Goal: Information Seeking & Learning: Learn about a topic

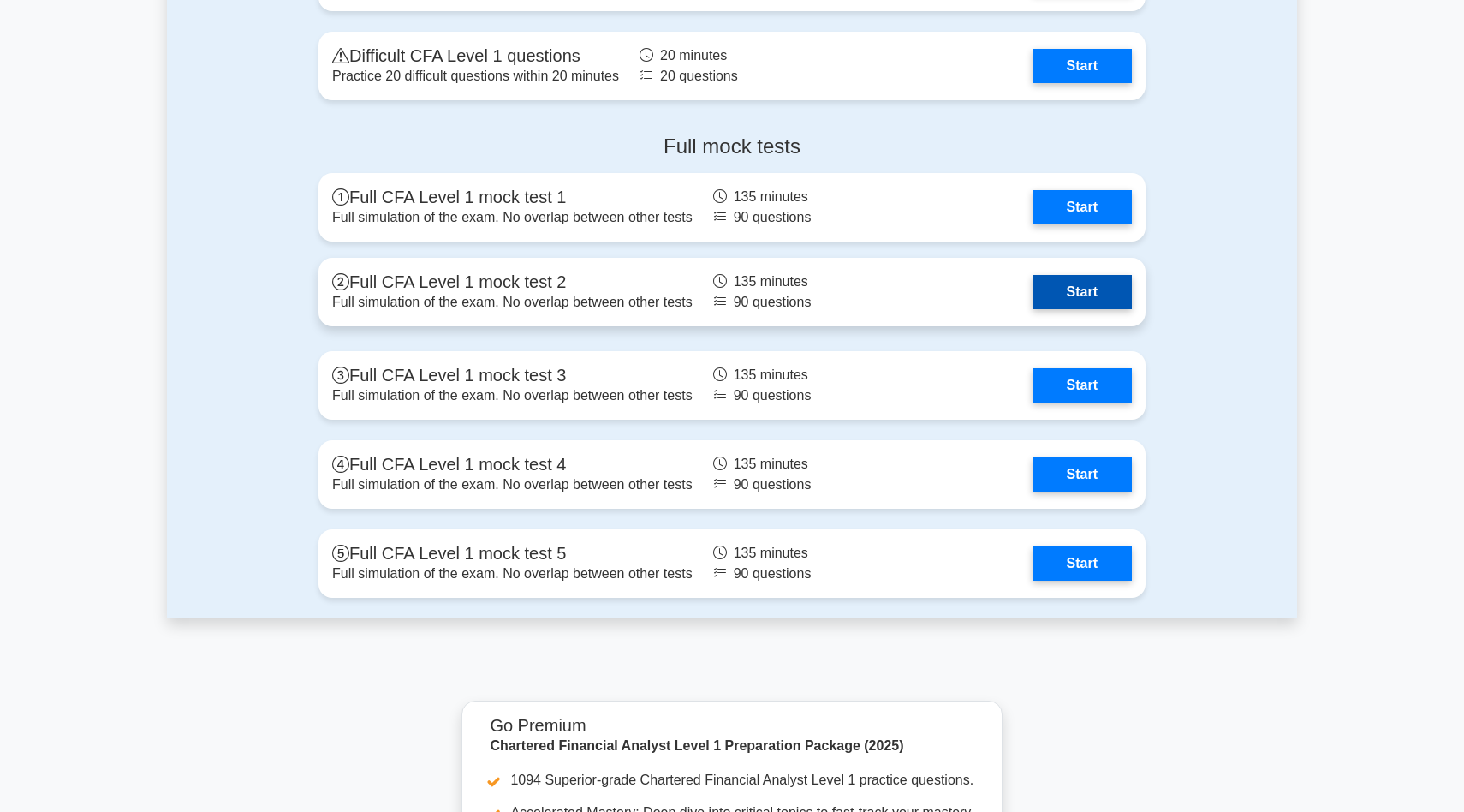
scroll to position [2301, 0]
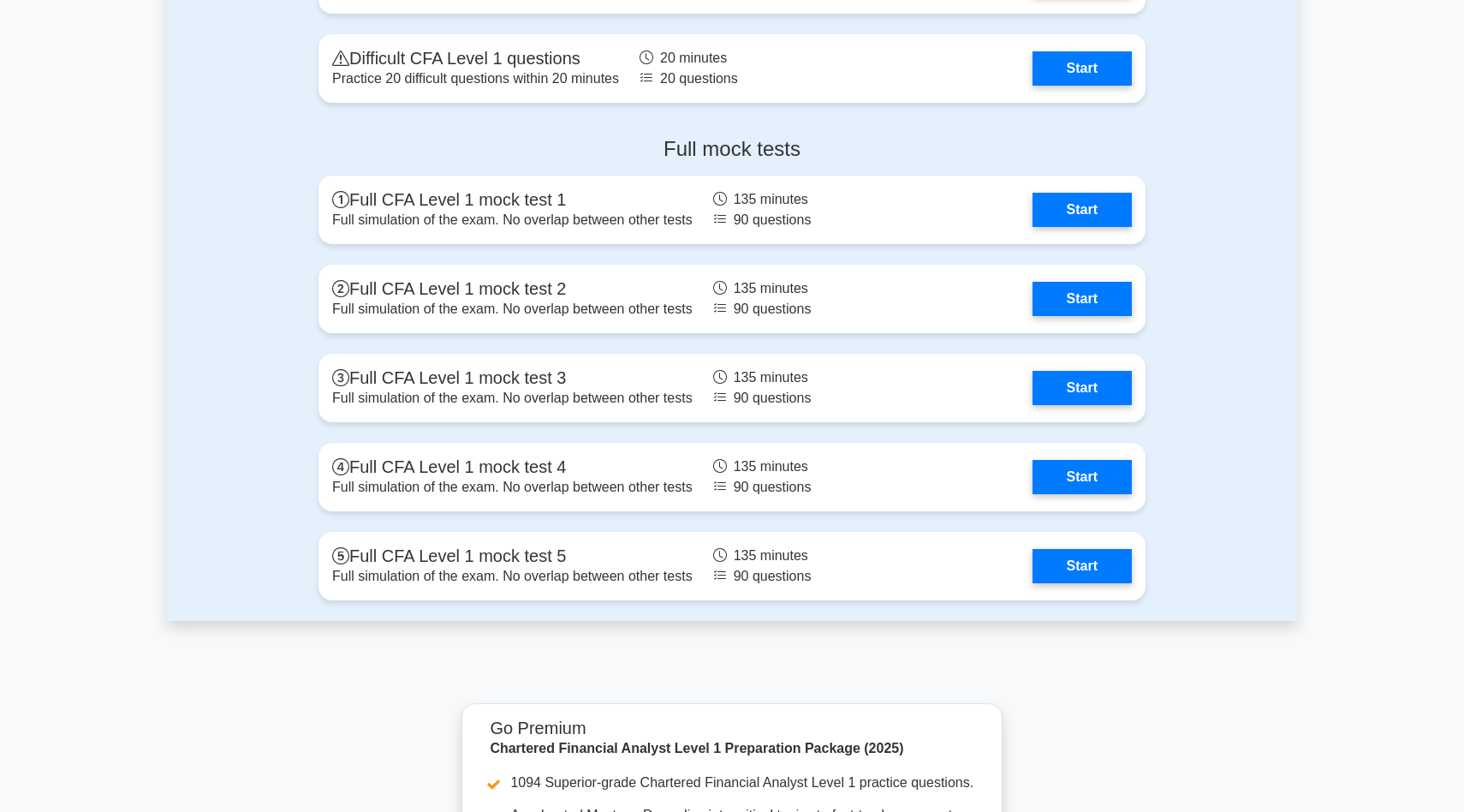
click at [1290, 420] on div "Full mock tests Full CFA Level 1 mock test 1 Full simulation of the exam. No ov…" at bounding box center [732, 372] width 1131 height 497
click at [1122, 217] on link "Start" at bounding box center [1082, 205] width 99 height 34
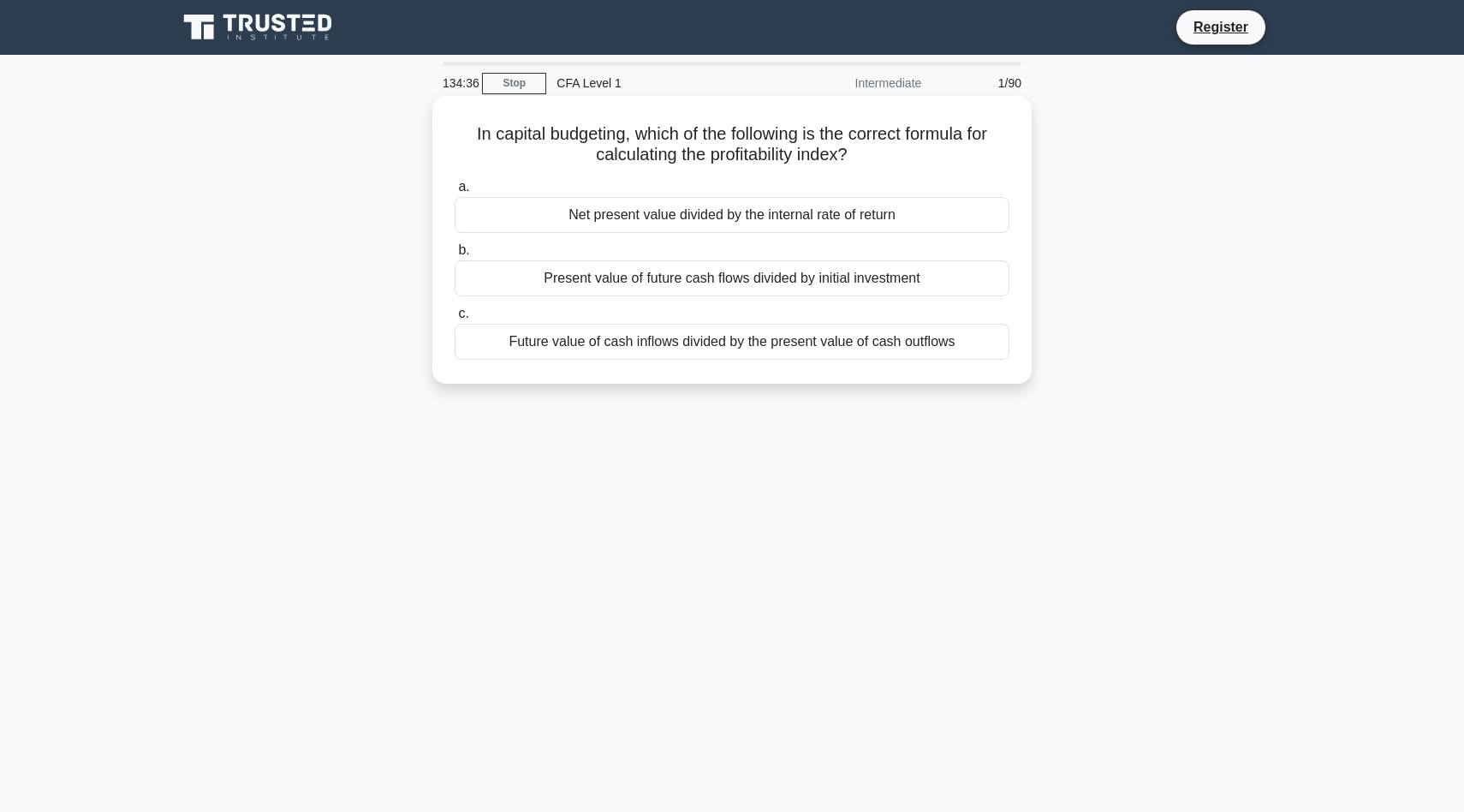
click at [770, 273] on div "Present value of future cash flows divided by initial investment" at bounding box center [732, 278] width 555 height 36
click at [455, 256] on input "b. Present value of future cash flows divided by initial investment" at bounding box center [455, 250] width 0 height 11
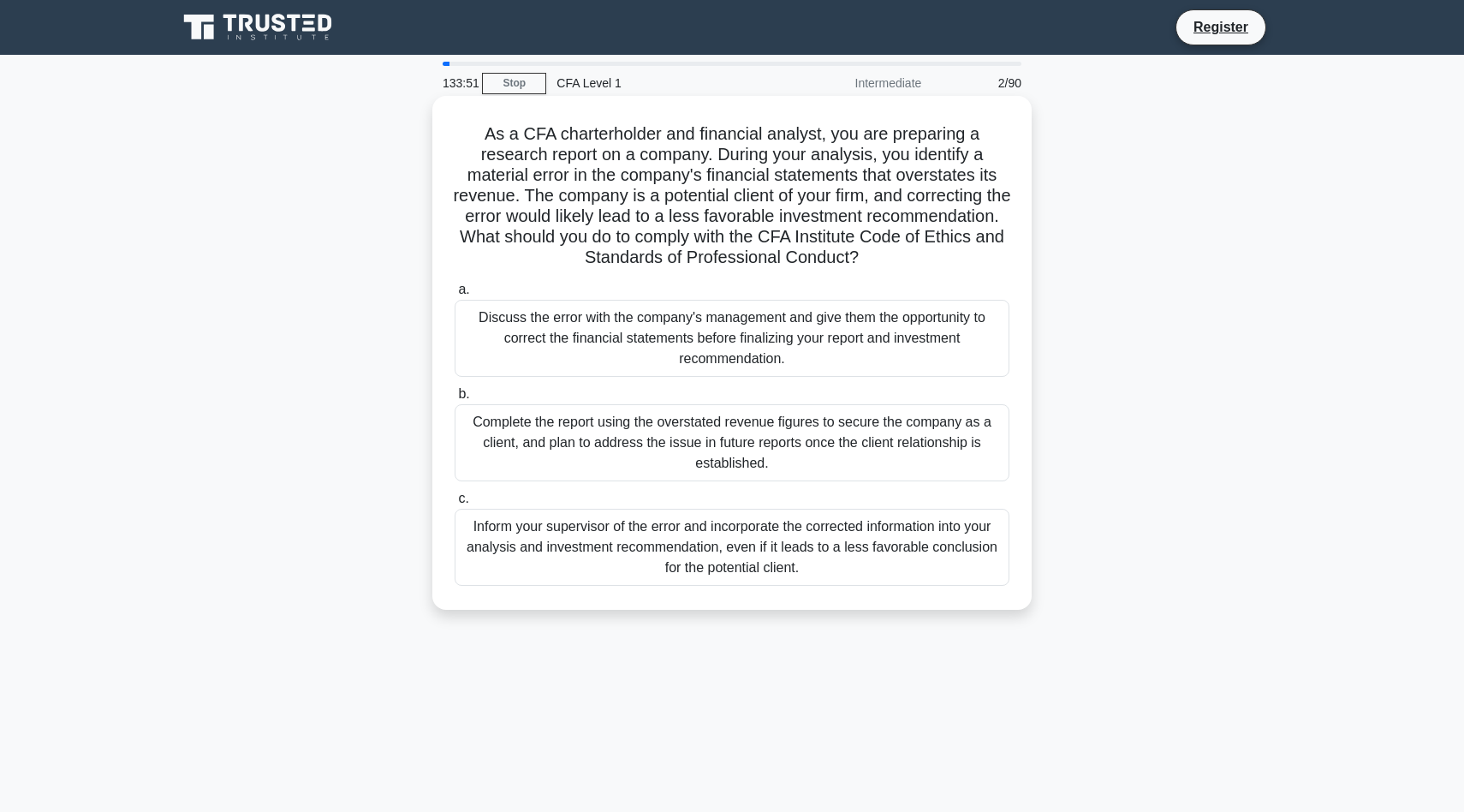
click at [777, 570] on div "Inform your supervisor of the error and incorporate the corrected information i…" at bounding box center [732, 547] width 555 height 77
click at [455, 505] on input "c. Inform your supervisor of the error and incorporate the corrected informatio…" at bounding box center [455, 499] width 0 height 11
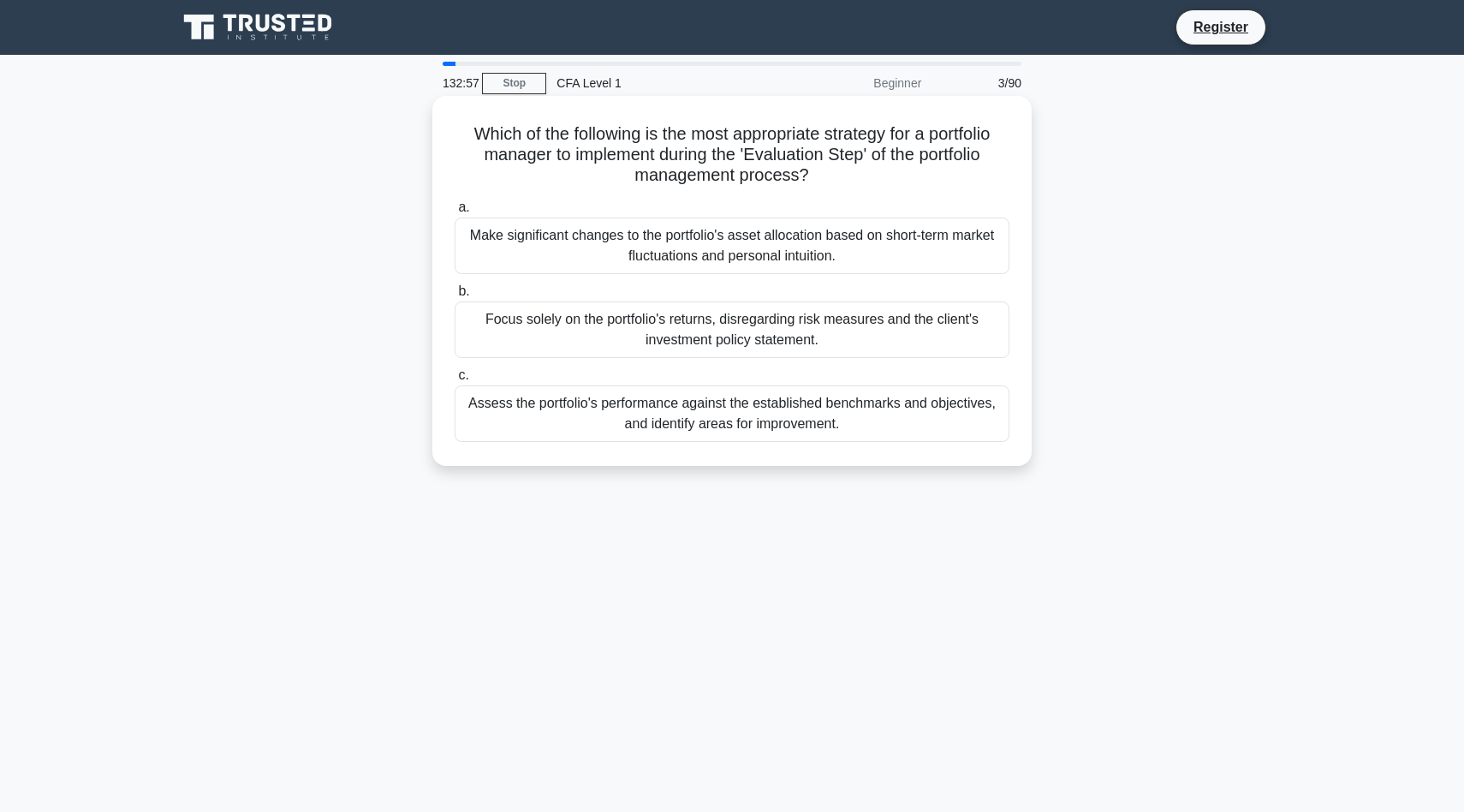
click at [833, 424] on div "Assess the portfolio's performance against the established benchmarks and objec…" at bounding box center [732, 412] width 555 height 56
click at [455, 381] on input "c. Assess the portfolio's performance against the established benchmarks and ob…" at bounding box center [455, 376] width 0 height 11
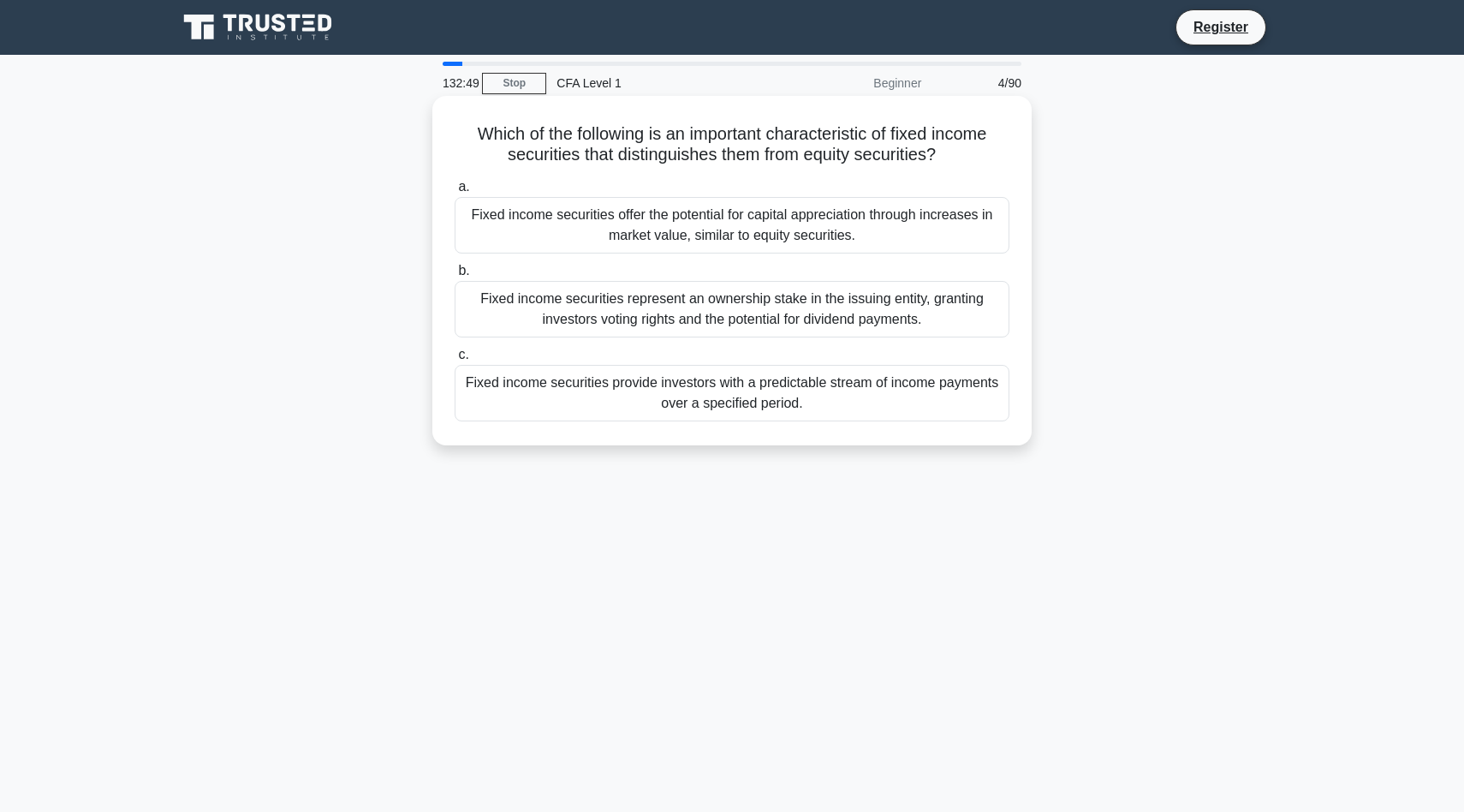
click at [815, 411] on div "Fixed income securities provide investors with a predictable stream of income p…" at bounding box center [732, 392] width 555 height 56
click at [455, 361] on input "c. Fixed income securities provide investors with a predictable stream of incom…" at bounding box center [455, 354] width 0 height 11
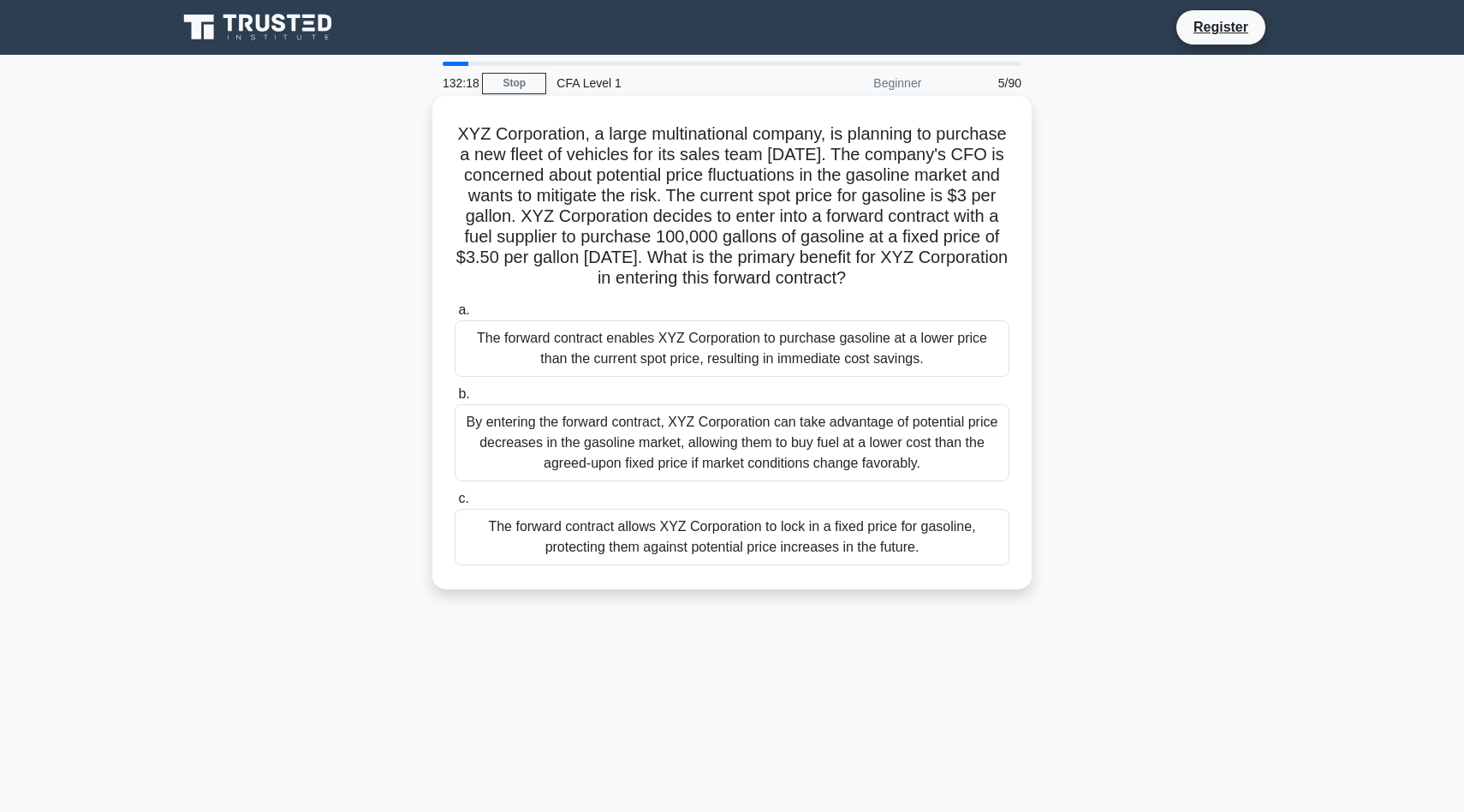
click at [833, 550] on div "The forward contract allows XYZ Corporation to lock in a fixed price for gasoli…" at bounding box center [732, 536] width 555 height 56
click at [455, 505] on input "c. The forward contract allows XYZ Corporation to lock in a fixed price for gas…" at bounding box center [455, 499] width 0 height 11
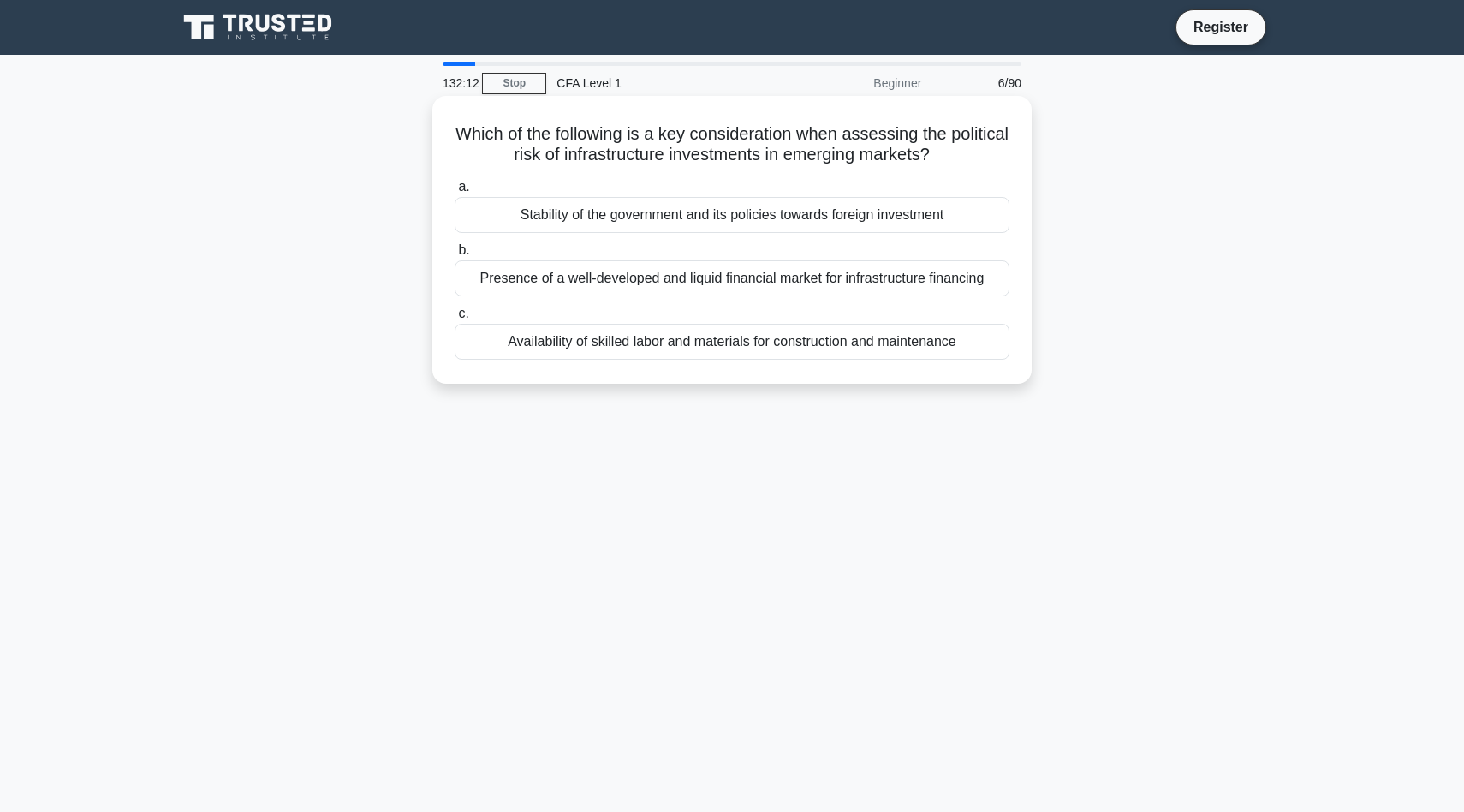
click at [833, 231] on div "Stability of the government and its policies towards foreign investment" at bounding box center [732, 215] width 555 height 36
click at [455, 192] on input "a. Stability of the government and its policies towards foreign investment" at bounding box center [455, 187] width 0 height 11
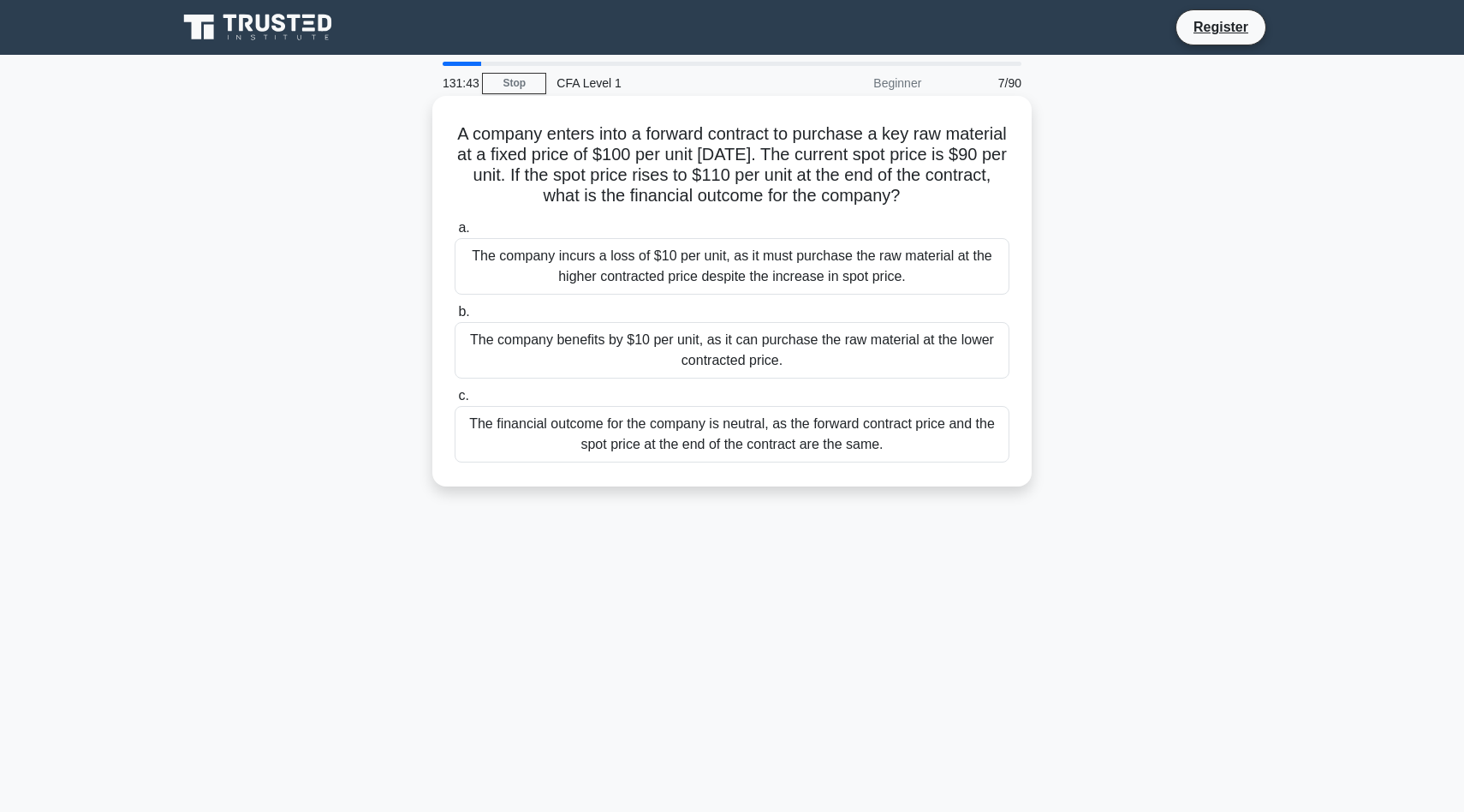
click at [844, 365] on div "The company benefits by $10 per unit, as it can purchase the raw material at th…" at bounding box center [732, 350] width 555 height 56
click at [455, 318] on input "b. The company benefits by $10 per unit, as it can purchase the raw material at…" at bounding box center [455, 312] width 0 height 11
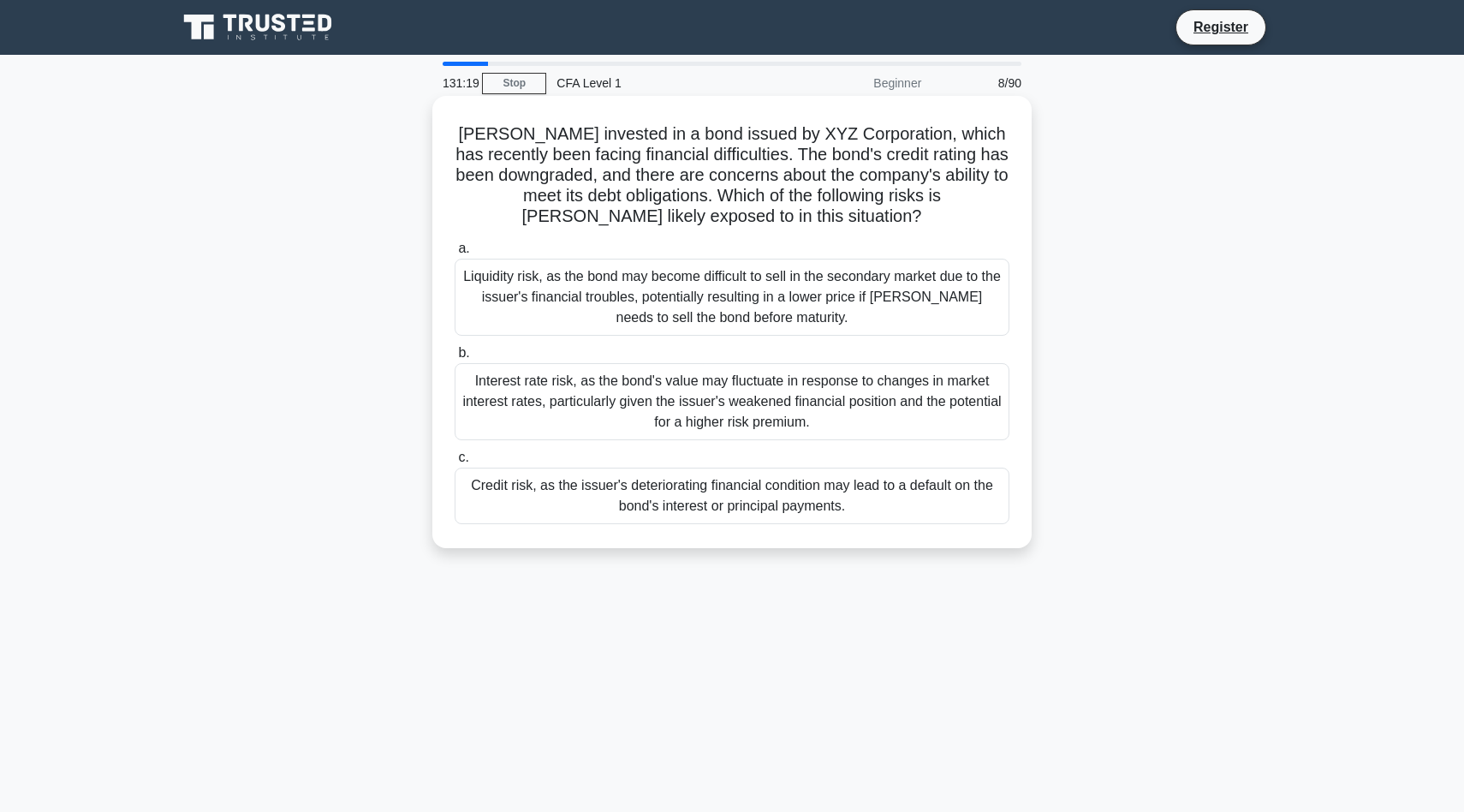
click at [668, 493] on div "Credit risk, as the issuer's deteriorating financial condition may lead to a de…" at bounding box center [732, 495] width 555 height 56
click at [455, 463] on input "c. Credit risk, as the issuer's deteriorating financial condition may lead to a…" at bounding box center [455, 458] width 0 height 11
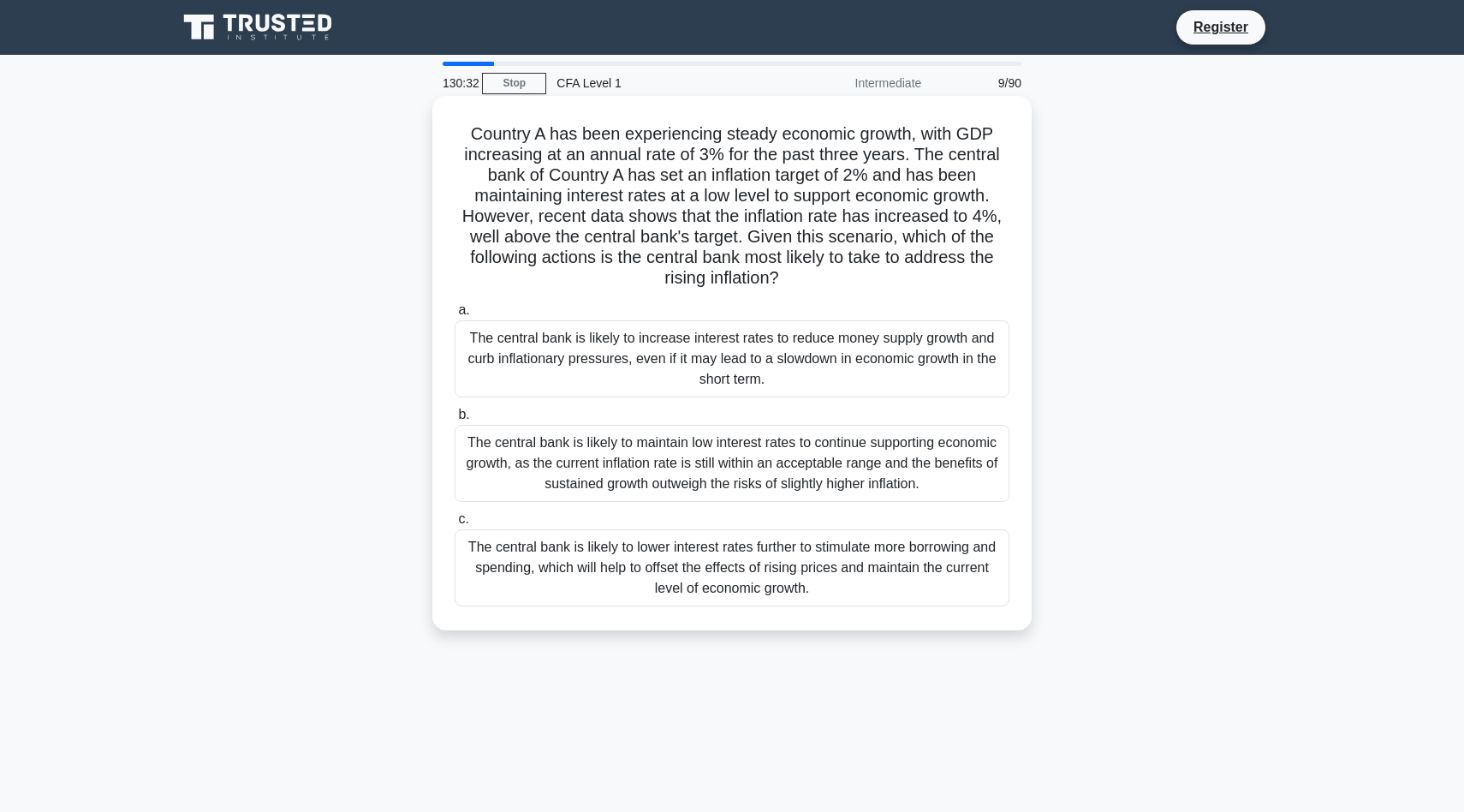
click at [917, 356] on div "The central bank is likely to increase interest rates to reduce money supply gr…" at bounding box center [732, 359] width 555 height 77
click at [455, 316] on input "a. The central bank is likely to increase interest rates to reduce money supply…" at bounding box center [455, 310] width 0 height 11
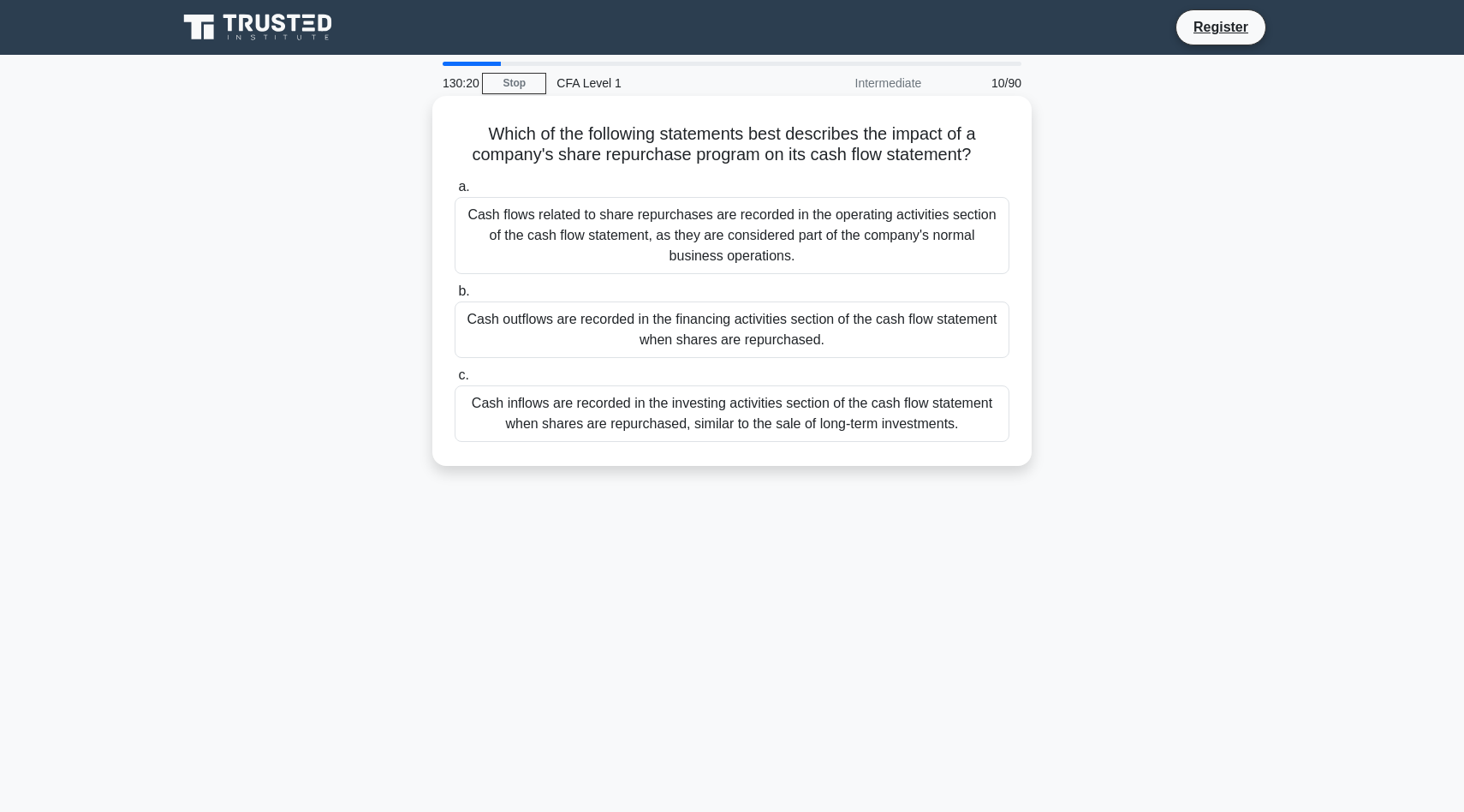
click at [737, 335] on div "Cash outflows are recorded in the financing activities section of the cash flow…" at bounding box center [732, 329] width 555 height 56
click at [455, 297] on input "b. Cash outflows are recorded in the financing activities section of the cash f…" at bounding box center [455, 292] width 0 height 11
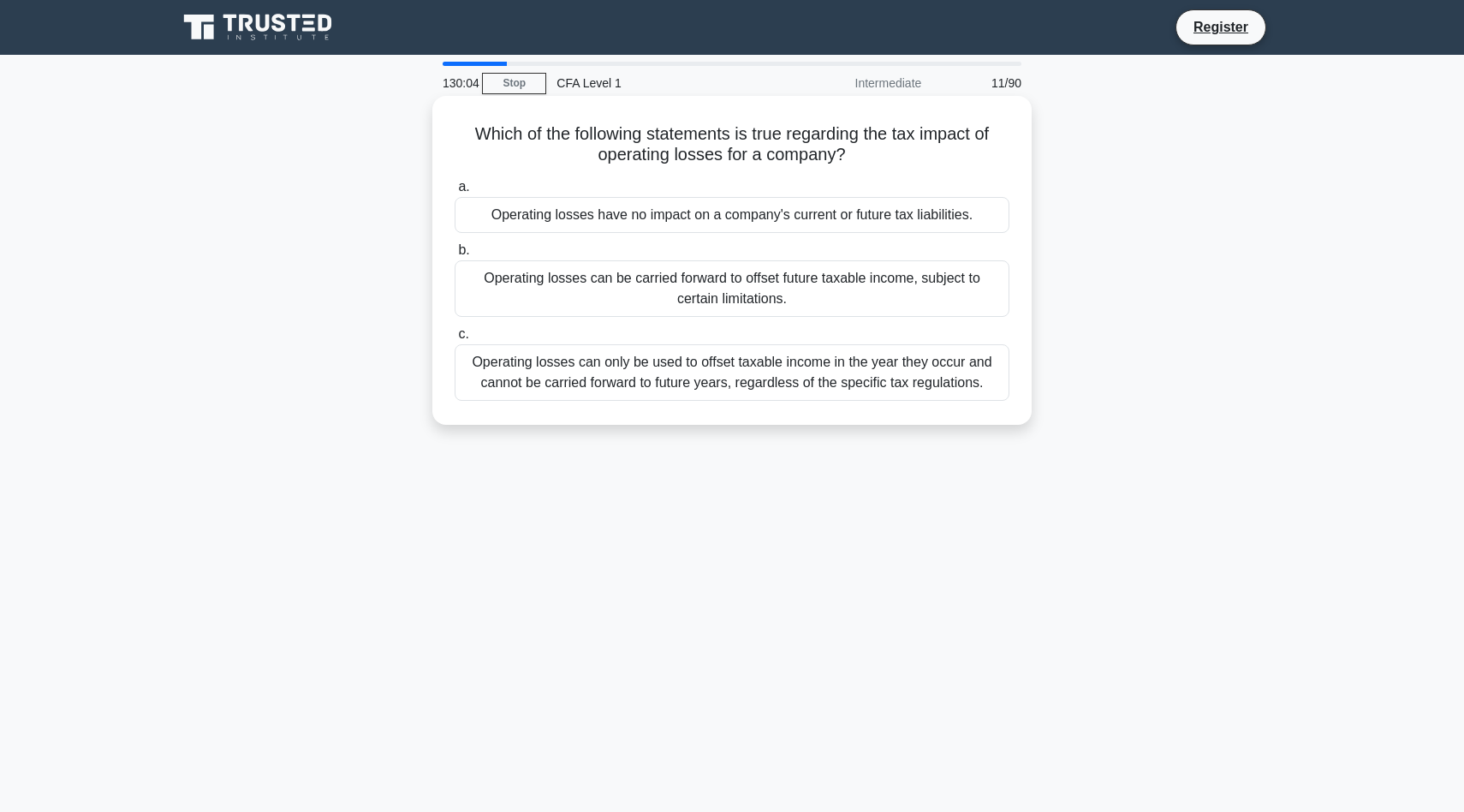
click at [739, 273] on div "Operating losses can be carried forward to offset future taxable income, subjec…" at bounding box center [732, 288] width 555 height 56
click at [455, 256] on input "b. Operating losses can be carried forward to offset future taxable income, sub…" at bounding box center [455, 250] width 0 height 11
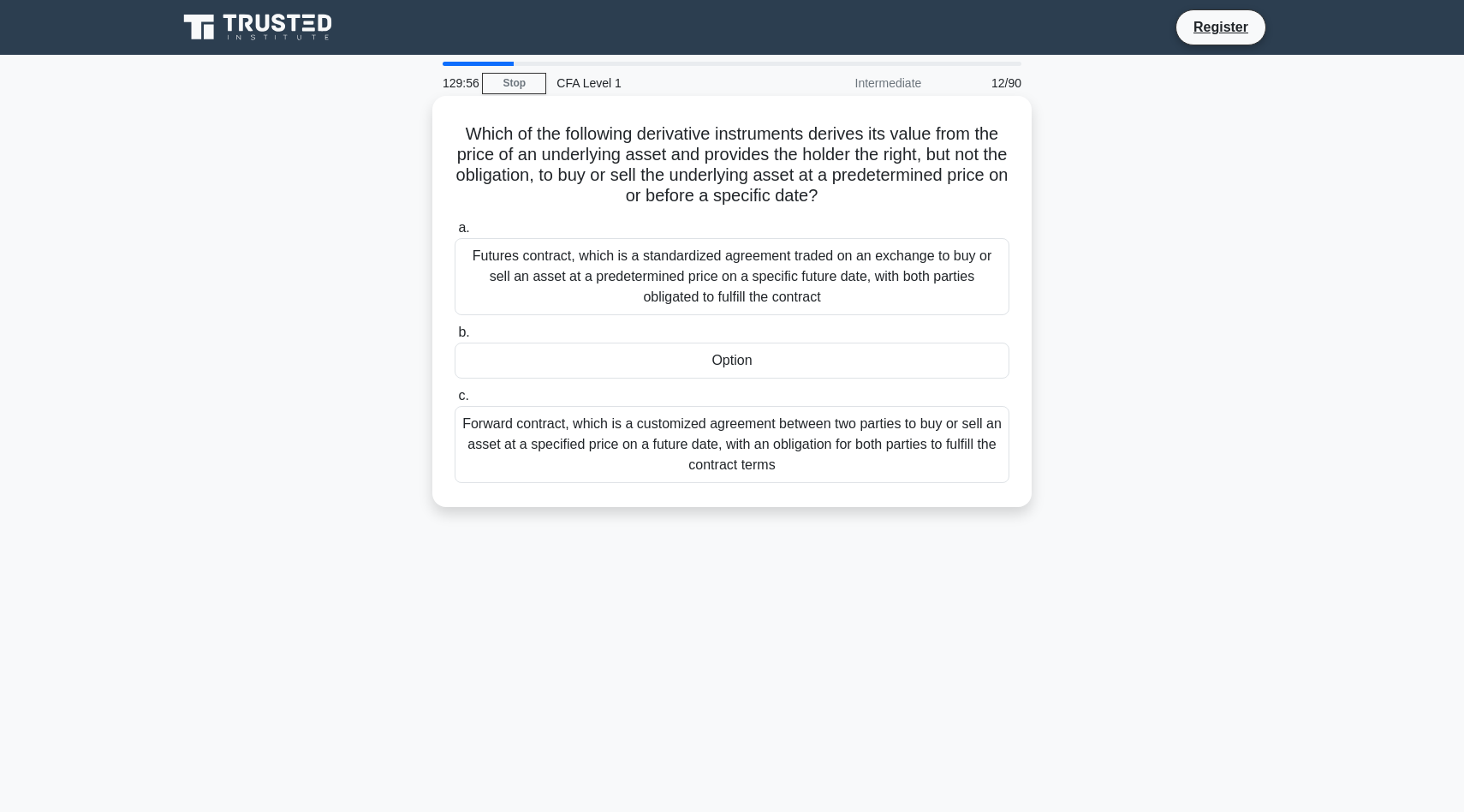
click at [822, 361] on div "Option" at bounding box center [732, 360] width 555 height 36
click at [455, 338] on input "b. Option" at bounding box center [455, 332] width 0 height 11
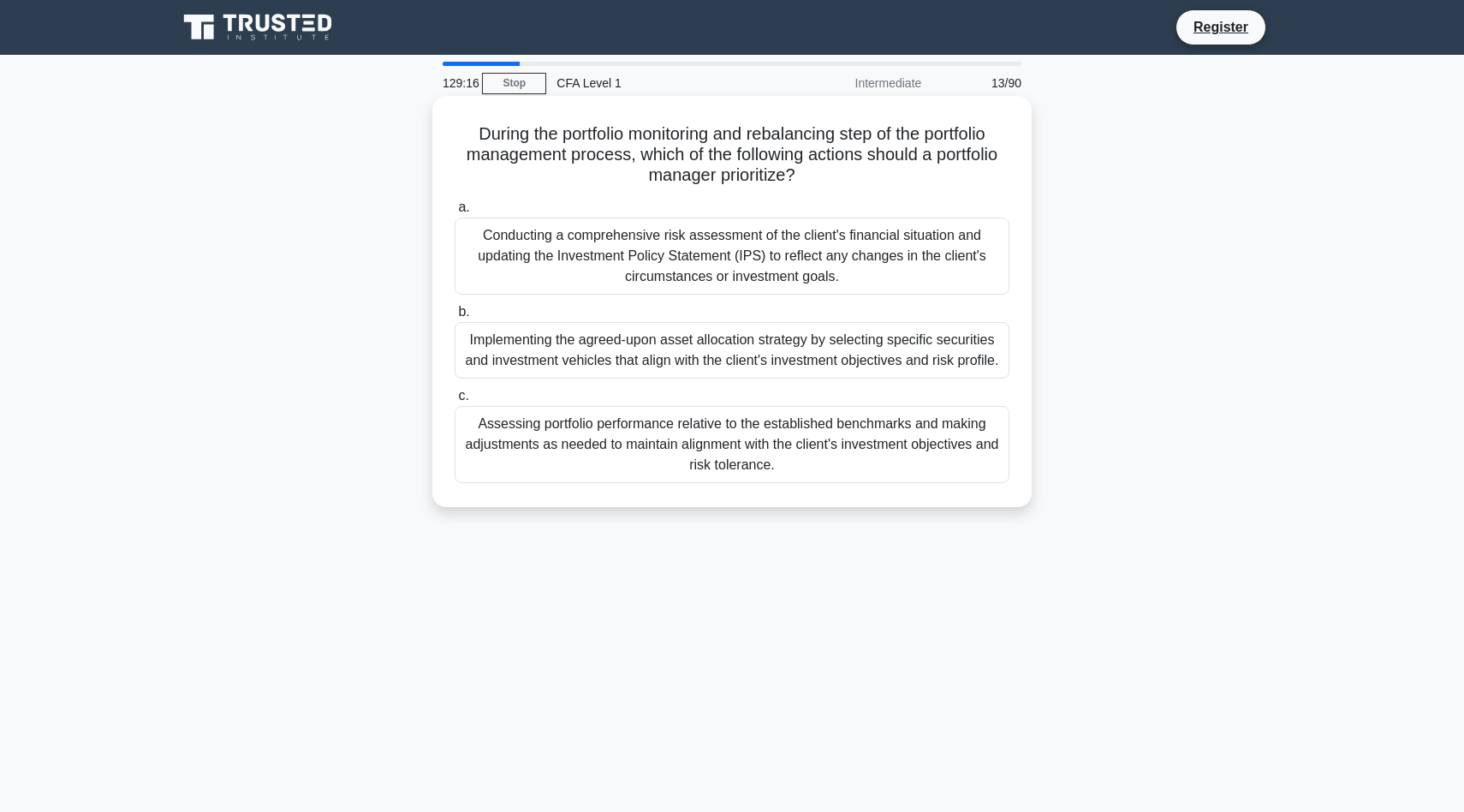
click at [787, 440] on div "Assessing portfolio performance relative to the established benchmarks and maki…" at bounding box center [732, 445] width 555 height 77
click at [455, 401] on input "c. Assessing portfolio performance relative to the established benchmarks and m…" at bounding box center [455, 396] width 0 height 11
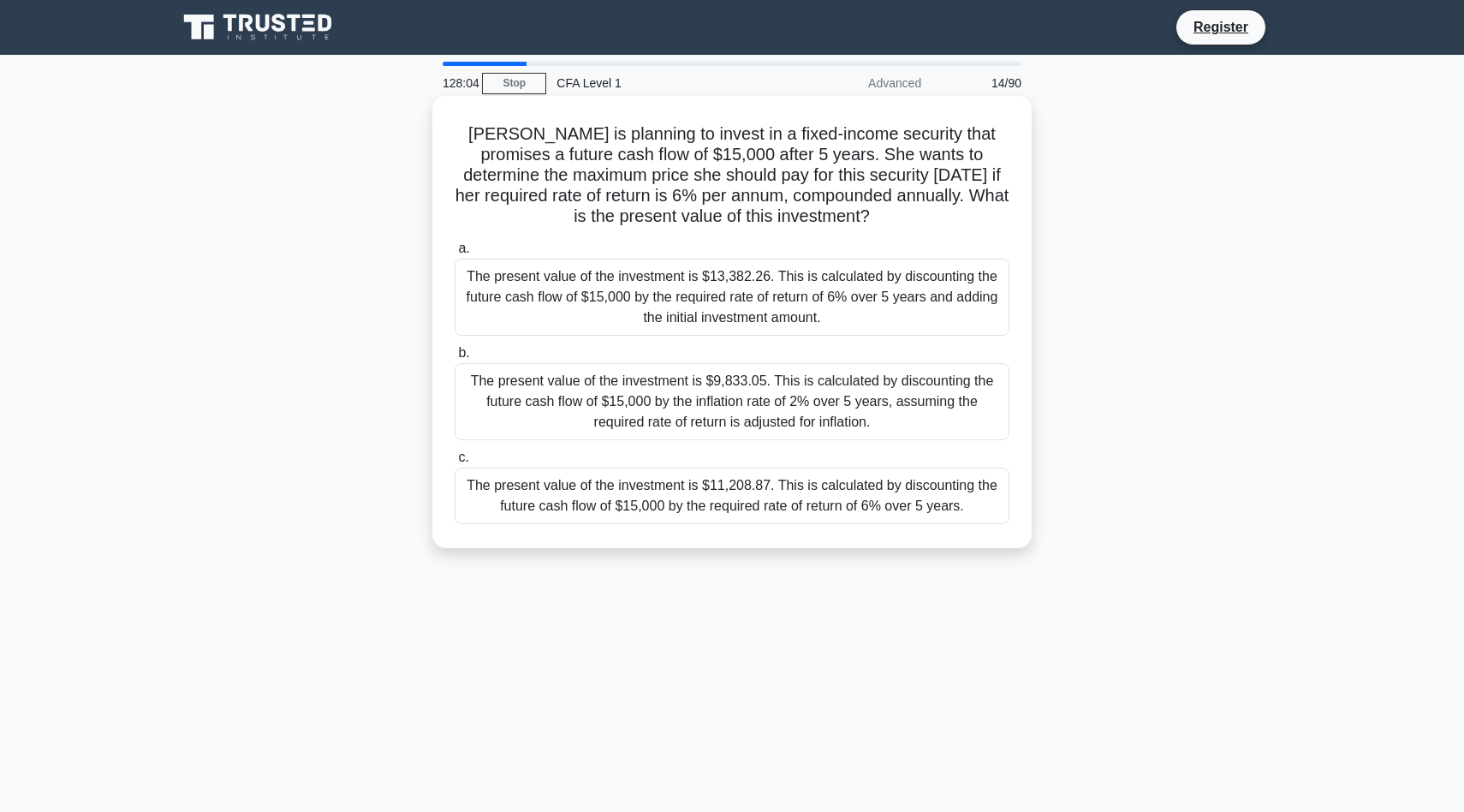
click at [769, 513] on div "The present value of the investment is $11,208.87. This is calculated by discou…" at bounding box center [732, 495] width 555 height 56
click at [455, 463] on input "c. The present value of the investment is $11,208.87. This is calculated by dis…" at bounding box center [455, 458] width 0 height 11
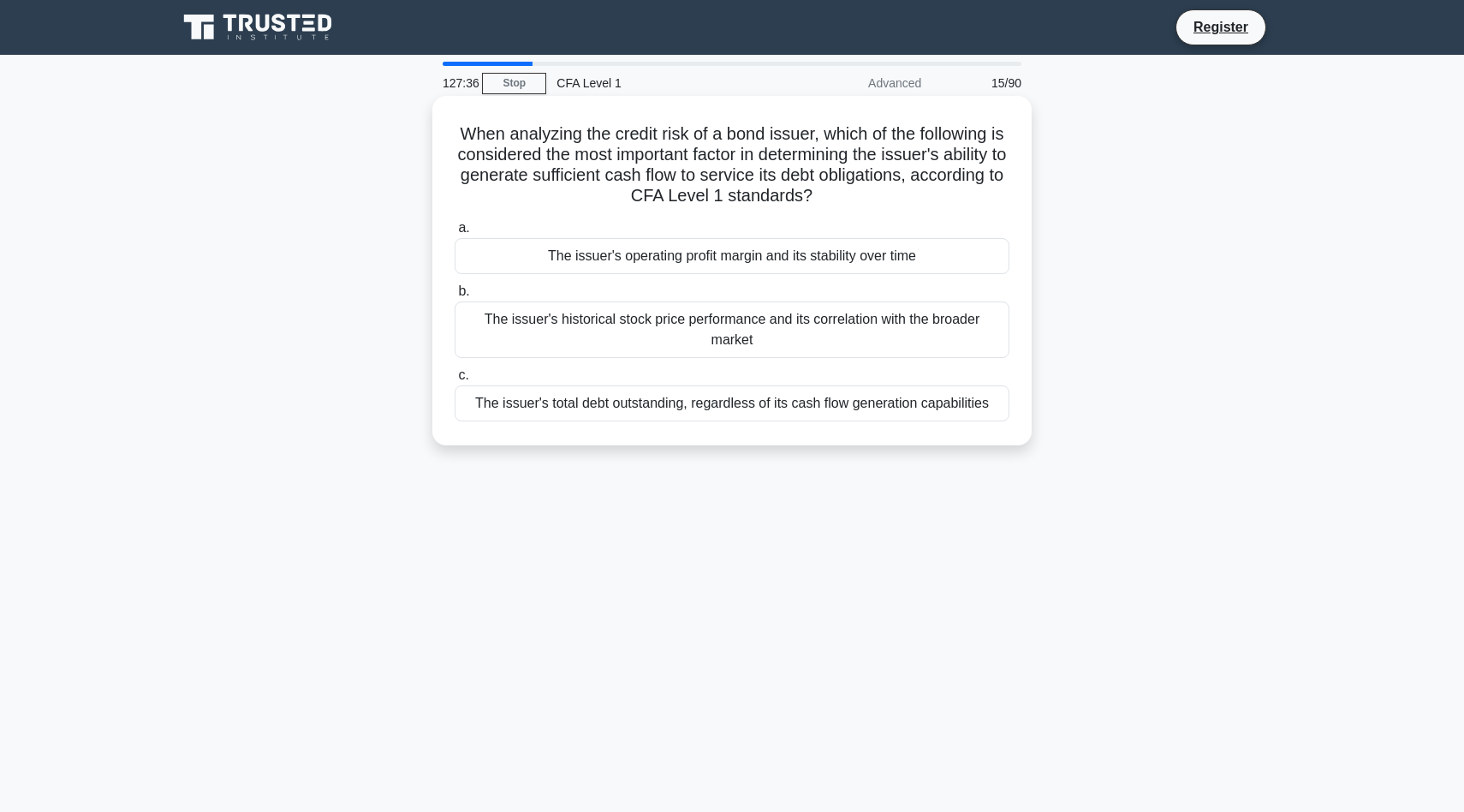
click at [819, 252] on div "The issuer's operating profit margin and its stability over time" at bounding box center [732, 256] width 555 height 36
click at [455, 234] on input "a. The issuer's operating profit margin and its stability over time" at bounding box center [455, 228] width 0 height 11
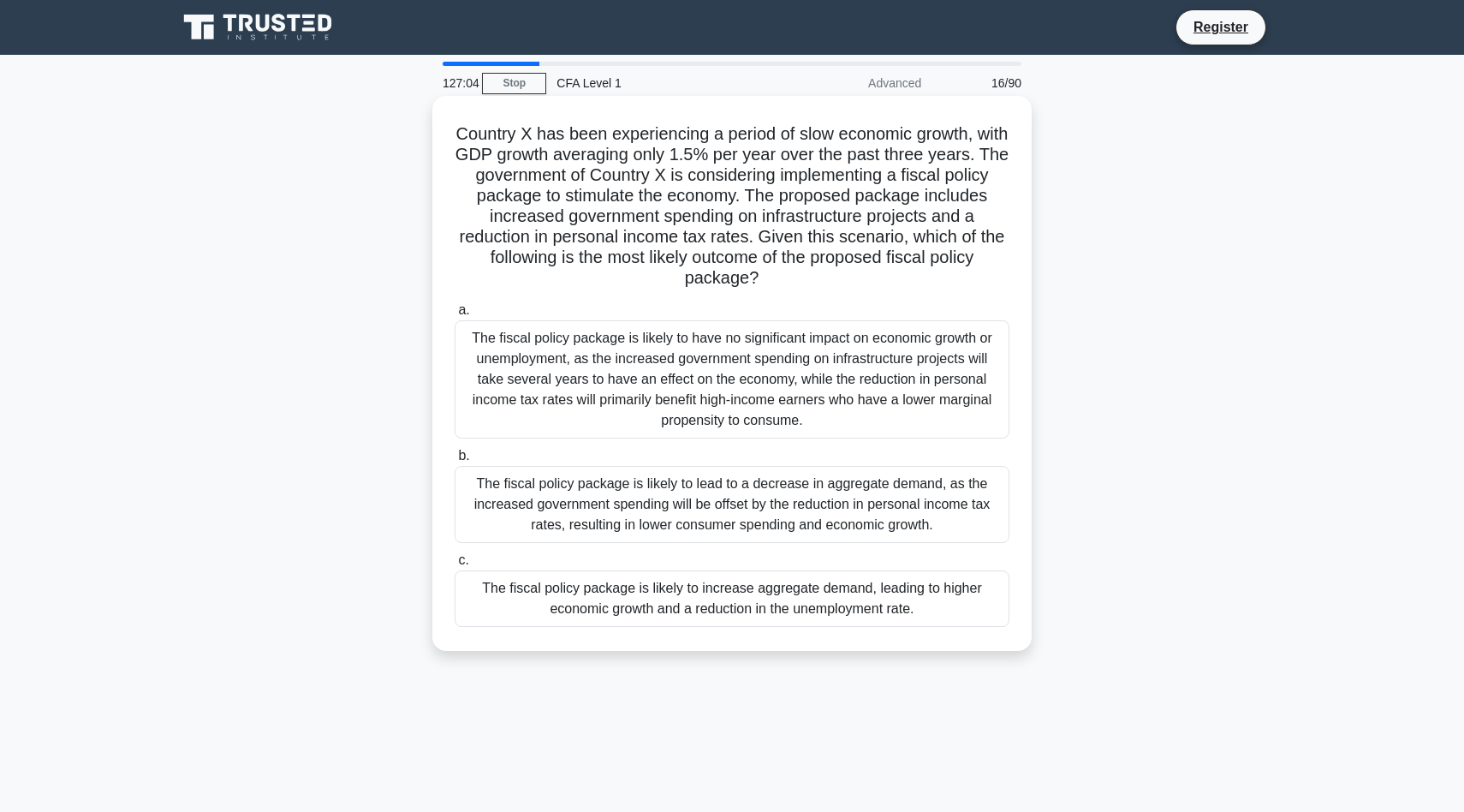
click at [763, 606] on div "The fiscal policy package is likely to increase aggregate demand, leading to hi…" at bounding box center [732, 597] width 555 height 56
click at [455, 566] on input "c. The fiscal policy package is likely to increase aggregate demand, leading to…" at bounding box center [455, 561] width 0 height 11
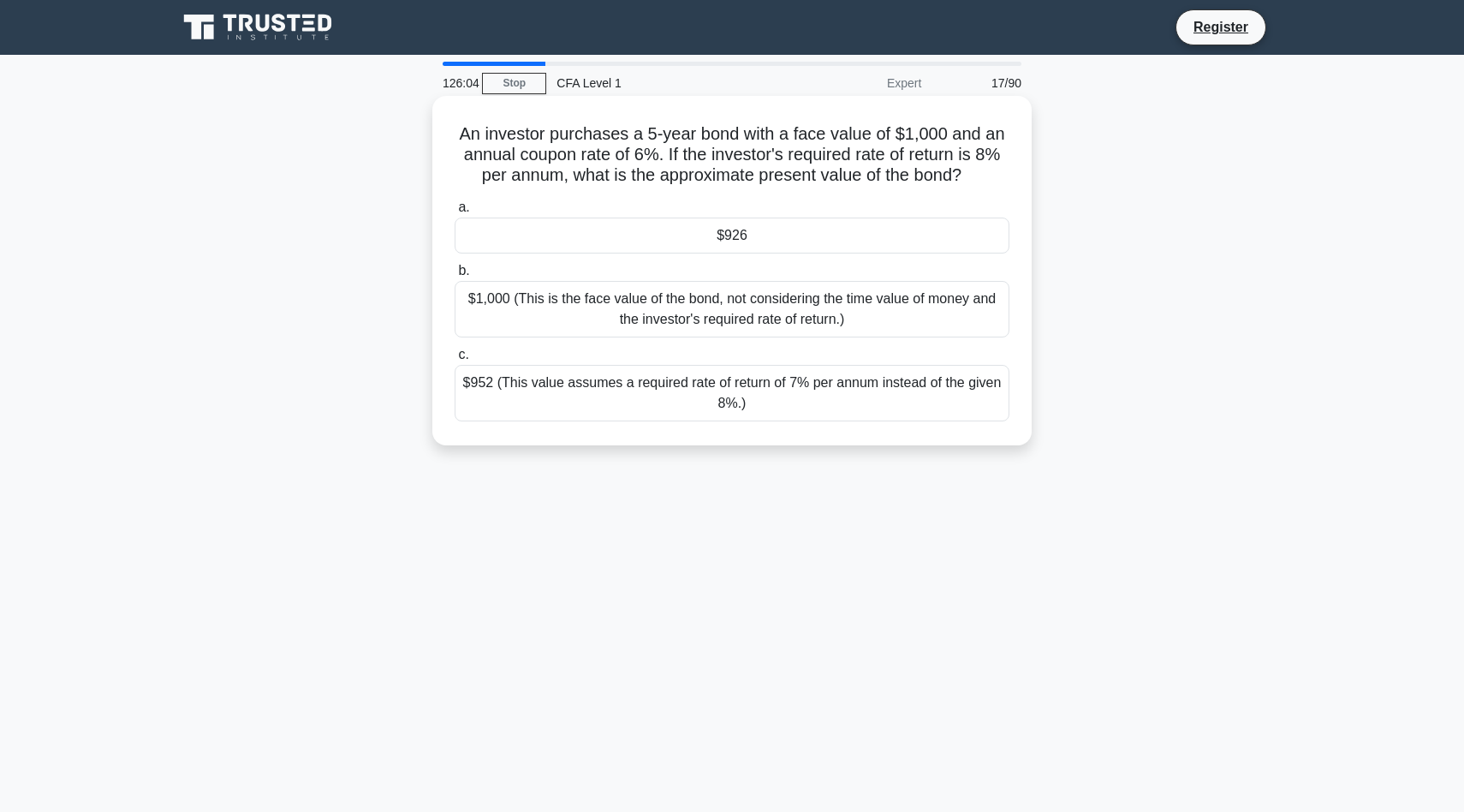
click at [775, 236] on div "$926" at bounding box center [732, 235] width 555 height 36
click at [455, 214] on input "a. $926" at bounding box center [455, 207] width 0 height 11
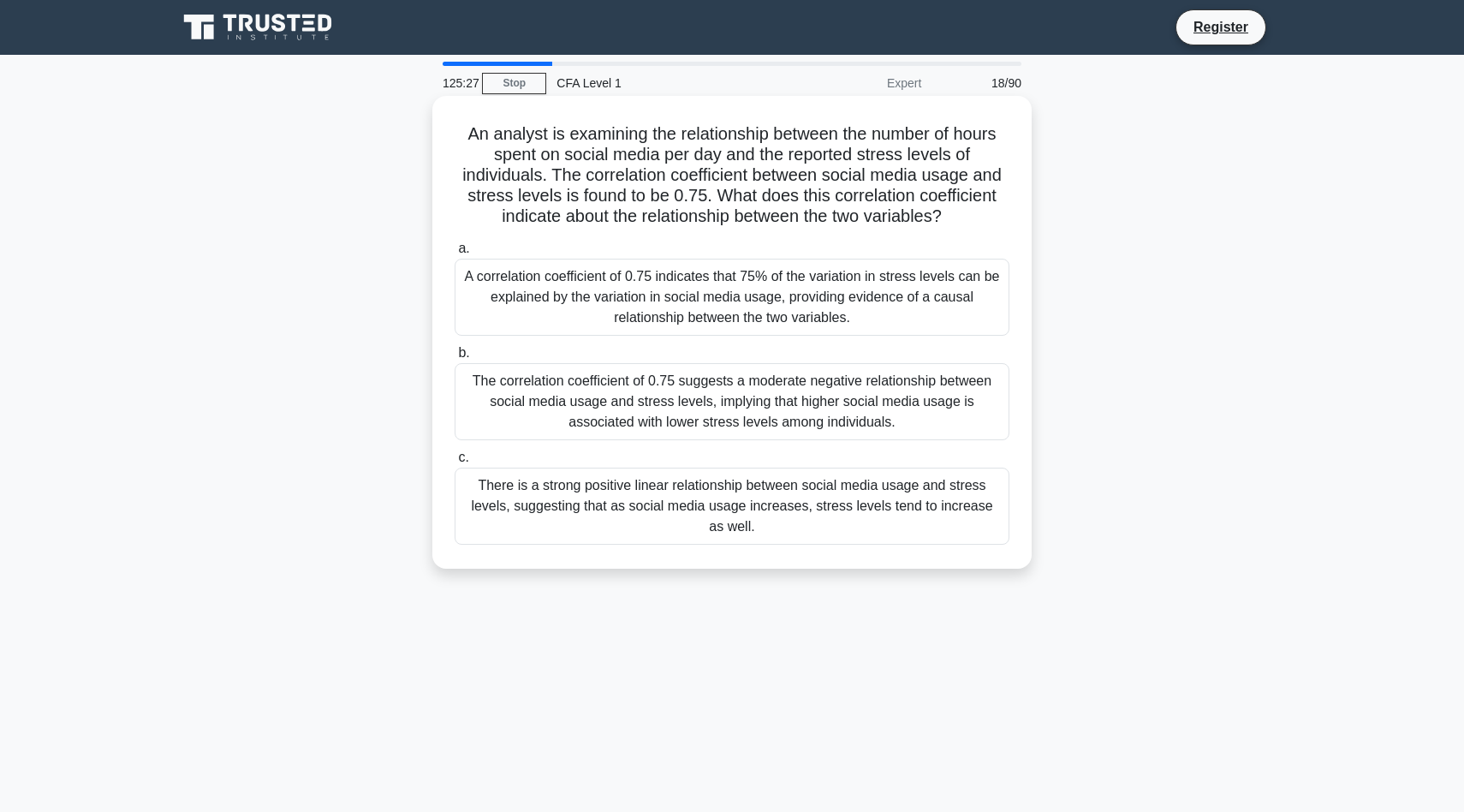
click at [821, 505] on div "There is a strong positive linear relationship between social media usage and s…" at bounding box center [732, 506] width 555 height 77
click at [455, 463] on input "c. There is a strong positive linear relationship between social media usage an…" at bounding box center [455, 458] width 0 height 11
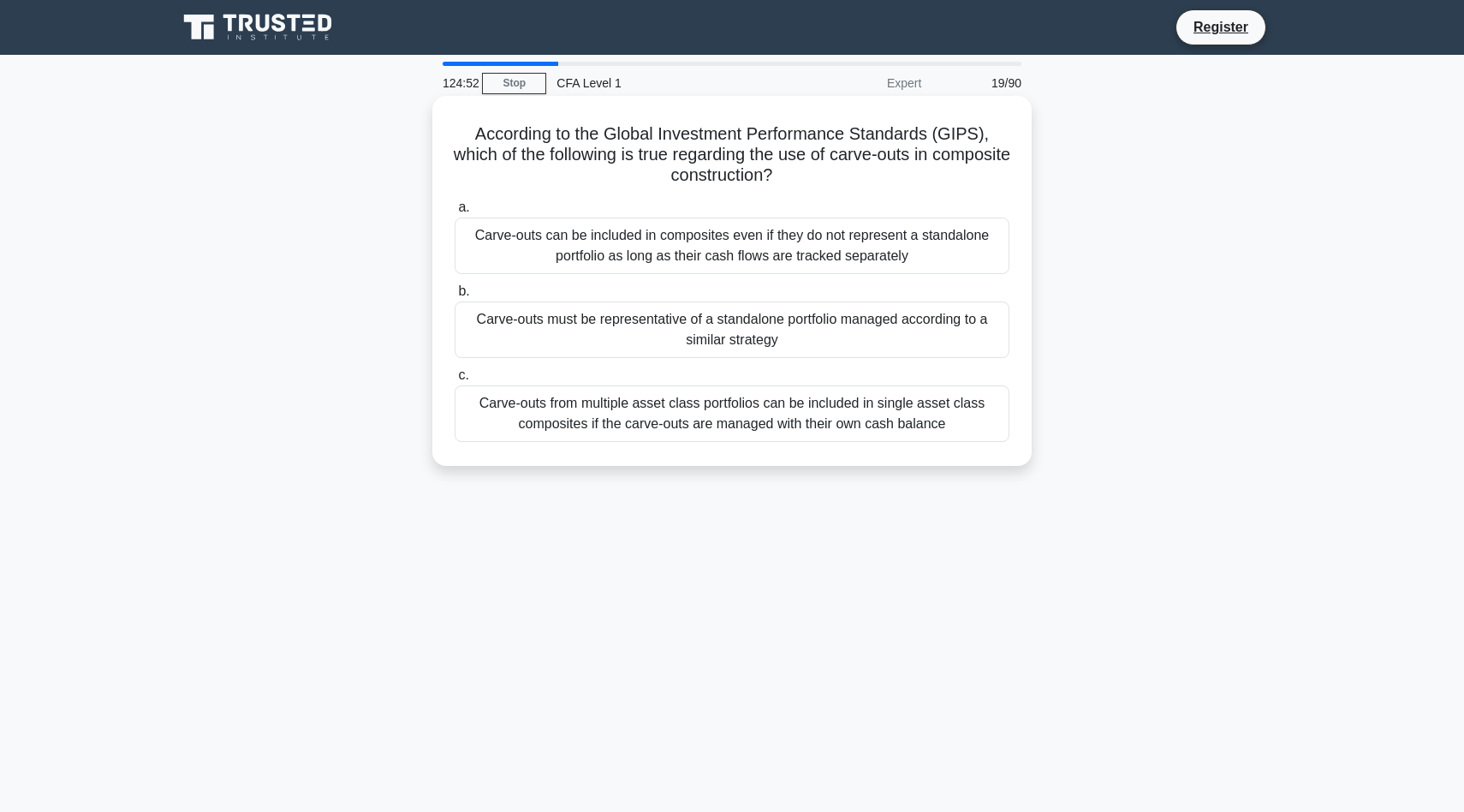
drag, startPoint x: 1169, startPoint y: 539, endPoint x: 446, endPoint y: 140, distance: 825.8
click at [446, 140] on div "124:52 Stop CFA Level 1 Expert 19/90 According to the Global Investment Perform…" at bounding box center [732, 490] width 1131 height 856
copy div "According to the Global Investment Performance Standards (GIPS), which of the f…"
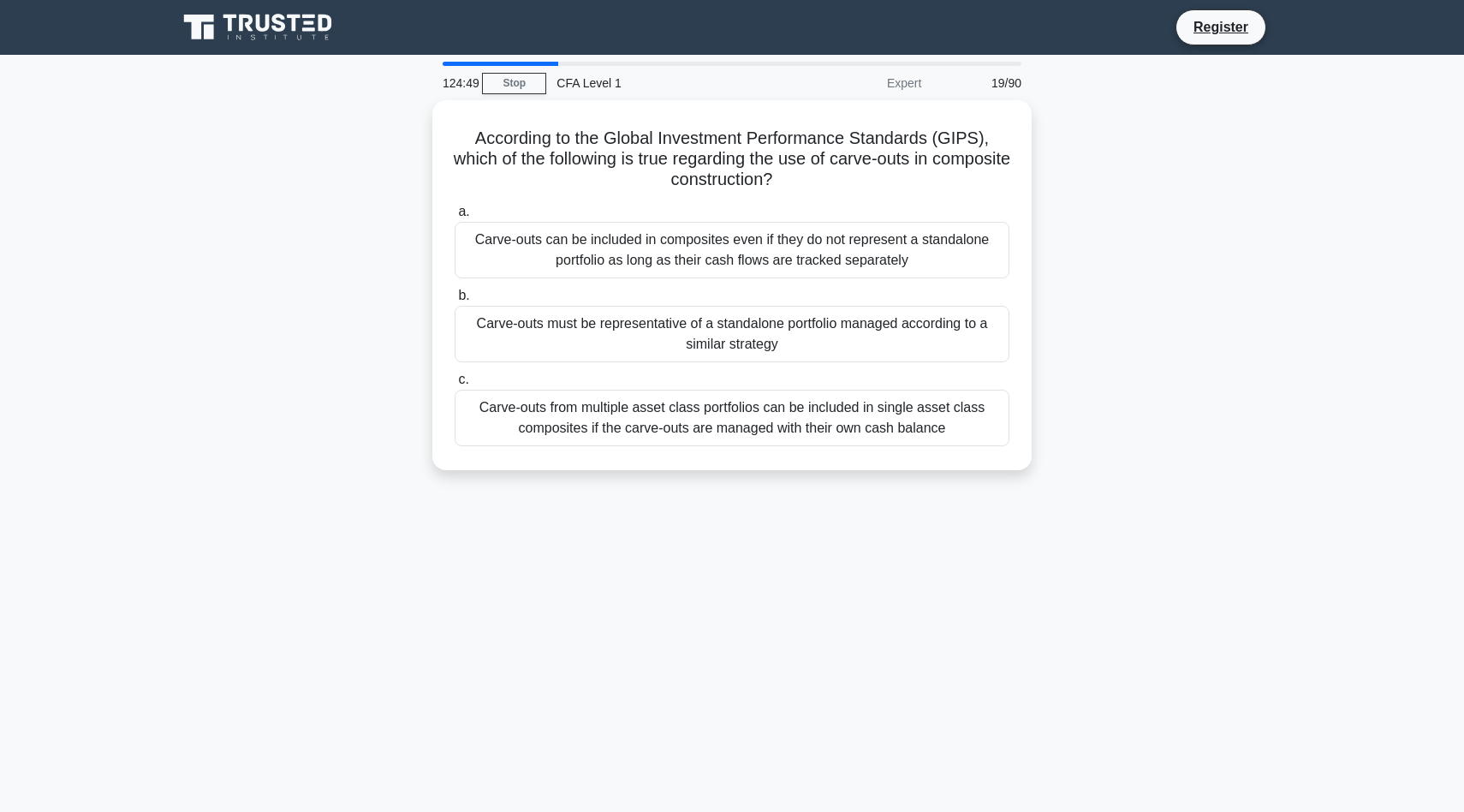
click at [311, 426] on div "According to the Global Investment Performance Standards (GIPS), which of the f…" at bounding box center [732, 296] width 1131 height 390
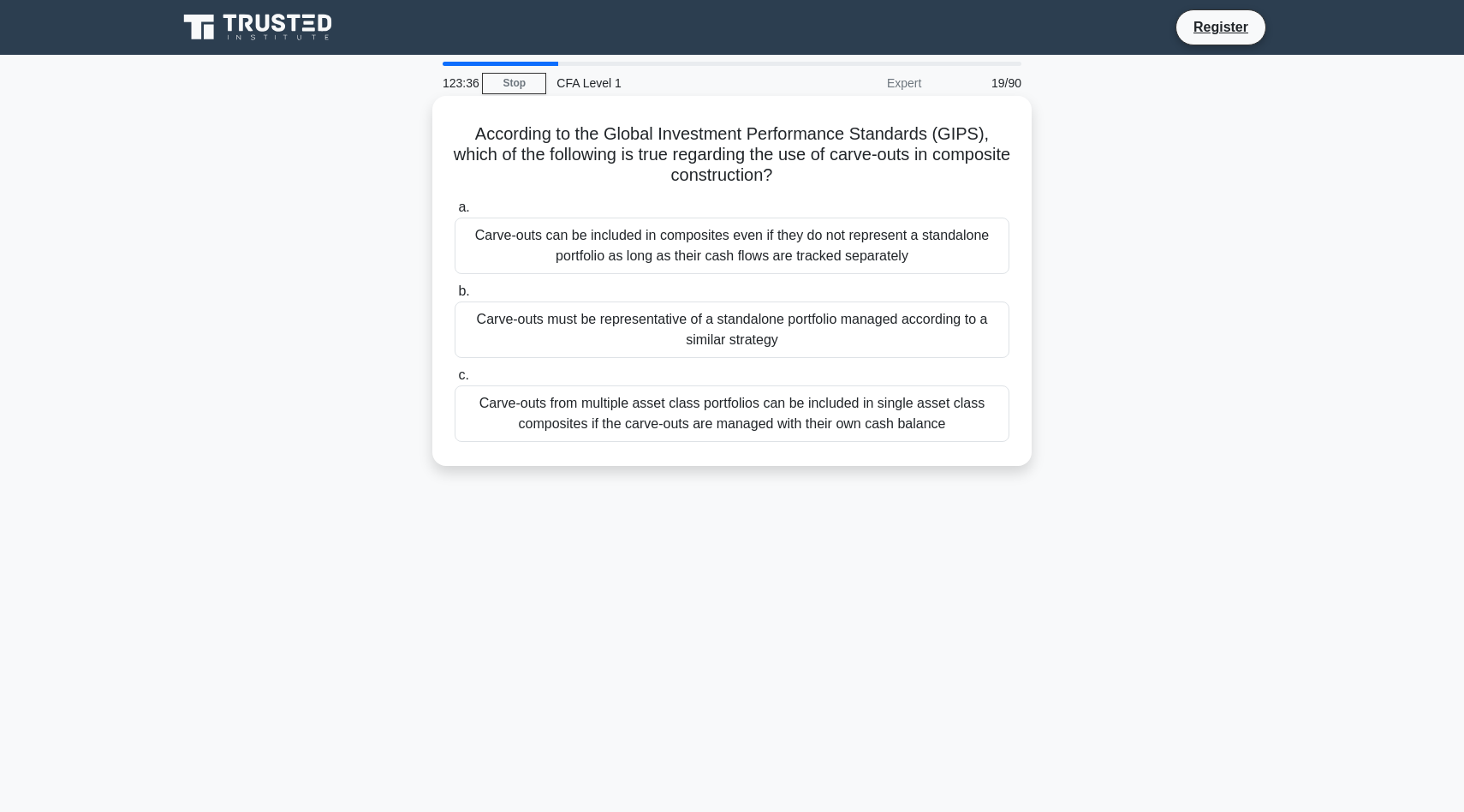
click at [853, 319] on div "Carve-outs must be representative of a standalone portfolio managed according t…" at bounding box center [732, 329] width 555 height 56
click at [455, 297] on input "b. Carve-outs must be representative of a standalone portfolio managed accordin…" at bounding box center [455, 292] width 0 height 11
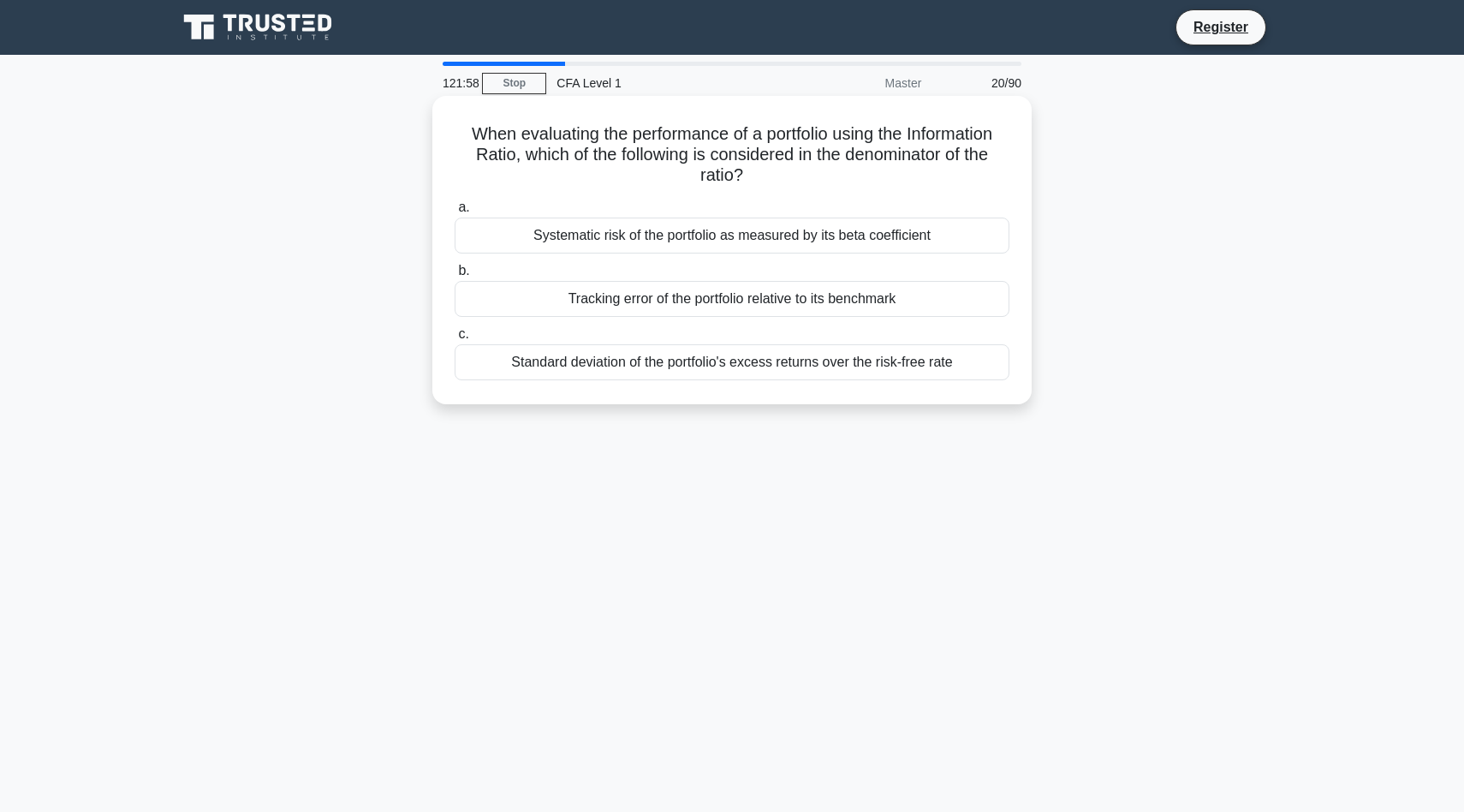
click at [767, 366] on div "Standard deviation of the portfolio's excess returns over the risk-free rate" at bounding box center [732, 362] width 555 height 36
click at [455, 340] on input "c. Standard deviation of the portfolio's excess returns over the risk-free rate" at bounding box center [455, 334] width 0 height 11
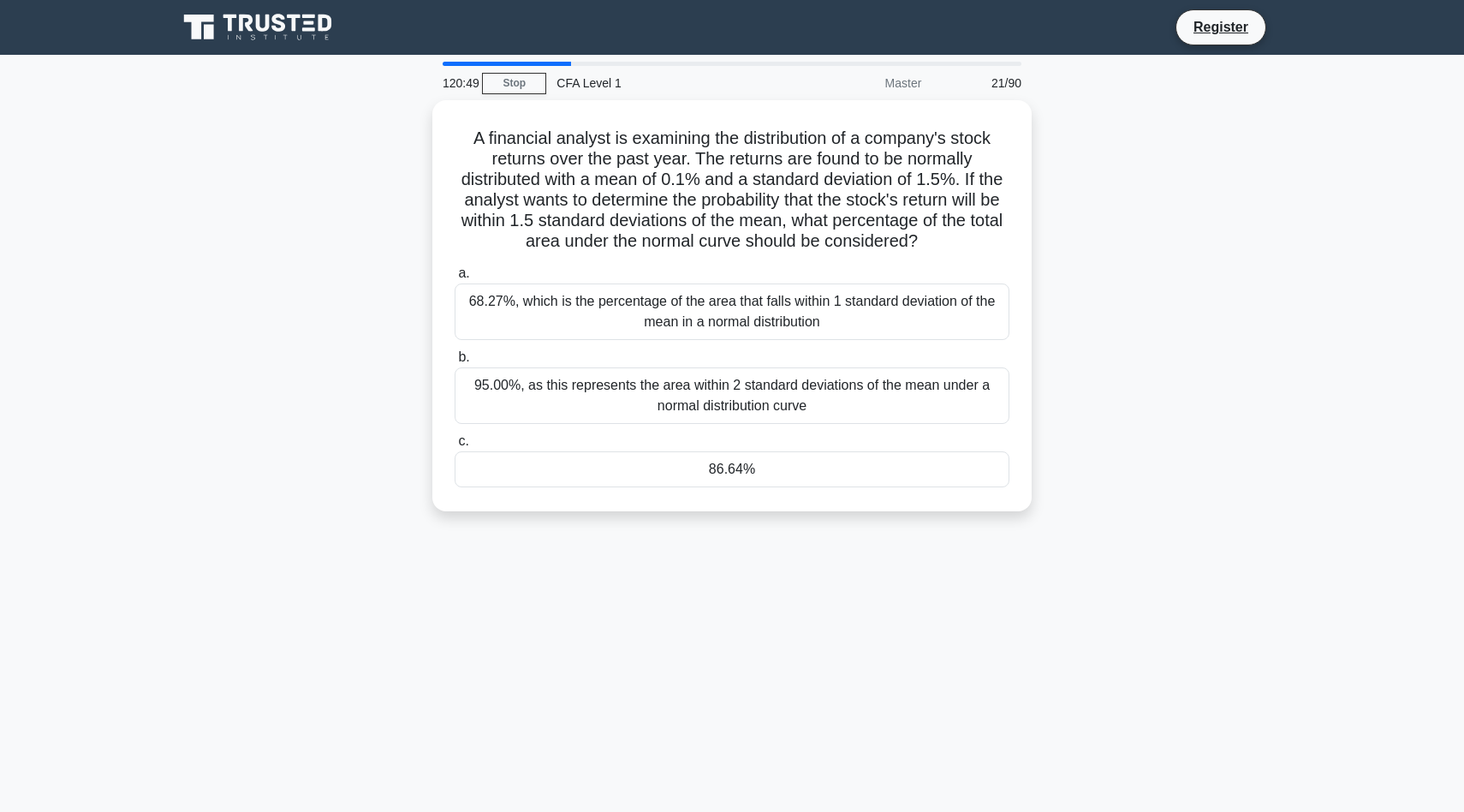
drag, startPoint x: 479, startPoint y: 123, endPoint x: 811, endPoint y: 523, distance: 519.8
click at [811, 523] on div "A financial analyst is examining the distribution of a company's stock returns …" at bounding box center [732, 316] width 1131 height 432
copy div "A financial analyst is examining the distribution of a company's stock returns …"
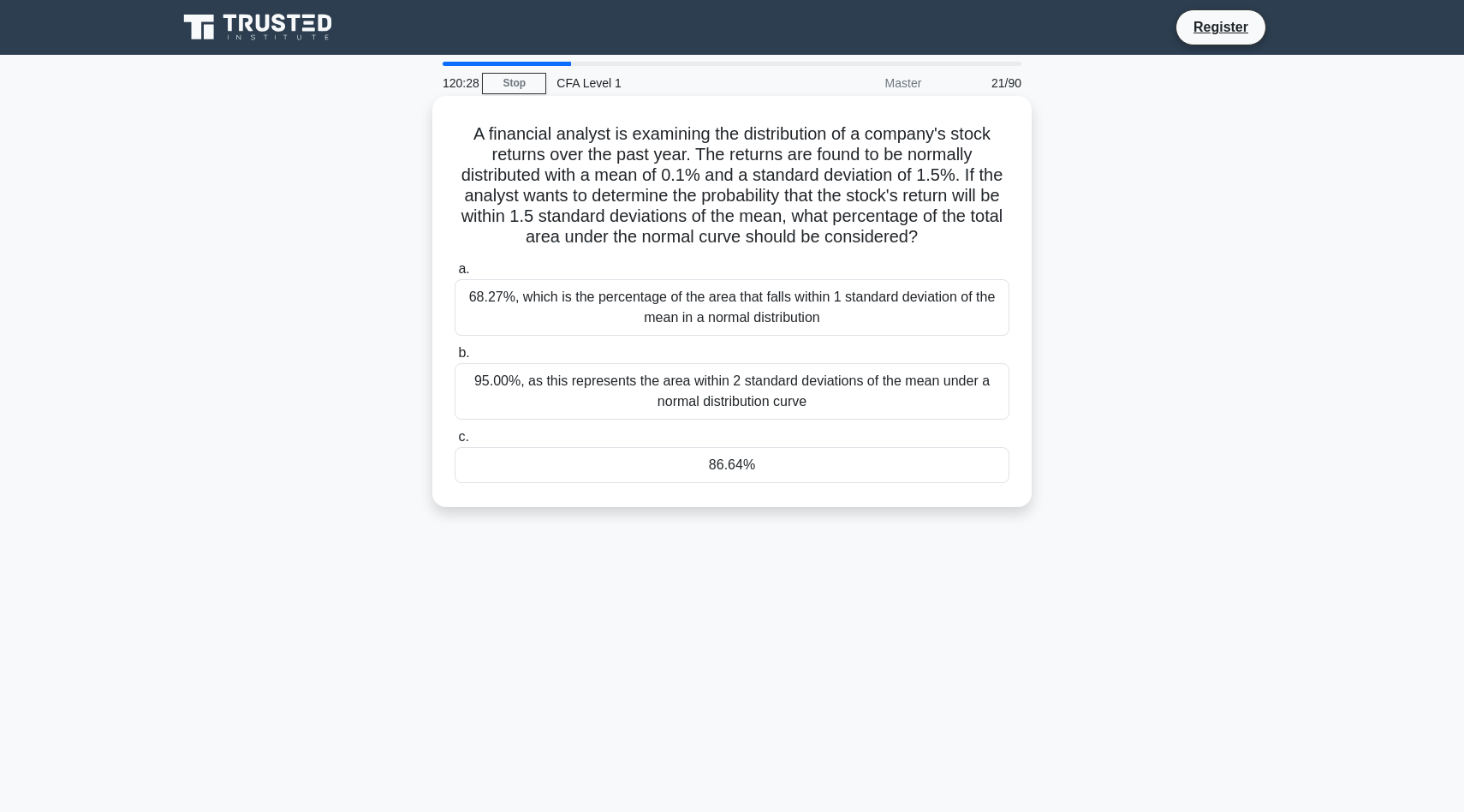
click at [808, 373] on div "95.00%, as this represents the area within 2 standard deviations of the mean un…" at bounding box center [732, 390] width 555 height 56
click at [455, 359] on input "b. 95.00%, as this represents the area within 2 standard deviations of the mean…" at bounding box center [455, 354] width 0 height 11
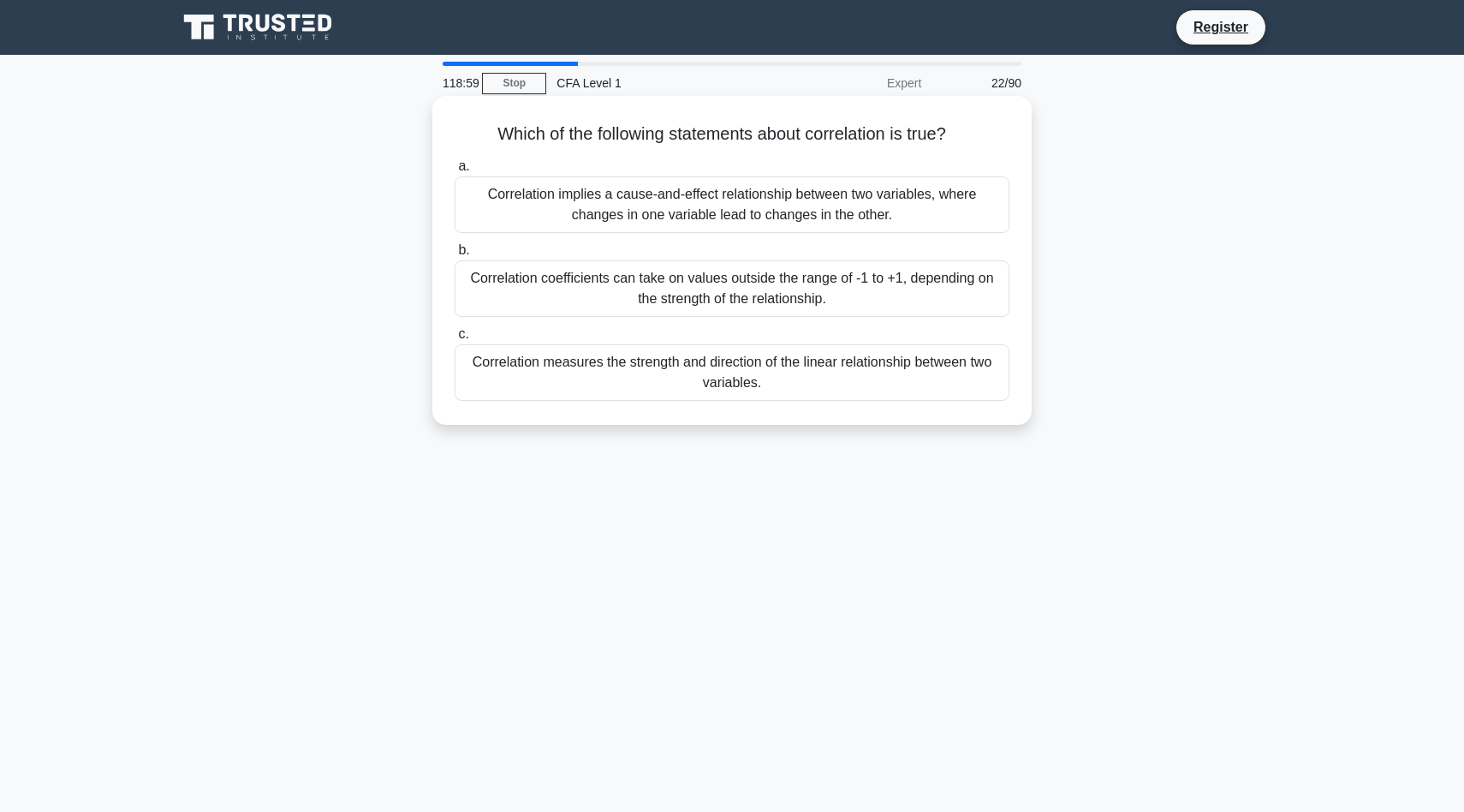
click at [787, 367] on div "Correlation measures the strength and direction of the linear relationship betw…" at bounding box center [732, 372] width 555 height 56
click at [455, 340] on input "c. Correlation measures the strength and direction of the linear relationship b…" at bounding box center [455, 334] width 0 height 11
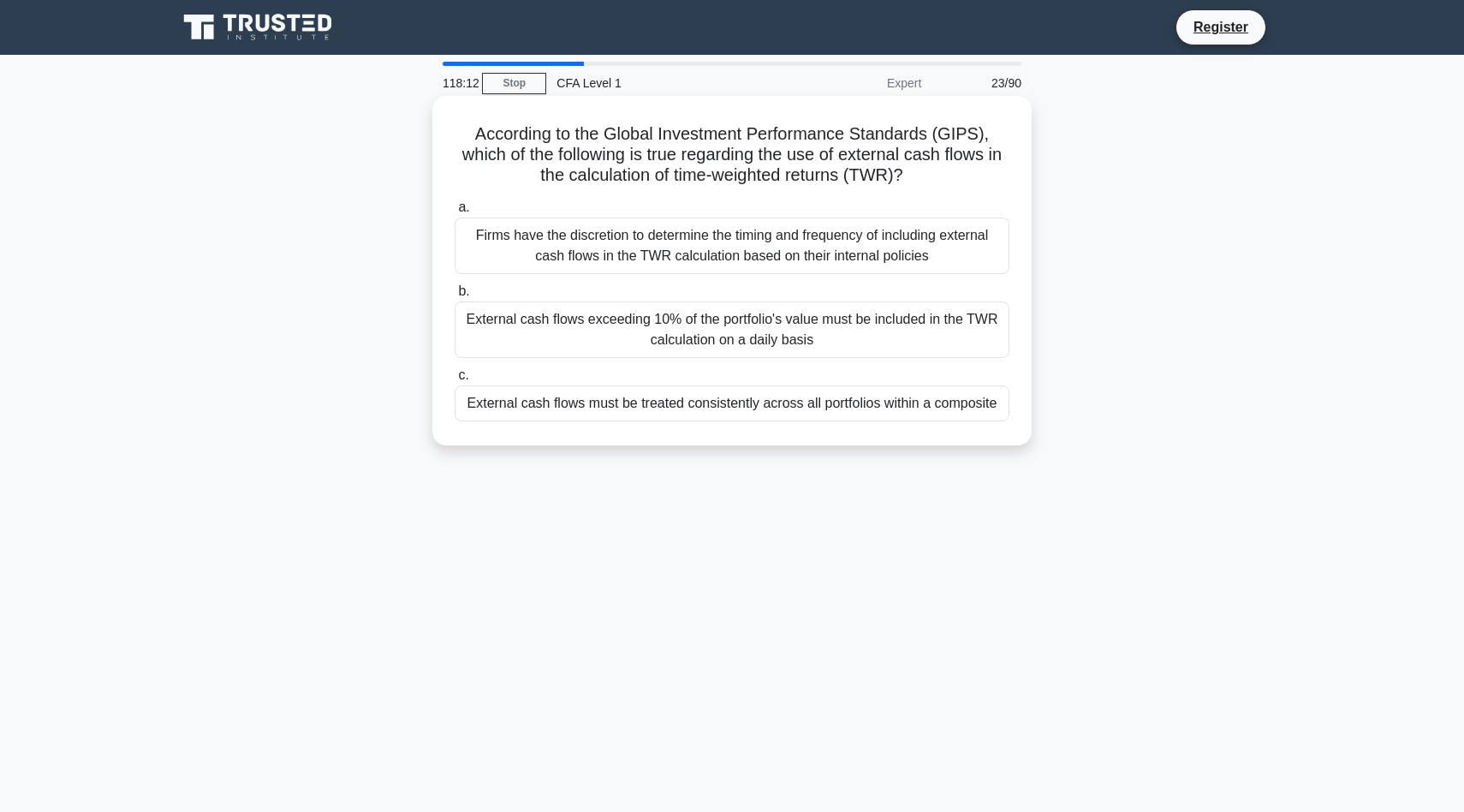
click at [607, 399] on div "External cash flows must be treated consistently across all portfolios within a…" at bounding box center [732, 402] width 555 height 36
click at [455, 381] on input "c. External cash flows must be treated consistently across all portfolios withi…" at bounding box center [455, 376] width 0 height 11
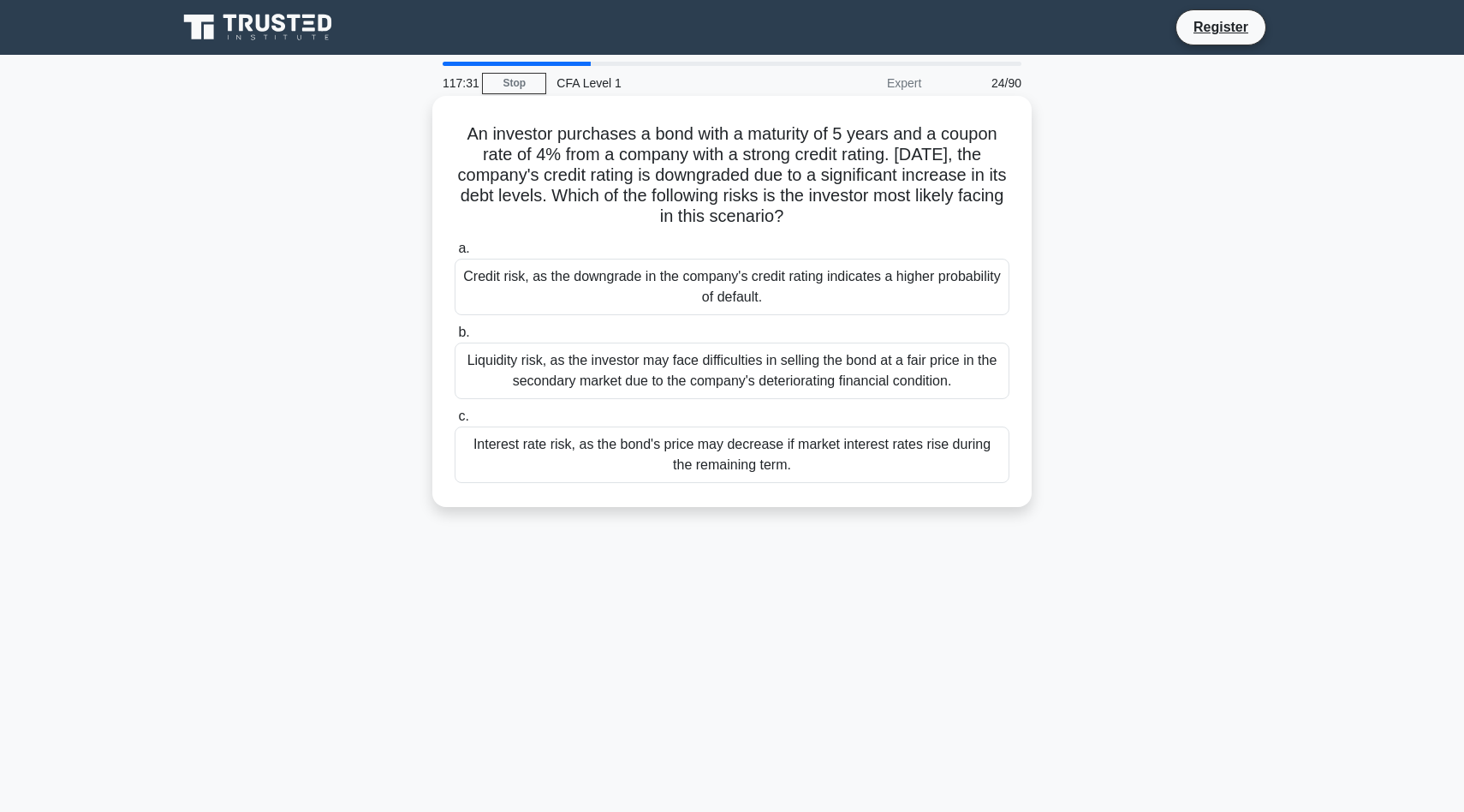
click at [761, 287] on div "Credit risk, as the downgrade in the company's credit rating indicates a higher…" at bounding box center [732, 286] width 555 height 56
click at [455, 254] on input "a. Credit risk, as the downgrade in the company's credit rating indicates a hig…" at bounding box center [455, 249] width 0 height 11
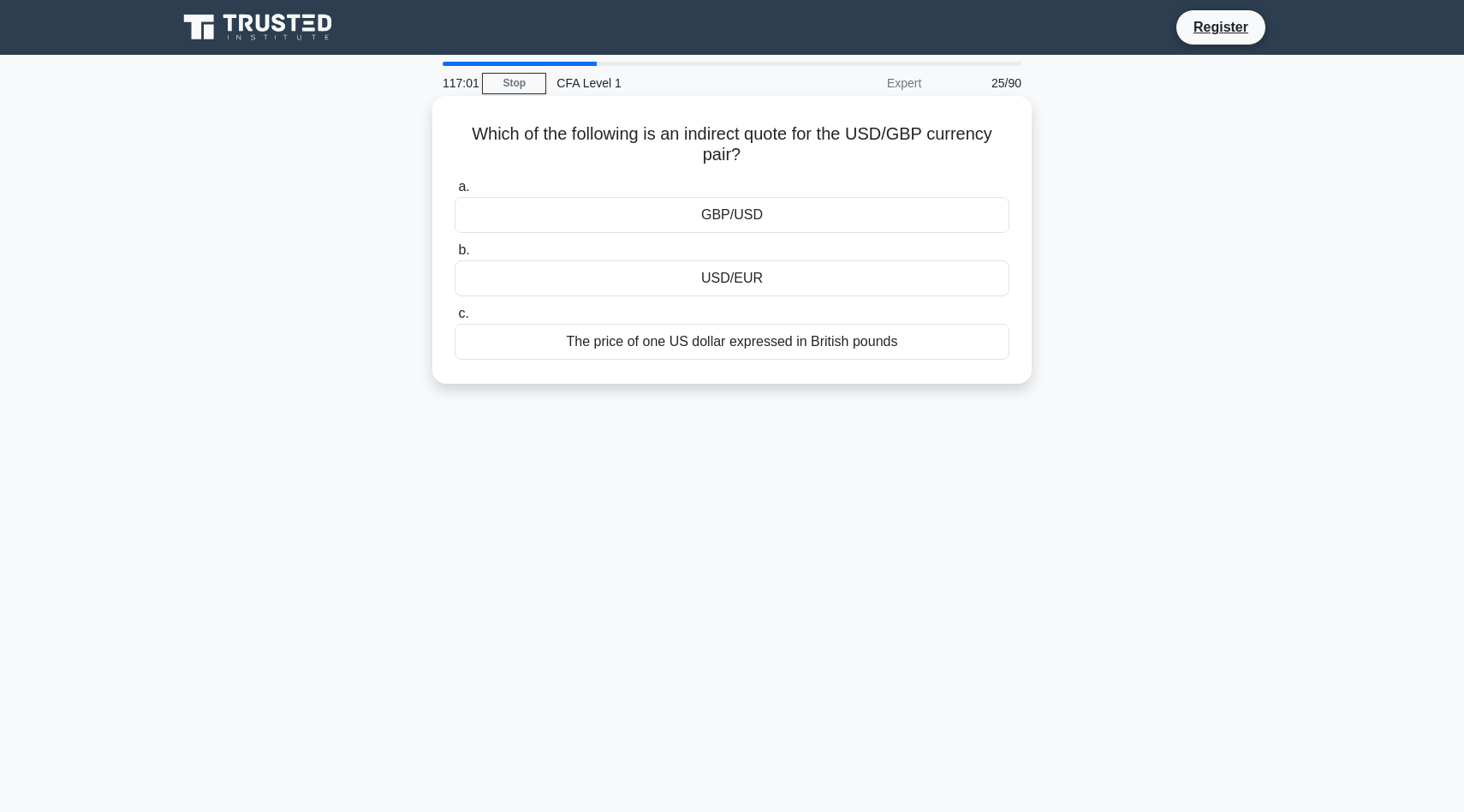
click at [843, 211] on div "GBP/USD" at bounding box center [732, 215] width 555 height 36
click at [455, 192] on input "a. GBP/USD" at bounding box center [455, 187] width 0 height 11
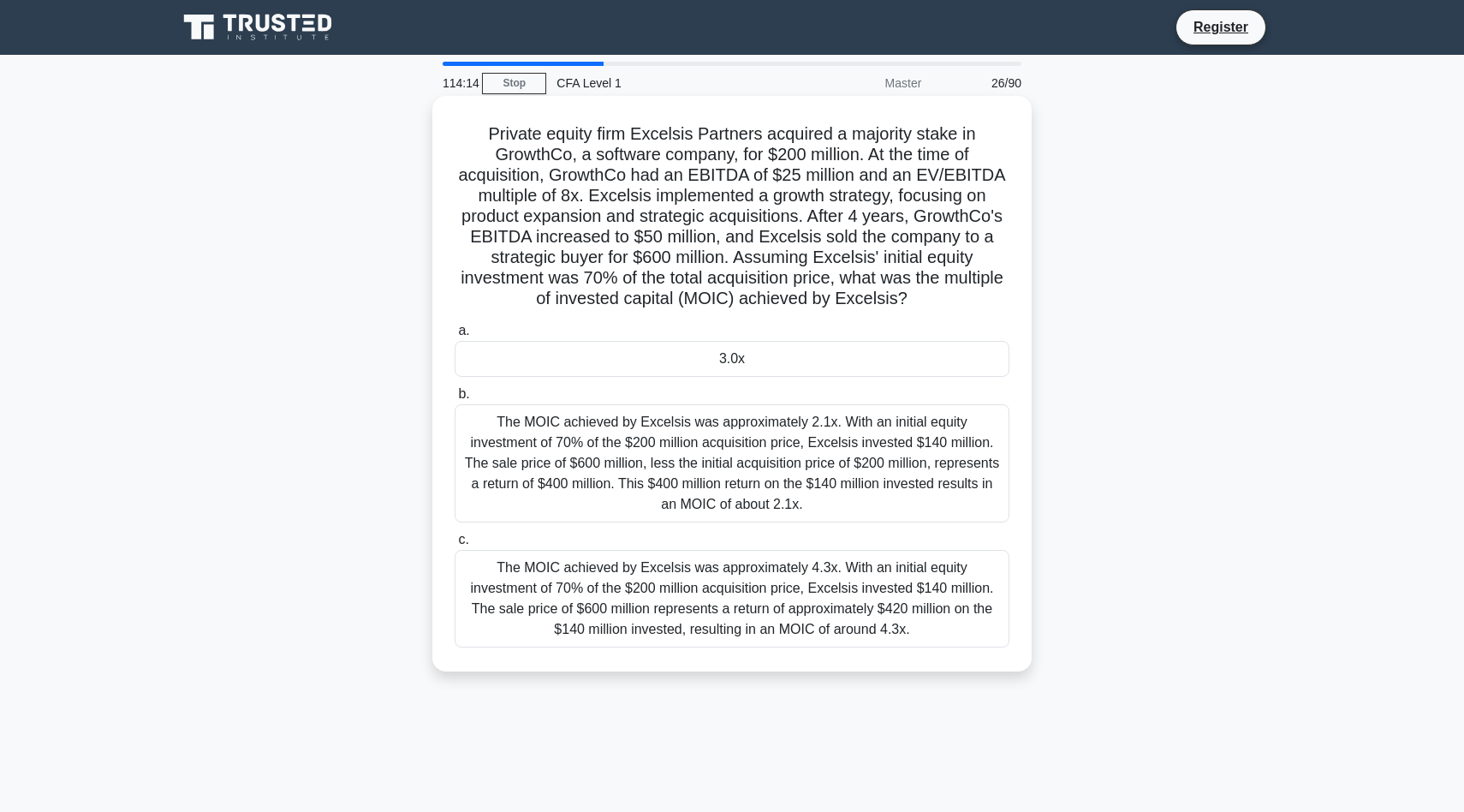
click at [800, 352] on div "3.0x" at bounding box center [732, 358] width 555 height 36
click at [455, 336] on input "a. 3.0x" at bounding box center [455, 331] width 0 height 11
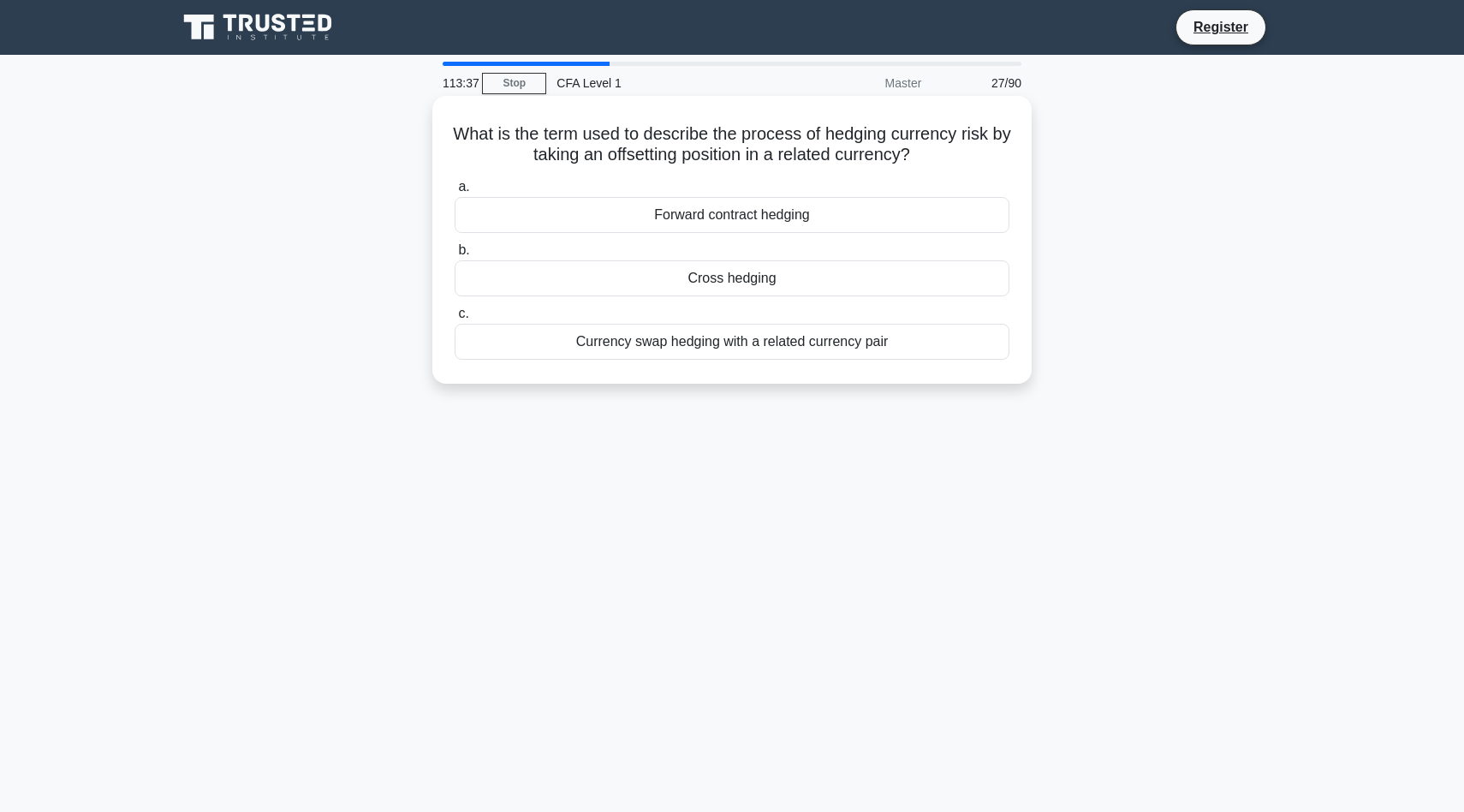
drag, startPoint x: 1191, startPoint y: 457, endPoint x: 432, endPoint y: 140, distance: 822.5
click at [432, 140] on div "113:37 Stop CFA Level 1 Master 27/90 What is the term used to describe the proc…" at bounding box center [732, 490] width 1131 height 856
copy div "What is the term used to describe the process of hedging currency risk by takin…"
click at [633, 266] on div "Cross hedging" at bounding box center [732, 278] width 555 height 36
click at [455, 256] on input "b. Cross hedging" at bounding box center [455, 250] width 0 height 11
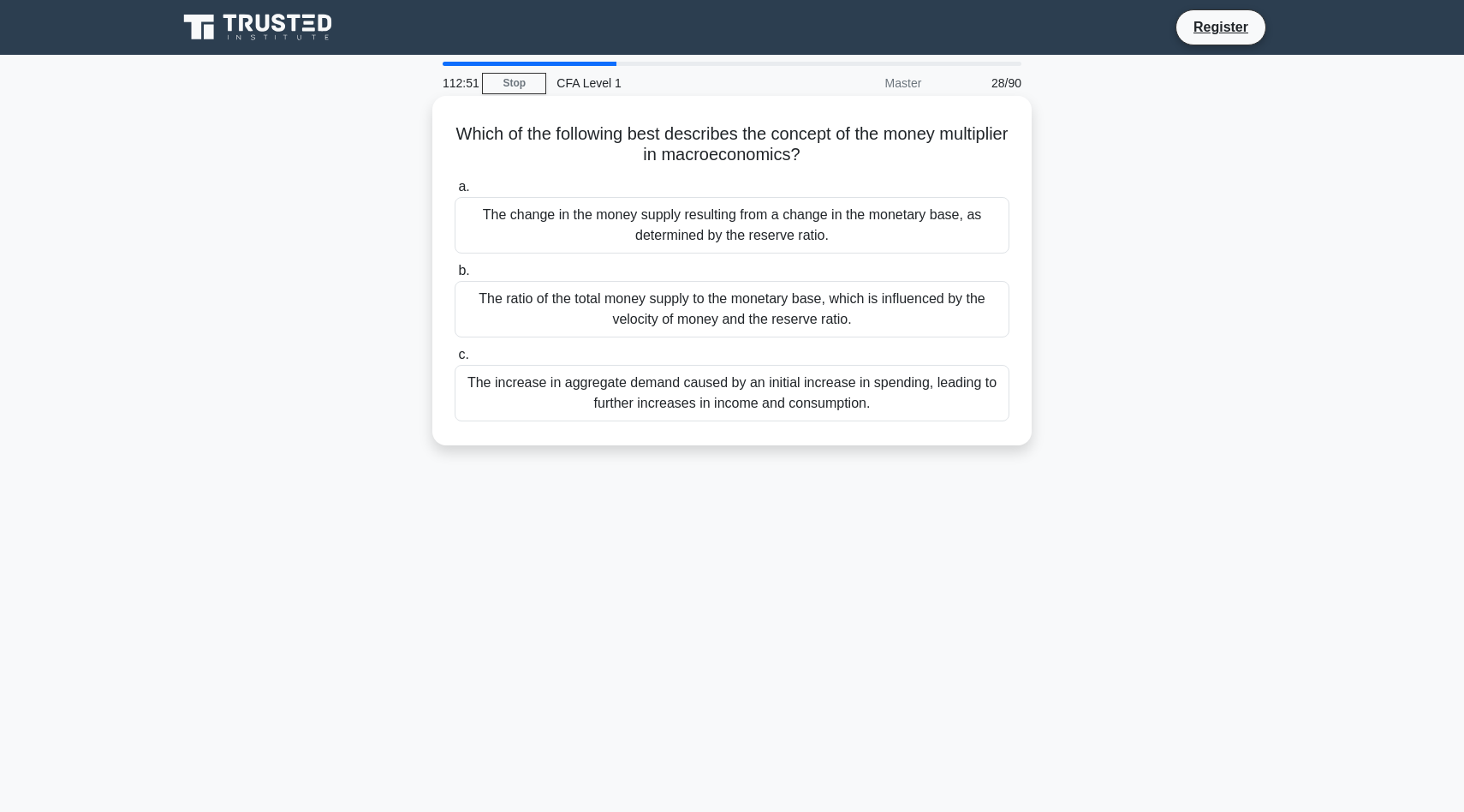
click at [724, 379] on div "The increase in aggregate demand caused by an initial increase in spending, lea…" at bounding box center [732, 392] width 555 height 56
click at [455, 361] on input "c. The increase in aggregate demand caused by an initial increase in spending, …" at bounding box center [455, 354] width 0 height 11
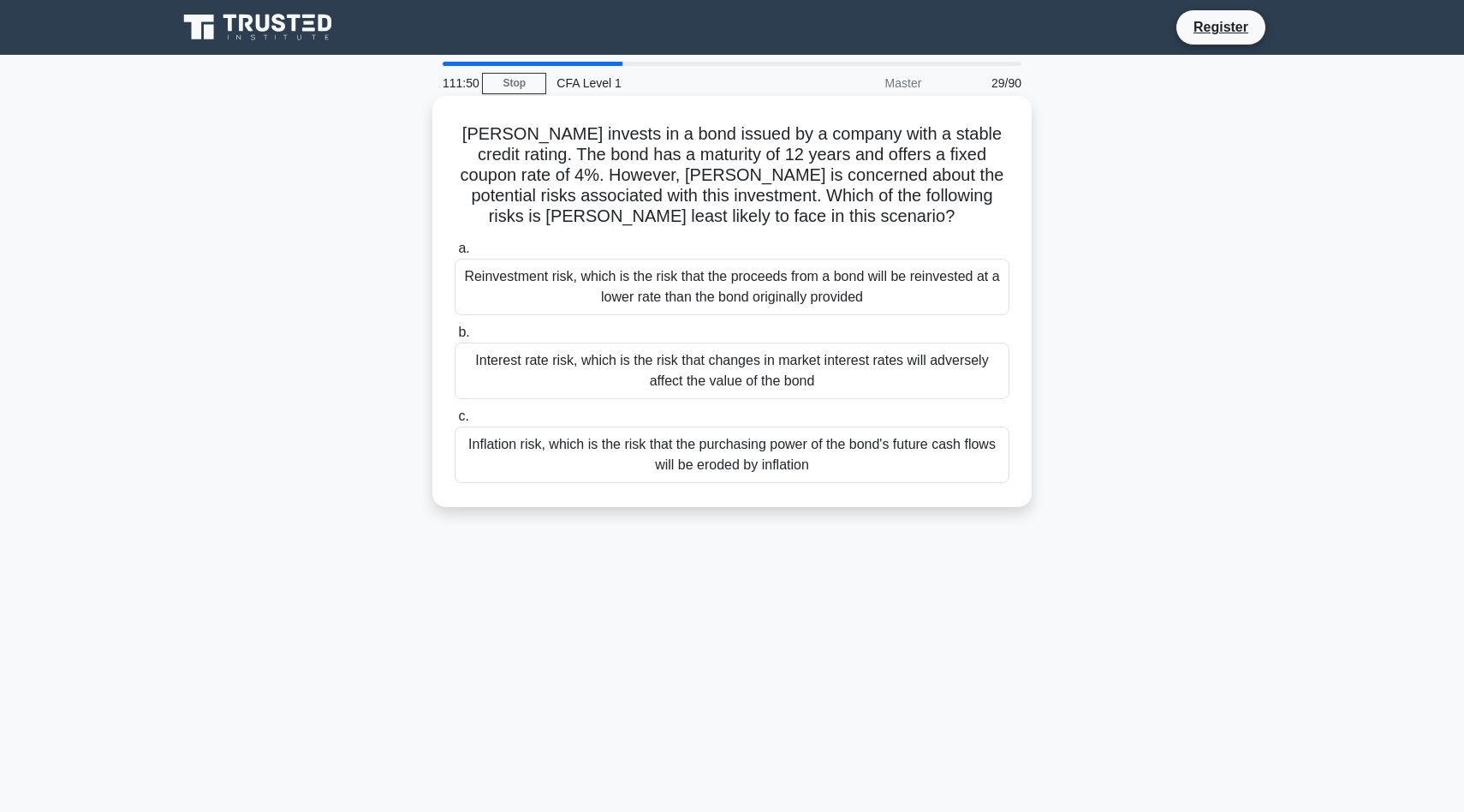
click at [733, 463] on div "Inflation risk, which is the risk that the purchasing power of the bond's futur…" at bounding box center [732, 454] width 555 height 56
click at [455, 422] on input "c. Inflation risk, which is the risk that the purchasing power of the bond's fu…" at bounding box center [455, 416] width 0 height 11
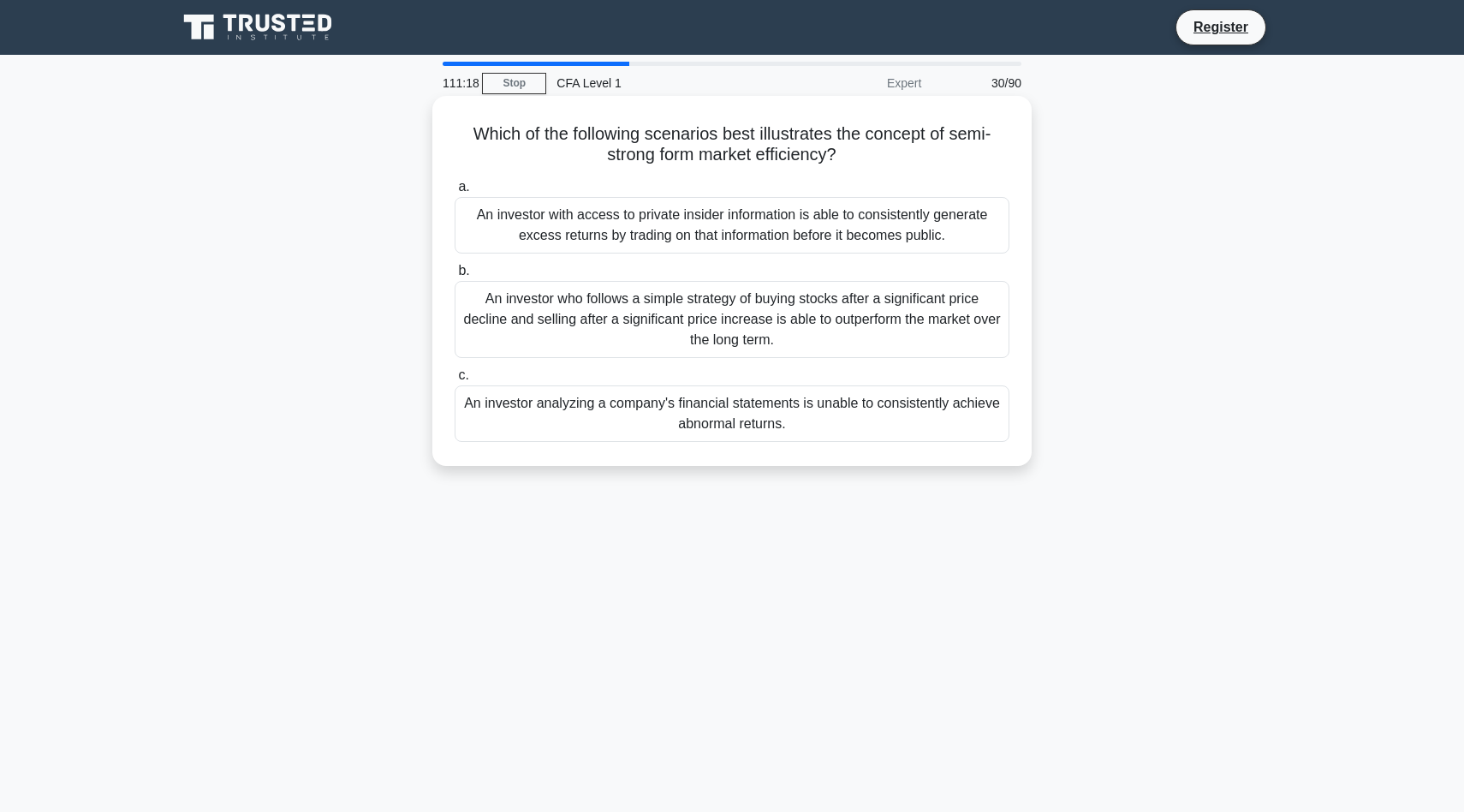
click at [719, 410] on div "An investor analyzing a company's financial statements is unable to consistentl…" at bounding box center [732, 412] width 555 height 56
click at [455, 381] on input "c. An investor analyzing a company's financial statements is unable to consiste…" at bounding box center [455, 376] width 0 height 11
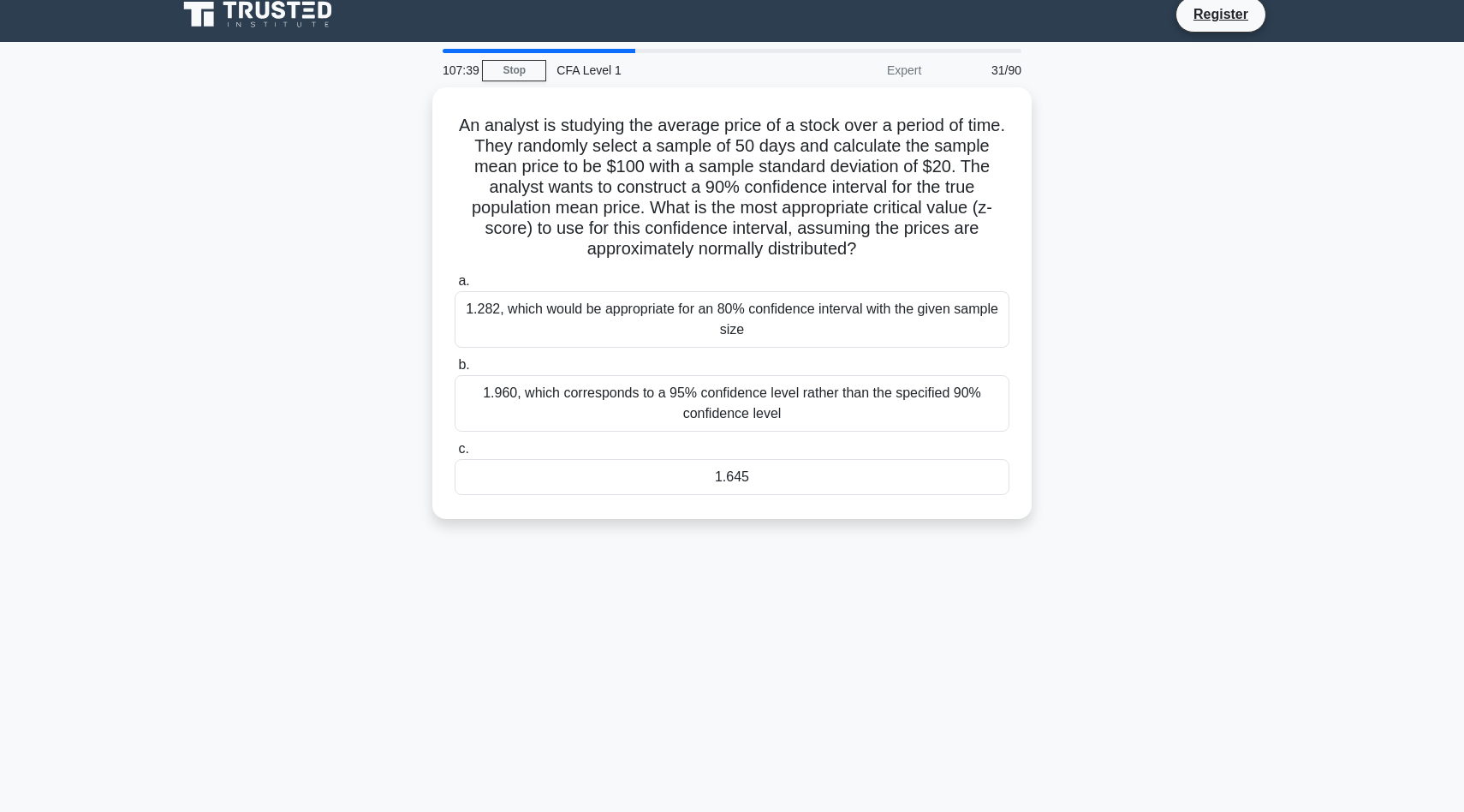
scroll to position [113, 0]
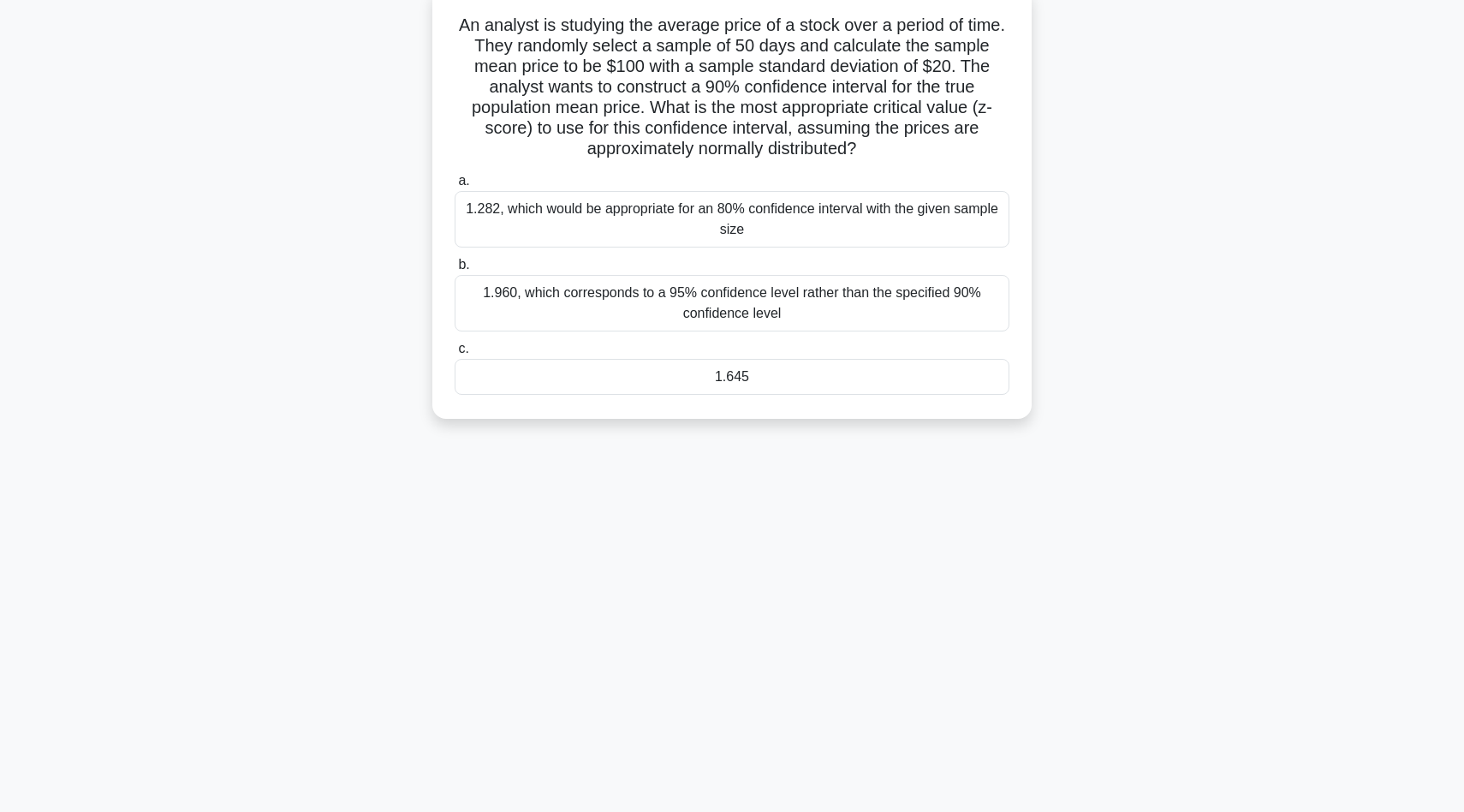
drag, startPoint x: 432, startPoint y: 124, endPoint x: 954, endPoint y: 810, distance: 862.0
click at [954, 810] on main "107:39 Stop CFA Level 1 Expert 31/90 An analyst is studying the average price o…" at bounding box center [732, 377] width 1464 height 870
copy div "An analyst is studying the average price of a stock over a period of time. They…"
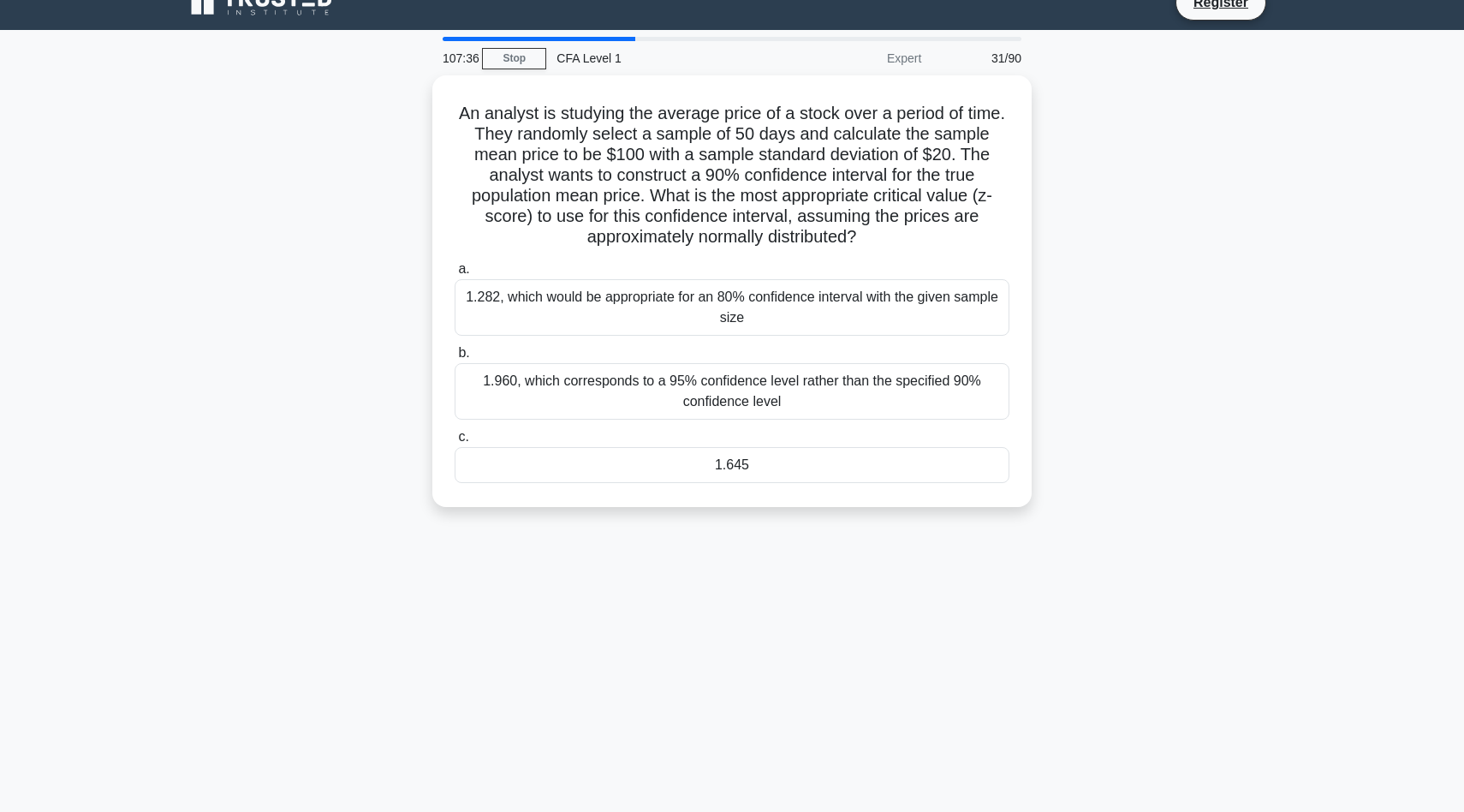
scroll to position [0, 0]
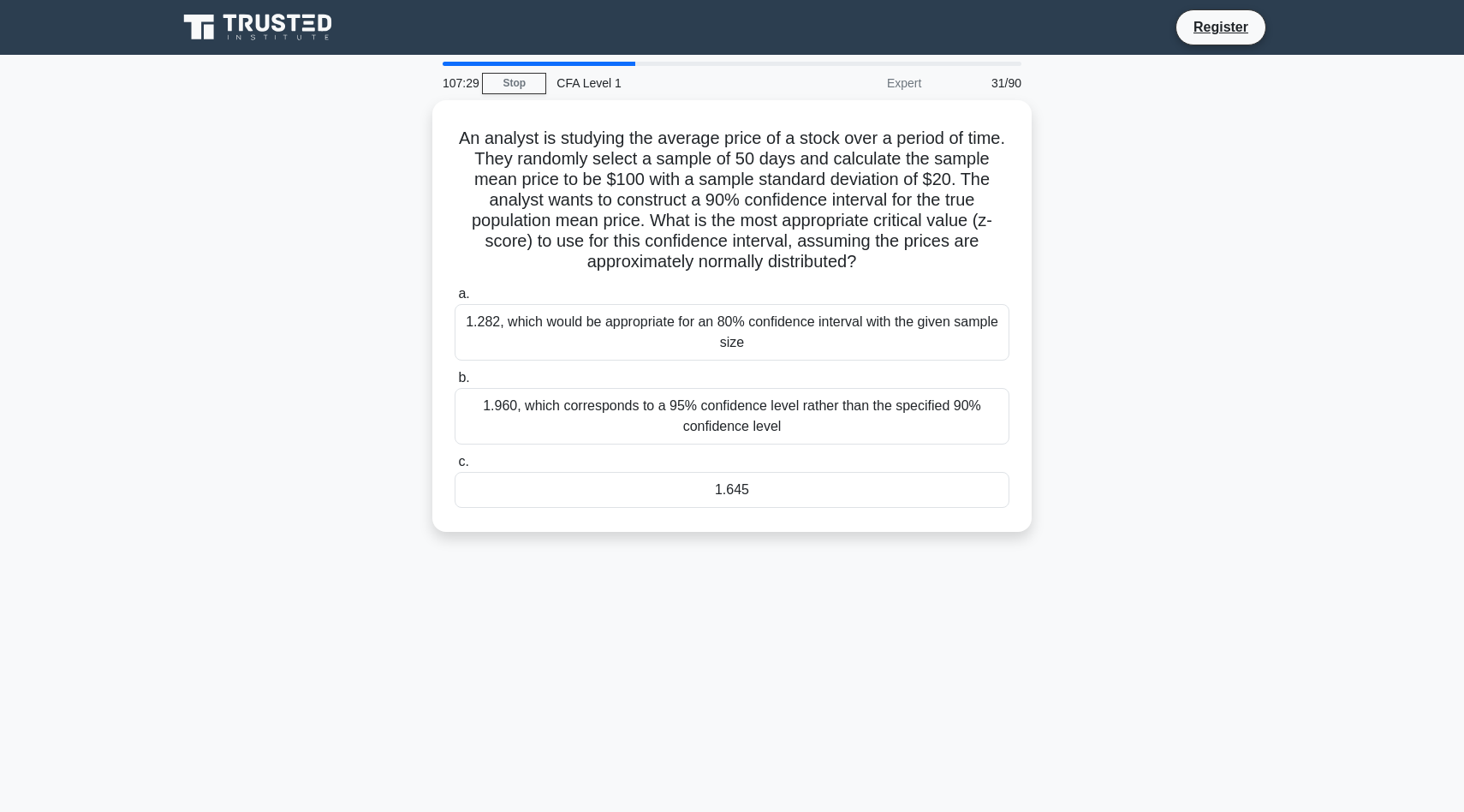
click at [1205, 278] on div "An analyst is studying the average price of a stock over a period of time. They…" at bounding box center [732, 326] width 1131 height 452
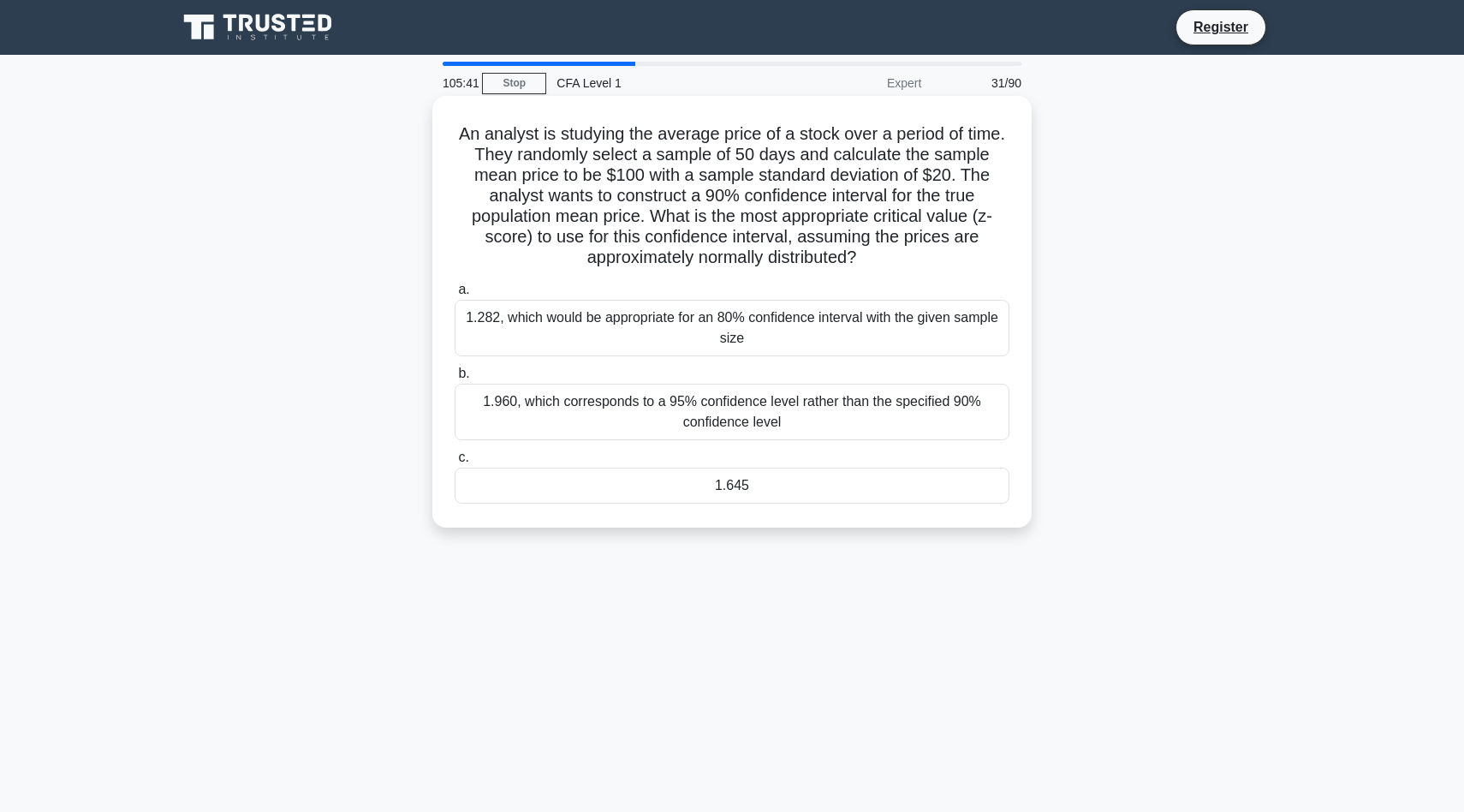
click at [693, 497] on div "1.645" at bounding box center [732, 485] width 555 height 36
click at [455, 463] on input "c. 1.645" at bounding box center [455, 458] width 0 height 11
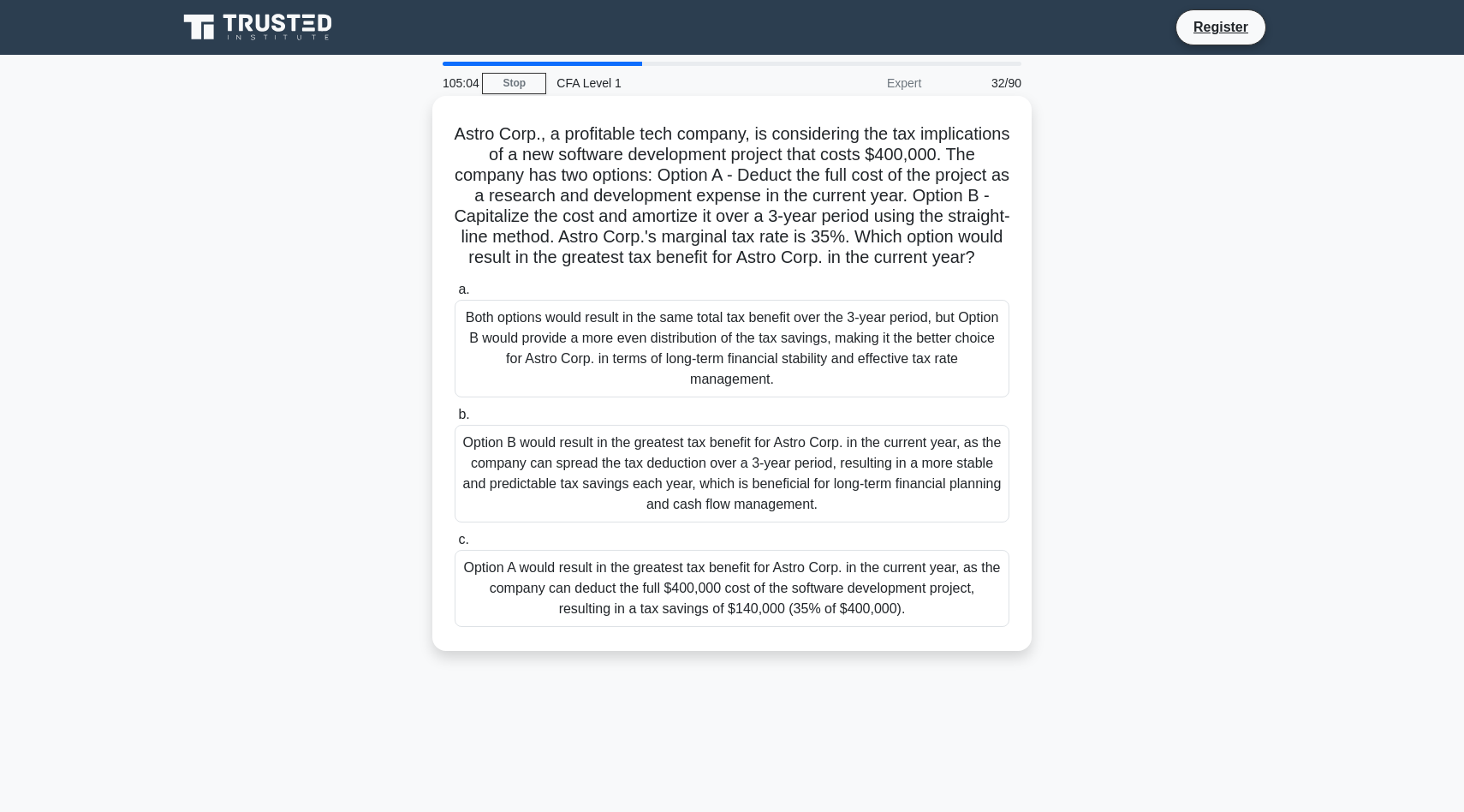
click at [898, 590] on div "Option A would result in the greatest tax benefit for Astro Corp. in the curren…" at bounding box center [732, 588] width 555 height 77
click at [455, 545] on input "c. Option A would result in the greatest tax benefit for Astro Corp. in the cur…" at bounding box center [455, 539] width 0 height 11
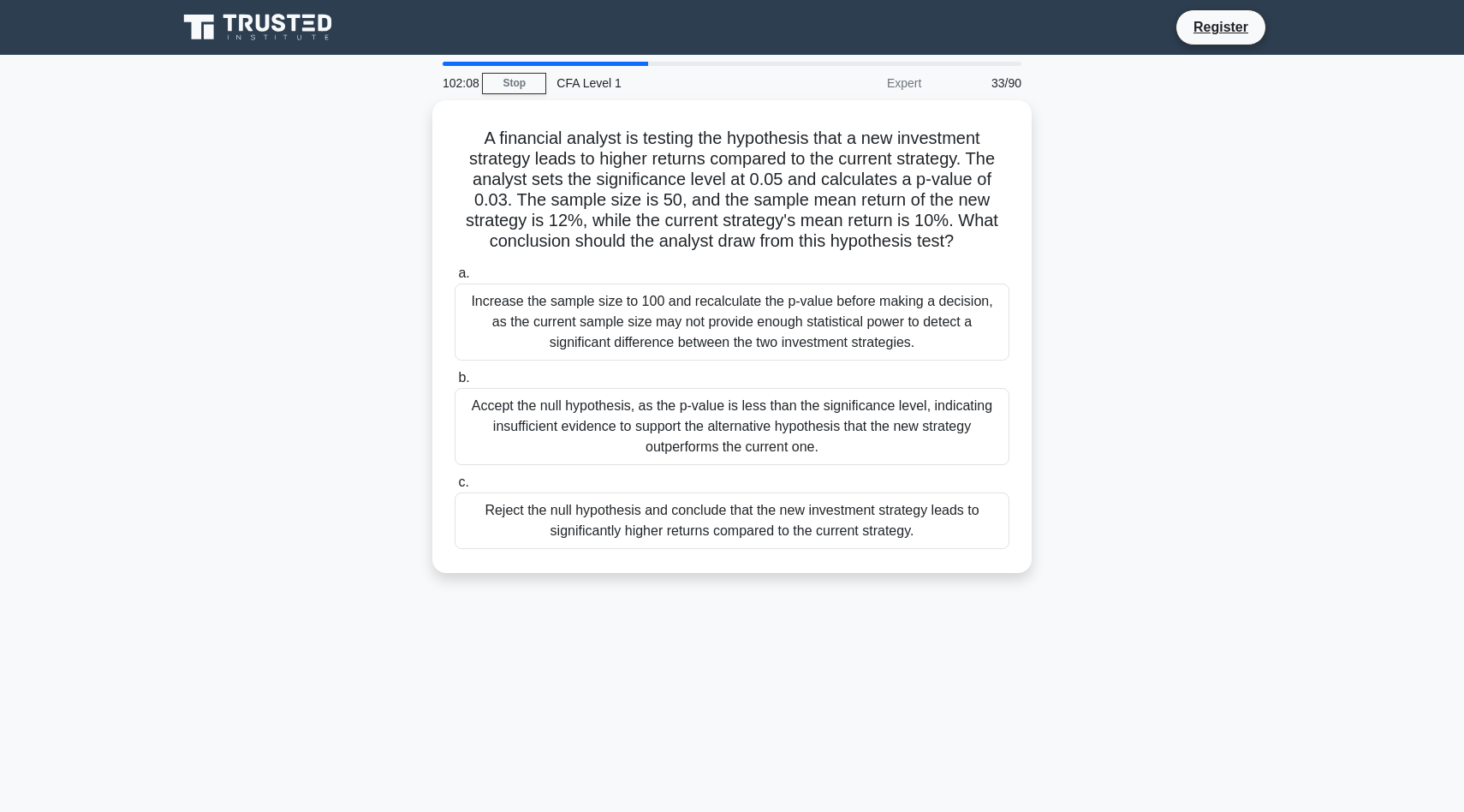
drag, startPoint x: 1131, startPoint y: 584, endPoint x: 400, endPoint y: 143, distance: 853.7
click at [400, 143] on div "A financial analyst is testing the hypothesis that a new investment strategy le…" at bounding box center [732, 347] width 1131 height 493
copy div "A financial analyst is testing the hypothesis that a new investment strategy le…"
click at [928, 700] on div "101:53 Stop CFA Level 1 Expert 33/90 A financial analyst is testing the hypothe…" at bounding box center [732, 490] width 1131 height 856
drag, startPoint x: 1018, startPoint y: 591, endPoint x: 343, endPoint y: 108, distance: 830.0
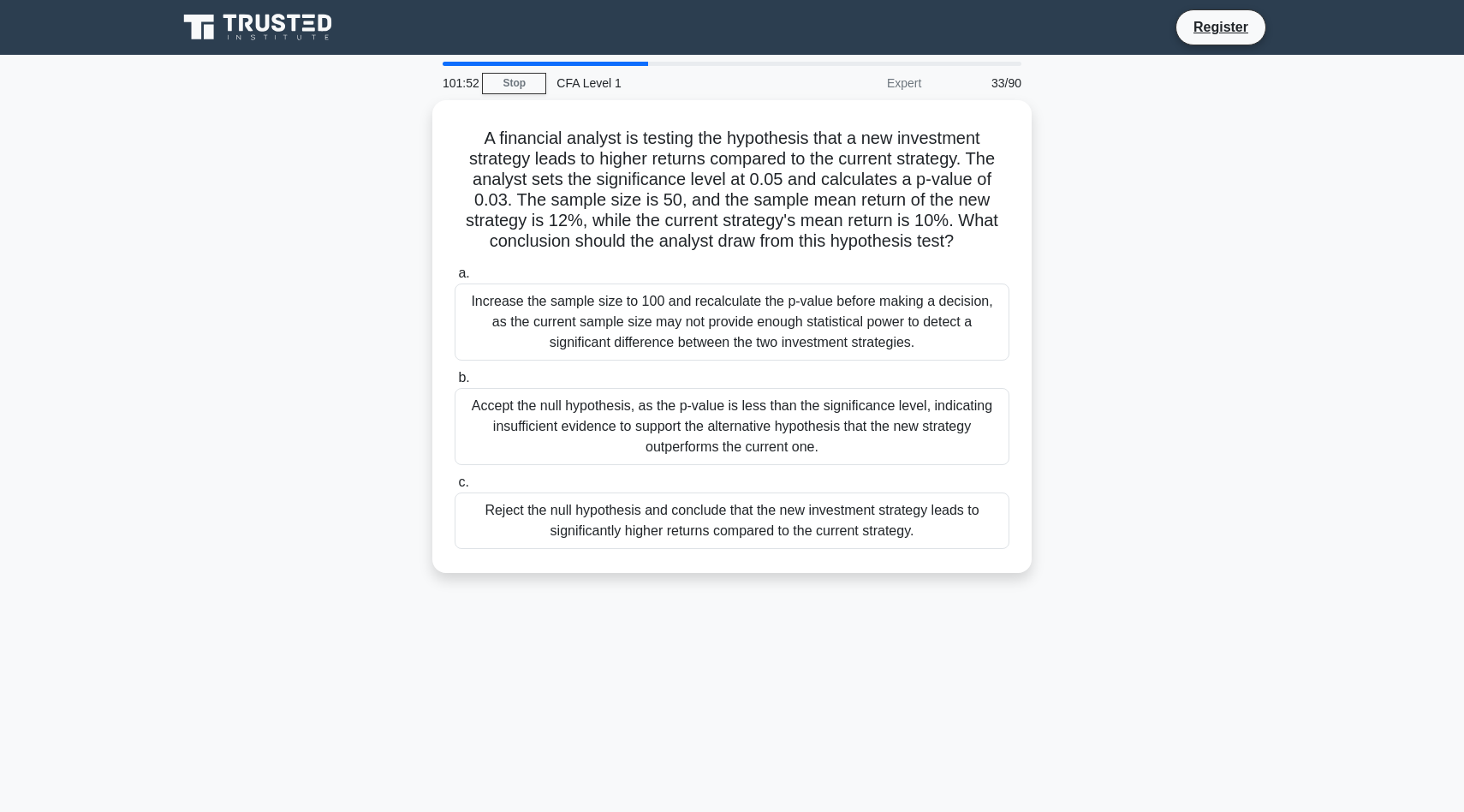
click at [343, 108] on div "A financial analyst is testing the hypothesis that a new investment strategy le…" at bounding box center [732, 347] width 1131 height 493
copy div "A financial analyst is testing the hypothesis that a new investment strategy le…"
click at [728, 784] on div "101:47 Stop CFA Level 1 Expert 33/90 A financial analyst is testing the hypothe…" at bounding box center [732, 490] width 1131 height 856
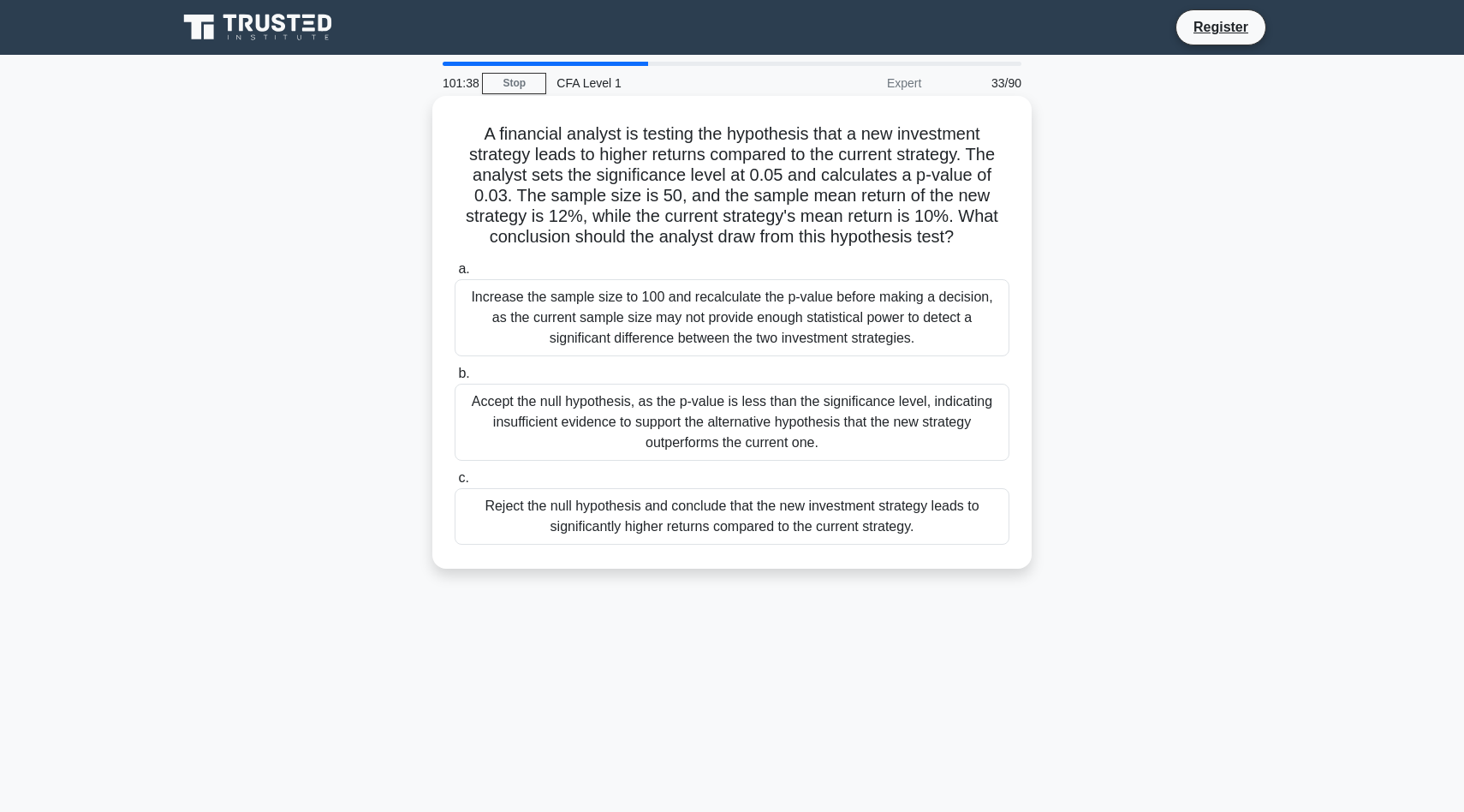
click at [721, 529] on div "Reject the null hypothesis and conclude that the new investment strategy leads …" at bounding box center [732, 516] width 555 height 56
click at [455, 483] on input "c. Reject the null hypothesis and conclude that the new investment strategy lea…" at bounding box center [455, 478] width 0 height 11
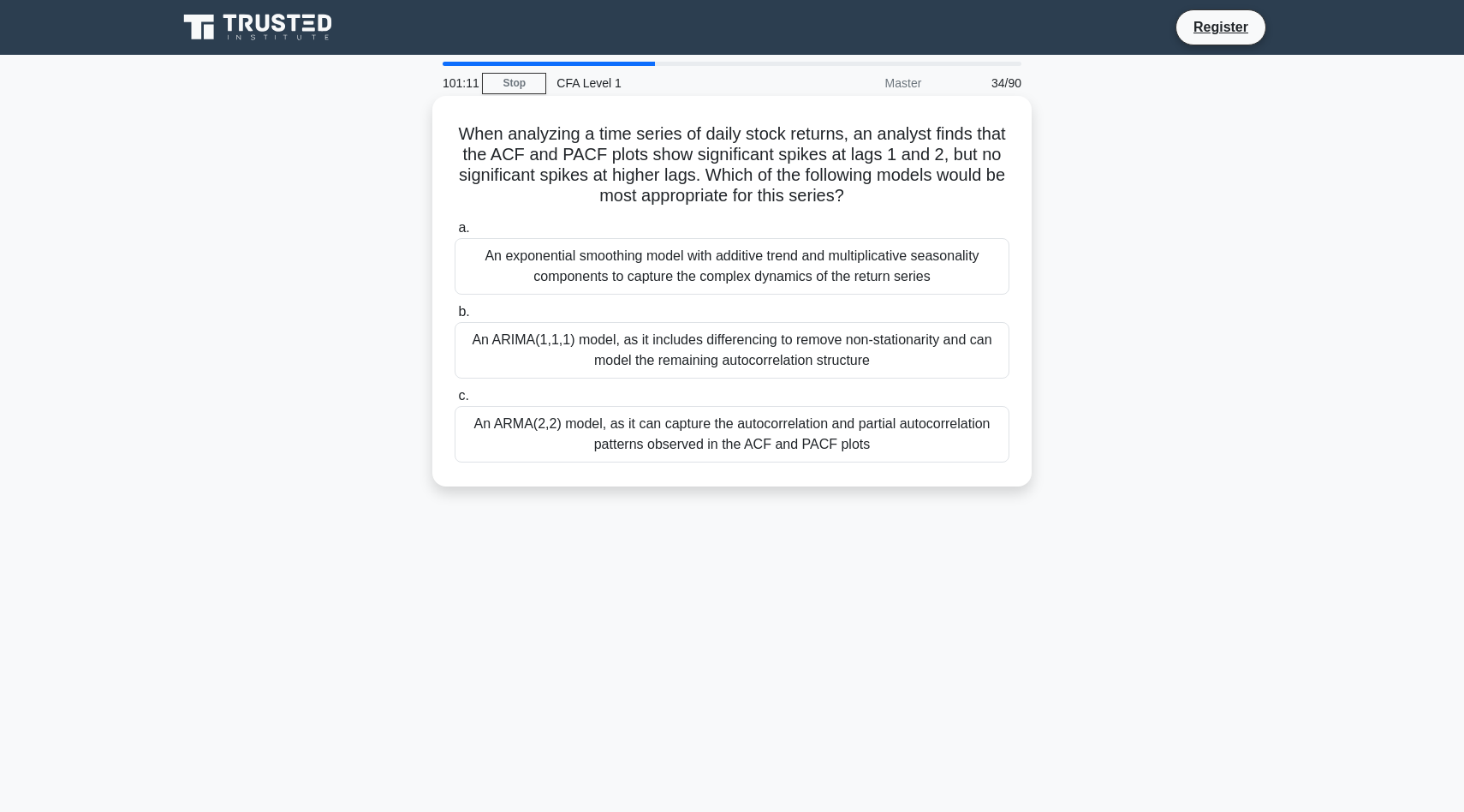
click at [681, 446] on div "An ARMA(2,2) model, as it can capture the autocorrelation and partial autocorre…" at bounding box center [732, 434] width 555 height 56
click at [455, 401] on input "c. An ARMA(2,2) model, as it can capture the autocorrelation and partial autoco…" at bounding box center [455, 396] width 0 height 11
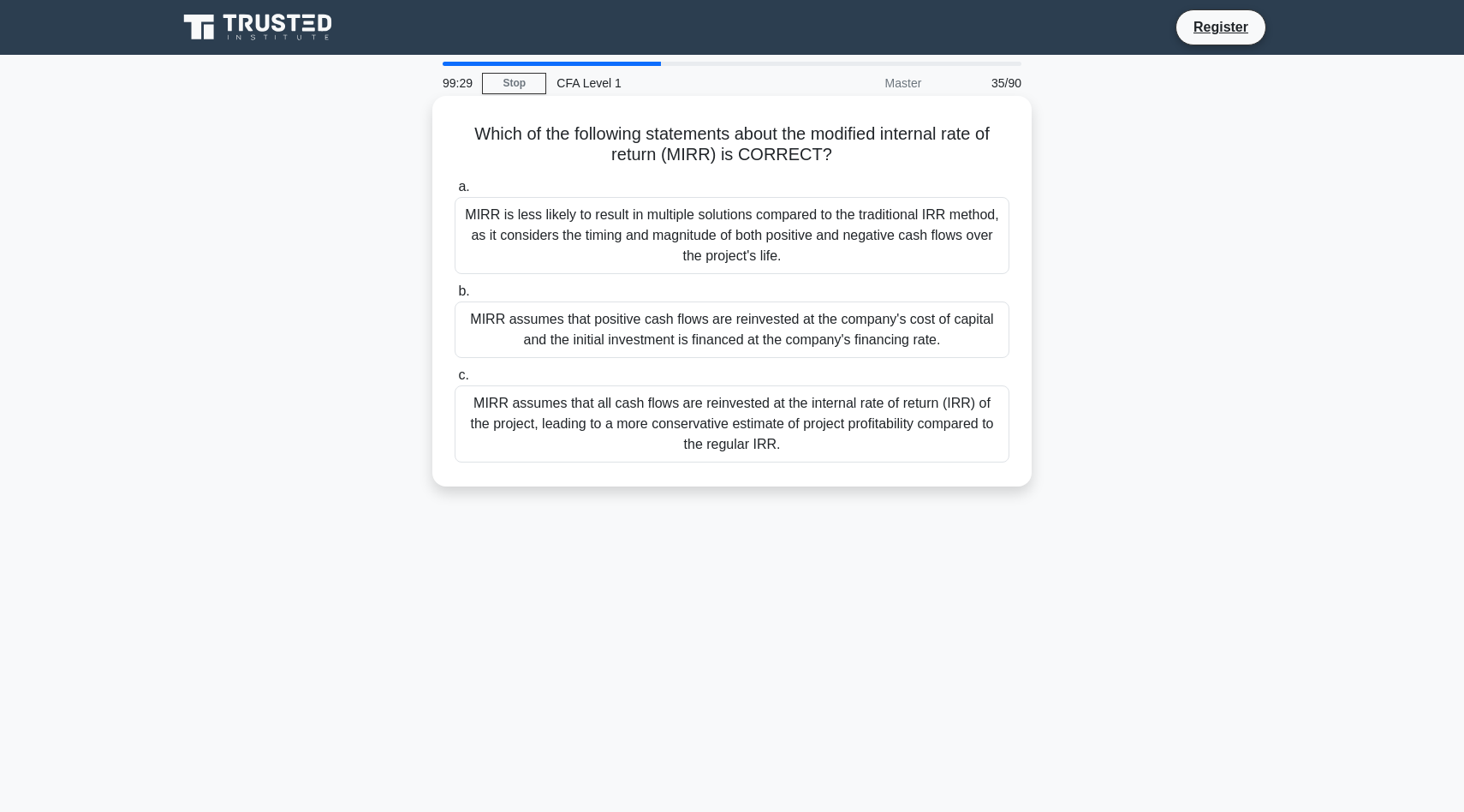
click at [862, 336] on div "MIRR assumes that positive cash flows are reinvested at the company's cost of c…" at bounding box center [732, 329] width 555 height 56
click at [455, 297] on input "[PERSON_NAME] assumes that positive cash flows are reinvested at the company's …" at bounding box center [455, 292] width 0 height 11
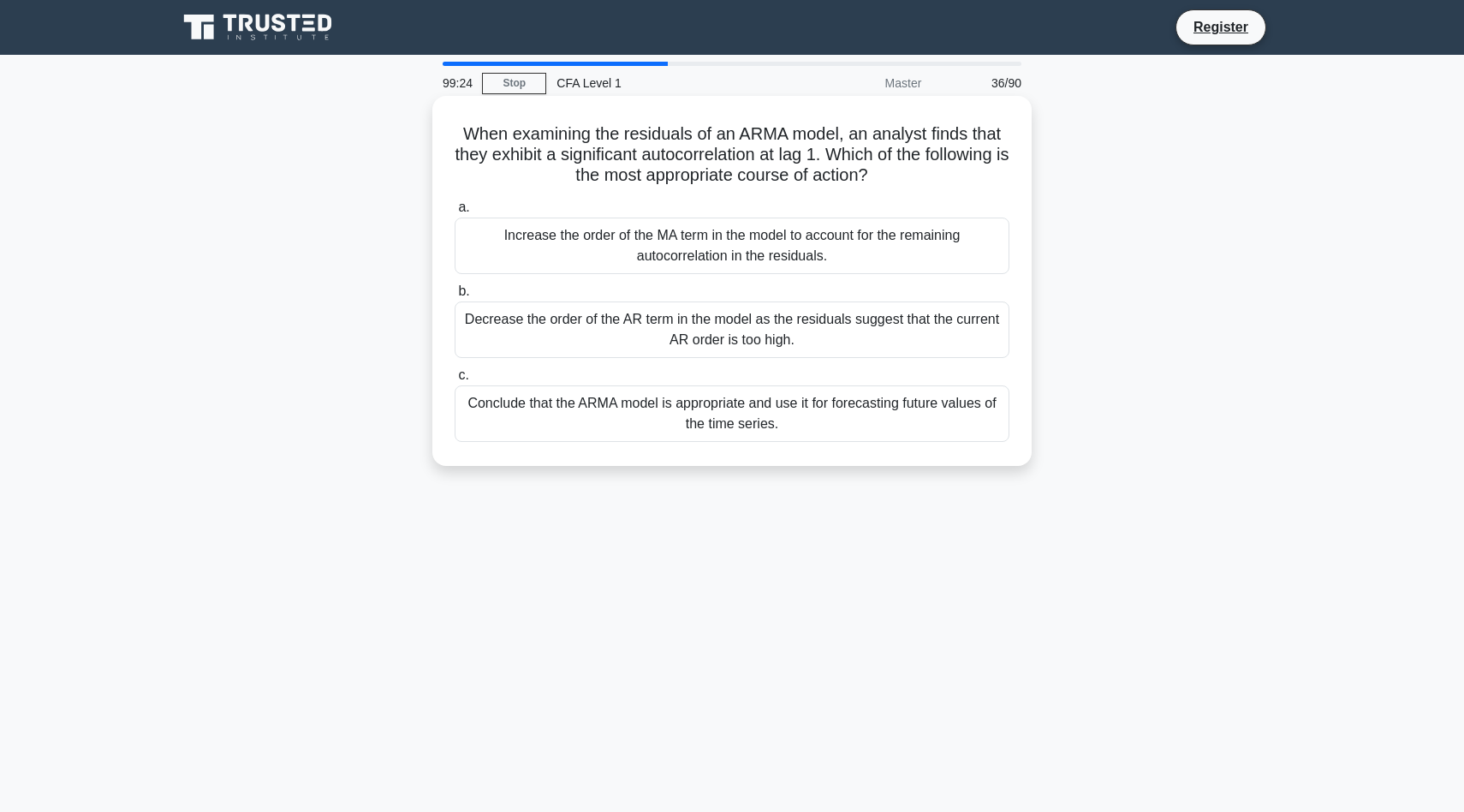
click at [935, 390] on div "Conclude that the ARMA model is appropriate and use it for forecasting future v…" at bounding box center [732, 412] width 555 height 56
click at [455, 381] on input "c. Conclude that the ARMA model is appropriate and use it for forecasting futur…" at bounding box center [455, 376] width 0 height 11
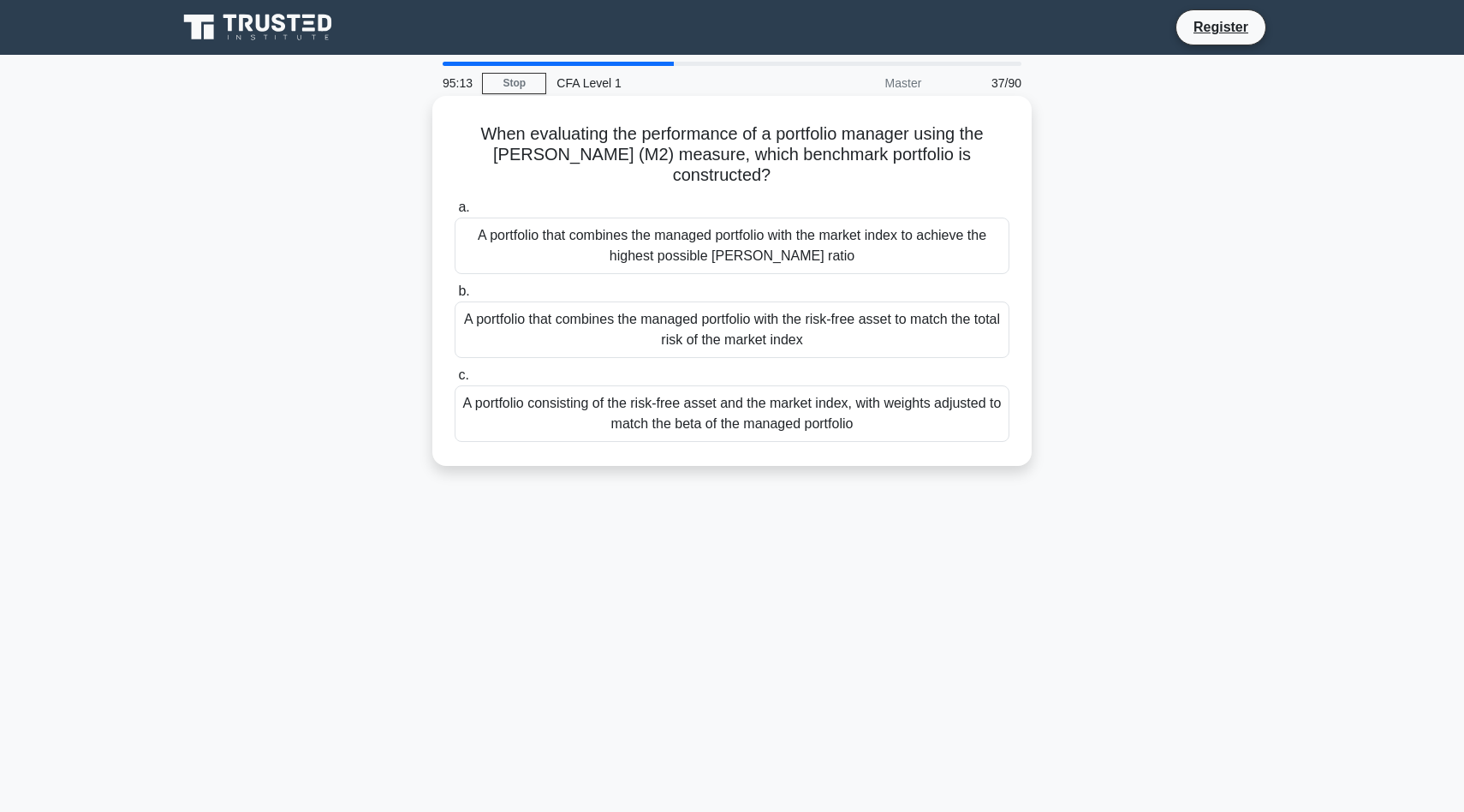
click at [831, 238] on div "A portfolio that combines the managed portfolio with the market index to achiev…" at bounding box center [732, 245] width 555 height 56
click at [455, 214] on input "a. A portfolio that combines the managed portfolio with the market index to ach…" at bounding box center [455, 207] width 0 height 11
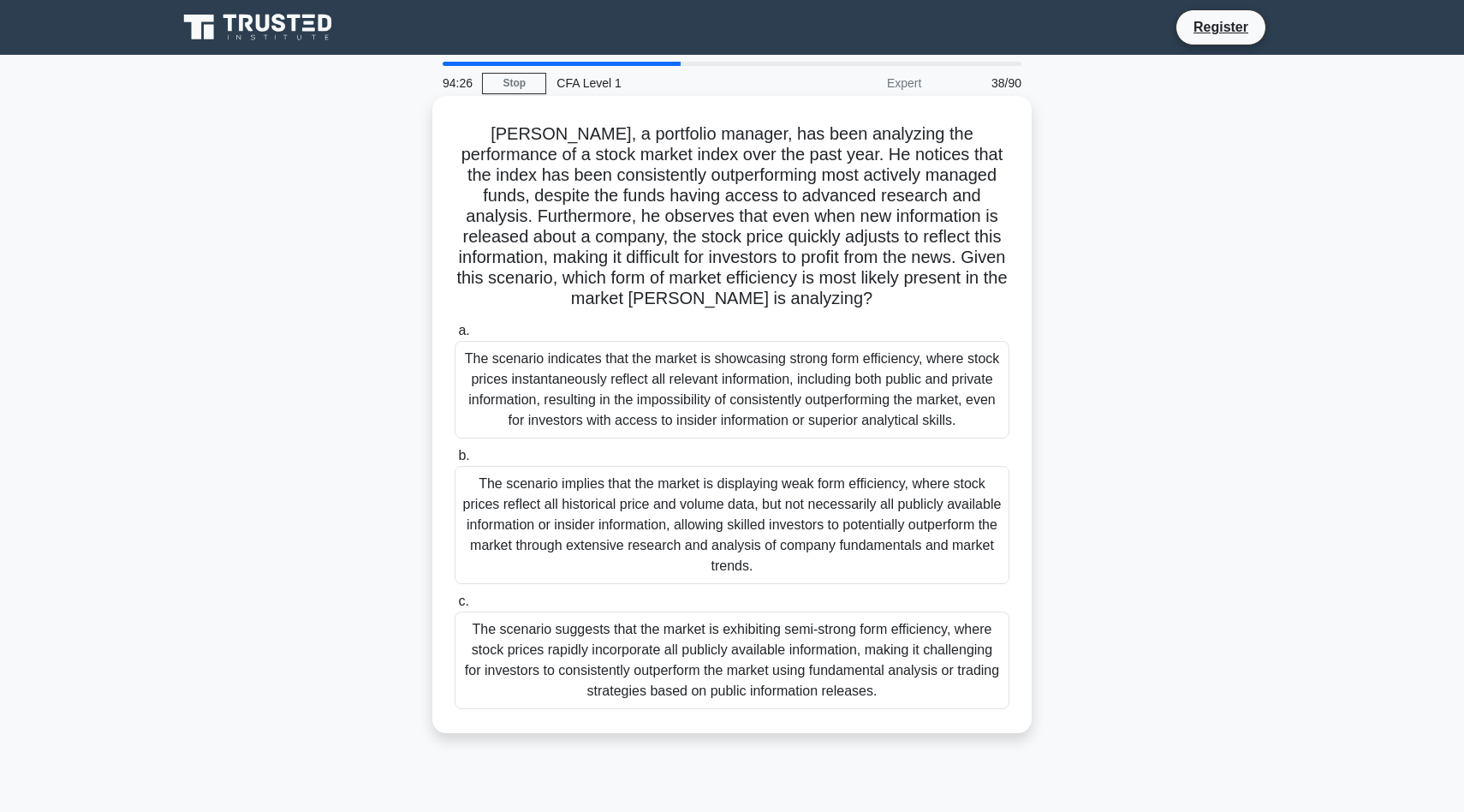
click at [838, 400] on div "The scenario indicates that the market is showcasing strong form efficiency, wh…" at bounding box center [732, 389] width 555 height 98
click at [455, 336] on input "a. The scenario indicates that the market is showcasing strong form efficiency,…" at bounding box center [455, 331] width 0 height 11
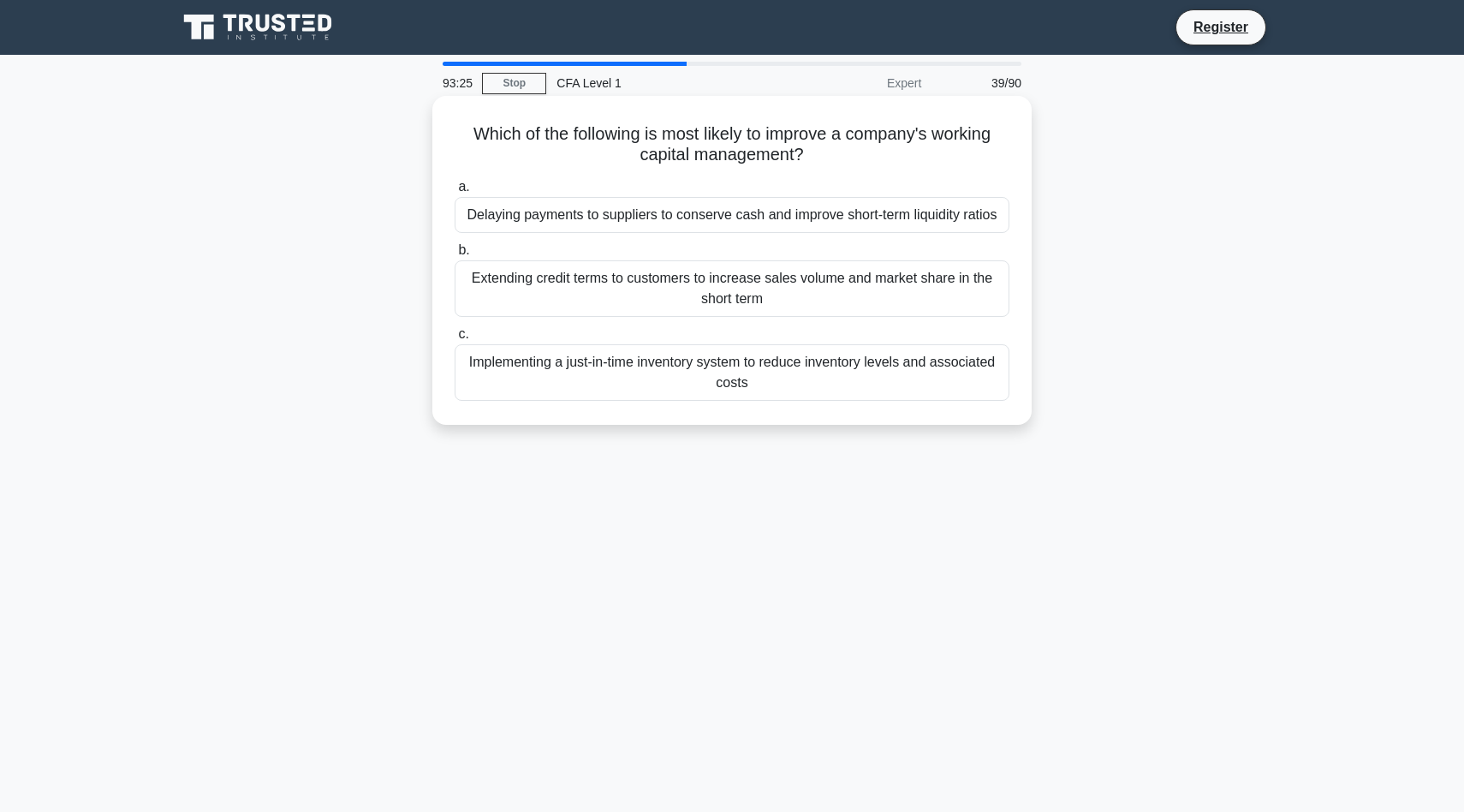
click at [658, 215] on div "Delaying payments to suppliers to conserve cash and improve short-term liquidit…" at bounding box center [732, 215] width 555 height 36
click at [455, 192] on input "a. Delaying payments to suppliers to conserve cash and improve short-term liqui…" at bounding box center [455, 187] width 0 height 11
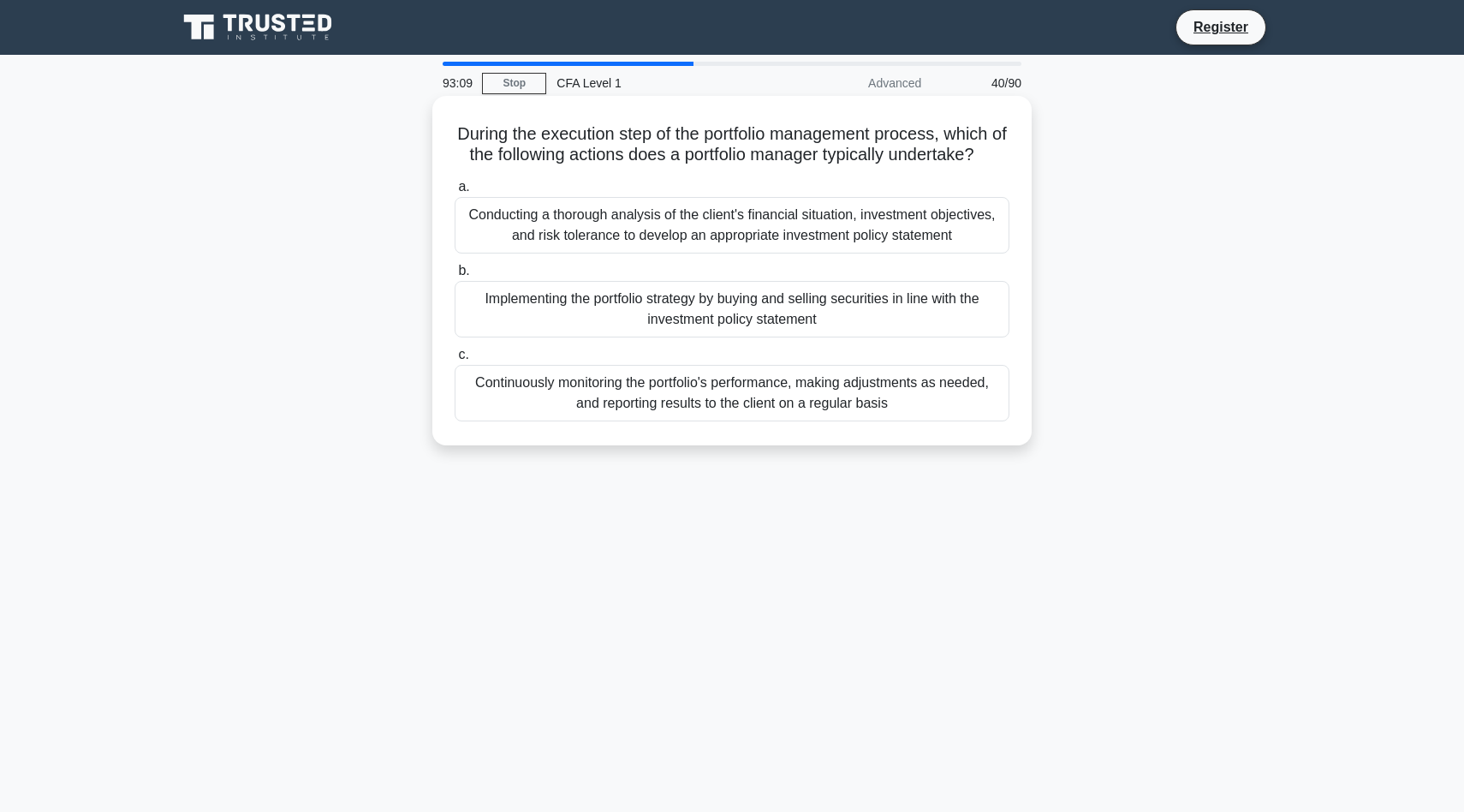
click at [695, 332] on div "Implementing the portfolio strategy by buying and selling securities in line wi…" at bounding box center [732, 308] width 555 height 56
click at [455, 276] on input "b. Implementing the portfolio strategy by buying and selling securities in line…" at bounding box center [455, 271] width 0 height 11
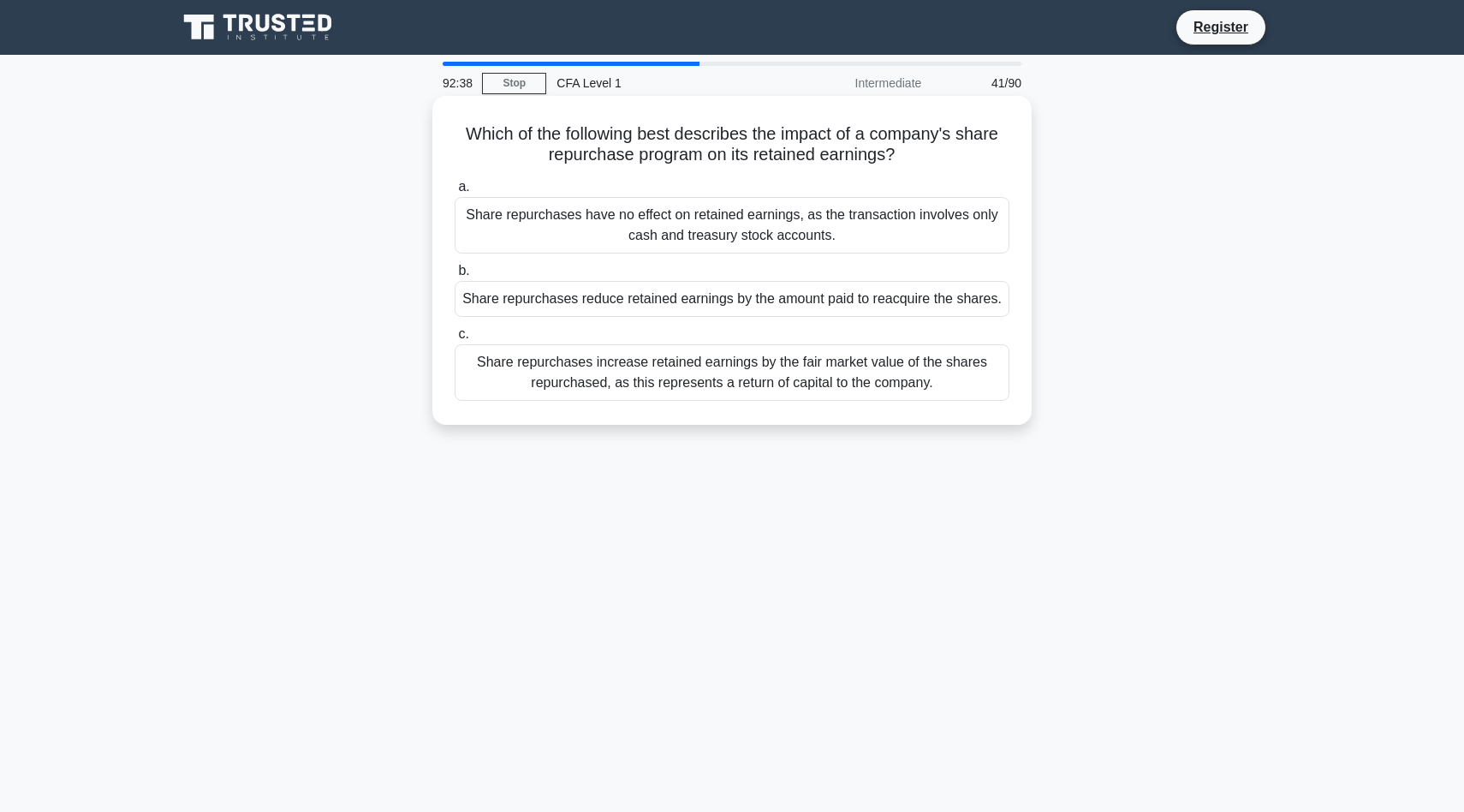
click at [691, 296] on div "Share repurchases reduce retained earnings by the amount paid to reacquire the …" at bounding box center [732, 298] width 555 height 36
click at [455, 276] on input "b. Share repurchases reduce retained earnings by the amount paid to reacquire t…" at bounding box center [455, 271] width 0 height 11
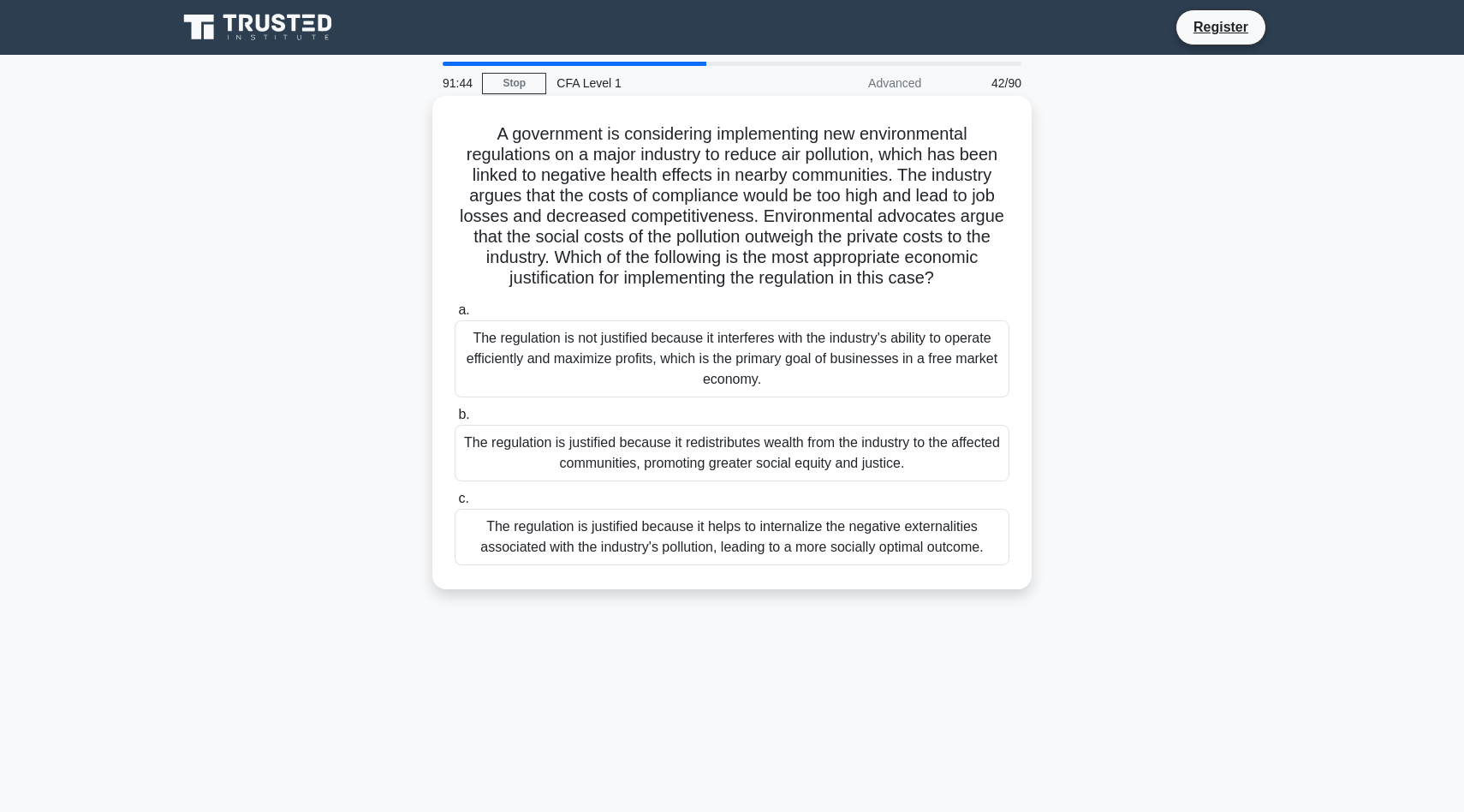
click at [593, 538] on div "The regulation is justified because it helps to internalize the negative extern…" at bounding box center [732, 536] width 555 height 56
click at [455, 505] on input "c. The regulation is justified because it helps to internalize the negative ext…" at bounding box center [455, 499] width 0 height 11
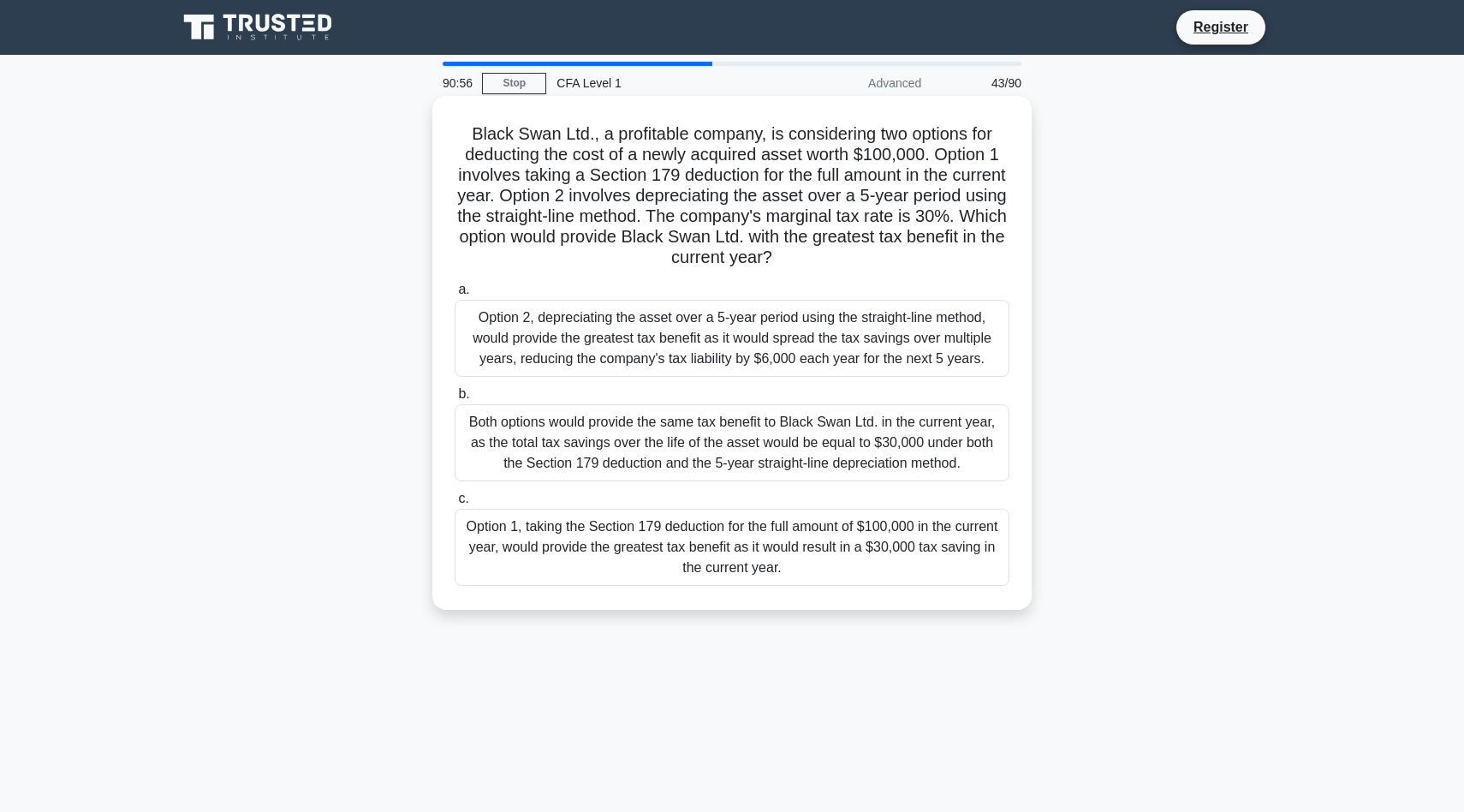
click at [690, 568] on div "Option 1, taking the Section 179 deduction for the full amount of $100,000 in t…" at bounding box center [732, 547] width 555 height 77
click at [455, 505] on input "c. Option 1, taking the Section 179 deduction for the full amount of $100,000 i…" at bounding box center [455, 499] width 0 height 11
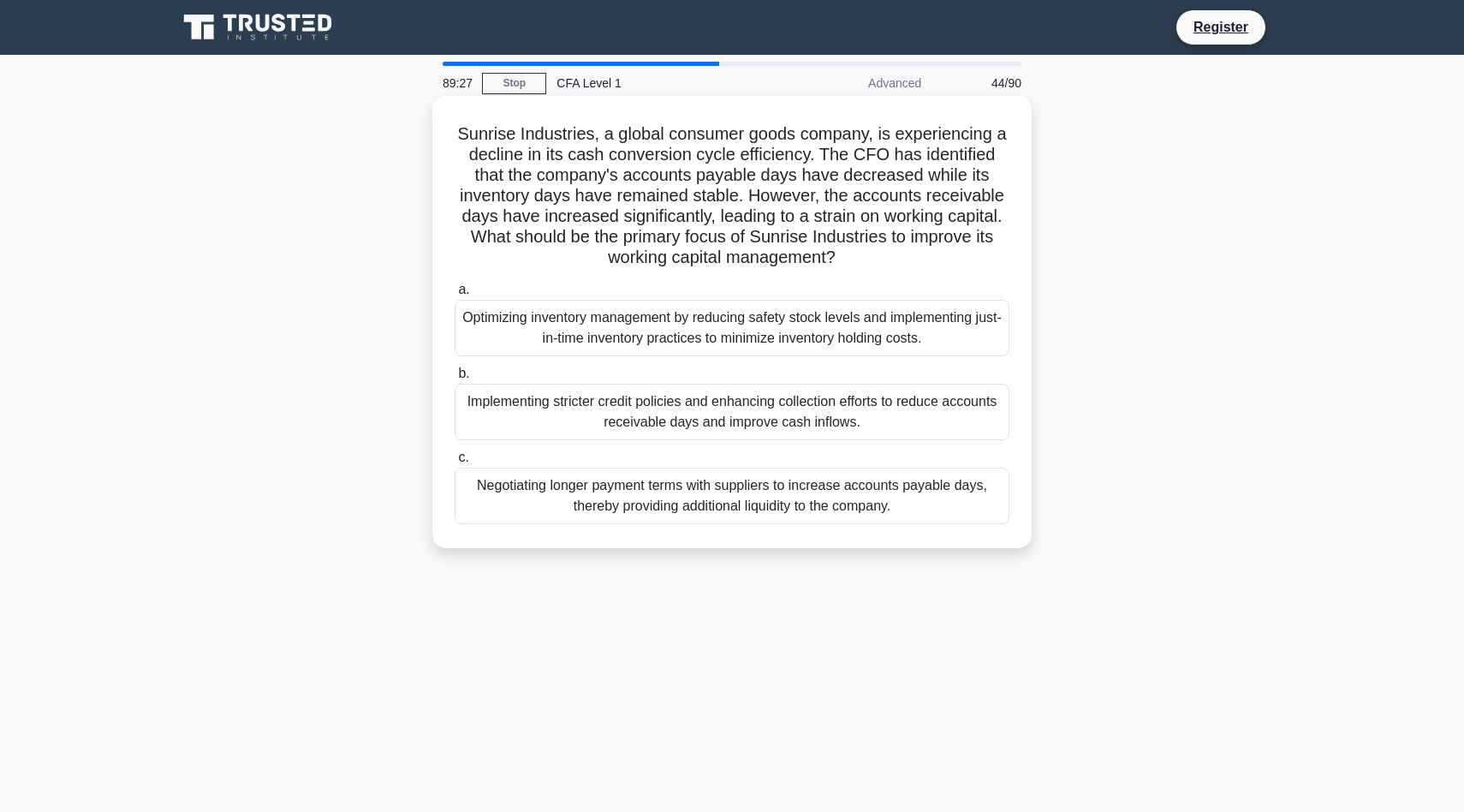
click at [848, 419] on div "Implementing stricter credit policies and enhancing collection efforts to reduc…" at bounding box center [732, 412] width 555 height 56
click at [455, 379] on input "b. Implementing stricter credit policies and enhancing collection efforts to re…" at bounding box center [455, 374] width 0 height 11
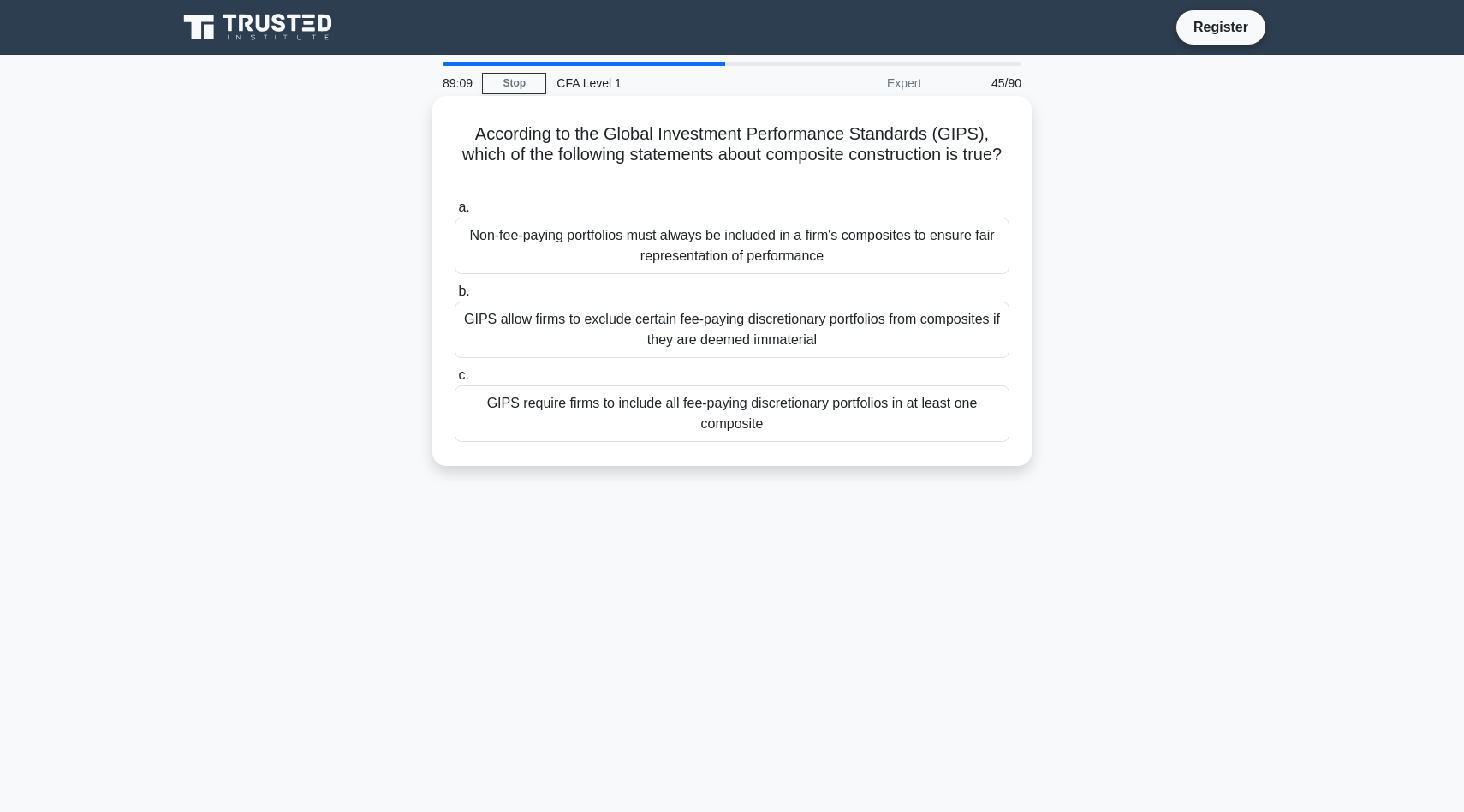
click at [763, 395] on div "GIPS require firms to include all fee-paying discretionary portfolios in at lea…" at bounding box center [732, 412] width 555 height 56
click at [455, 381] on input "[PERSON_NAME] require firms to include all fee-paying discretionary portfolios …" at bounding box center [455, 376] width 0 height 11
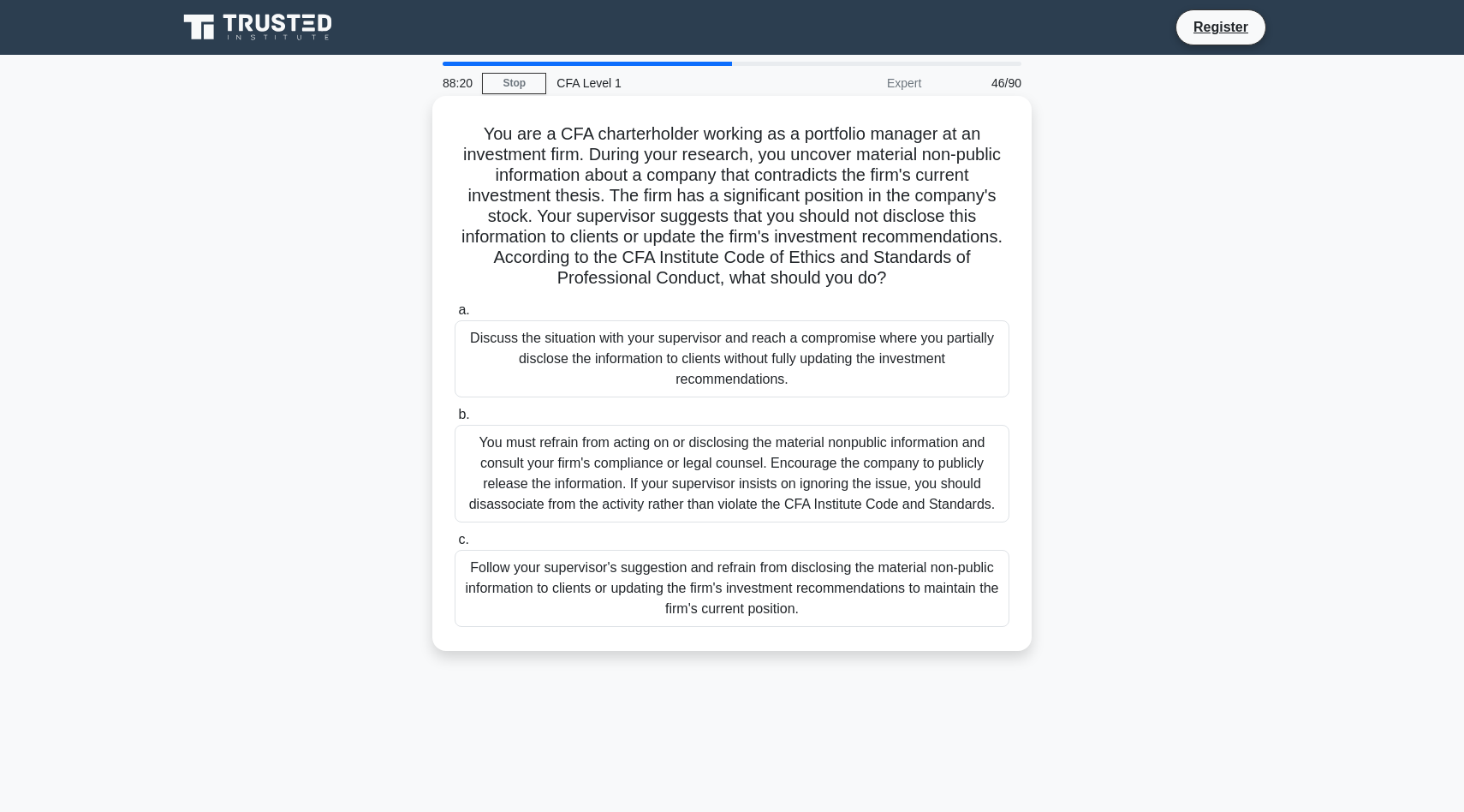
click at [779, 440] on div "You must refrain from acting on or disclosing the material nonpublic informatio…" at bounding box center [732, 473] width 555 height 98
click at [455, 421] on input "b. You must refrain from acting on or disclosing the material nonpublic informa…" at bounding box center [455, 415] width 0 height 11
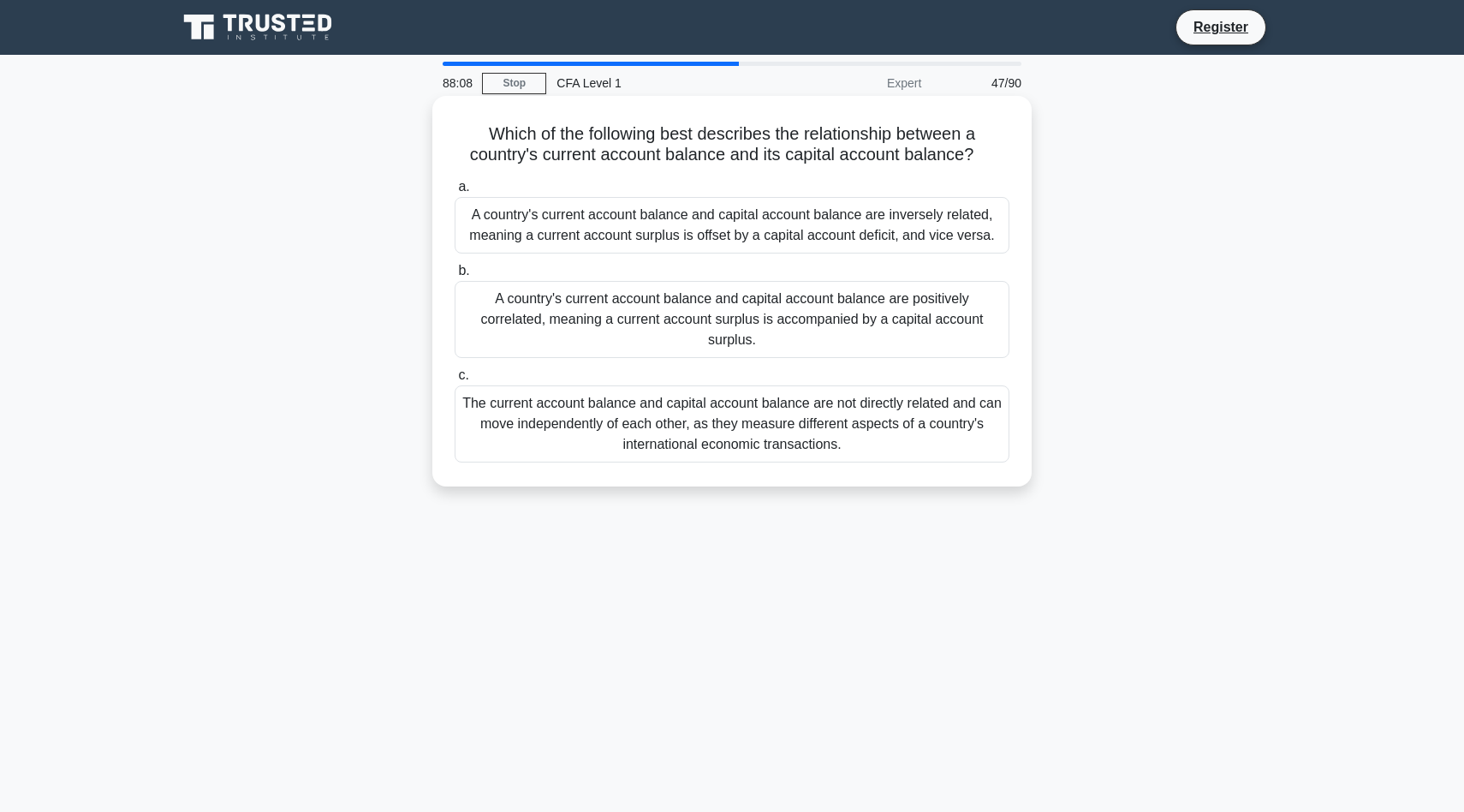
drag, startPoint x: 1049, startPoint y: 617, endPoint x: 464, endPoint y: 137, distance: 756.7
click at [464, 137] on div "88:08 Stop CFA Level 1 Expert 47/90 Which of the following best describes the r…" at bounding box center [732, 490] width 1131 height 856
copy div "Which of the following best describes the relationship between a country's curr…"
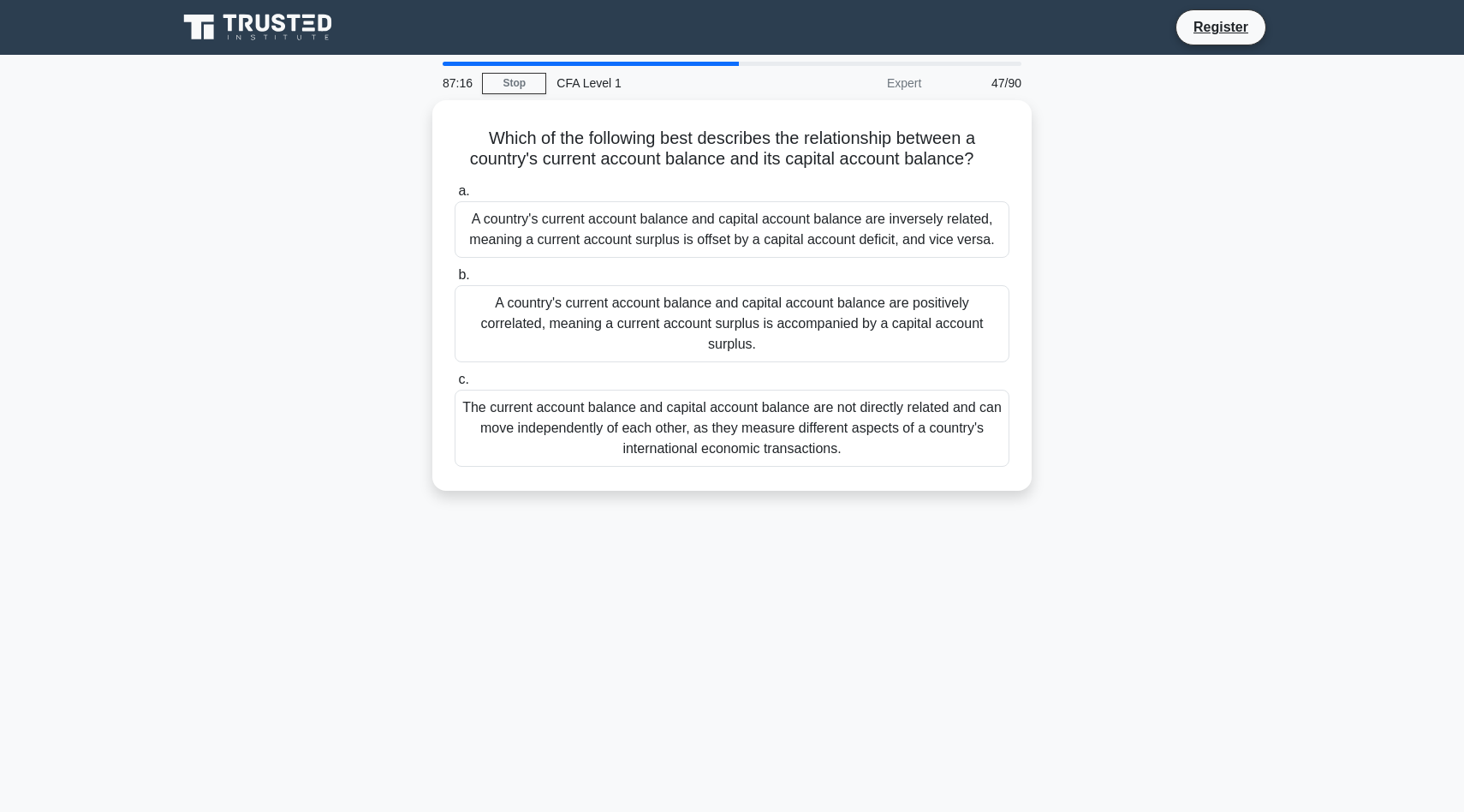
click at [1284, 310] on div "Which of the following best describes the relationship between a country's curr…" at bounding box center [732, 306] width 1131 height 411
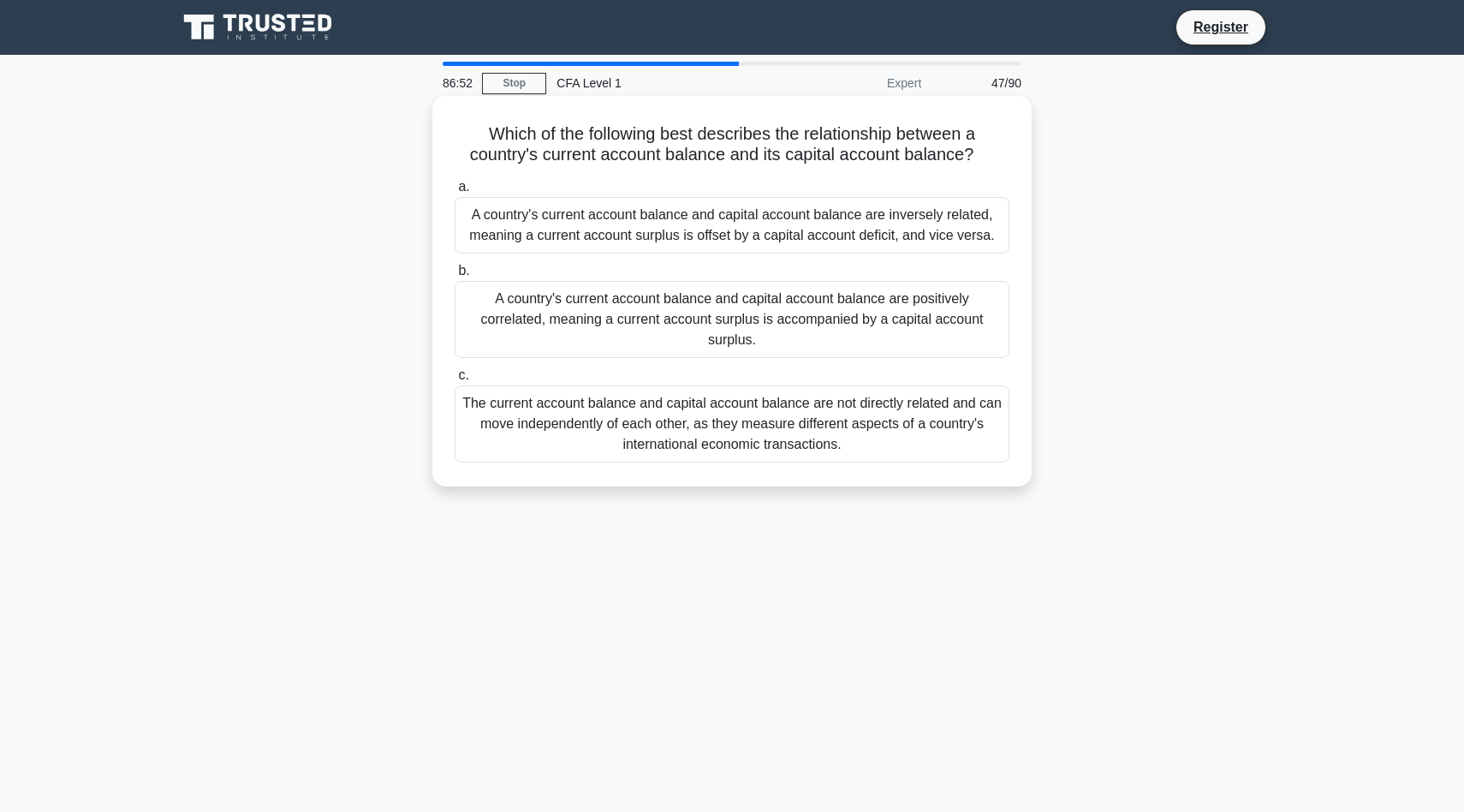
click at [794, 239] on div "A country's current account balance and capital account balance are inversely r…" at bounding box center [732, 225] width 555 height 56
click at [455, 192] on input "a. A country's current account balance and capital account balance are inversel…" at bounding box center [455, 187] width 0 height 11
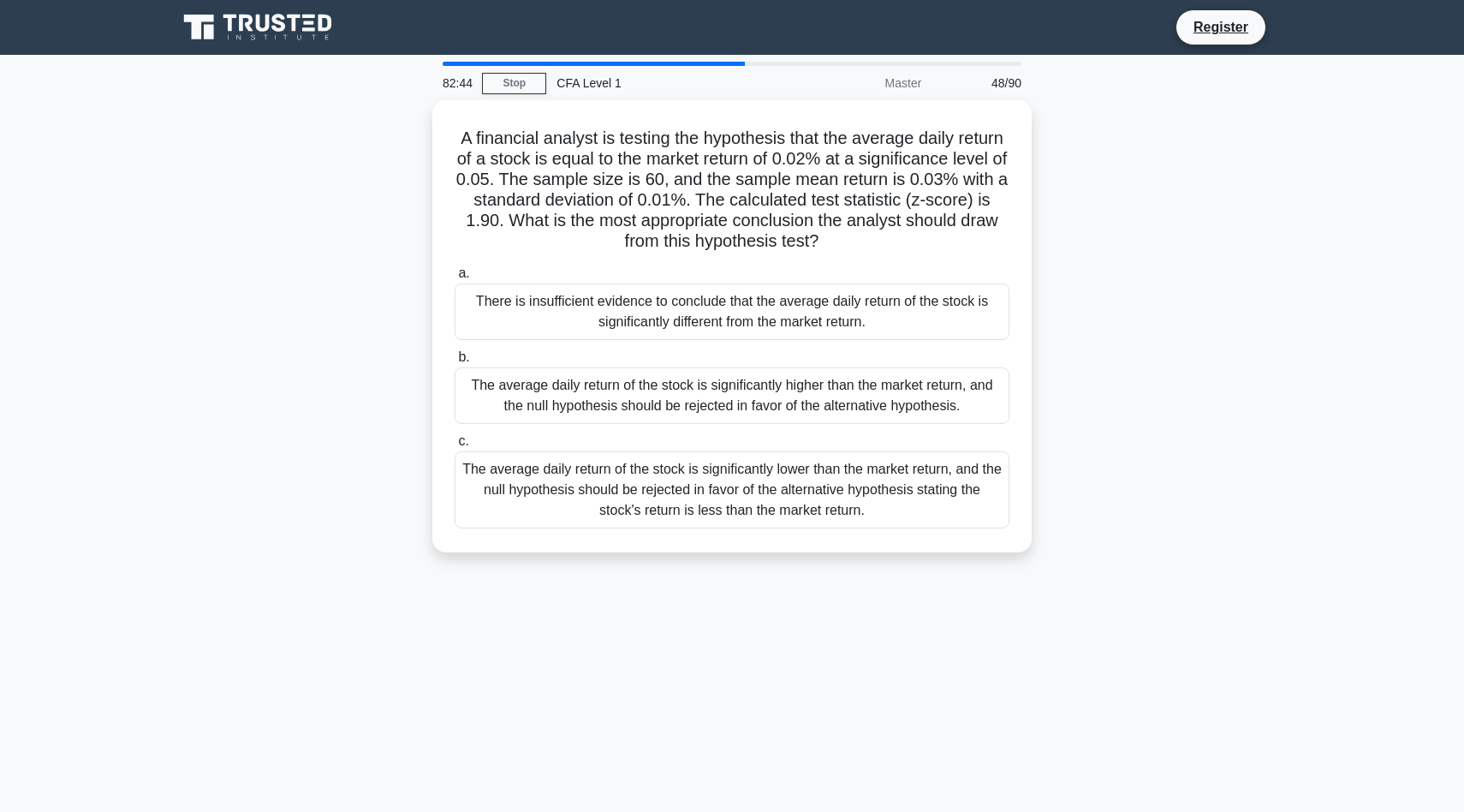
drag, startPoint x: 1118, startPoint y: 535, endPoint x: 368, endPoint y: 194, distance: 823.9
click at [368, 194] on div "A financial analyst is testing the hypothesis that the average daily return of …" at bounding box center [732, 336] width 1131 height 472
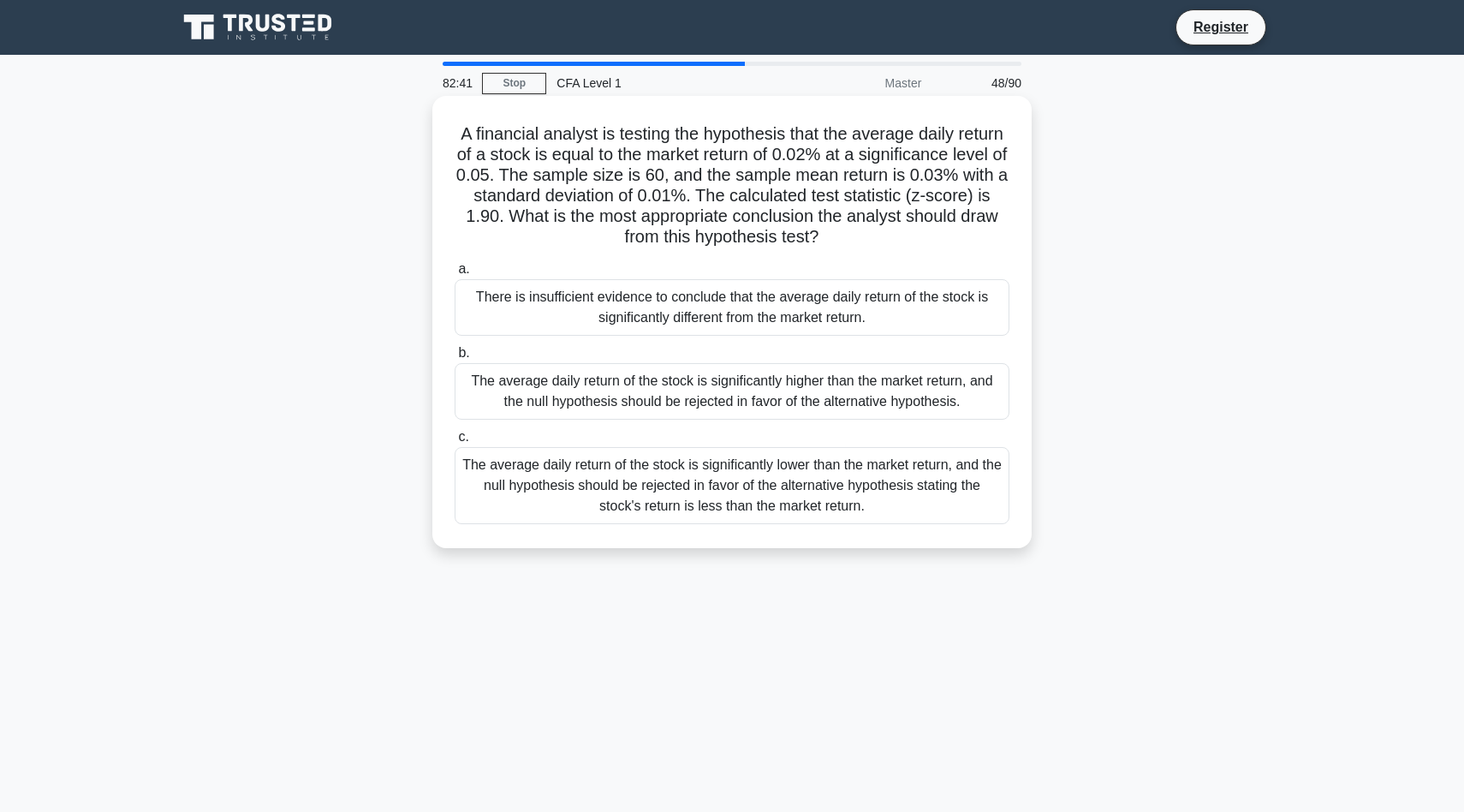
drag, startPoint x: 450, startPoint y: 122, endPoint x: 777, endPoint y: 531, distance: 523.7
click at [777, 531] on div "A financial analyst is testing the hypothesis that the average daily return of …" at bounding box center [732, 322] width 586 height 438
copy div "A financial analyst is testing the hypothesis that the average daily return of …"
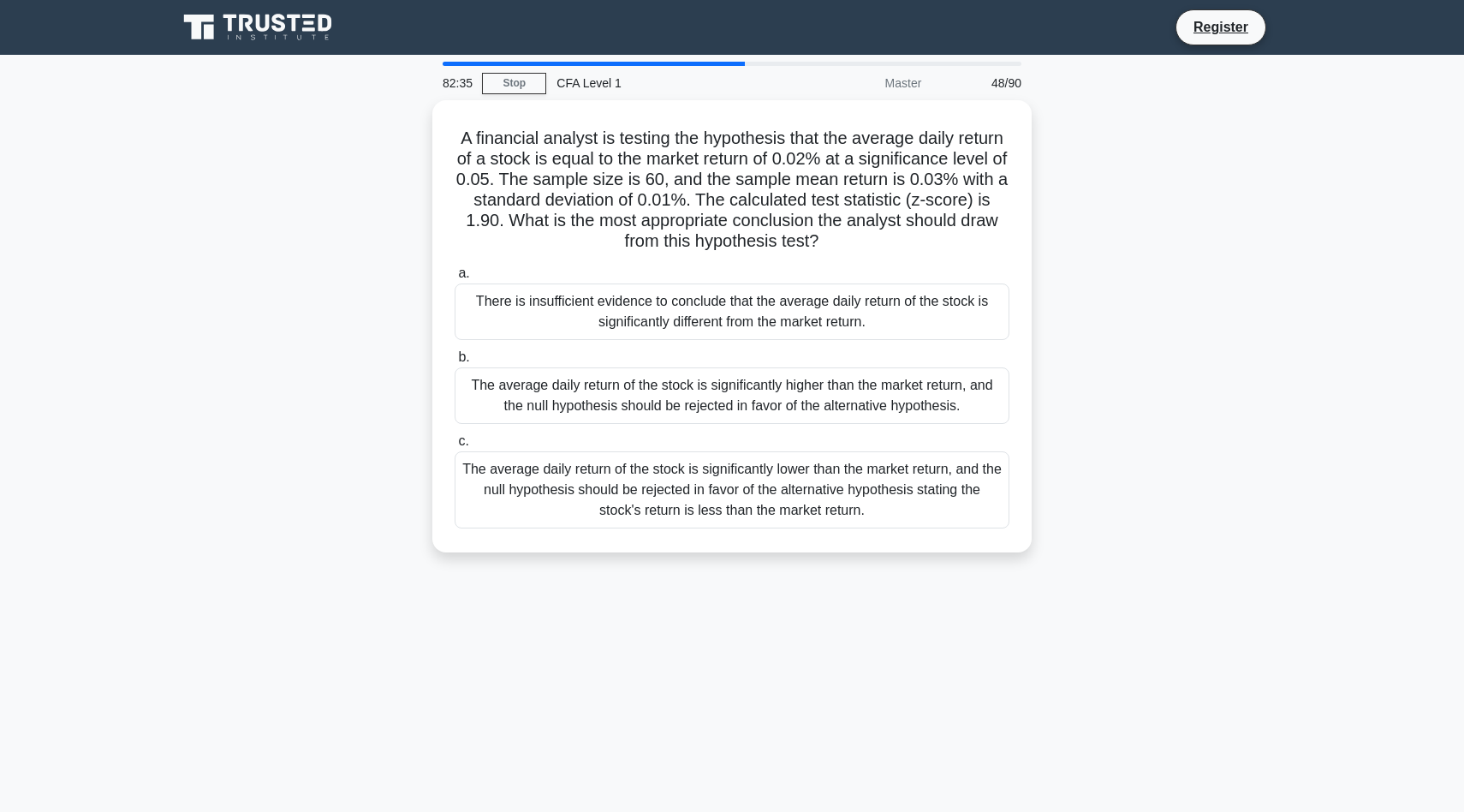
click at [1097, 515] on div "A financial analyst is testing the hypothesis that the average daily return of …" at bounding box center [732, 336] width 1131 height 472
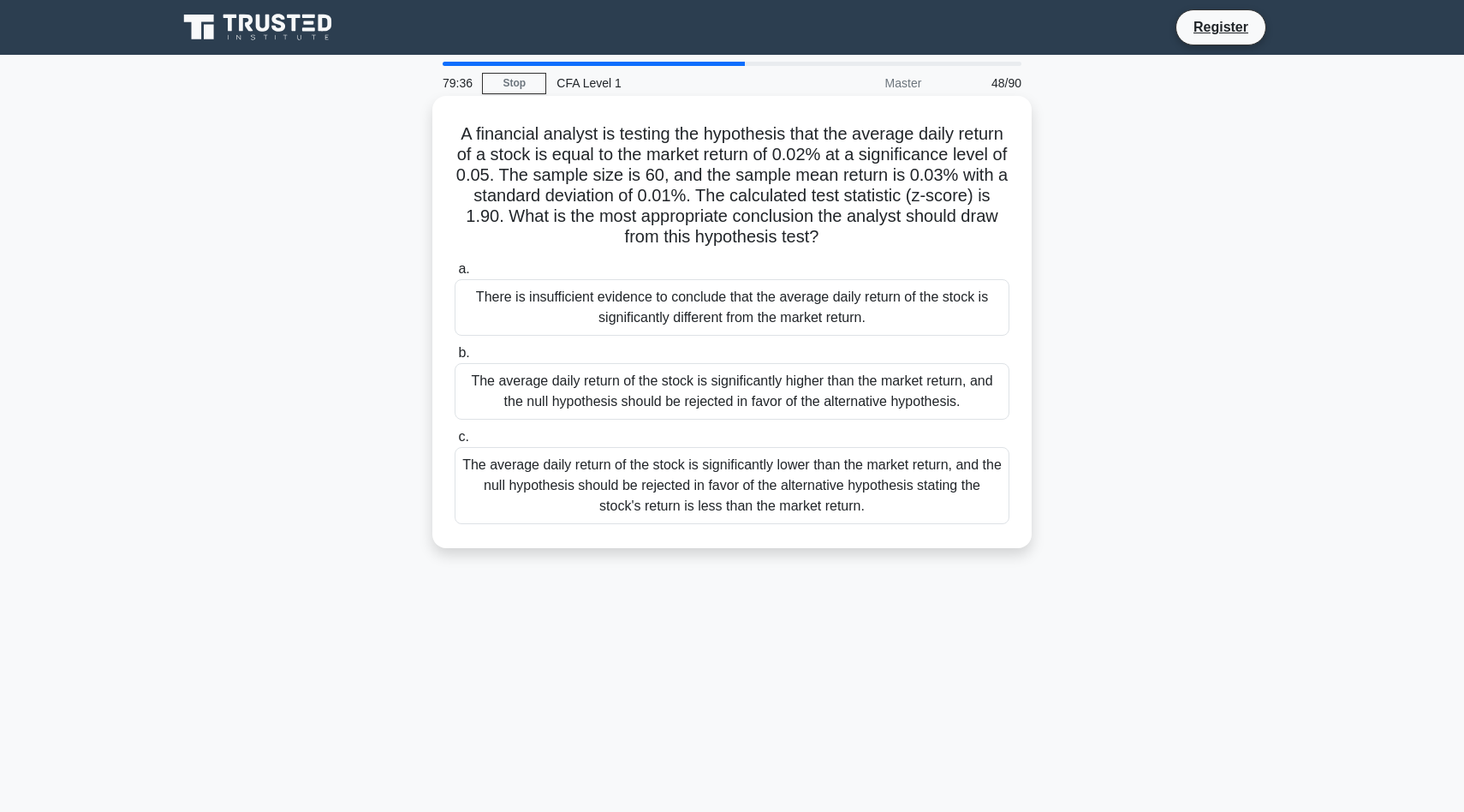
click at [879, 403] on div "The average daily return of the stock is significantly higher than the market r…" at bounding box center [732, 390] width 555 height 56
click at [455, 359] on input "b. The average daily return of the stock is significantly higher than the marke…" at bounding box center [455, 354] width 0 height 11
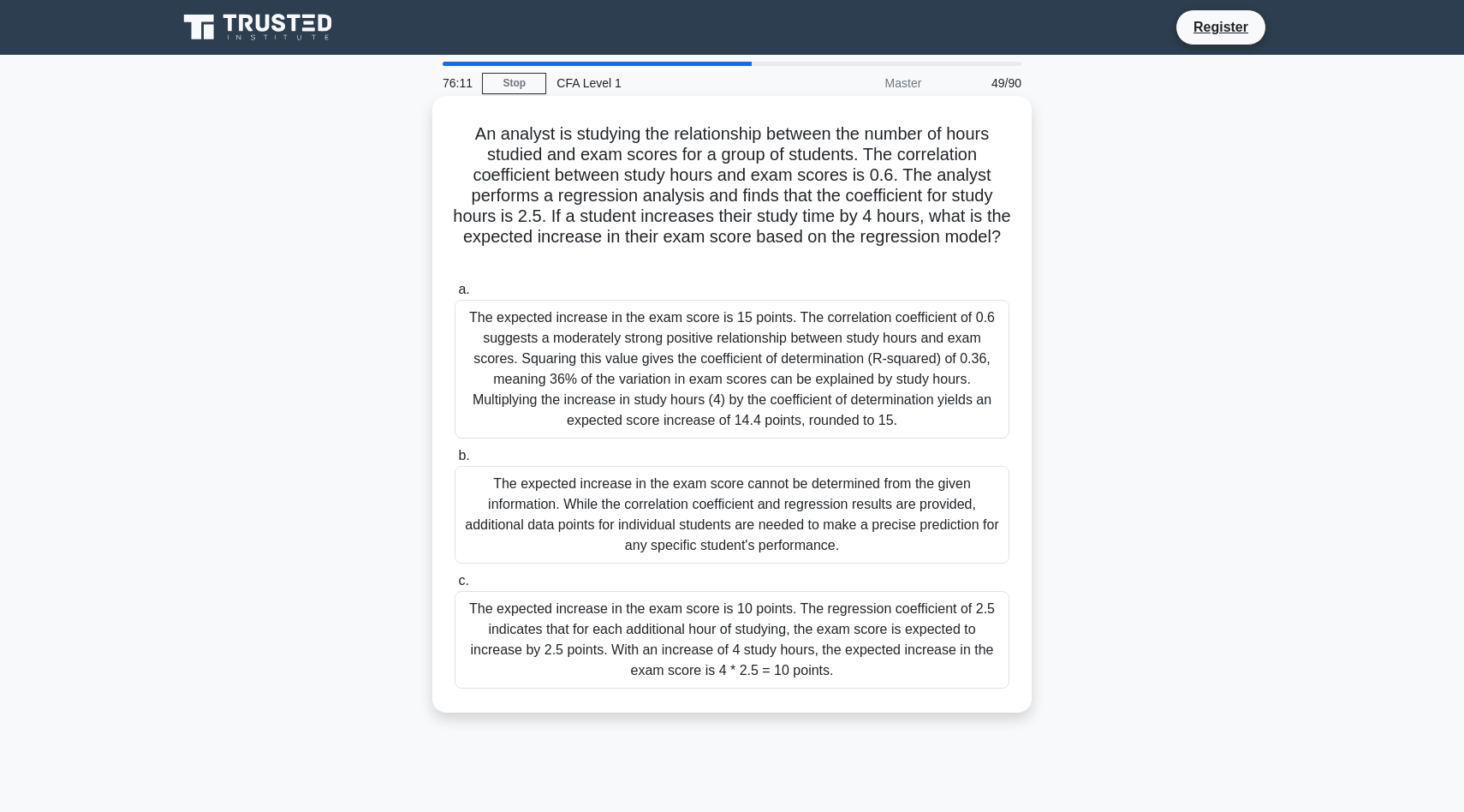
click at [754, 298] on label "a. The expected increase in the exam score is 15 points. The correlation coeffi…" at bounding box center [732, 358] width 555 height 159
click at [455, 296] on input "a. The expected increase in the exam score is 15 points. The correlation coeffi…" at bounding box center [455, 290] width 0 height 11
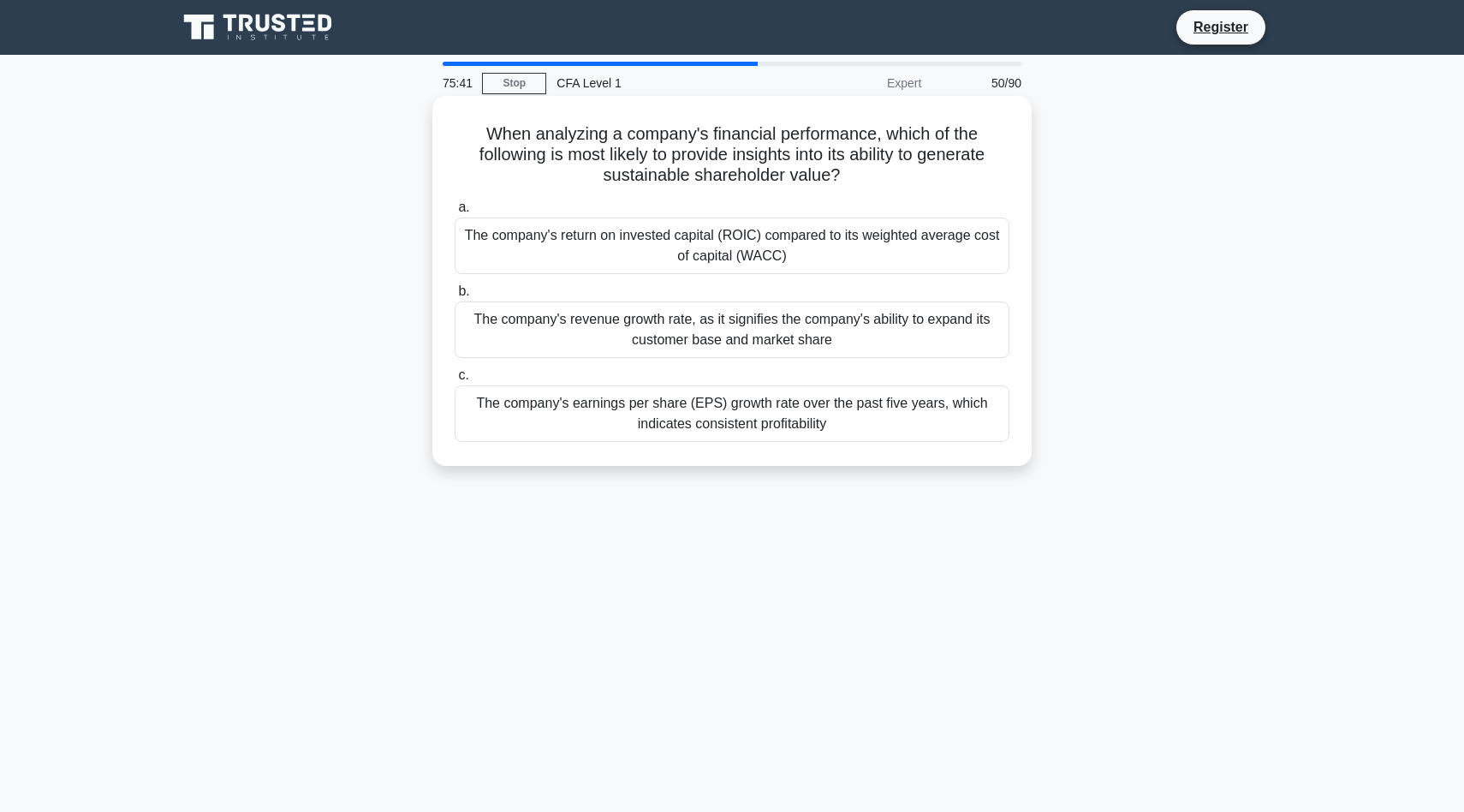
click at [814, 277] on div "a. The company's return on invested capital (ROIC) compared to its weighted ave…" at bounding box center [732, 319] width 575 height 251
drag, startPoint x: 1126, startPoint y: 468, endPoint x: 492, endPoint y: 136, distance: 715.7
click at [492, 136] on div "When analyzing a company's financial performance, which of the following is mos…" at bounding box center [732, 296] width 1131 height 390
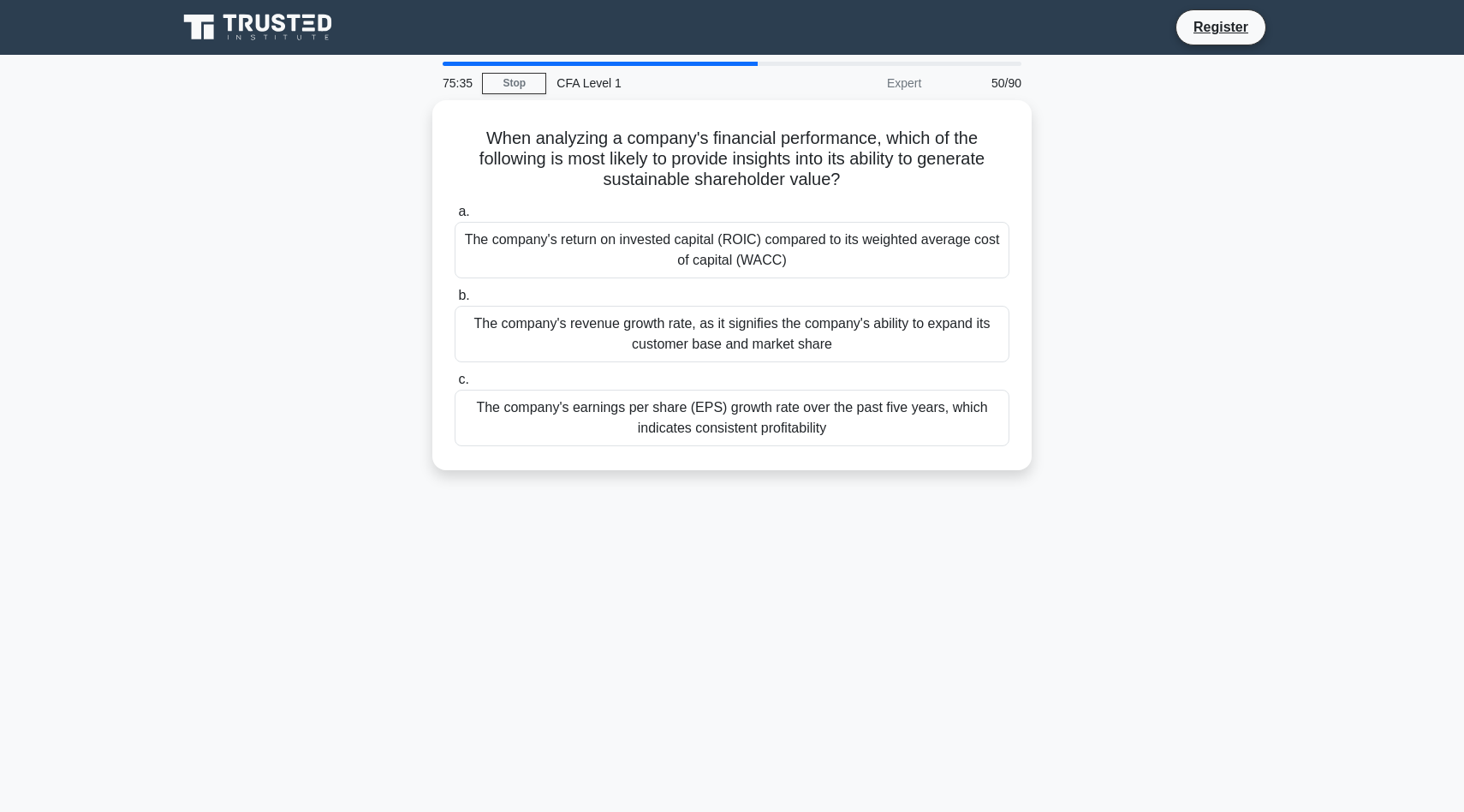
click at [1158, 249] on div "When analyzing a company's financial performance, which of the following is mos…" at bounding box center [732, 296] width 1131 height 390
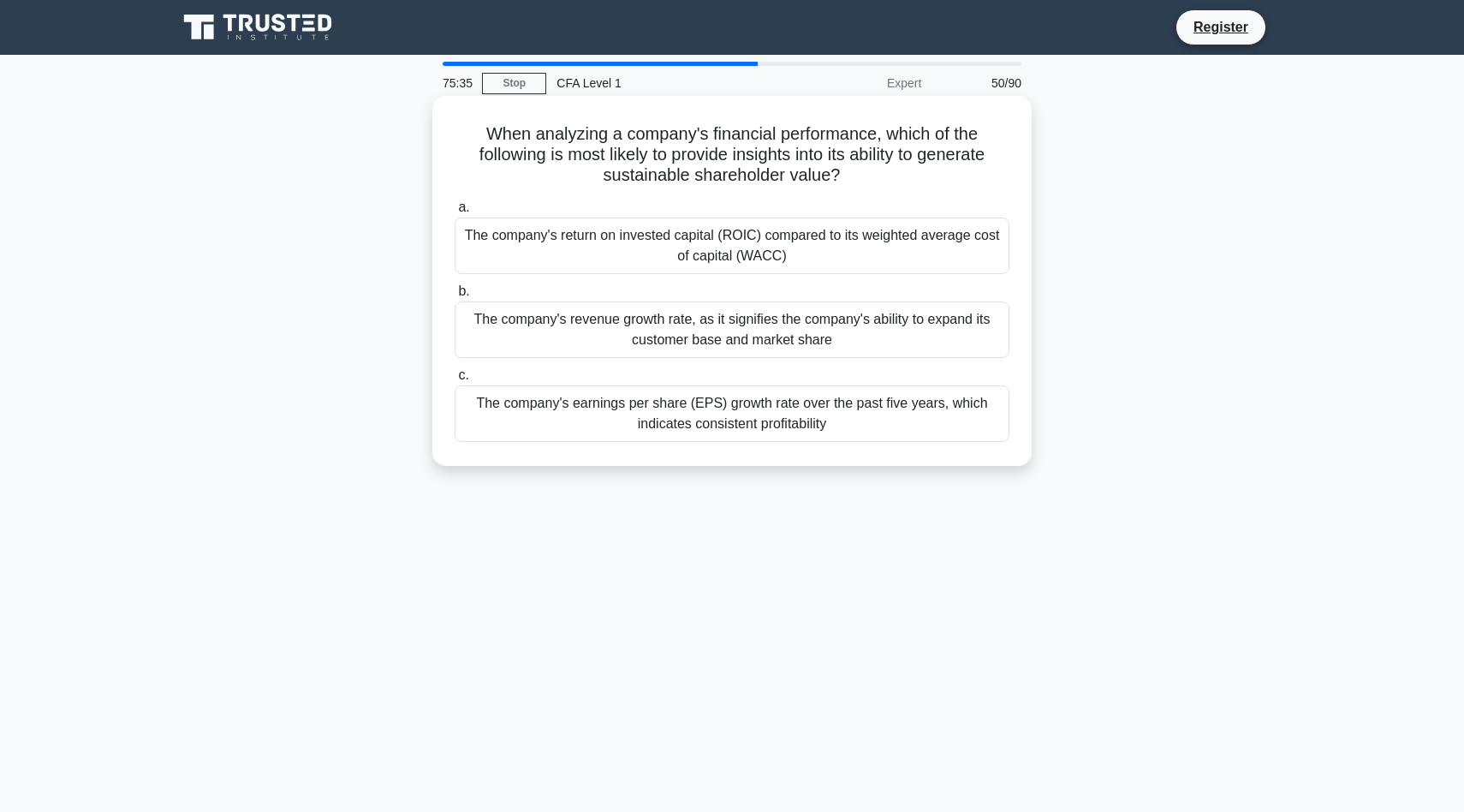
click at [970, 259] on div "The company's return on invested capital (ROIC) compared to its weighted averag…" at bounding box center [732, 245] width 555 height 56
click at [455, 214] on input "a. The company's return on invested capital (ROIC) compared to its weighted ave…" at bounding box center [455, 207] width 0 height 11
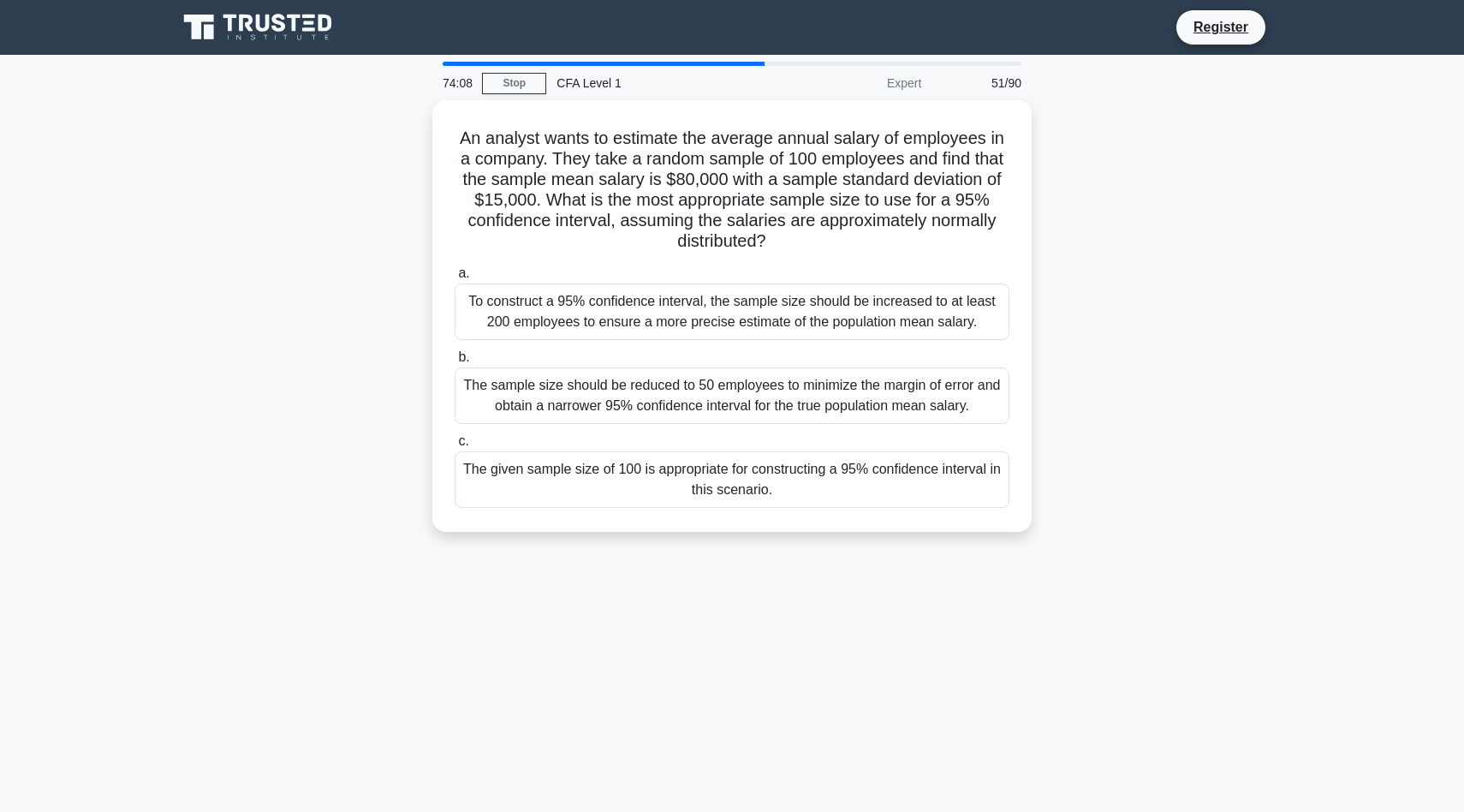
drag, startPoint x: 1112, startPoint y: 570, endPoint x: 304, endPoint y: 128, distance: 921.0
click at [304, 128] on div "74:08 Stop CFA Level 1 Expert 51/90 An analyst wants to estimate the average an…" at bounding box center [732, 490] width 1131 height 856
copy div "An analyst wants to estimate the average annual salary of employees in a compan…"
click at [1326, 403] on main "73:41 Stop CFA Level 1 Expert 51/90 An analyst wants to estimate the average an…" at bounding box center [732, 490] width 1464 height 870
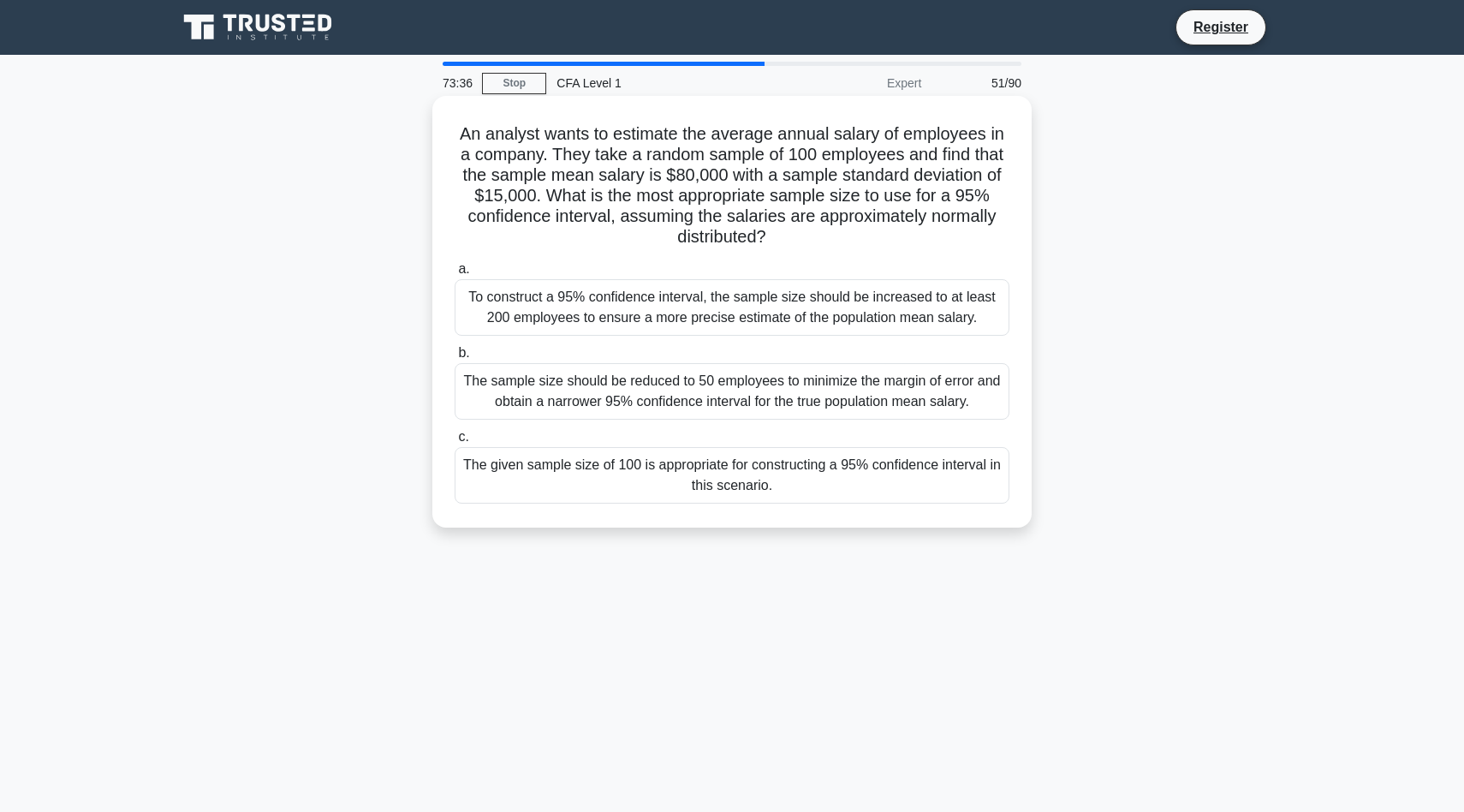
click at [937, 480] on div "The given sample size of 100 is appropriate for constructing a 95% confidence i…" at bounding box center [732, 474] width 555 height 56
click at [455, 443] on input "c. The given sample size of 100 is appropriate for constructing a 95% confidenc…" at bounding box center [455, 437] width 0 height 11
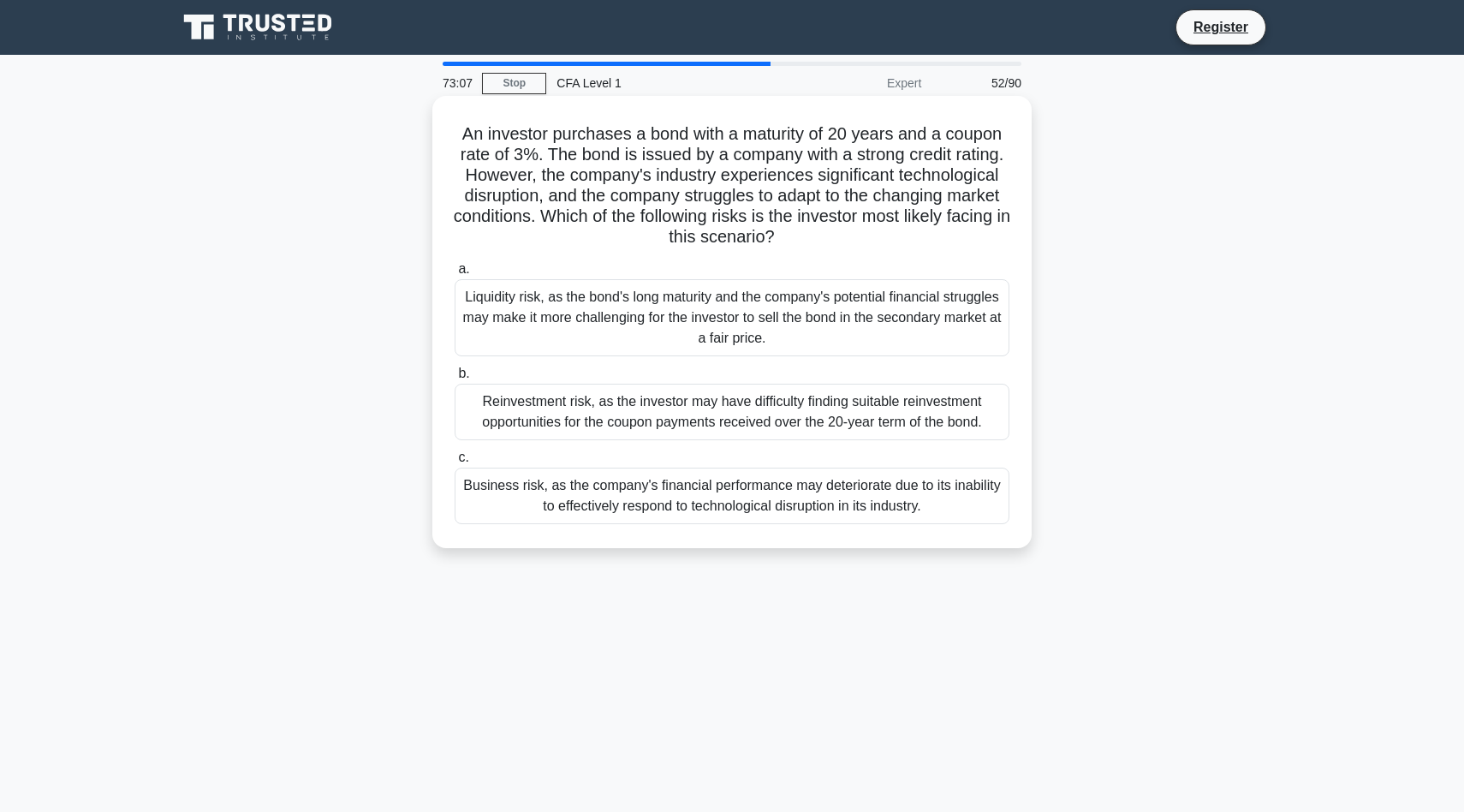
click at [991, 501] on div "Business risk, as the company's financial performance may deteriorate due to it…" at bounding box center [732, 495] width 555 height 56
click at [455, 463] on input "c. Business risk, as the company's financial performance may deteriorate due to…" at bounding box center [455, 458] width 0 height 11
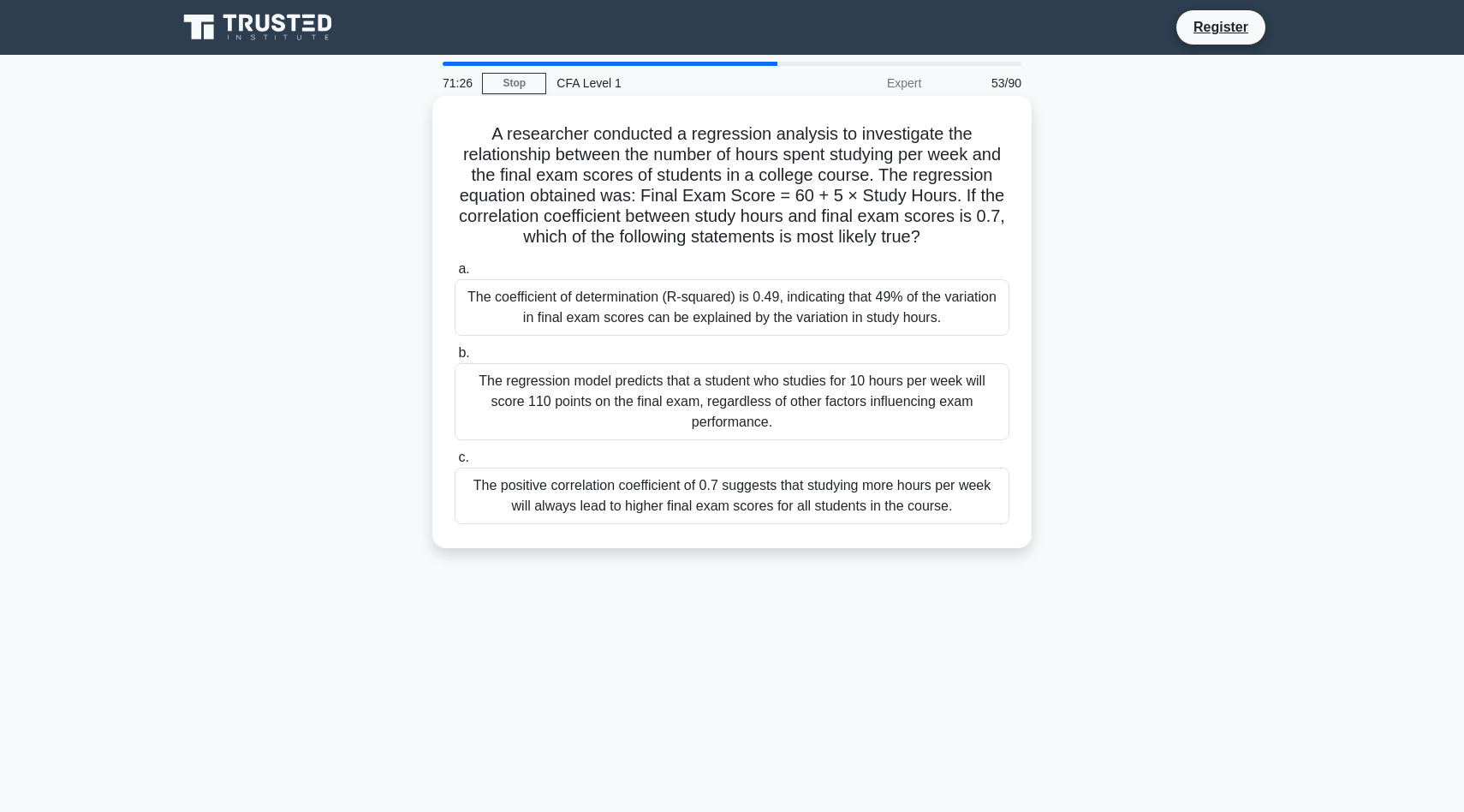
click at [853, 311] on div "The coefficient of determination (R-squared) is 0.49, indicating that 49% of th…" at bounding box center [732, 307] width 555 height 56
click at [455, 275] on input "a. The coefficient of determination (R-squared) is 0.49, indicating that 49% of…" at bounding box center [455, 269] width 0 height 11
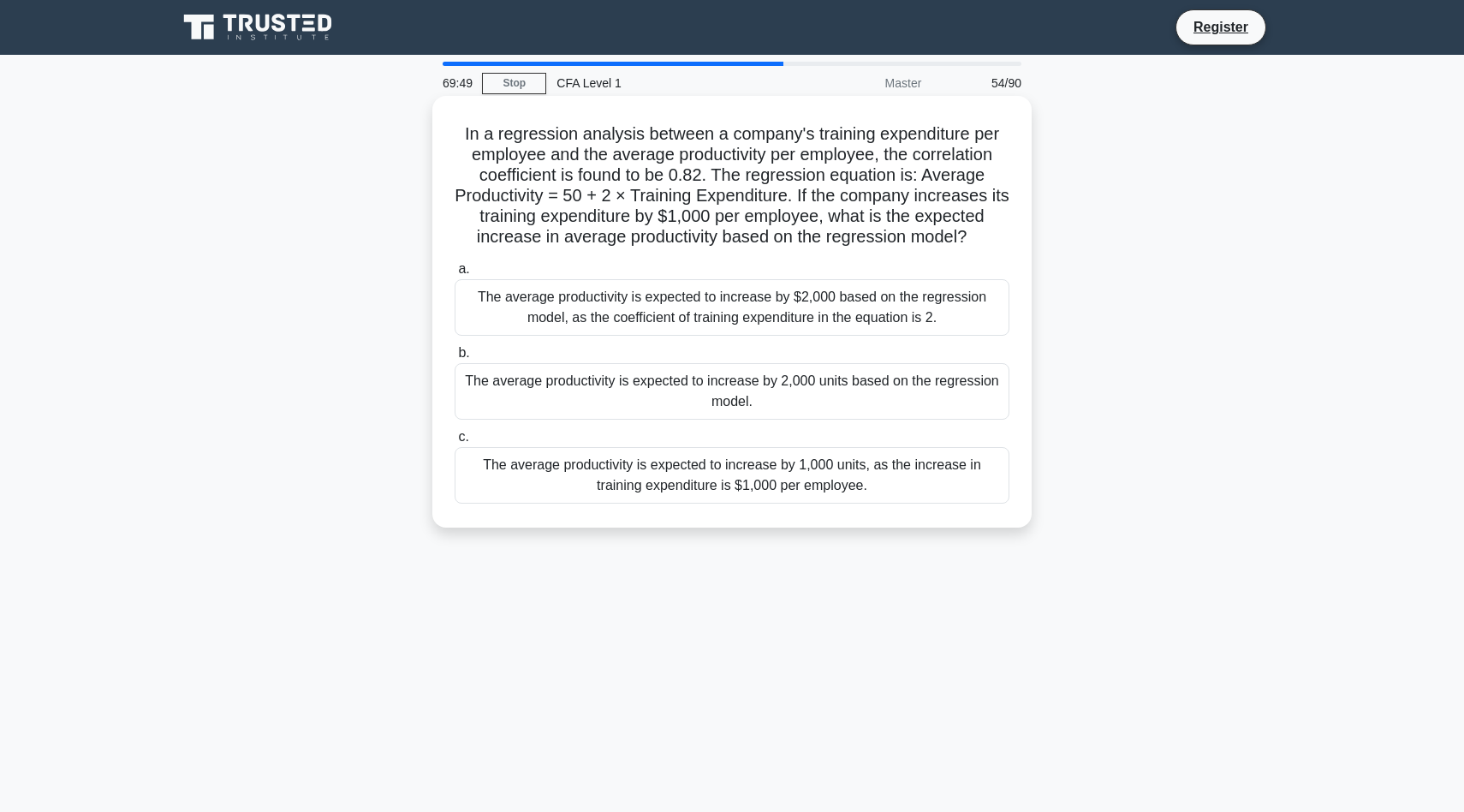
click at [870, 311] on div "The average productivity is expected to increase by $2,000 based on the regress…" at bounding box center [732, 307] width 555 height 56
click at [455, 275] on input "a. The average productivity is expected to increase by $2,000 based on the regr…" at bounding box center [455, 269] width 0 height 11
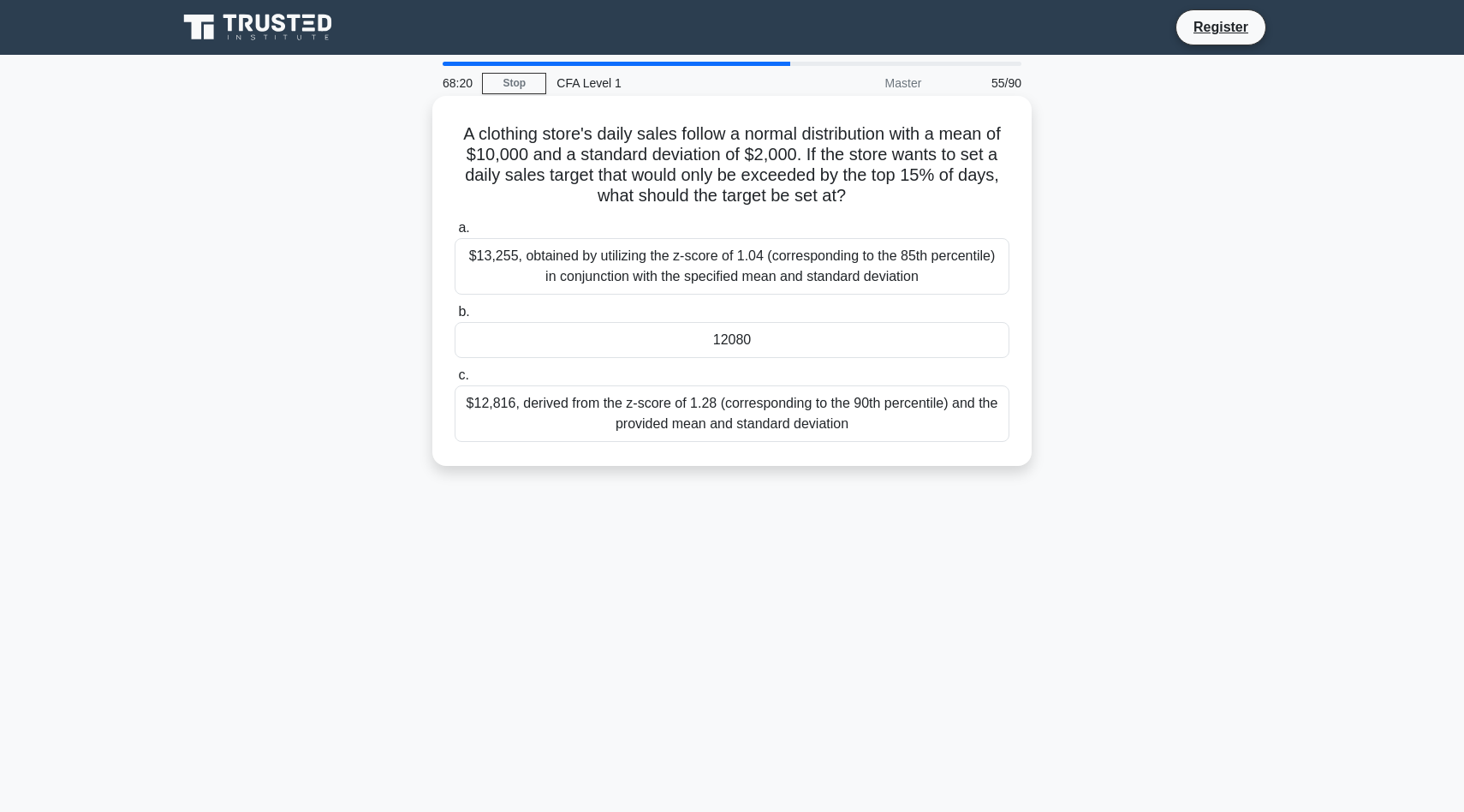
drag, startPoint x: 1140, startPoint y: 435, endPoint x: 448, endPoint y: 119, distance: 760.7
click at [448, 119] on div "A clothing store's daily sales follow a normal distribution with a mean of $10,…" at bounding box center [732, 296] width 1131 height 390
copy div "A clothing store's daily sales follow a normal distribution with a mean of $10,…"
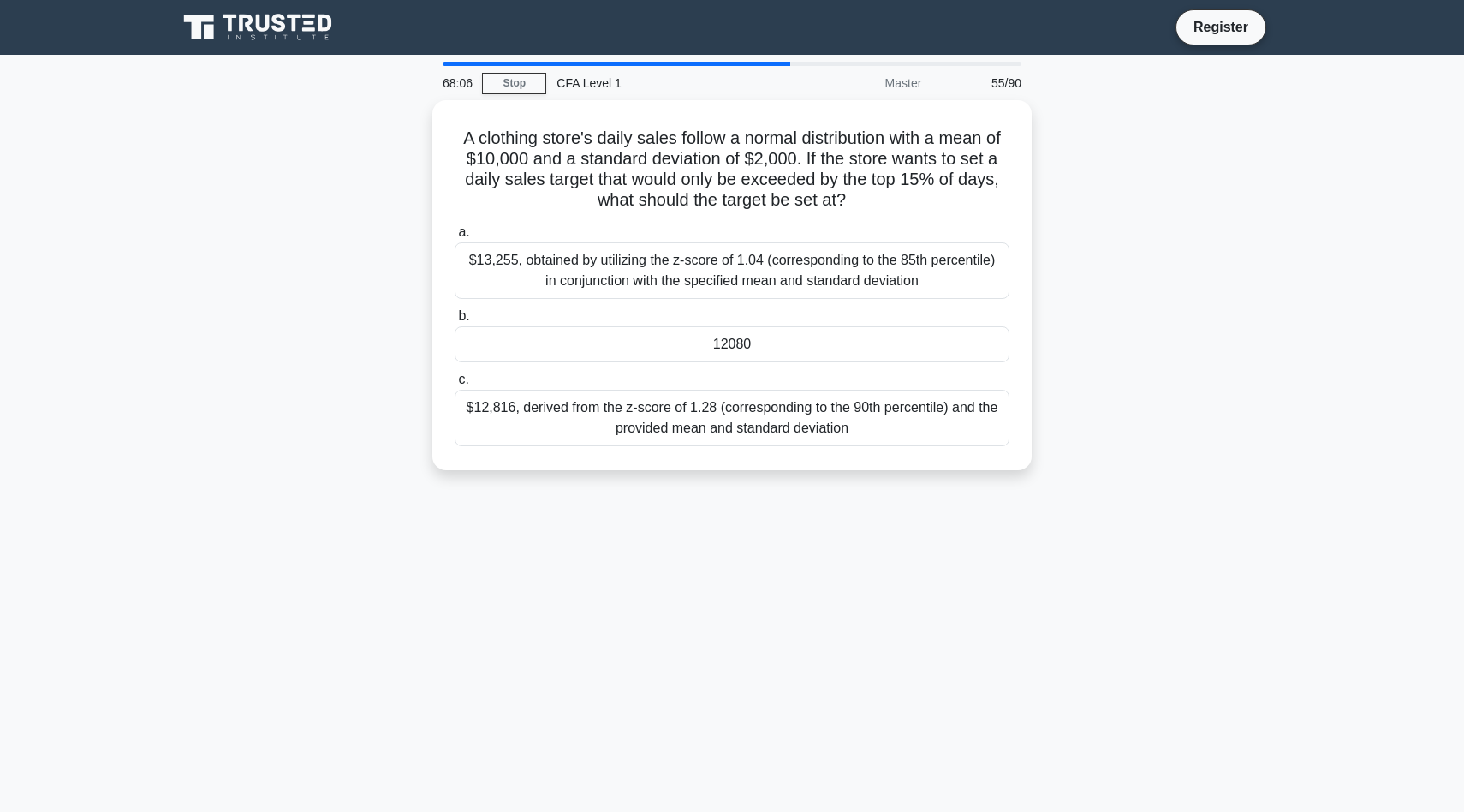
click at [1201, 373] on div "A clothing store's daily sales follow a normal distribution with a mean of $10,…" at bounding box center [732, 296] width 1131 height 390
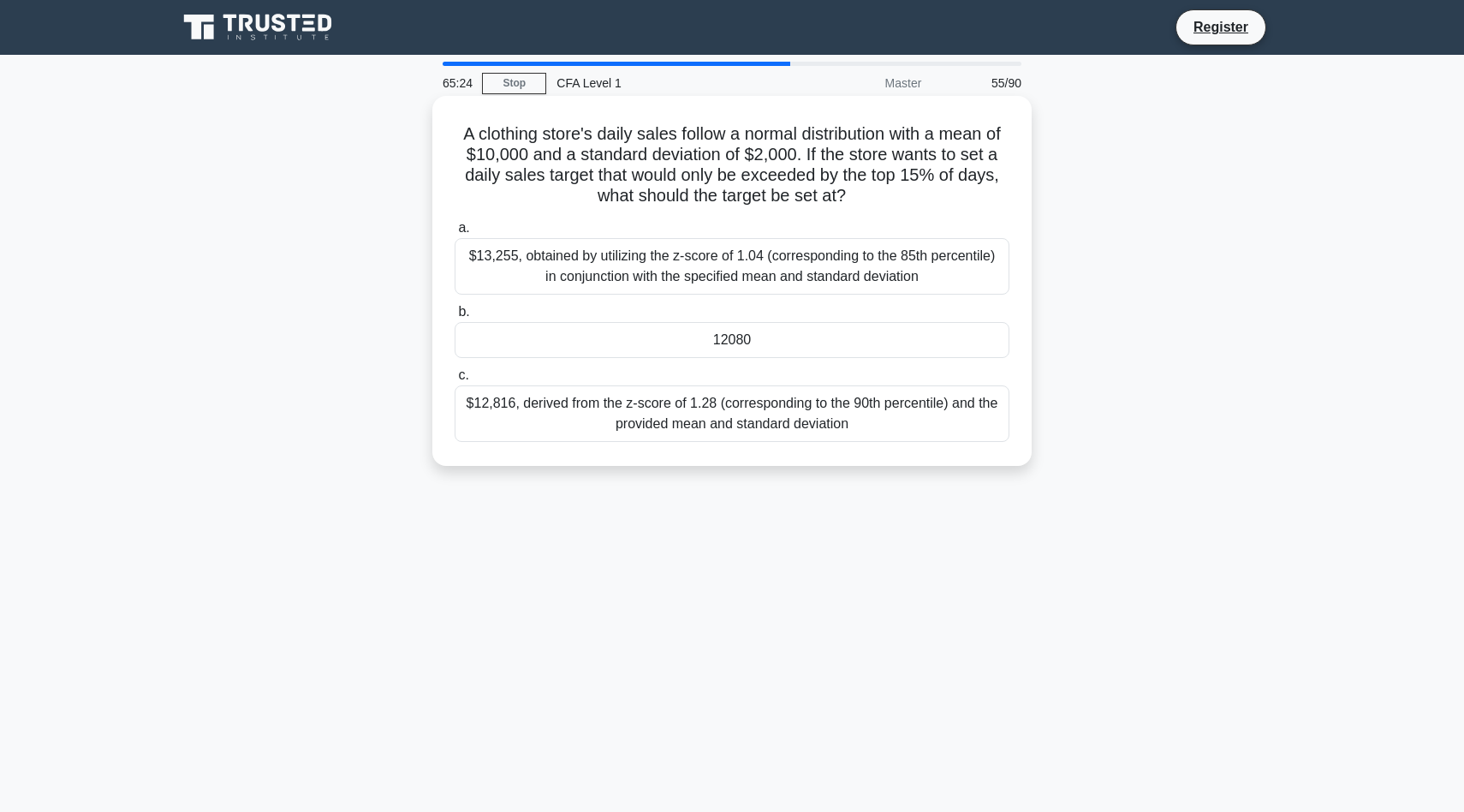
click at [930, 343] on div "12080" at bounding box center [732, 340] width 555 height 36
click at [455, 318] on input "b. 12080" at bounding box center [455, 312] width 0 height 11
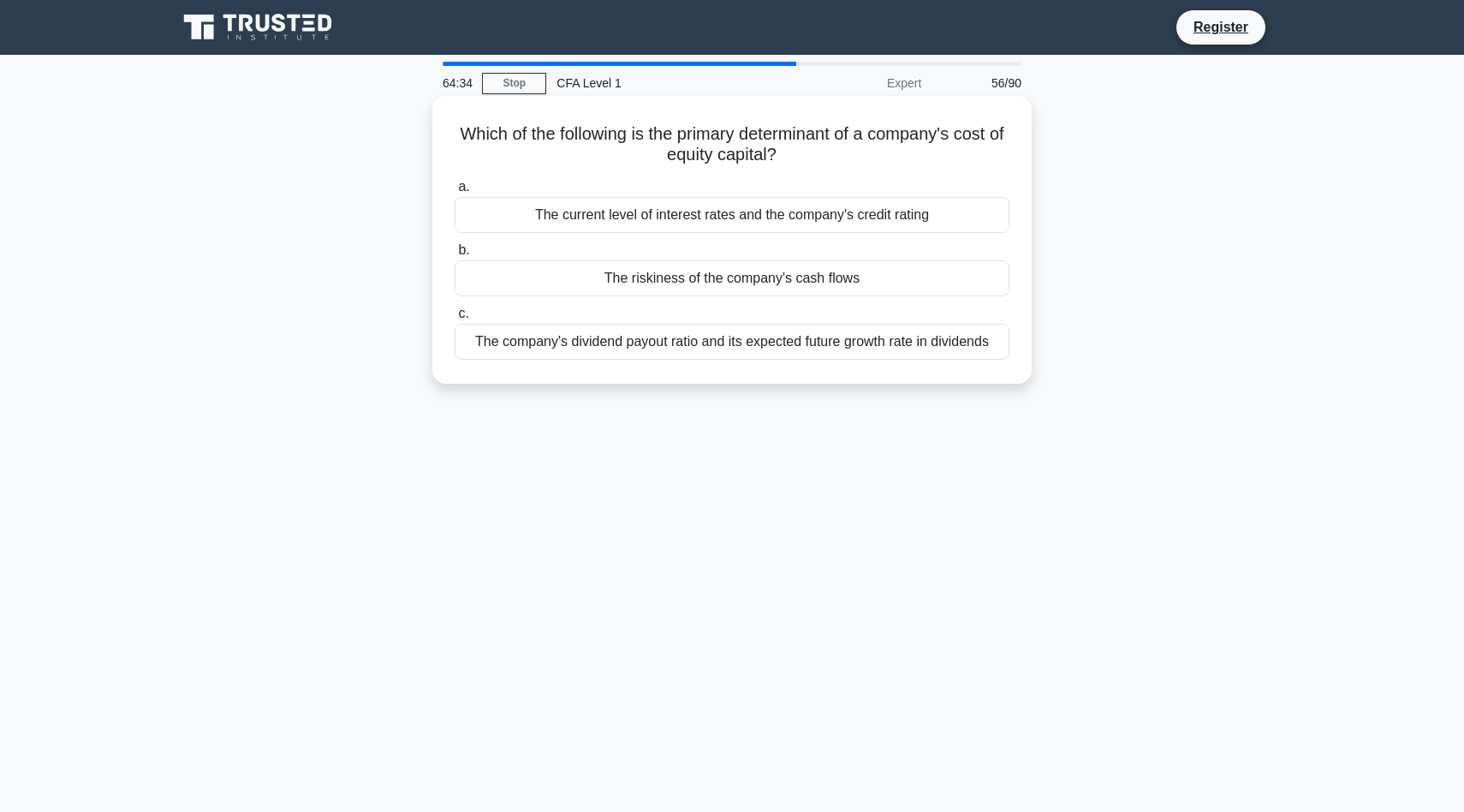
click at [874, 267] on div "The riskiness of the company's cash flows" at bounding box center [732, 278] width 555 height 36
click at [455, 256] on input "b. The riskiness of the company's cash flows" at bounding box center [455, 250] width 0 height 11
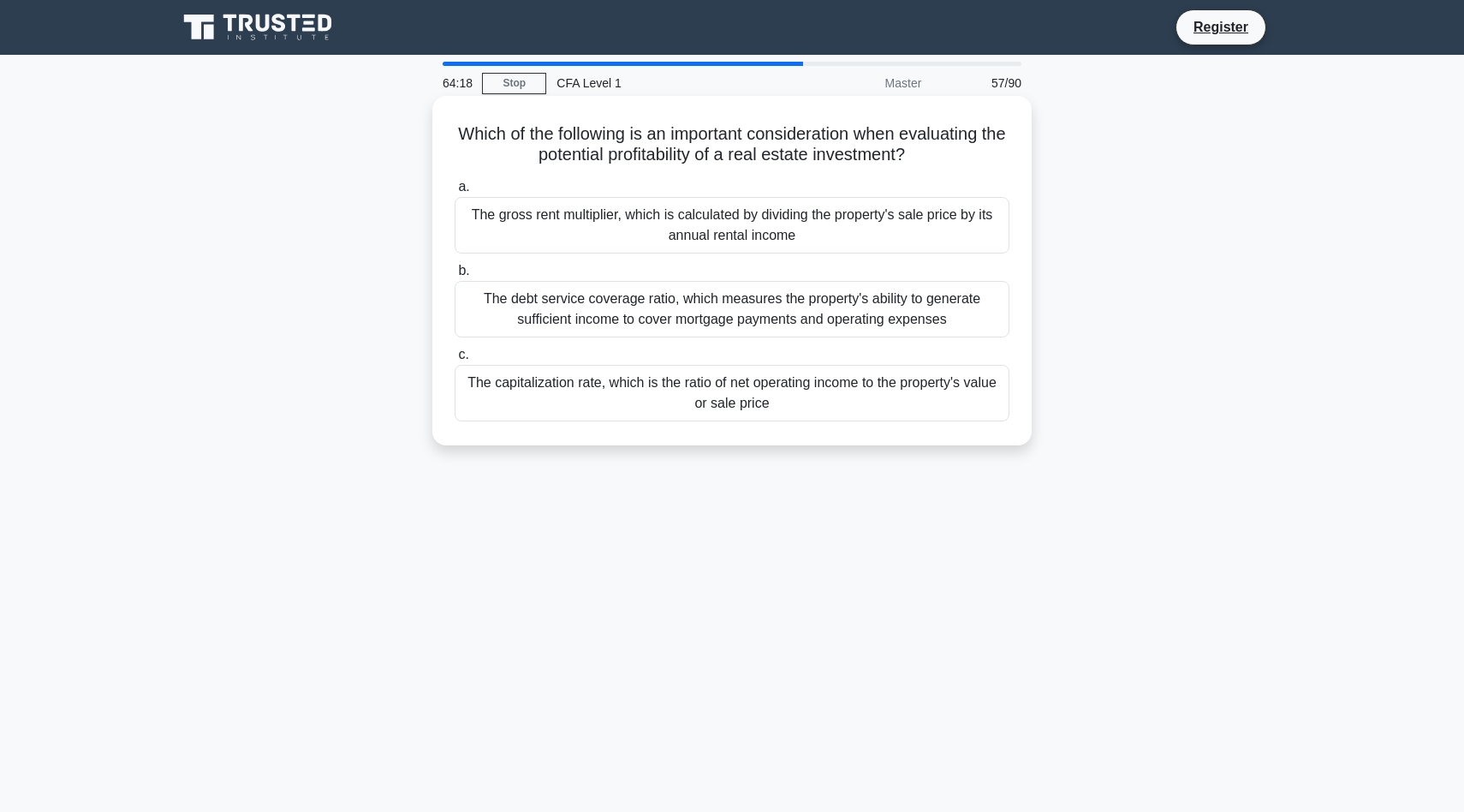
click at [776, 384] on div "The capitalization rate, which is the ratio of net operating income to the prop…" at bounding box center [732, 392] width 555 height 56
click at [455, 361] on input "c. The capitalization rate, which is the ratio of net operating income to the p…" at bounding box center [455, 354] width 0 height 11
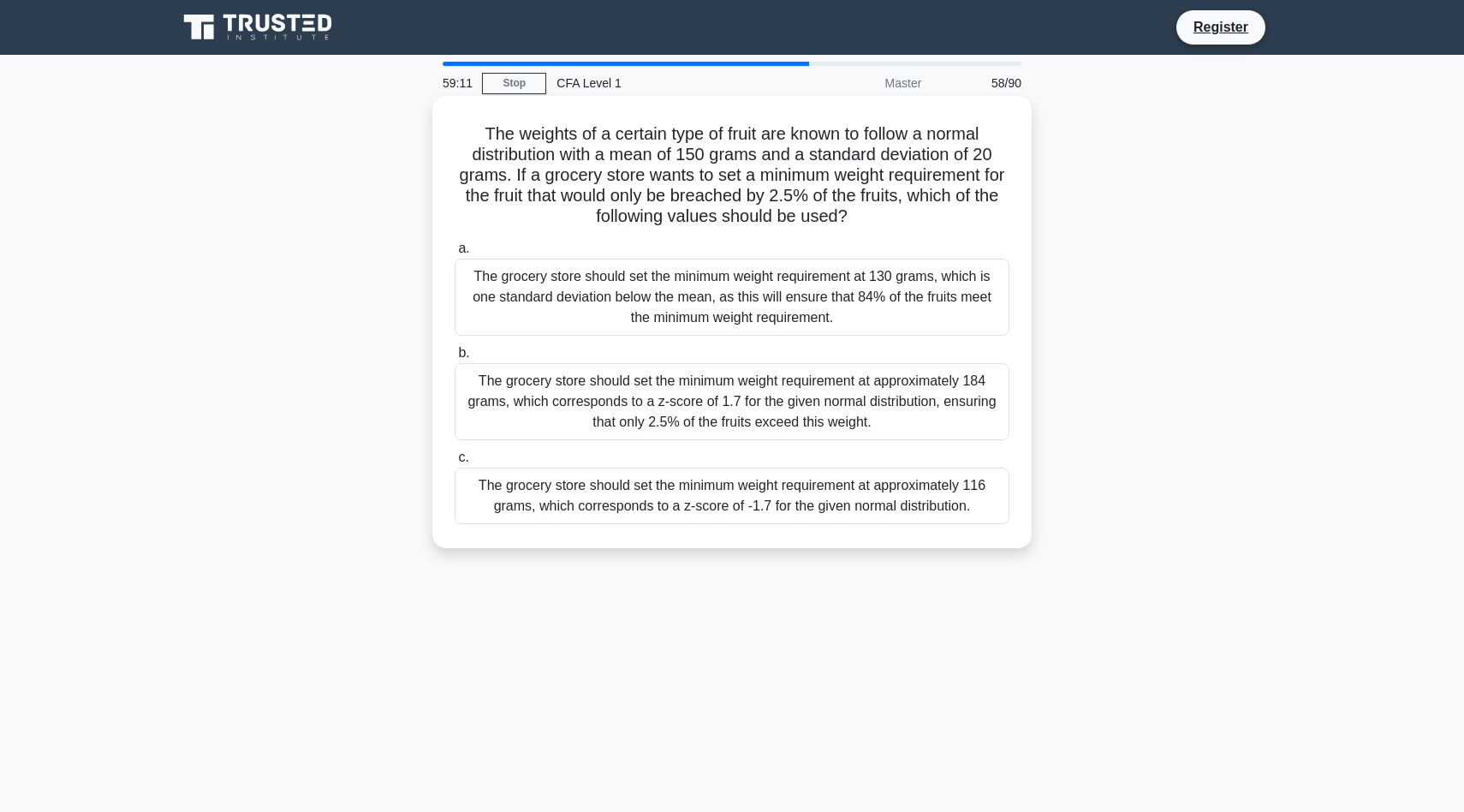
drag, startPoint x: 1076, startPoint y: 551, endPoint x: 447, endPoint y: 121, distance: 761.9
click at [447, 121] on div "The weights of a certain type of fruit are known to follow a normal distributio…" at bounding box center [732, 336] width 1131 height 472
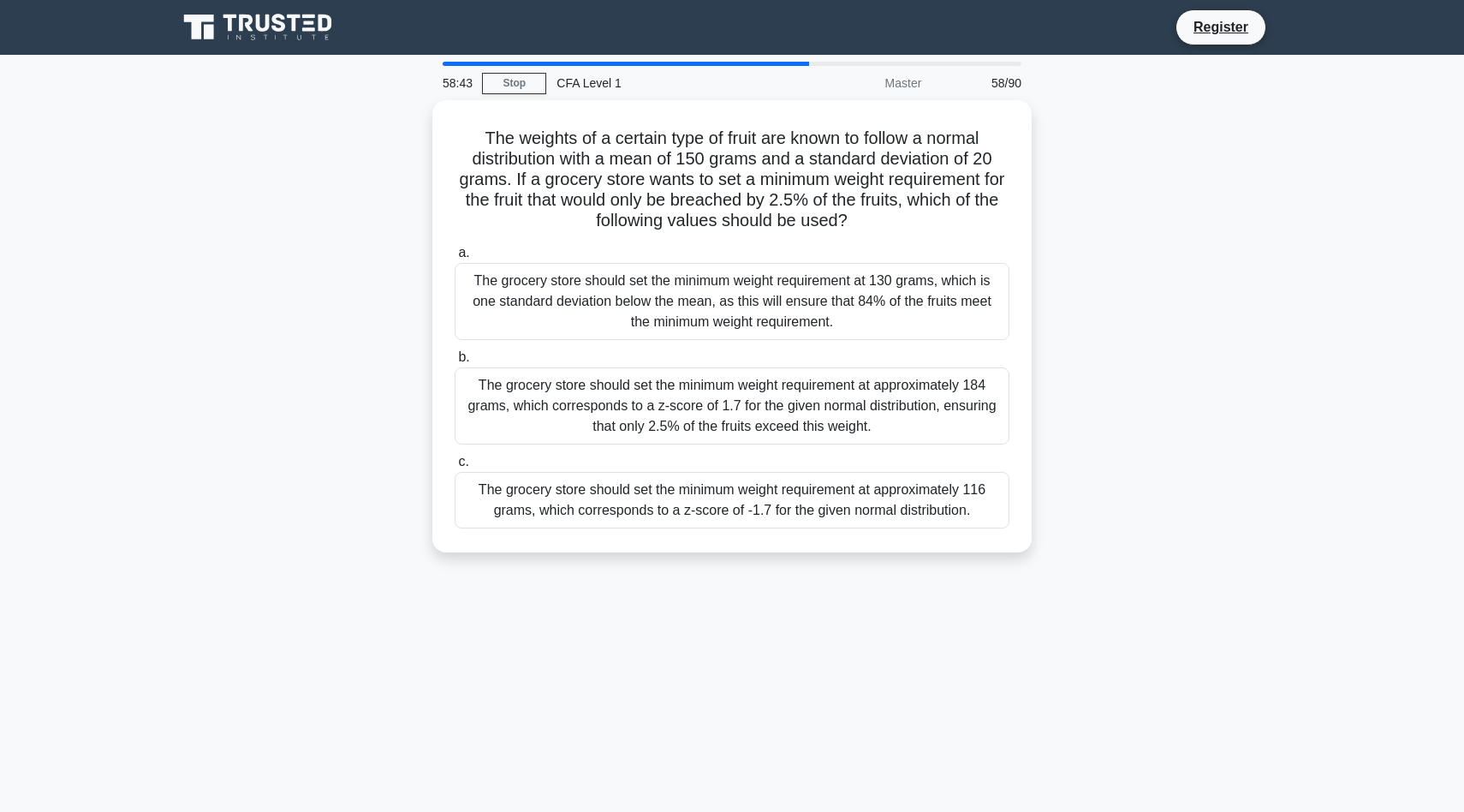
click at [1376, 498] on main "58:43 Stop CFA Level 1 Master 58/90 The weights of a certain type of fruit are …" at bounding box center [732, 490] width 1464 height 870
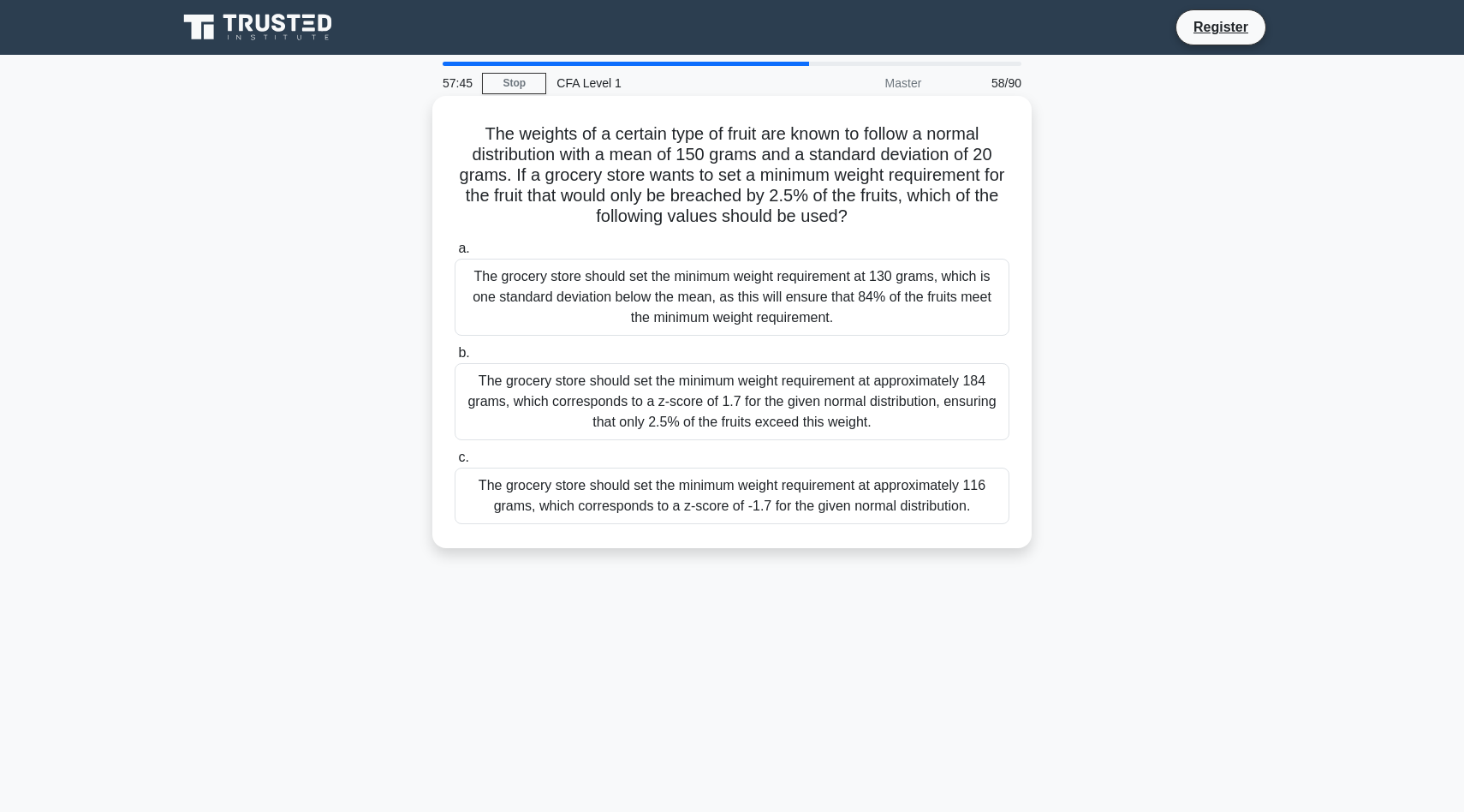
click at [926, 507] on div "The grocery store should set the minimum weight requirement at approximately 11…" at bounding box center [732, 495] width 555 height 56
click at [455, 463] on input "c. The grocery store should set the minimum weight requirement at approximately…" at bounding box center [455, 458] width 0 height 11
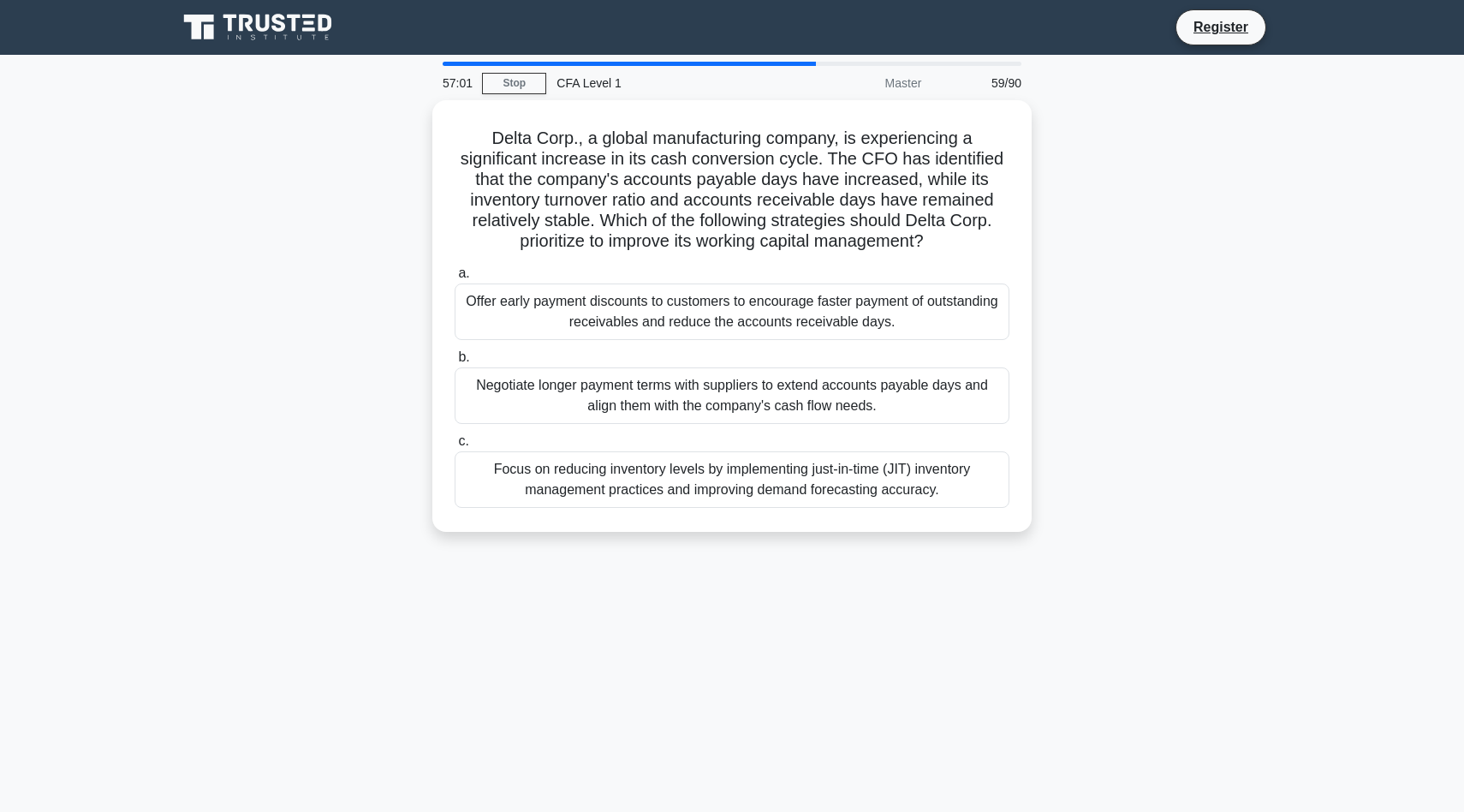
drag, startPoint x: 1111, startPoint y: 608, endPoint x: 397, endPoint y: 146, distance: 850.4
click at [397, 146] on div "57:01 Stop CFA Level 1 Master 59/90 Delta Corp., a global manufacturing company…" at bounding box center [732, 490] width 1131 height 856
click at [315, 365] on div "Delta Corp., a global manufacturing company, is experiencing a significant incr…" at bounding box center [732, 326] width 1131 height 452
drag, startPoint x: 1060, startPoint y: 546, endPoint x: 349, endPoint y: 113, distance: 832.5
click at [348, 112] on div "Delta Corp., a global manufacturing company, is experiencing a significant incr…" at bounding box center [732, 326] width 1131 height 452
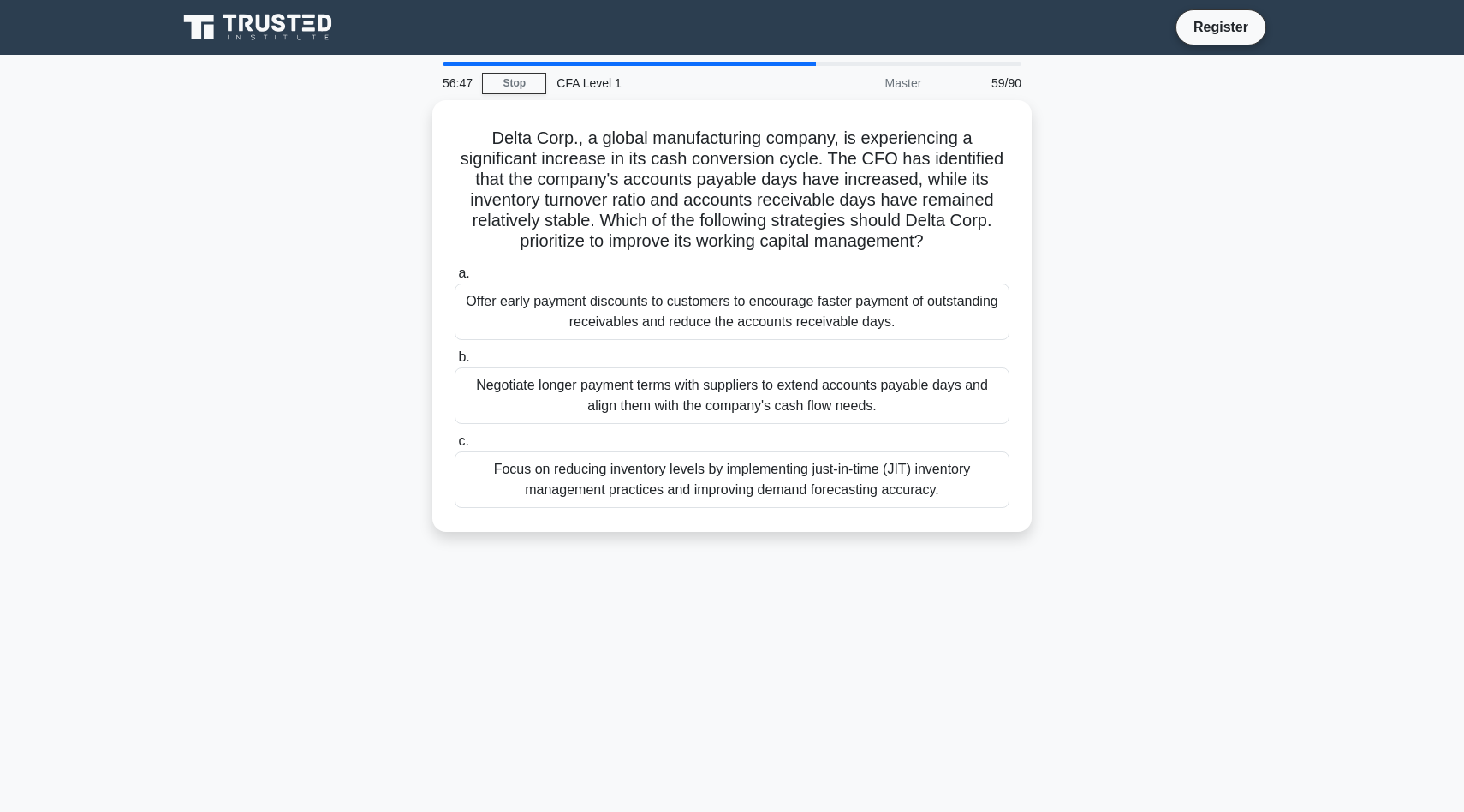
click at [346, 311] on div "Delta Corp., a global manufacturing company, is experiencing a significant incr…" at bounding box center [732, 326] width 1131 height 452
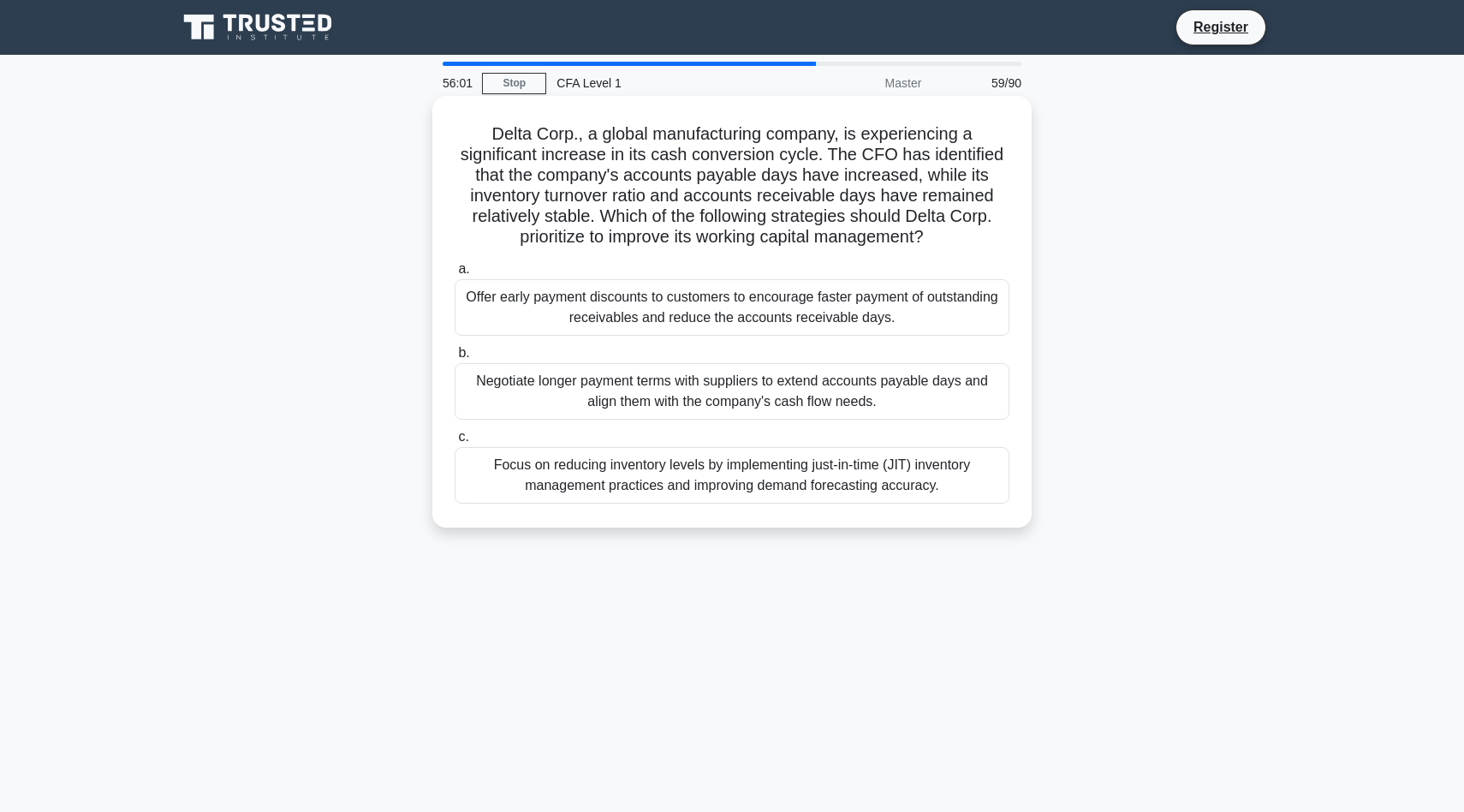
click at [660, 465] on div "Focus on reducing inventory levels by implementing just-in-time (JIT) inventory…" at bounding box center [732, 474] width 555 height 56
click at [455, 443] on input "c. Focus on reducing inventory levels by implementing just-in-time (JIT) invent…" at bounding box center [455, 437] width 0 height 11
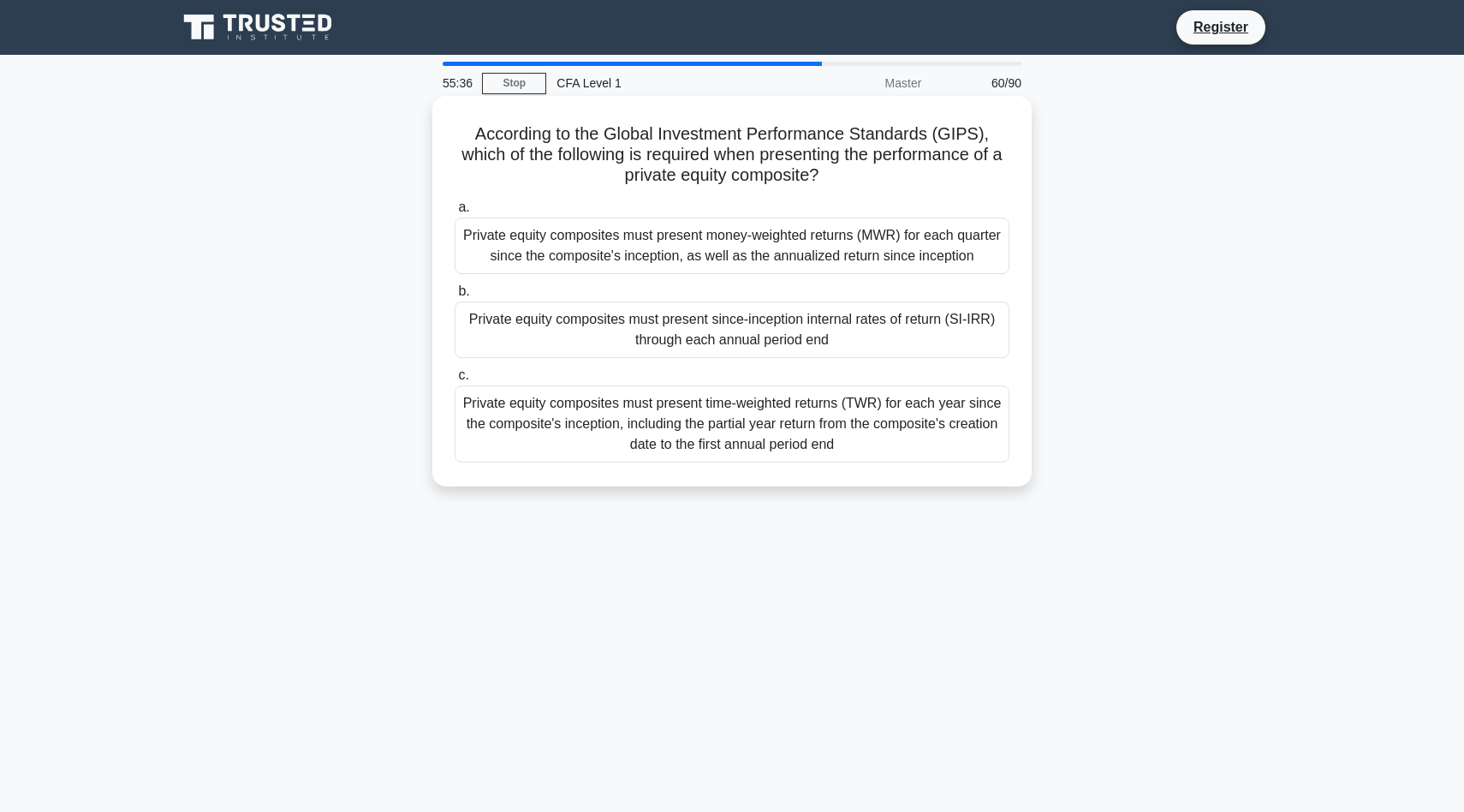
click at [800, 234] on div "Private equity composites must present money-weighted returns (MWR) for each qu…" at bounding box center [732, 245] width 555 height 56
click at [455, 214] on input "a. Private equity composites must present money-weighted returns (MWR) for each…" at bounding box center [455, 207] width 0 height 11
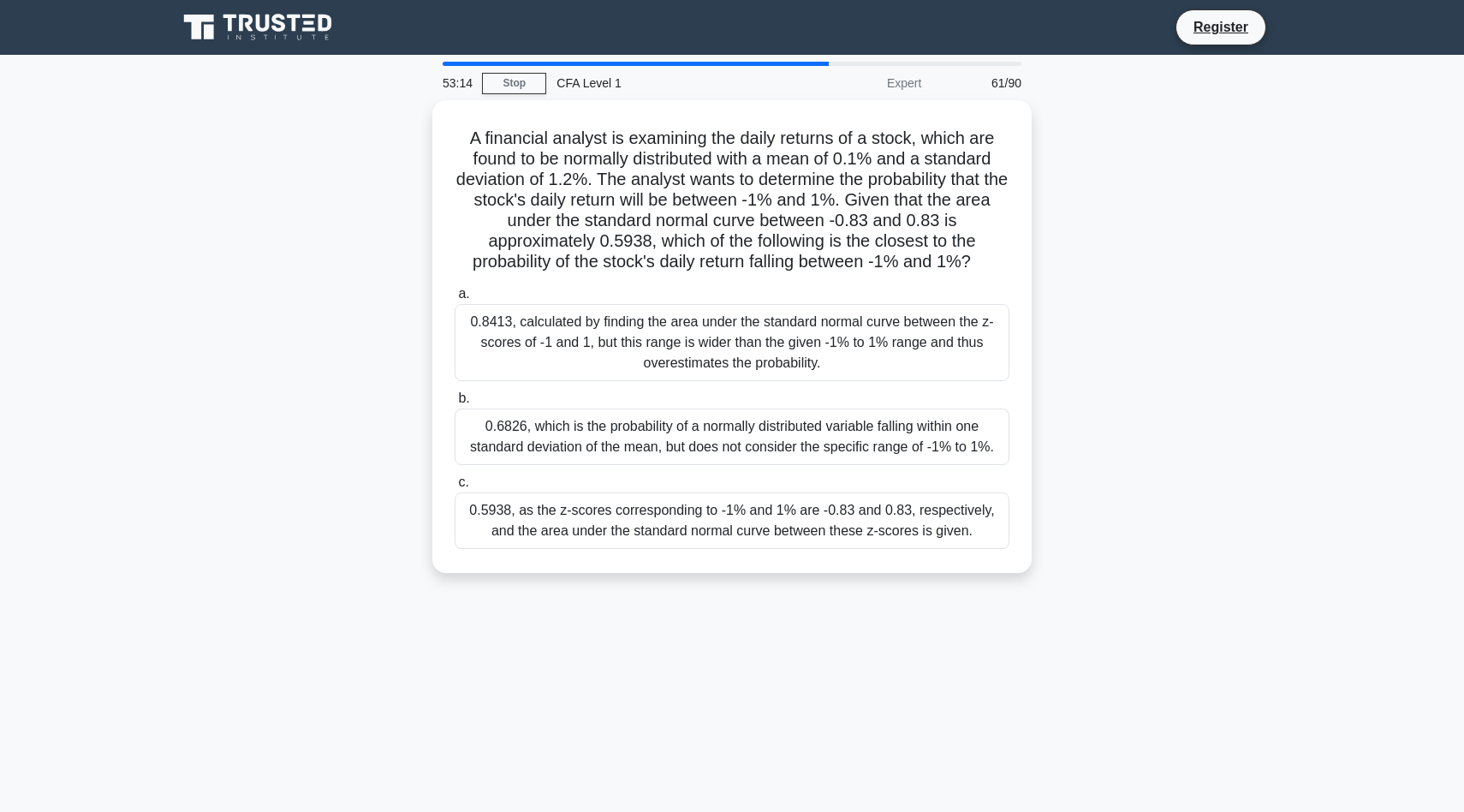
drag, startPoint x: 1076, startPoint y: 554, endPoint x: 382, endPoint y: 122, distance: 817.5
click at [382, 122] on div "A financial analyst is examining the daily returns of a stock, which are found …" at bounding box center [732, 347] width 1131 height 493
click at [1352, 462] on main "53:04 Stop CFA Level 1 Expert 61/90 A financial analyst is examining the daily …" at bounding box center [732, 490] width 1464 height 870
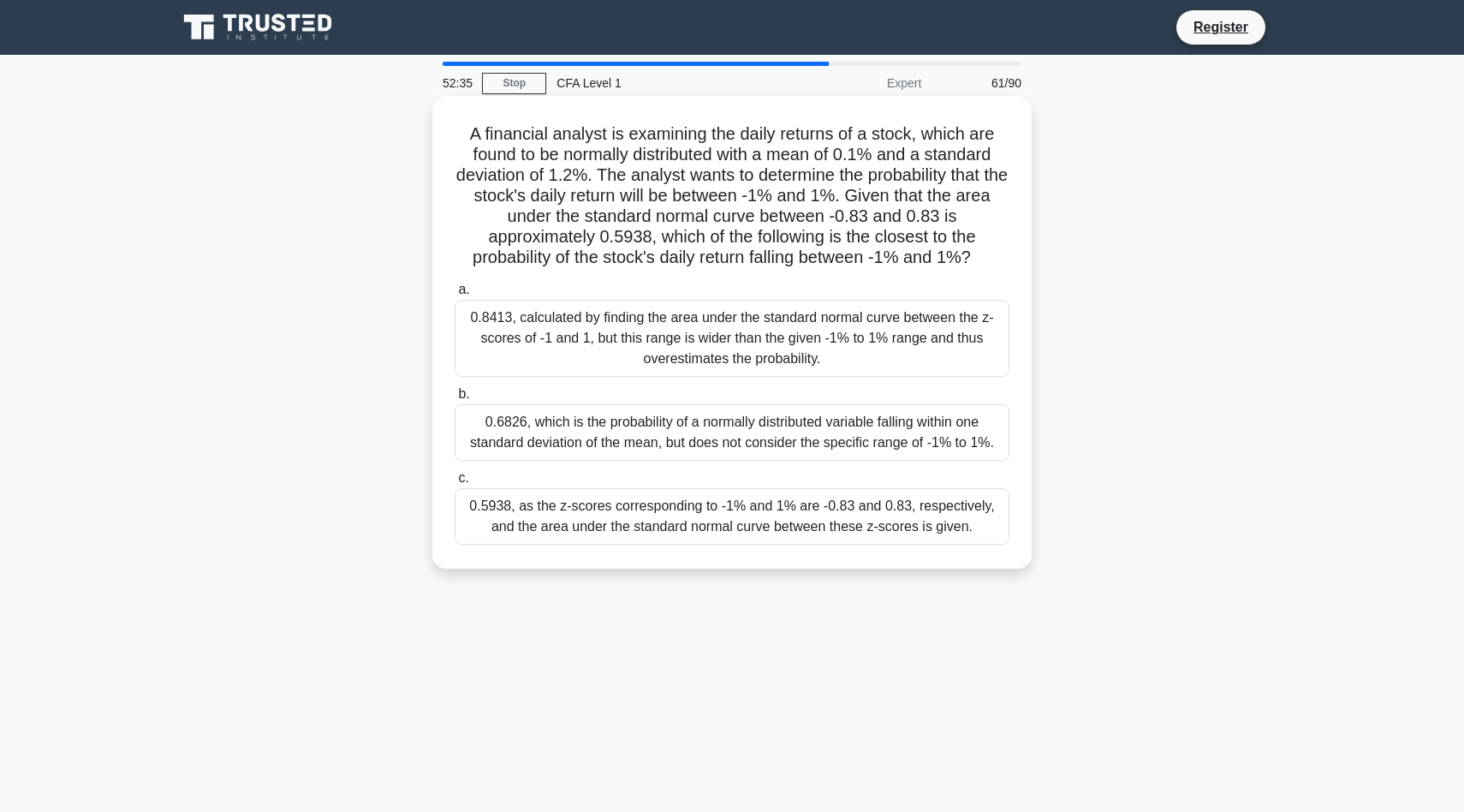
click at [901, 505] on div "0.5938, as the z-scores corresponding to -1% and 1% are -0.83 and 0.83, respect…" at bounding box center [732, 516] width 555 height 56
click at [455, 483] on input "c. 0.5938, as the z-scores corresponding to -1% and 1% are -0.83 and 0.83, resp…" at bounding box center [455, 478] width 0 height 11
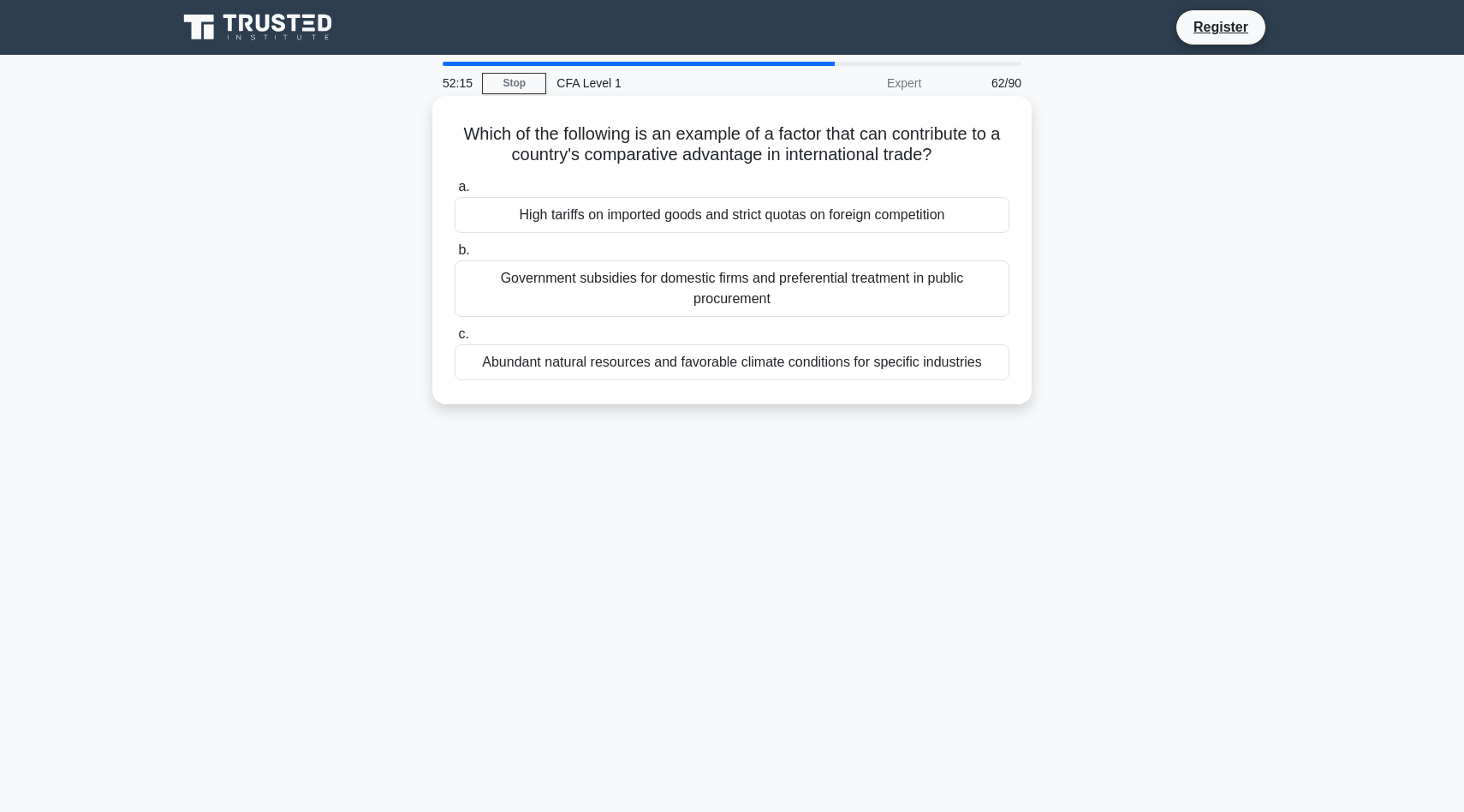
click at [704, 365] on div "Abundant natural resources and favorable climate conditions for specific indust…" at bounding box center [732, 362] width 555 height 36
click at [455, 340] on input "c. Abundant natural resources and favorable climate conditions for specific ind…" at bounding box center [455, 334] width 0 height 11
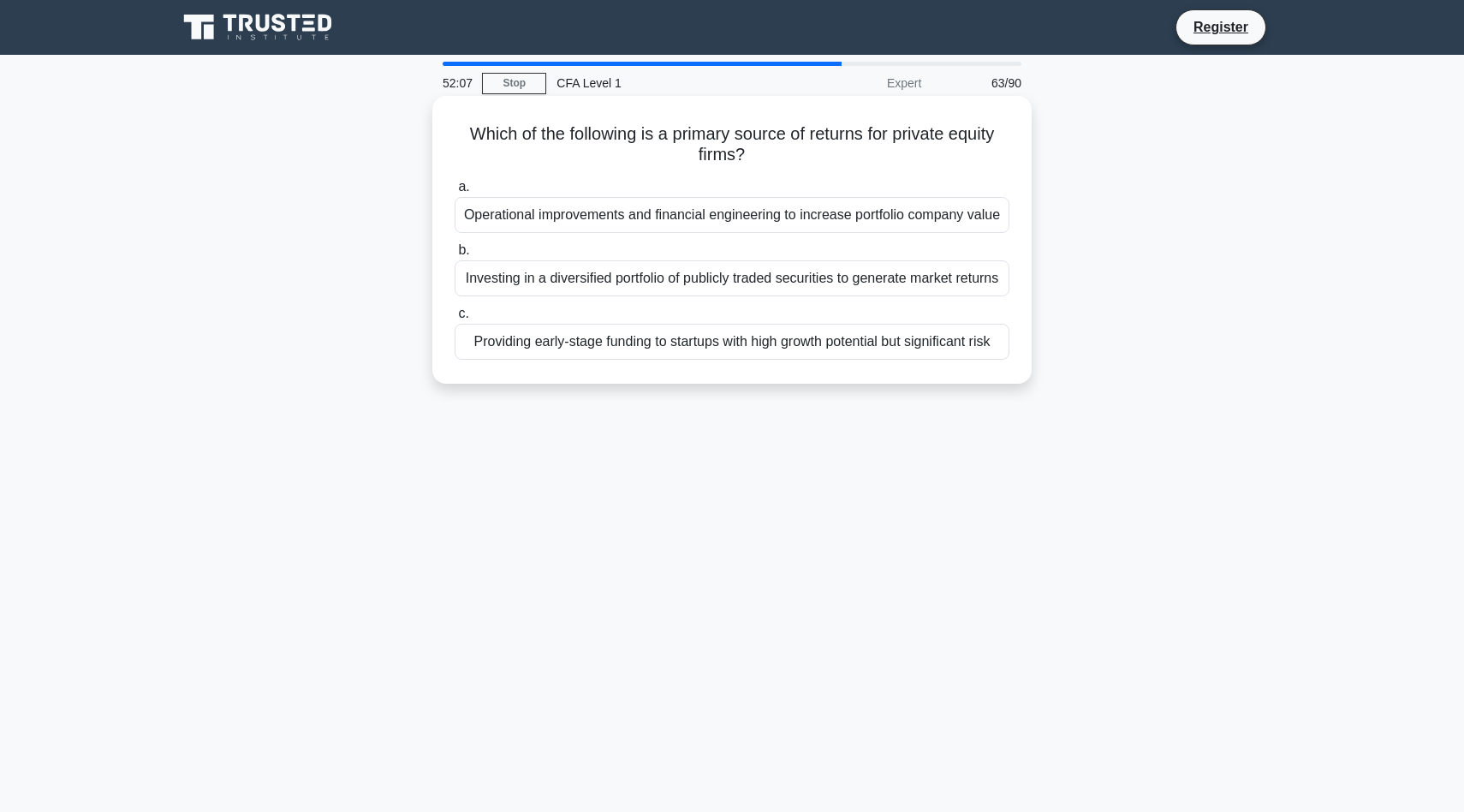
click at [839, 349] on div "Providing early-stage funding to startups with high growth potential but signif…" at bounding box center [732, 342] width 555 height 36
click at [455, 319] on input "c. Providing early-stage funding to startups with high growth potential but sig…" at bounding box center [455, 314] width 0 height 11
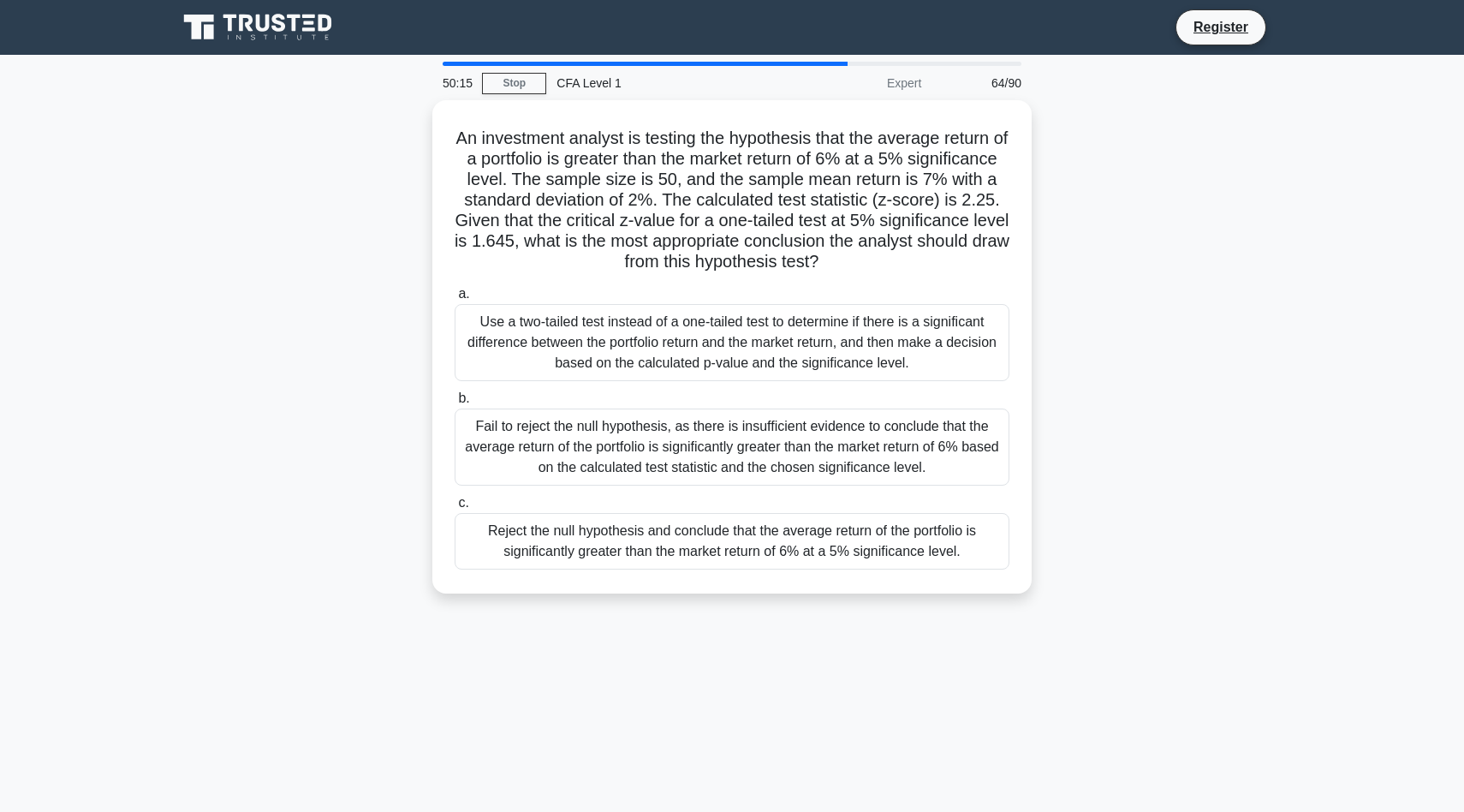
drag, startPoint x: 1070, startPoint y: 603, endPoint x: 378, endPoint y: 121, distance: 843.3
click at [378, 121] on div "An investment analyst is testing the hypothesis that the average return of a po…" at bounding box center [732, 357] width 1131 height 514
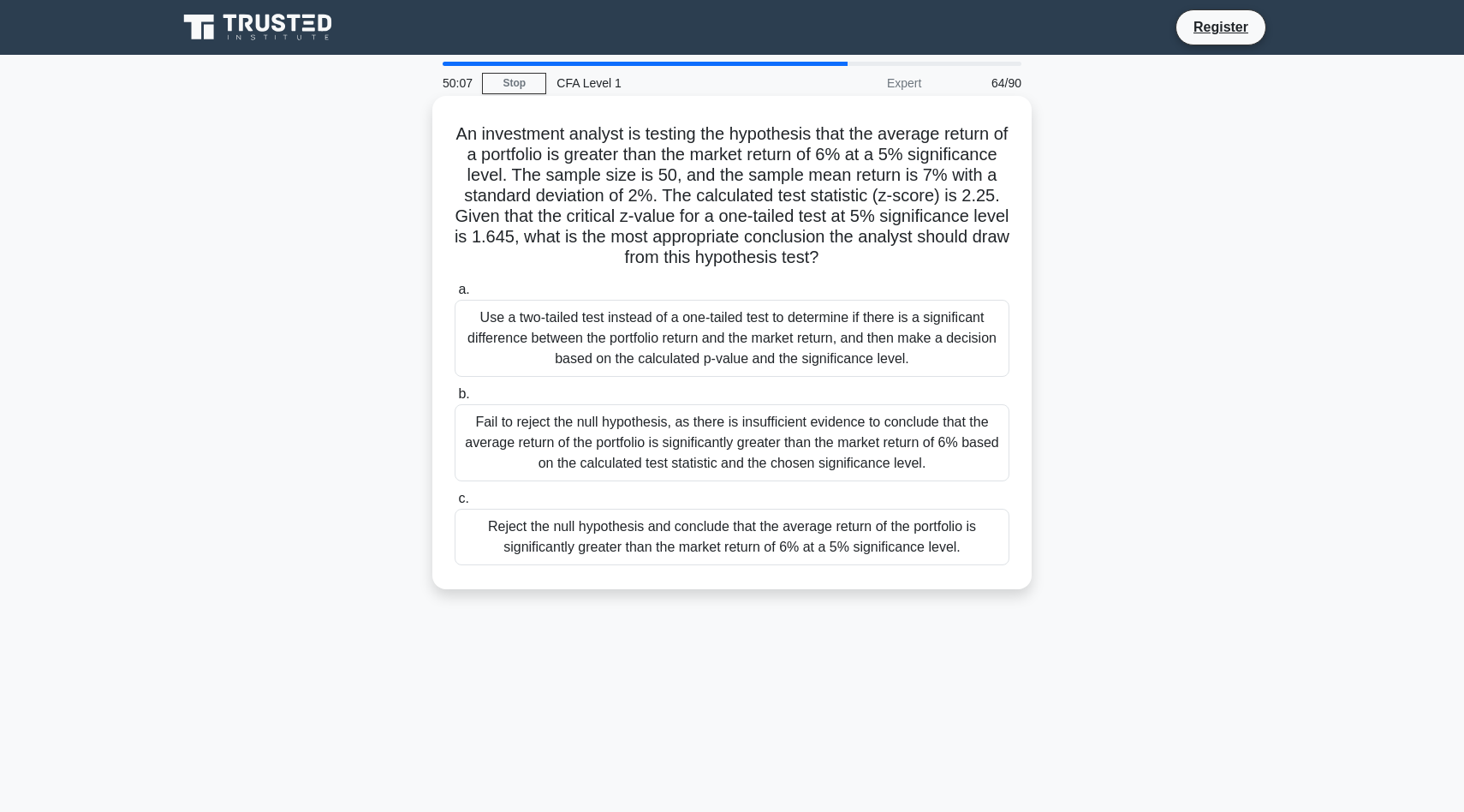
click at [680, 585] on div "An investment analyst is testing the hypothesis that the average return of a po…" at bounding box center [732, 342] width 599 height 493
click at [668, 532] on div "Reject the null hypothesis and conclude that the average return of the portfoli…" at bounding box center [732, 536] width 555 height 56
click at [455, 505] on input "c. Reject the null hypothesis and conclude that the average return of the portf…" at bounding box center [455, 499] width 0 height 11
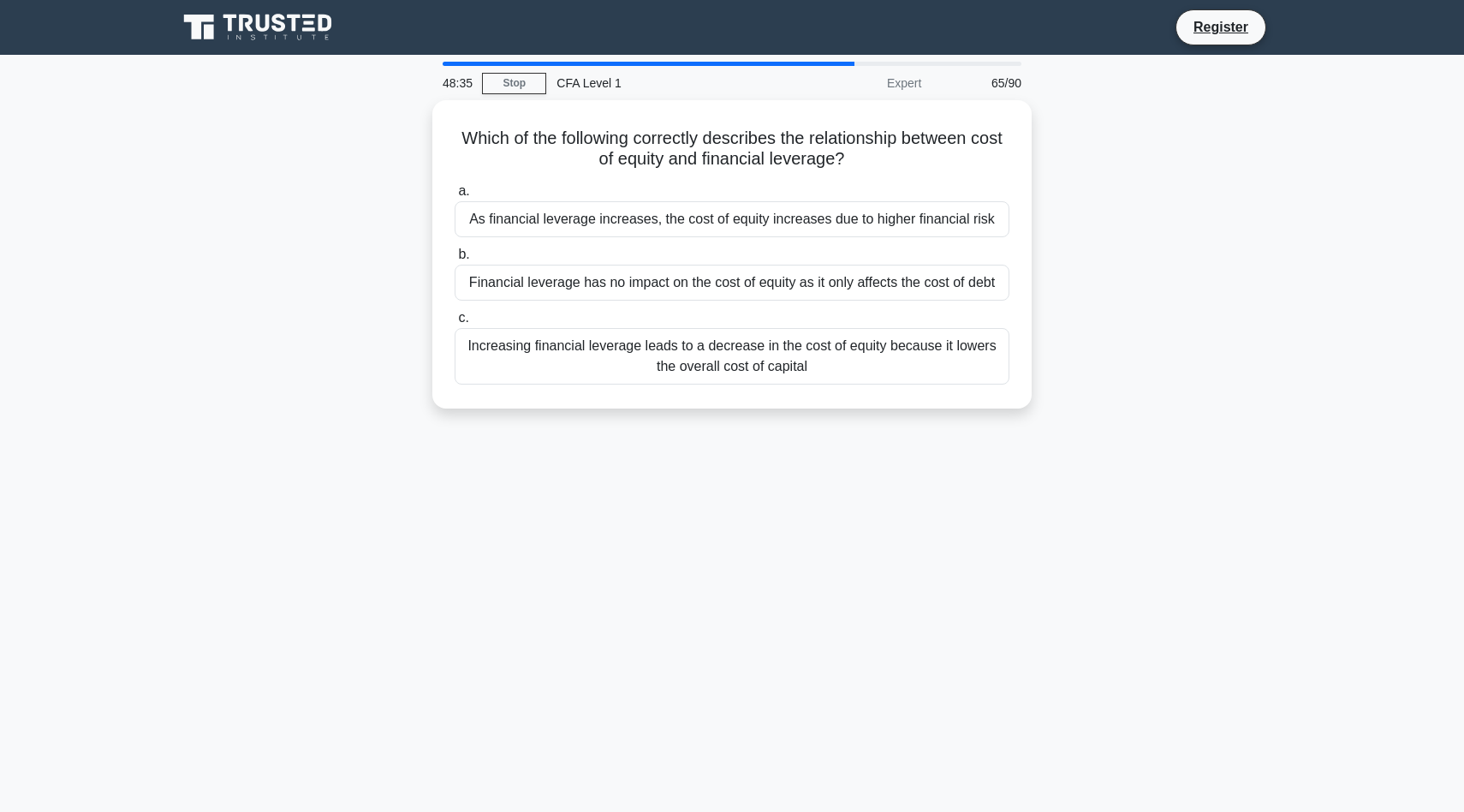
drag, startPoint x: 1284, startPoint y: 547, endPoint x: 333, endPoint y: 137, distance: 1035.6
click at [332, 136] on div "48:35 Stop CFA Level 1 Expert 65/90 Which of the following correctly describes …" at bounding box center [732, 490] width 1131 height 856
click at [446, 497] on div "48:10 Stop CFA Level 1 Expert 65/90 Which of the following correctly describes …" at bounding box center [732, 490] width 1131 height 856
drag, startPoint x: 1097, startPoint y: 422, endPoint x: 345, endPoint y: 168, distance: 793.7
click at [345, 168] on div "Which of the following correctly describes the relationship between cost of equ…" at bounding box center [732, 264] width 1131 height 329
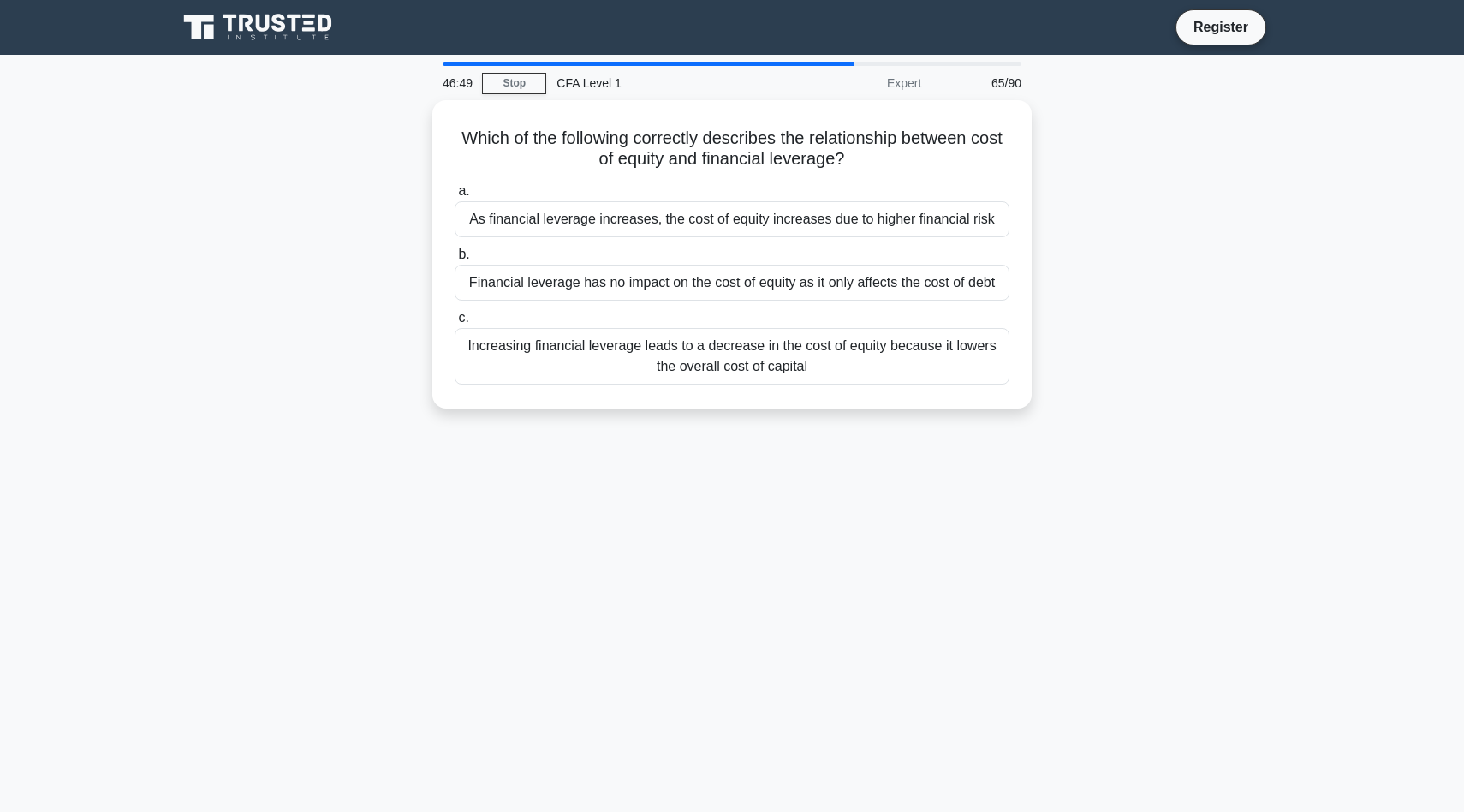
click at [1276, 496] on div "46:49 Stop CFA Level 1 Expert 65/90 Which of the following correctly describes …" at bounding box center [732, 490] width 1131 height 856
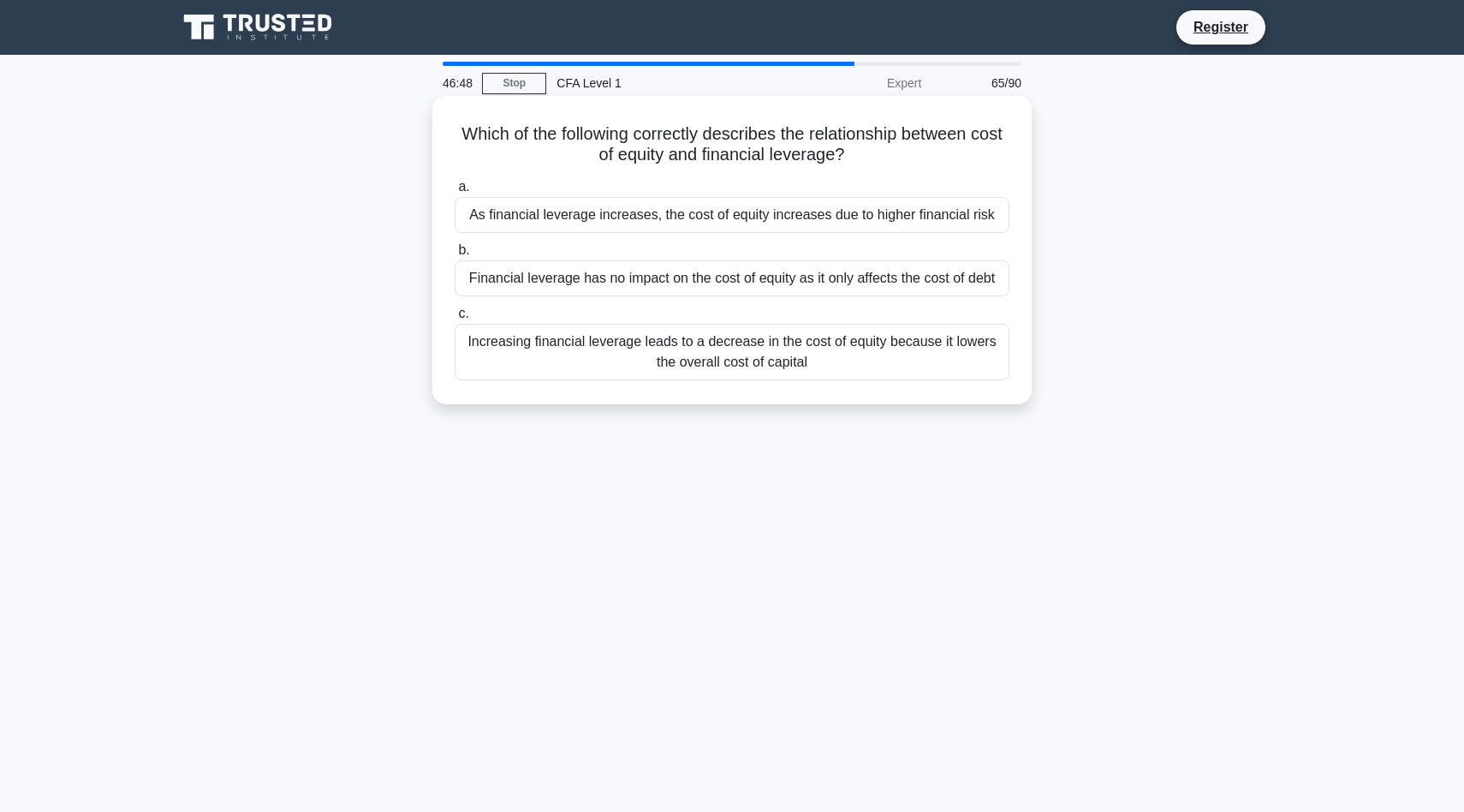
click at [881, 214] on div "As financial leverage increases, the cost of equity increases due to higher fin…" at bounding box center [732, 215] width 555 height 36
click at [455, 192] on input "a. As financial leverage increases, the cost of equity increases due to higher …" at bounding box center [455, 187] width 0 height 11
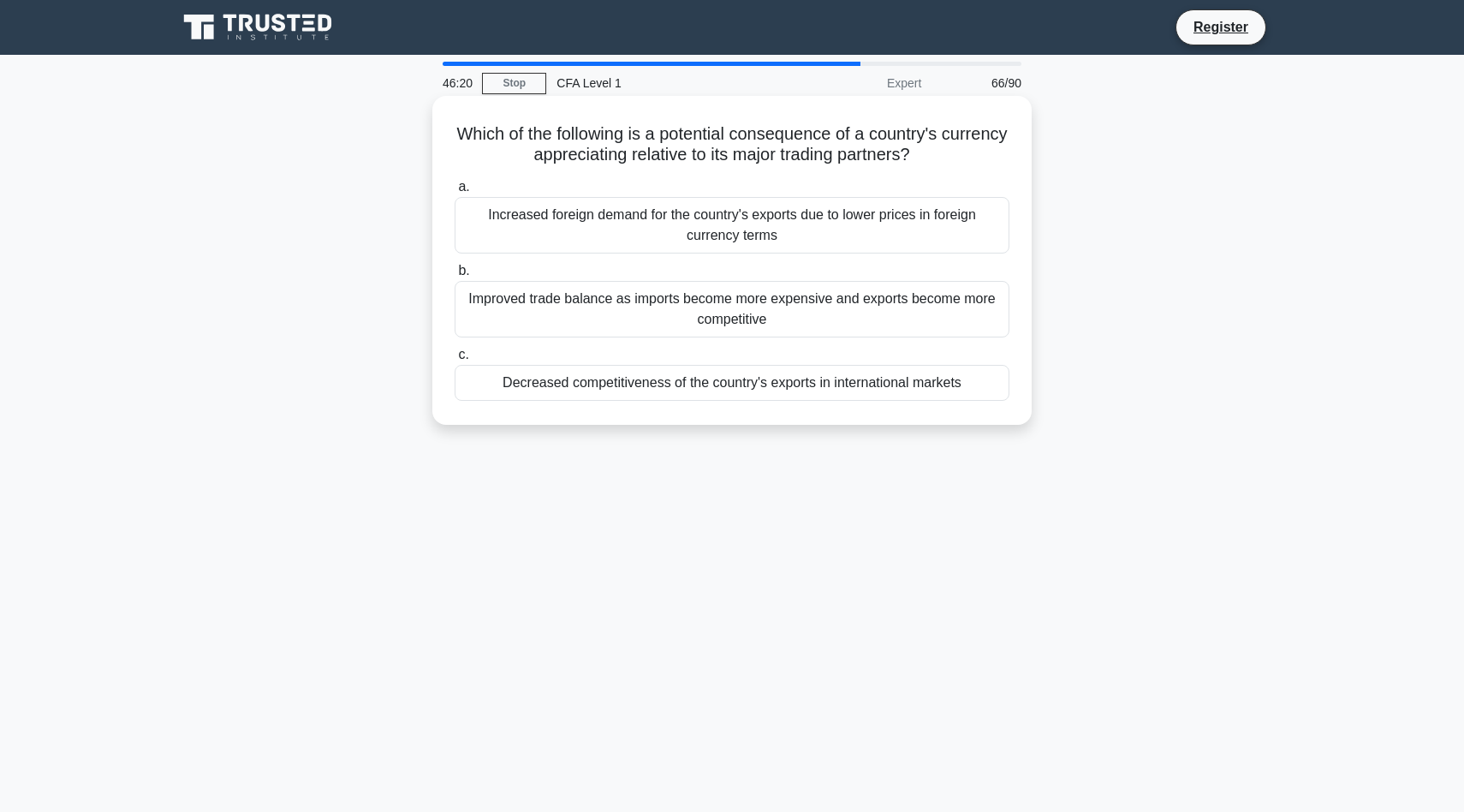
click at [806, 384] on div "Decreased competitiveness of the country's exports in international markets" at bounding box center [732, 382] width 555 height 36
click at [455, 361] on input "c. Decreased competitiveness of the country's exports in international markets" at bounding box center [455, 354] width 0 height 11
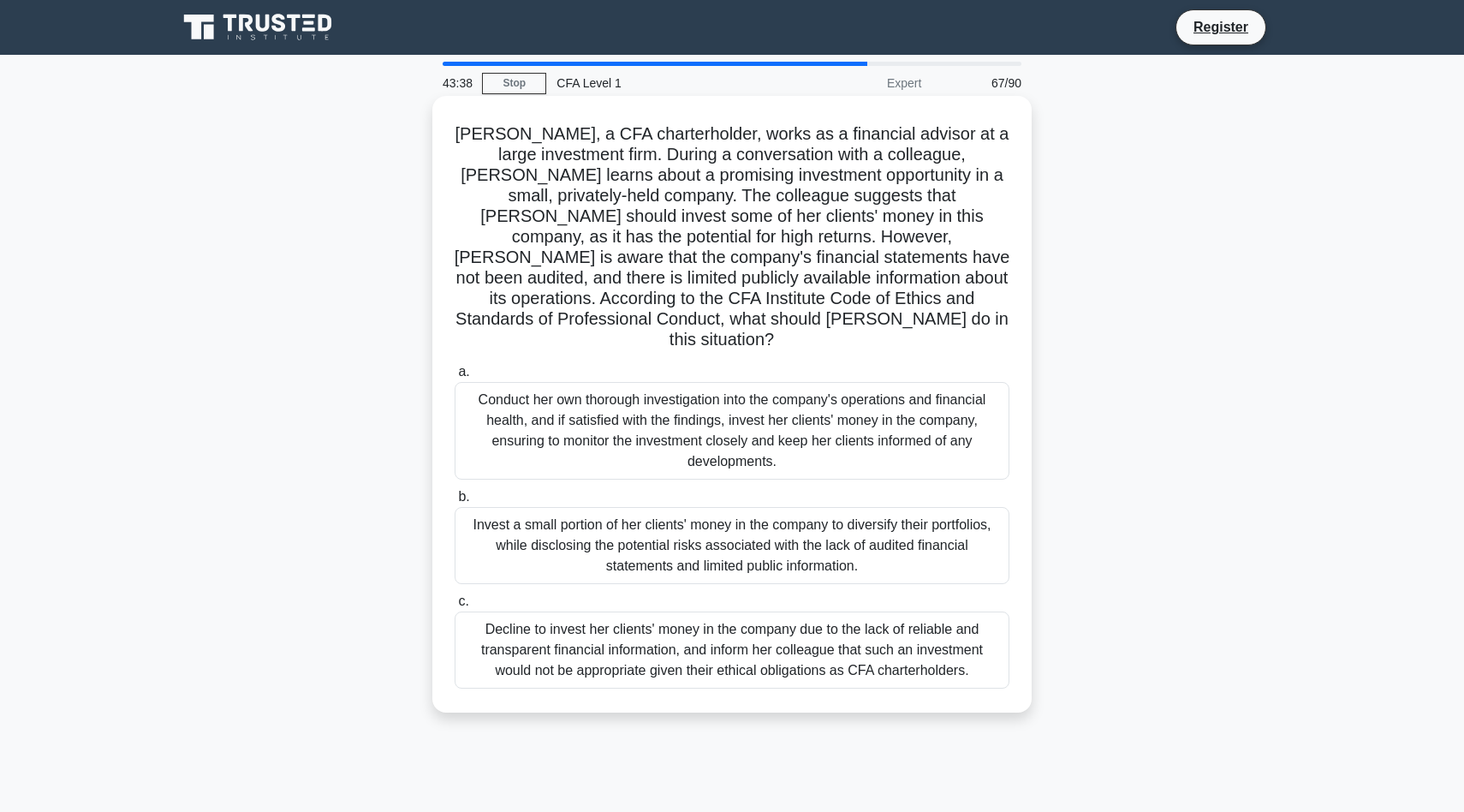
click at [639, 400] on div "Conduct her own thorough investigation into the company's operations and financ…" at bounding box center [732, 431] width 555 height 98
click at [455, 377] on input "a. Conduct her own thorough investigation into the company's operations and fin…" at bounding box center [455, 372] width 0 height 11
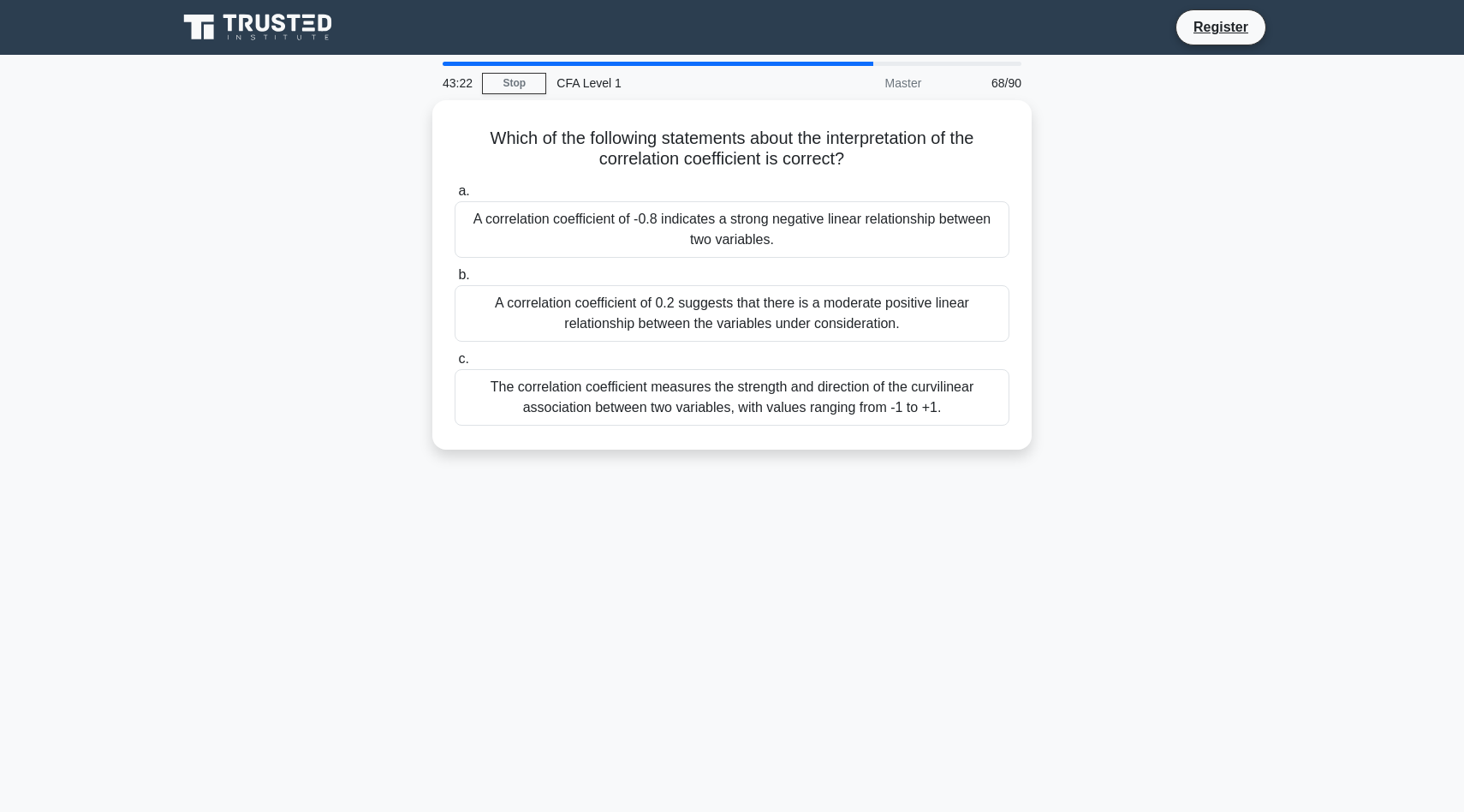
drag, startPoint x: 1106, startPoint y: 435, endPoint x: 419, endPoint y: 133, distance: 750.4
click at [419, 133] on div "Which of the following statements about the interpretation of the correlation c…" at bounding box center [732, 285] width 1131 height 370
click at [1216, 350] on div "Which of the following statements about the interpretation of the correlation c…" at bounding box center [732, 285] width 1131 height 370
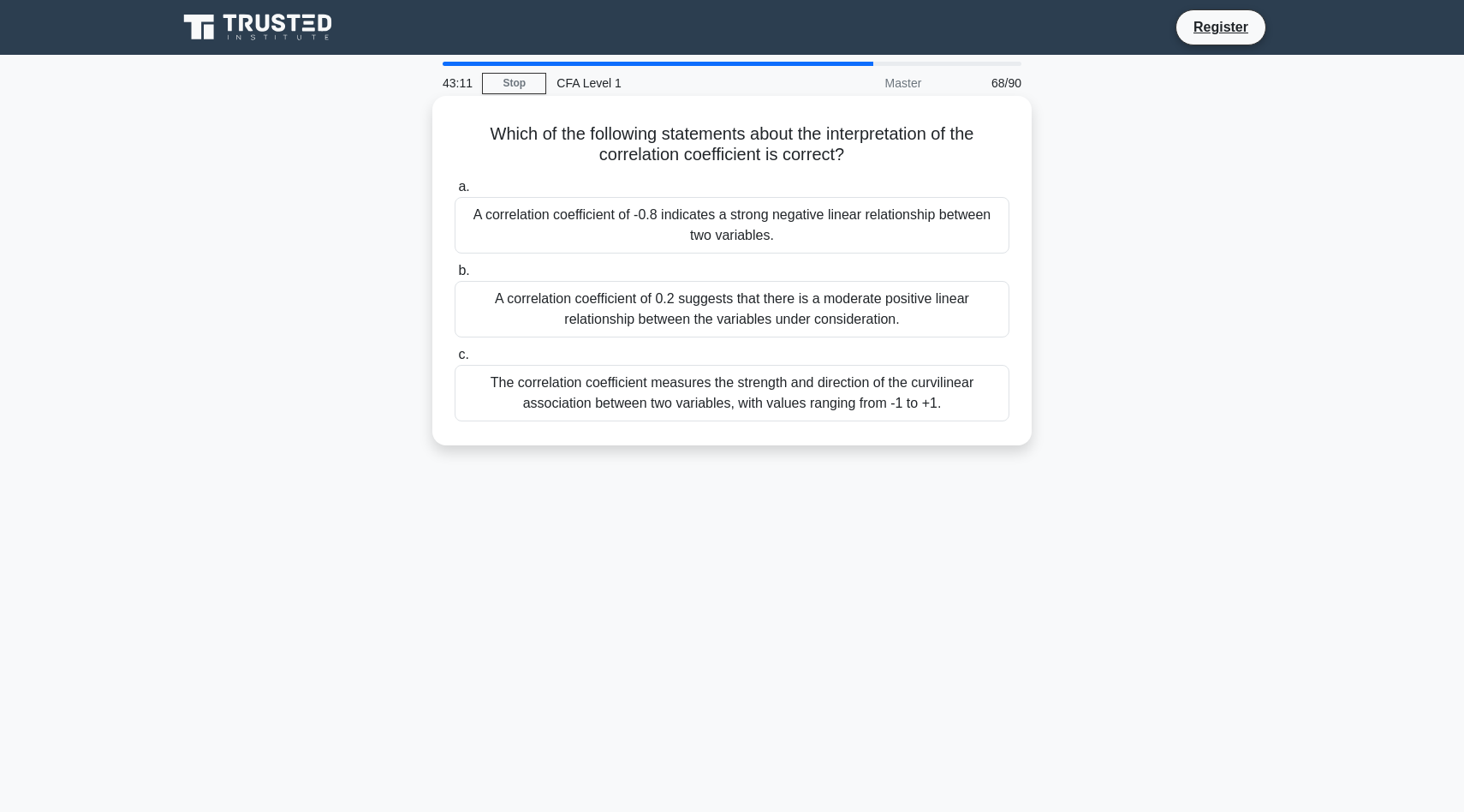
click at [836, 217] on div "A correlation coefficient of -0.8 indicates a strong negative linear relationsh…" at bounding box center [732, 225] width 555 height 56
click at [455, 192] on input "a. A correlation coefficient of -0.8 indicates a strong negative linear relatio…" at bounding box center [455, 187] width 0 height 11
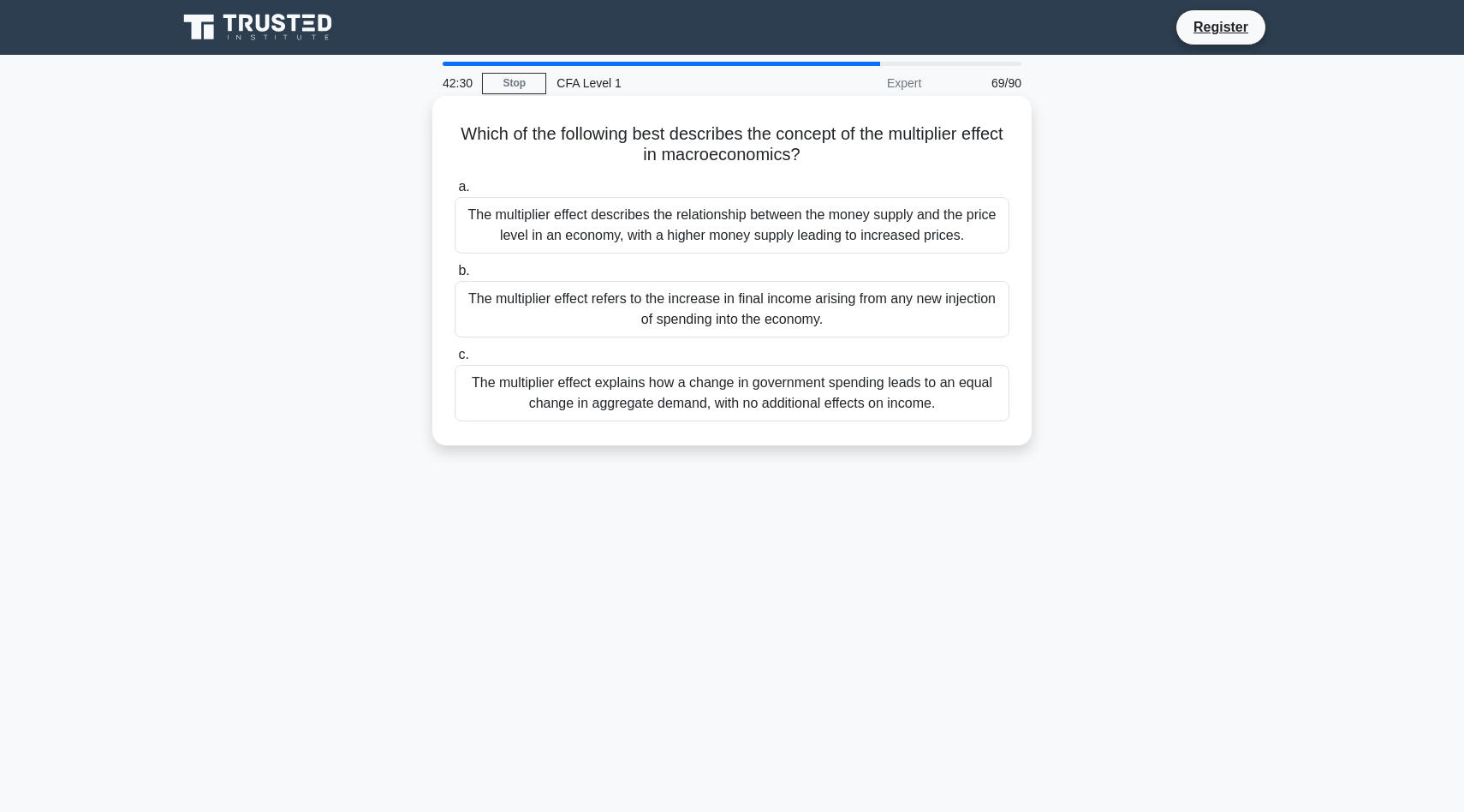
click at [957, 326] on div "The multiplier effect refers to the increase in final income arising from any n…" at bounding box center [732, 308] width 555 height 56
click at [455, 276] on input "b. The multiplier effect refers to the increase in final income arising from an…" at bounding box center [455, 271] width 0 height 11
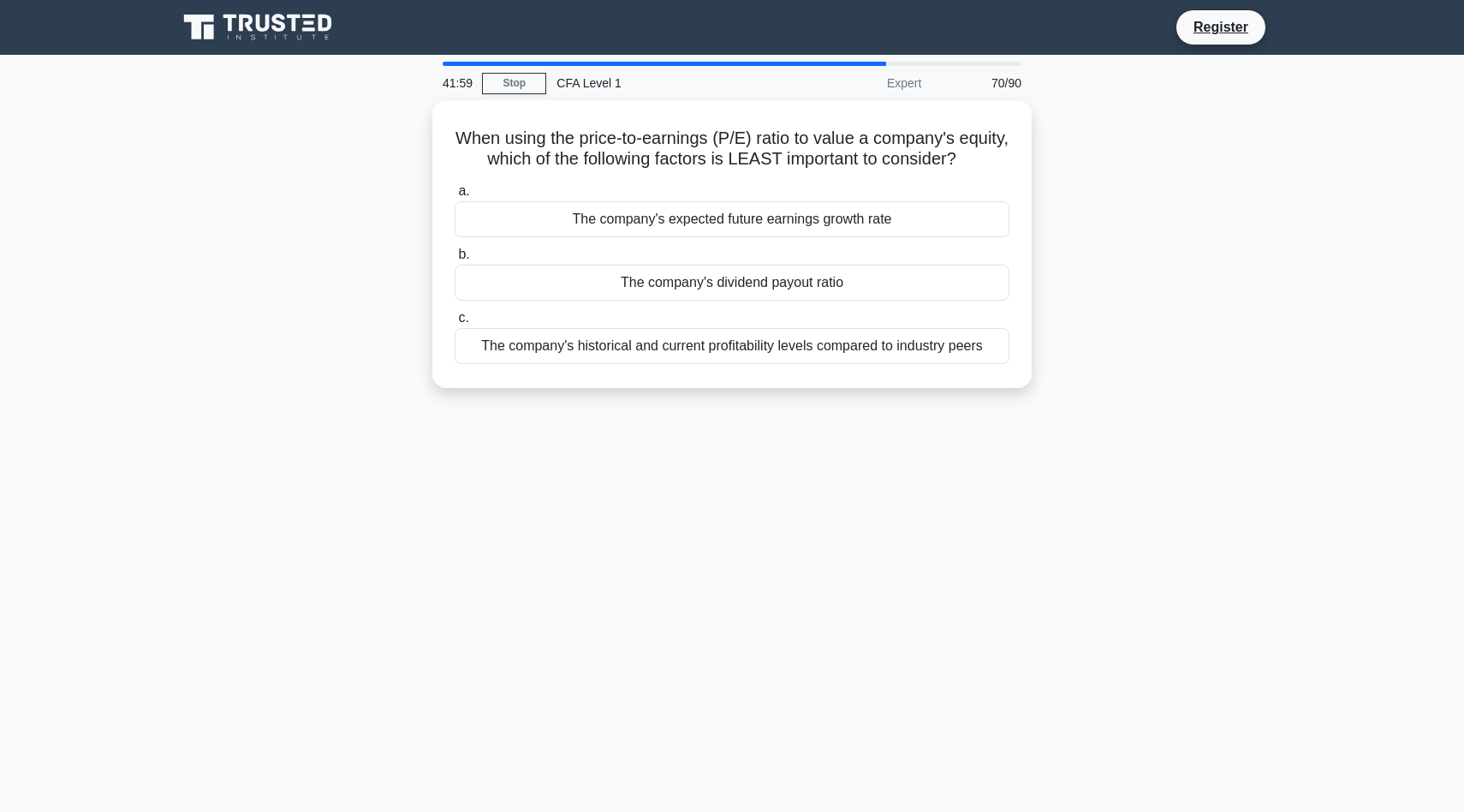
drag, startPoint x: 1183, startPoint y: 423, endPoint x: 293, endPoint y: 146, distance: 932.1
click at [293, 146] on div "41:59 Stop CFA Level 1 Expert 70/90 When using the price-to-earnings (P/E) rati…" at bounding box center [732, 490] width 1131 height 856
click at [1032, 539] on div "41:51 Stop CFA Level 1 Expert 70/90 When using the price-to-earnings (P/E) rati…" at bounding box center [732, 490] width 1131 height 856
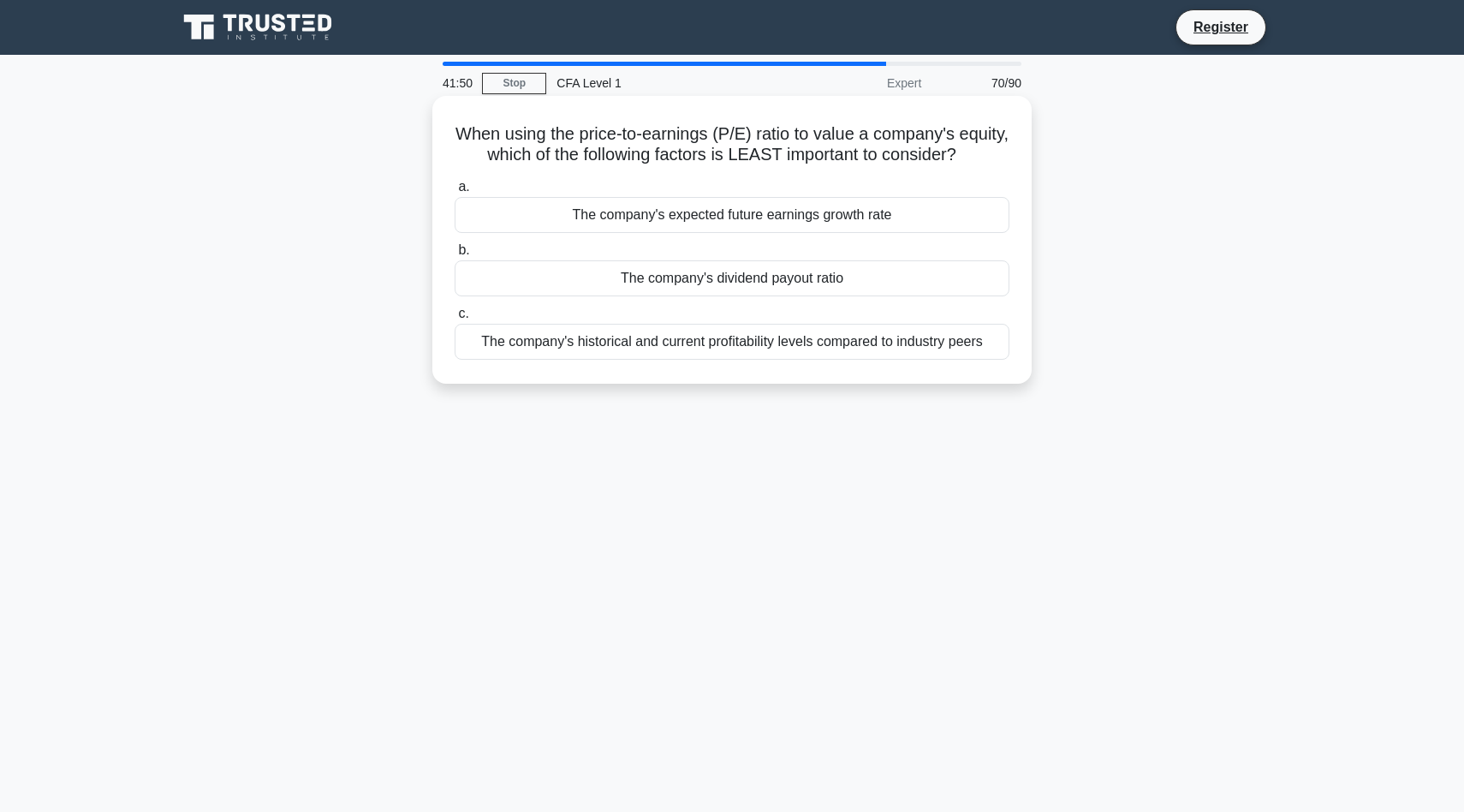
click at [760, 274] on div "The company's dividend payout ratio" at bounding box center [732, 278] width 555 height 36
click at [455, 256] on input "b. The company's dividend payout ratio" at bounding box center [455, 250] width 0 height 11
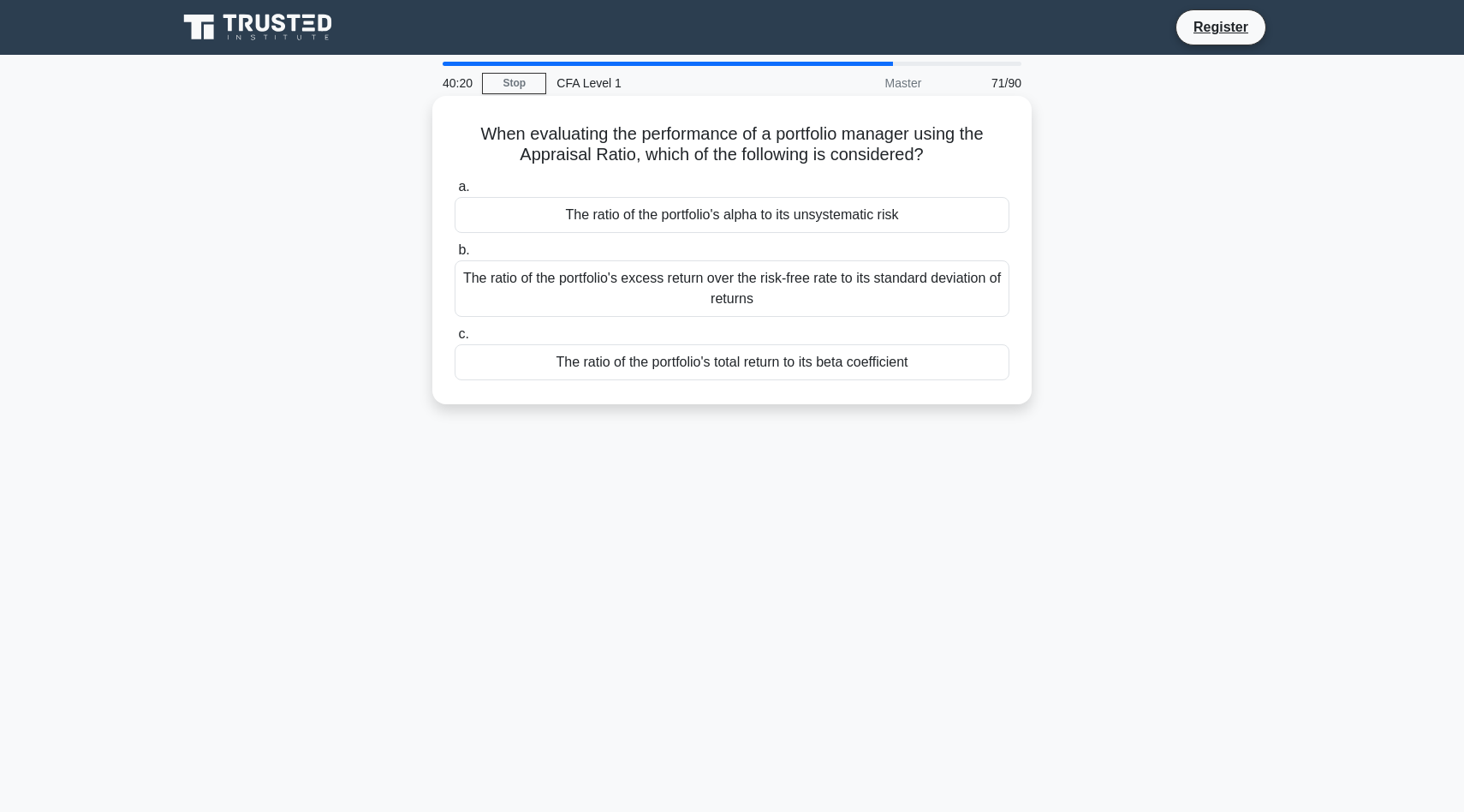
click at [944, 222] on div "The ratio of the portfolio's alpha to its unsystematic risk" at bounding box center [732, 215] width 555 height 36
click at [455, 192] on input "a. The ratio of the portfolio's alpha to its unsystematic risk" at bounding box center [455, 187] width 0 height 11
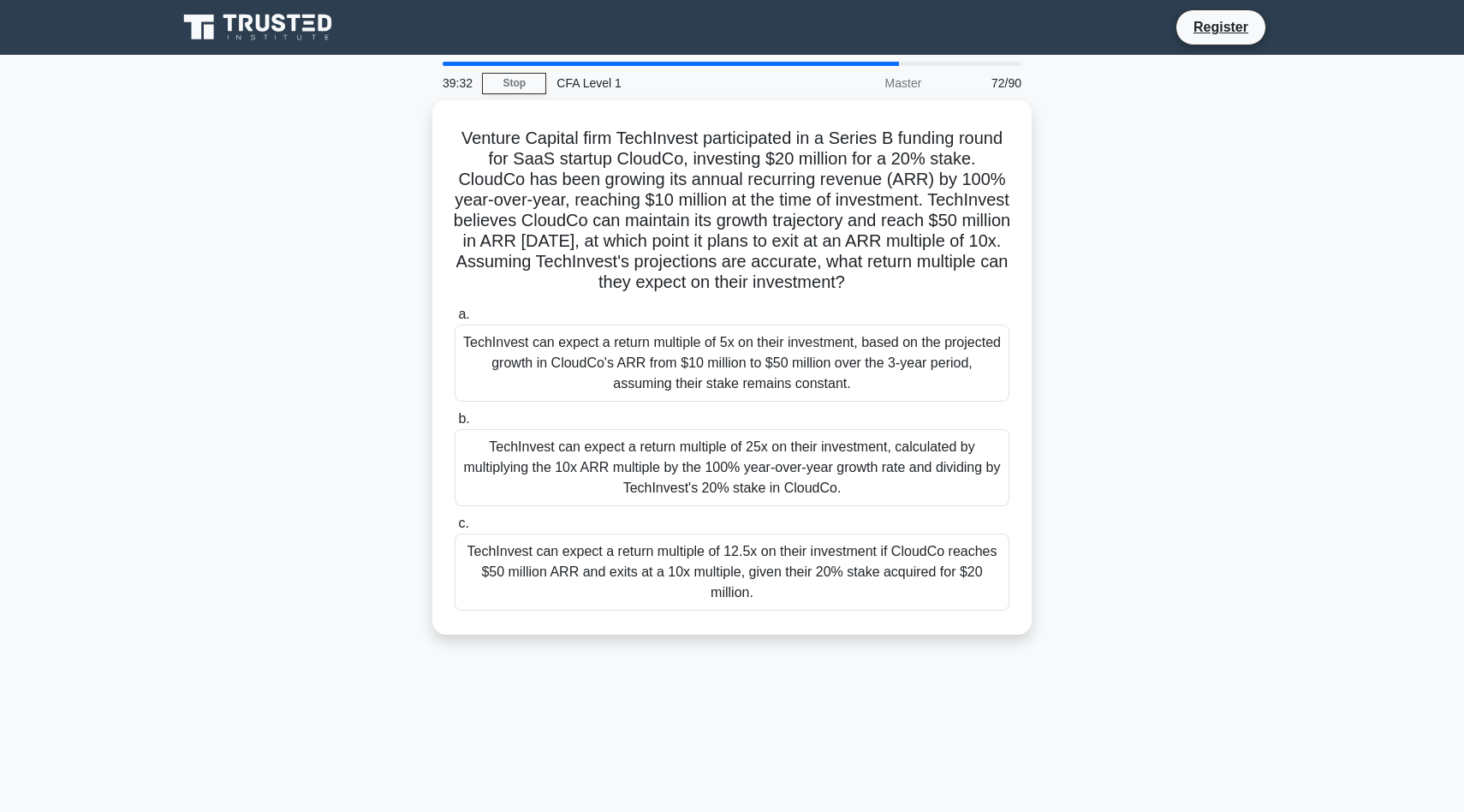
drag, startPoint x: 1071, startPoint y: 671, endPoint x: 361, endPoint y: 144, distance: 884.2
click at [361, 144] on div "39:32 Stop CFA Level 1 Master 72/90 Venture Capital firm TechInvest participate…" at bounding box center [732, 490] width 1131 height 856
click at [1299, 478] on main "39:29 Stop CFA Level 1 Master 72/90 Venture Capital firm TechInvest participate…" at bounding box center [732, 490] width 1464 height 870
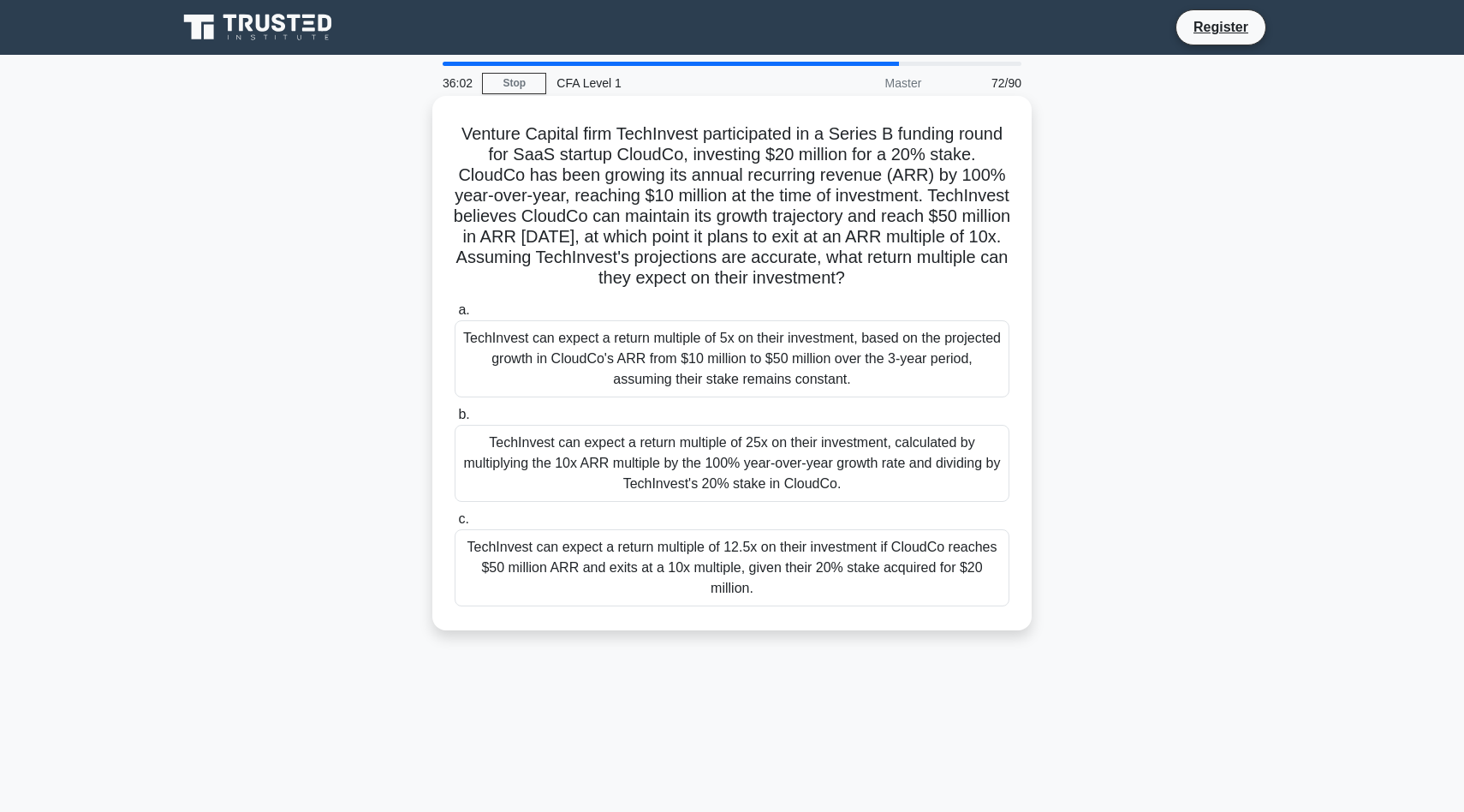
click at [774, 352] on div "TechInvest can expect a return multiple of 5x on their investment, based on the…" at bounding box center [732, 359] width 555 height 77
click at [455, 316] on input "a. TechInvest can expect a return multiple of 5x on their investment, based on …" at bounding box center [455, 310] width 0 height 11
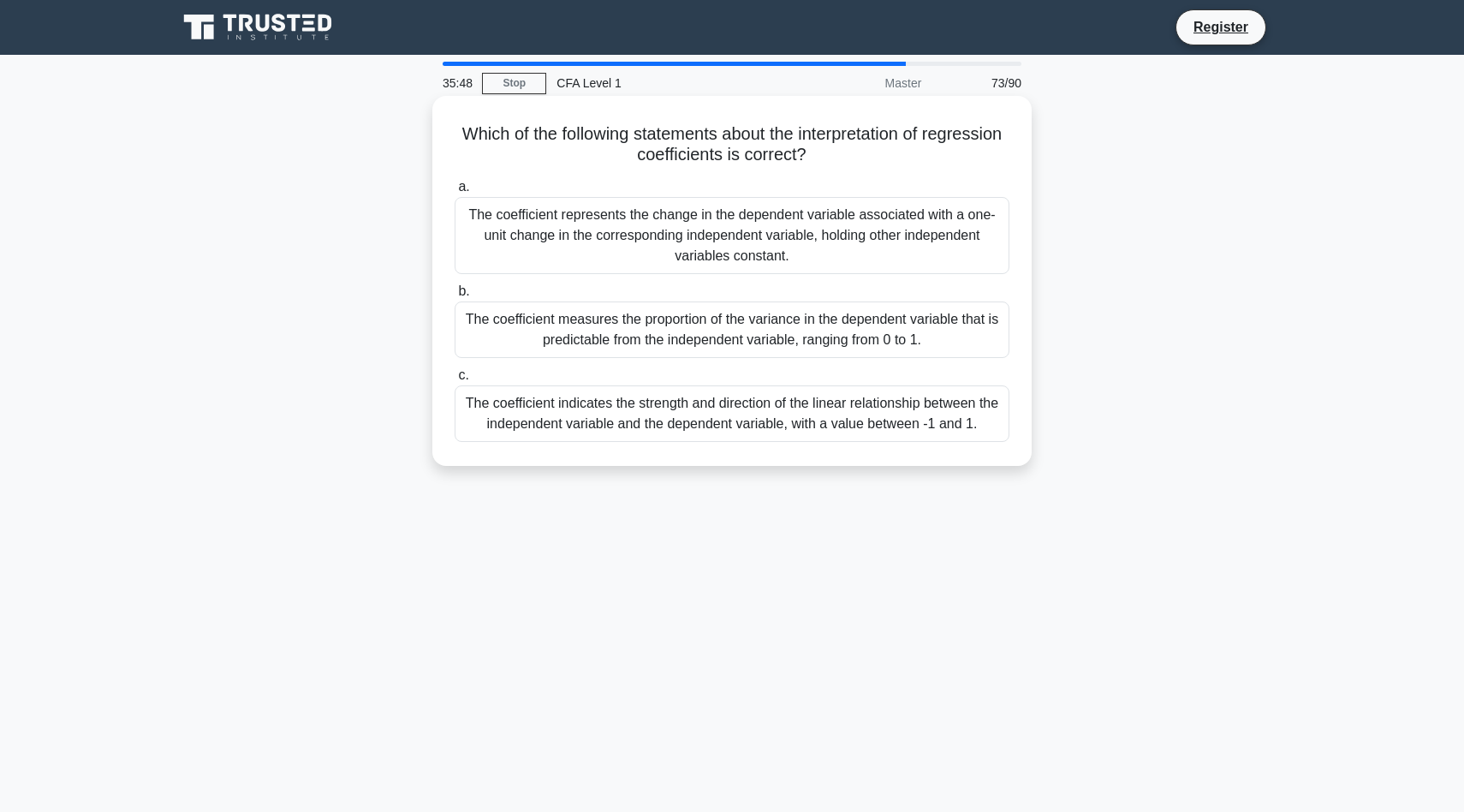
click at [929, 237] on div "The coefficient represents the change in the dependent variable associated with…" at bounding box center [732, 236] width 555 height 77
click at [455, 192] on input "a. The coefficient represents the change in the dependent variable associated w…" at bounding box center [455, 187] width 0 height 11
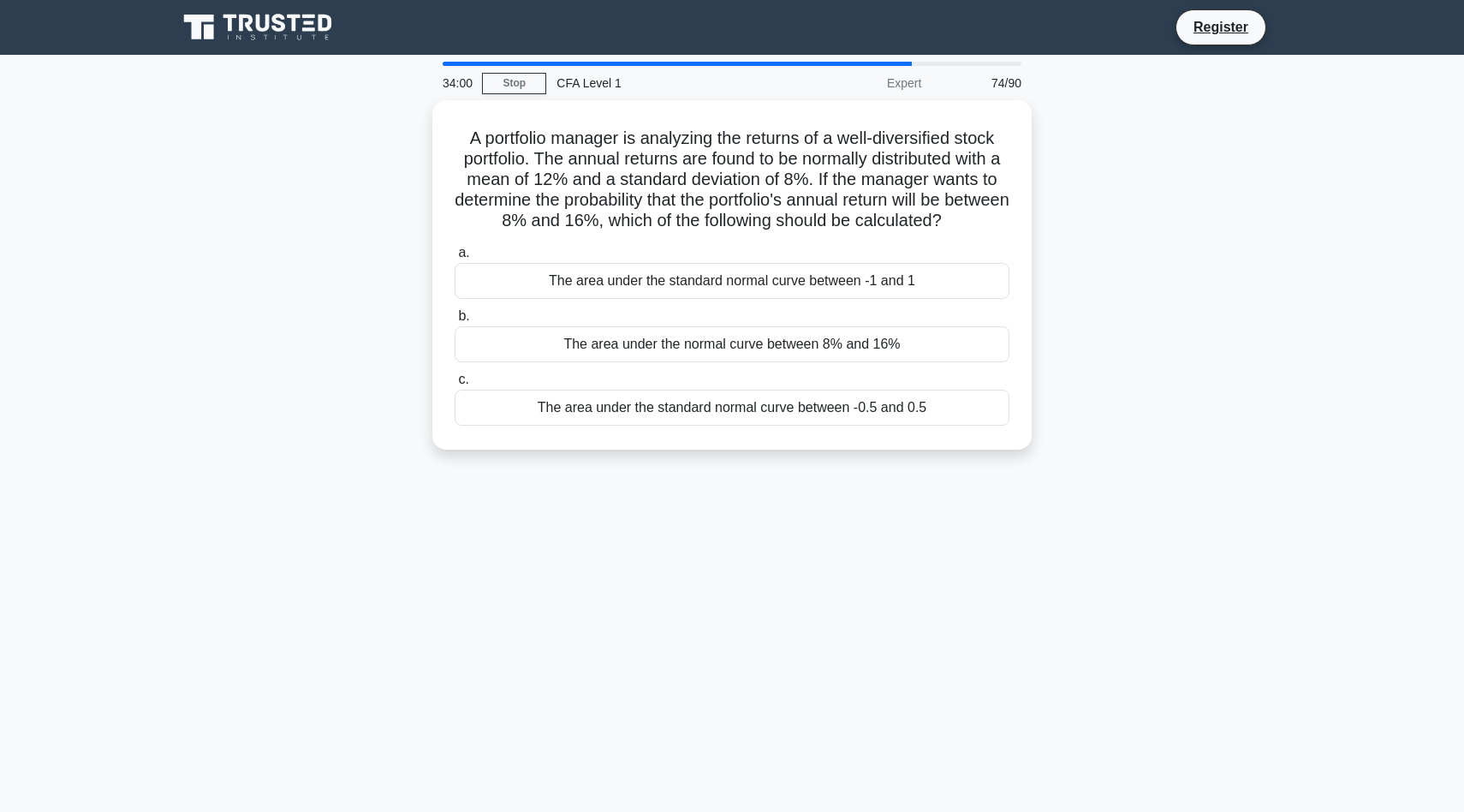
drag, startPoint x: 456, startPoint y: 92, endPoint x: 940, endPoint y: 465, distance: 611.1
click at [940, 463] on div "34:00 Stop CFA Level 1 Expert 74/90 A portfolio manager is analyzing the return…" at bounding box center [732, 490] width 1131 height 856
click at [871, 502] on div "33:58 Stop CFA Level 1 Expert 74/90 A portfolio manager is analyzing the return…" at bounding box center [732, 490] width 1131 height 856
drag, startPoint x: 1130, startPoint y: 472, endPoint x: 414, endPoint y: 141, distance: 788.8
click at [414, 141] on div "33:54 Stop CFA Level 1 Expert 74/90 A portfolio manager is analyzing the return…" at bounding box center [732, 490] width 1131 height 856
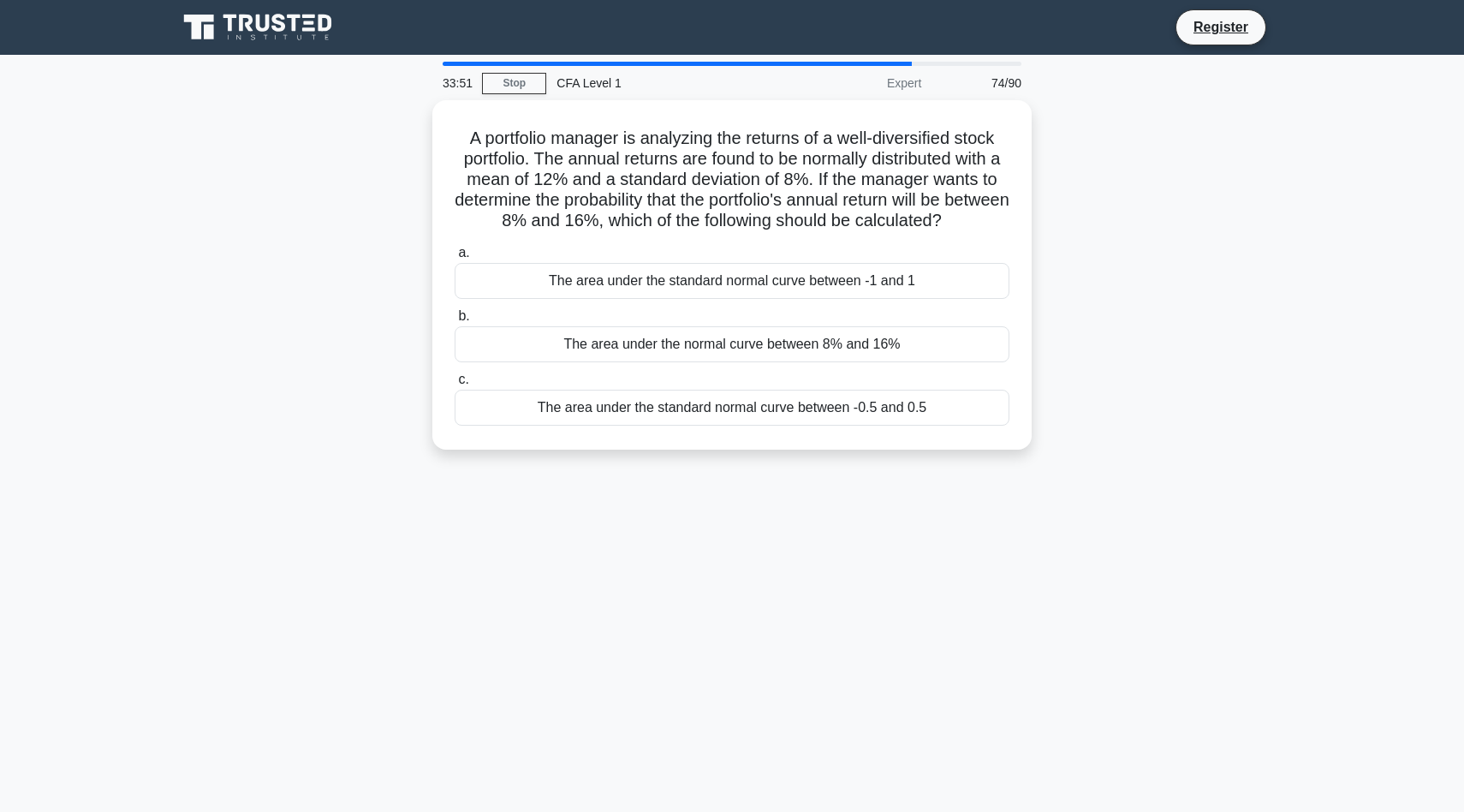
click at [529, 571] on div "33:51 Stop CFA Level 1 Expert 74/90 A portfolio manager is analyzing the return…" at bounding box center [732, 490] width 1131 height 856
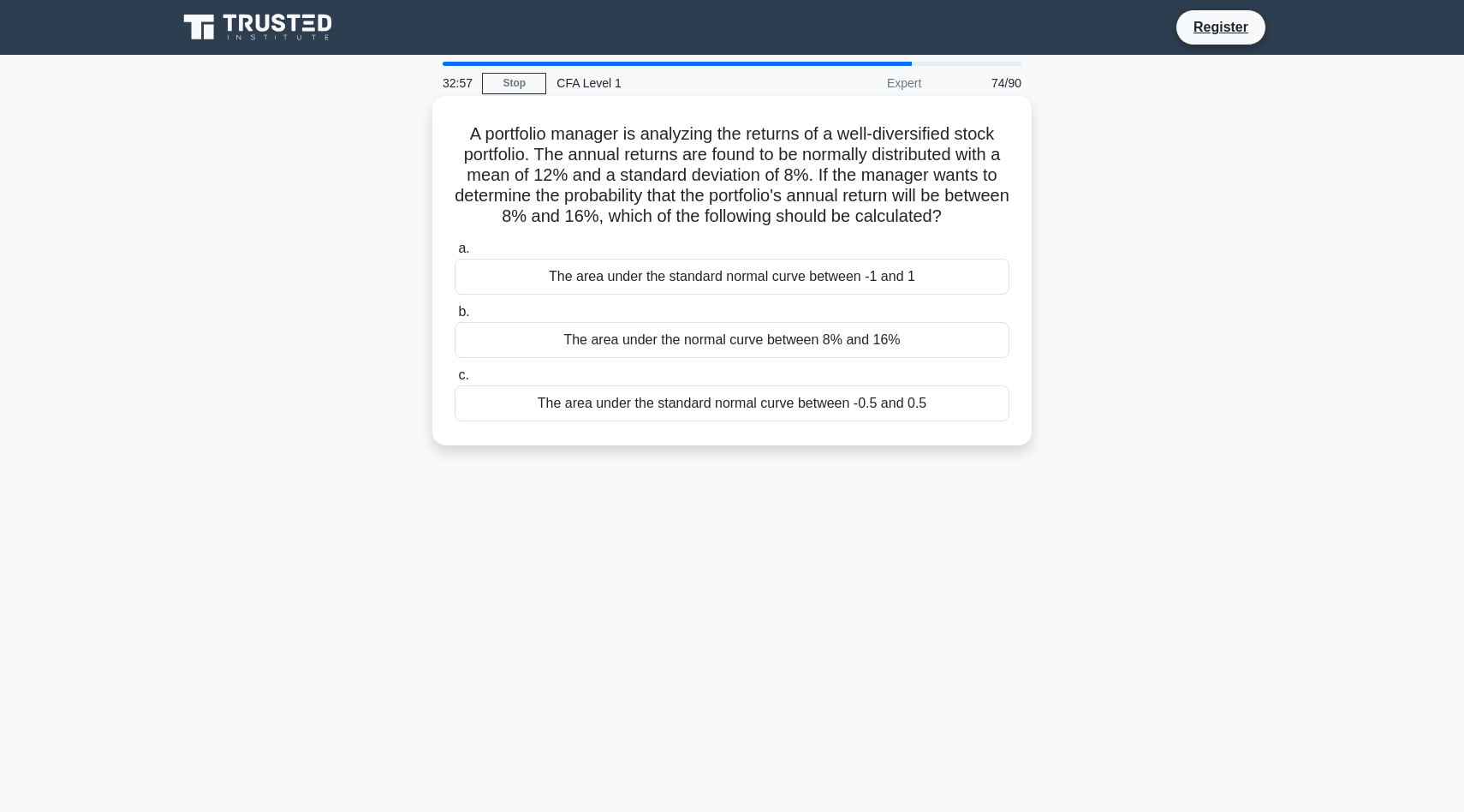
click at [757, 408] on div "The area under the standard normal curve between -0.5 and 0.5" at bounding box center [732, 402] width 555 height 36
click at [455, 381] on input "c. The area under the standard normal curve between -0.5 and 0.5" at bounding box center [455, 376] width 0 height 11
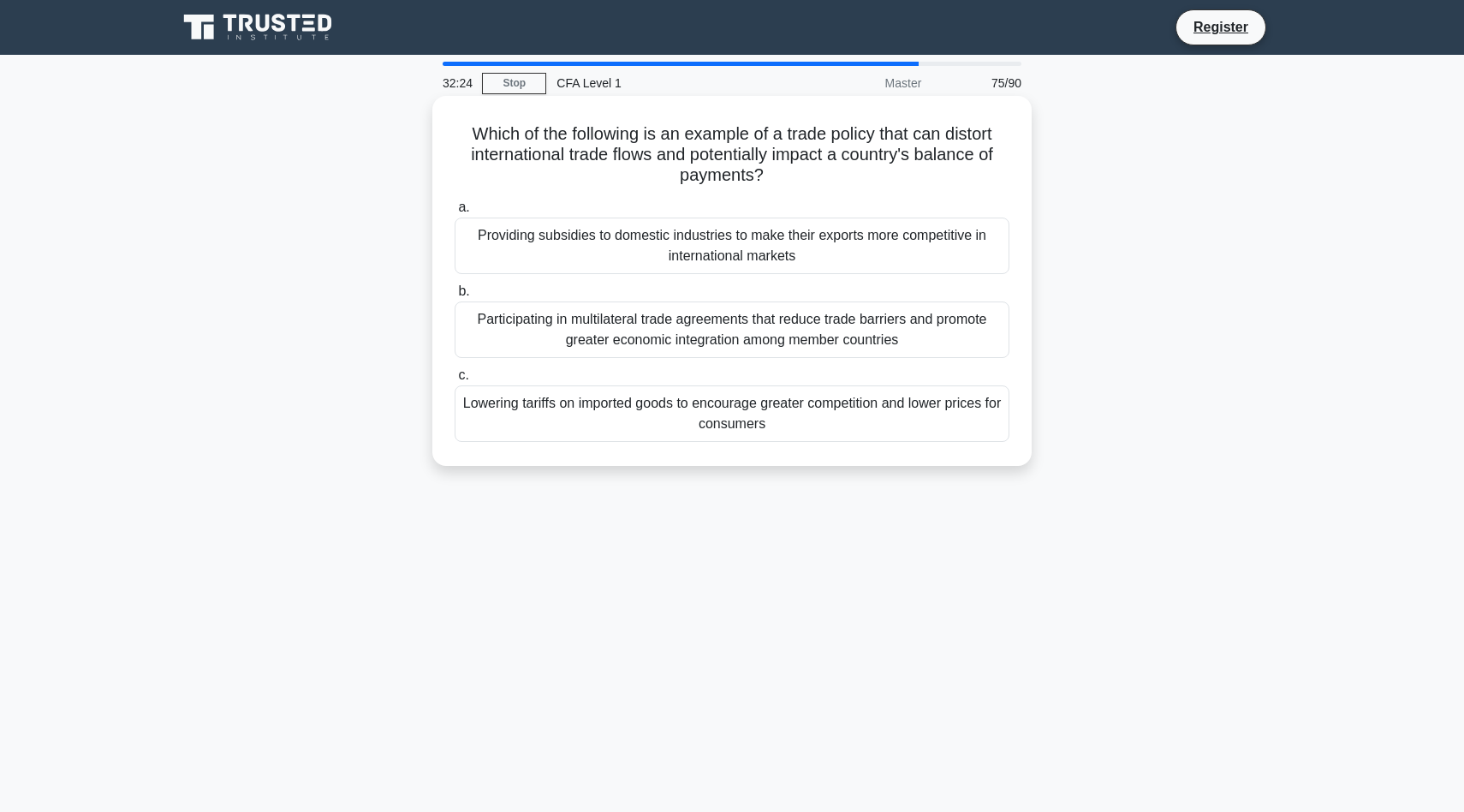
drag, startPoint x: 1043, startPoint y: 536, endPoint x: 464, endPoint y: 127, distance: 708.9
click at [464, 127] on div "32:24 Stop CFA Level 1 Master 75/90 Which of the following is an example of a t…" at bounding box center [732, 490] width 1131 height 856
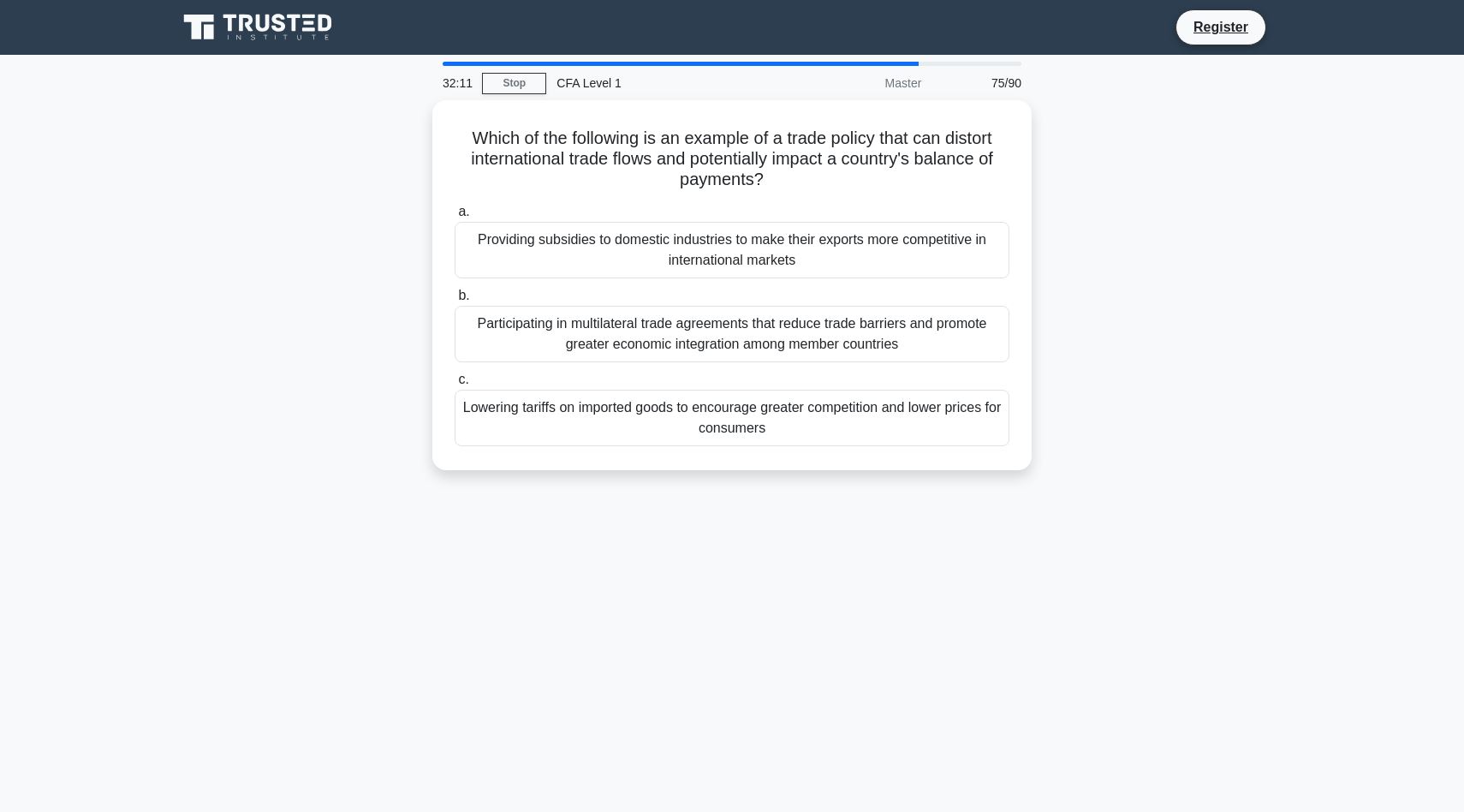
click at [1133, 393] on div "Which of the following is an example of a trade policy that can distort interna…" at bounding box center [732, 296] width 1131 height 390
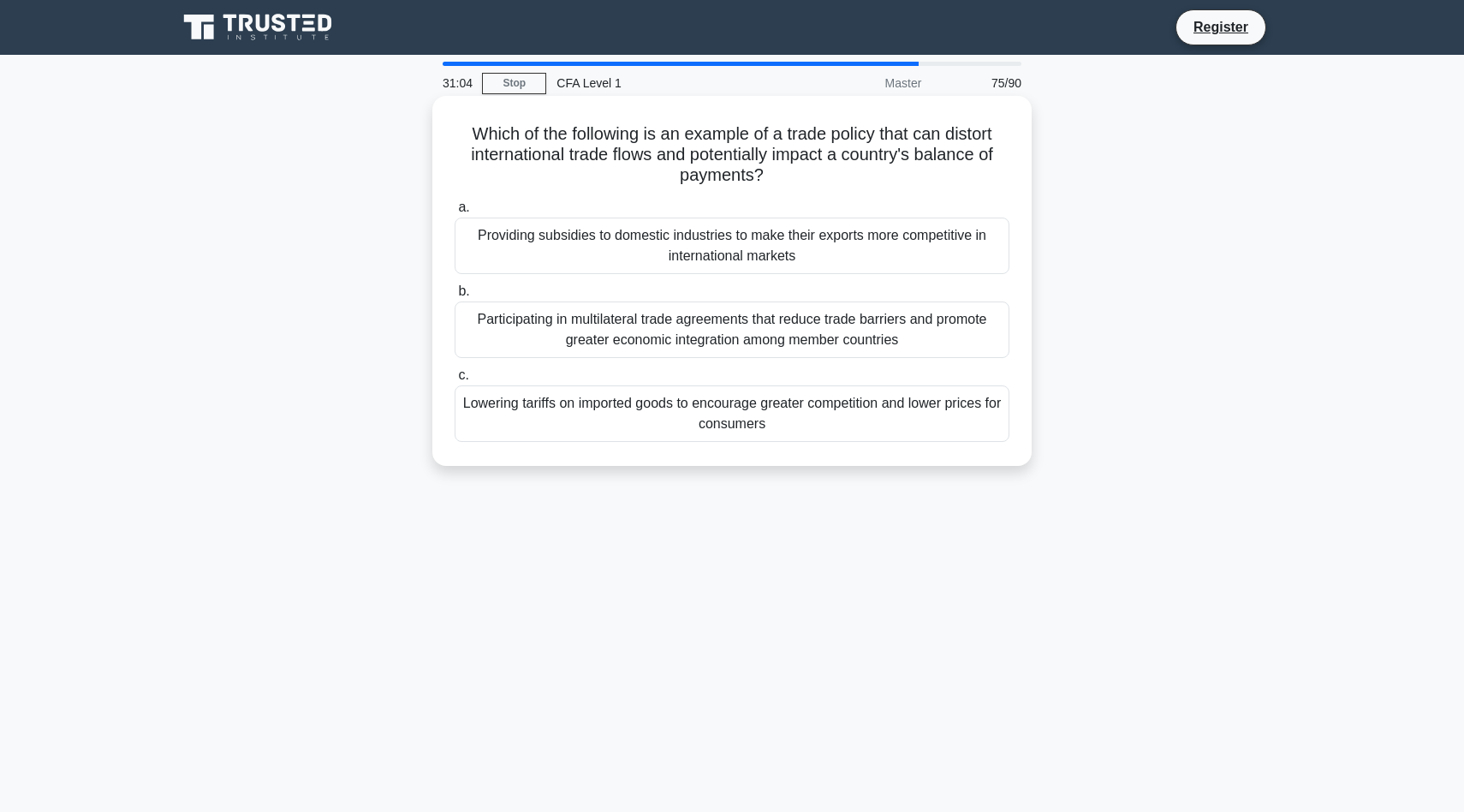
click at [688, 259] on div "Providing subsidies to domestic industries to make their exports more competiti…" at bounding box center [732, 245] width 555 height 56
click at [455, 214] on input "a. Providing subsidies to domestic industries to make their exports more compet…" at bounding box center [455, 207] width 0 height 11
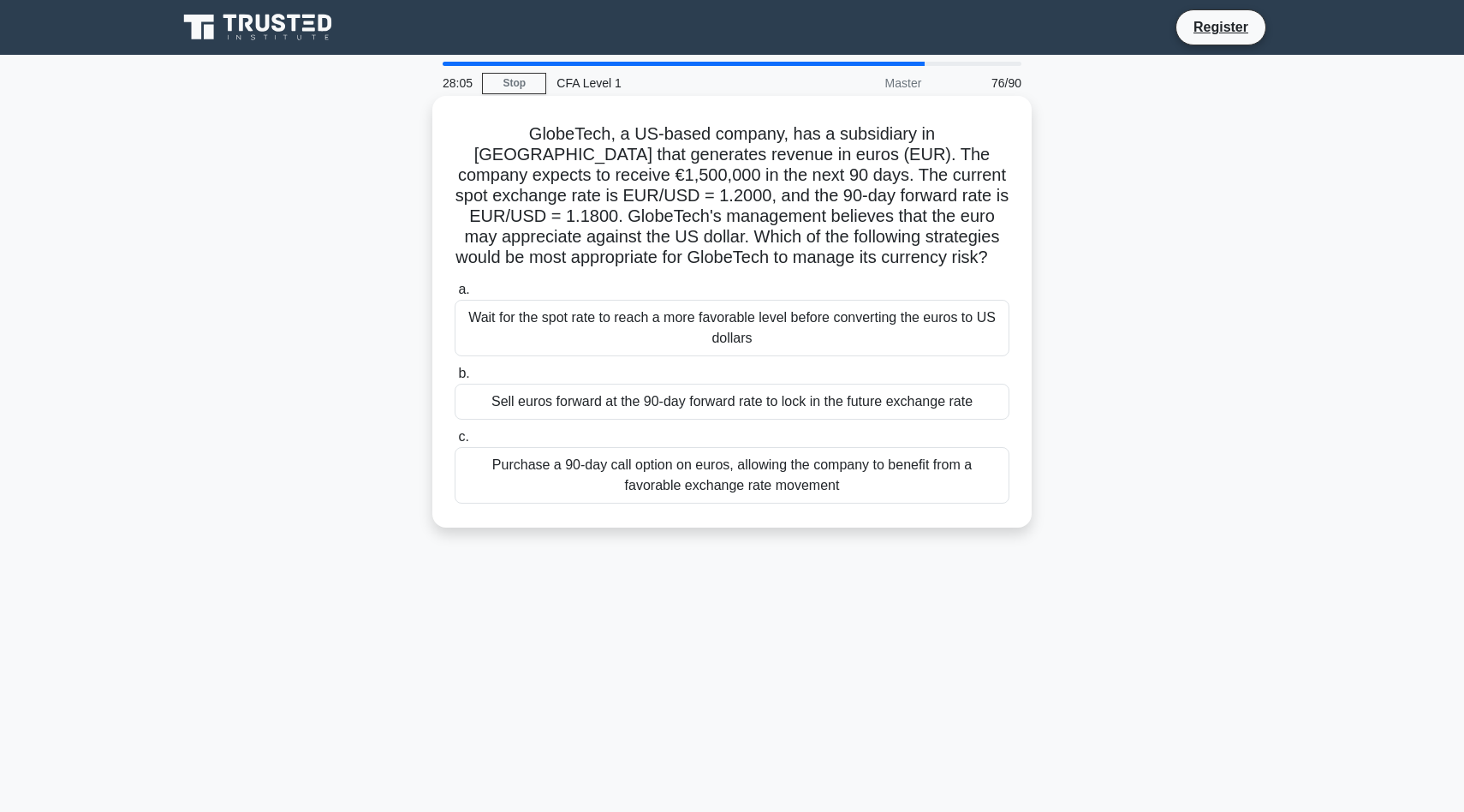
click at [760, 408] on div "Sell euros forward at the 90-day forward rate to lock in the future exchange ra…" at bounding box center [732, 401] width 555 height 36
click at [455, 379] on input "b. Sell euros forward at the 90-day forward rate to lock in the future exchange…" at bounding box center [455, 374] width 0 height 11
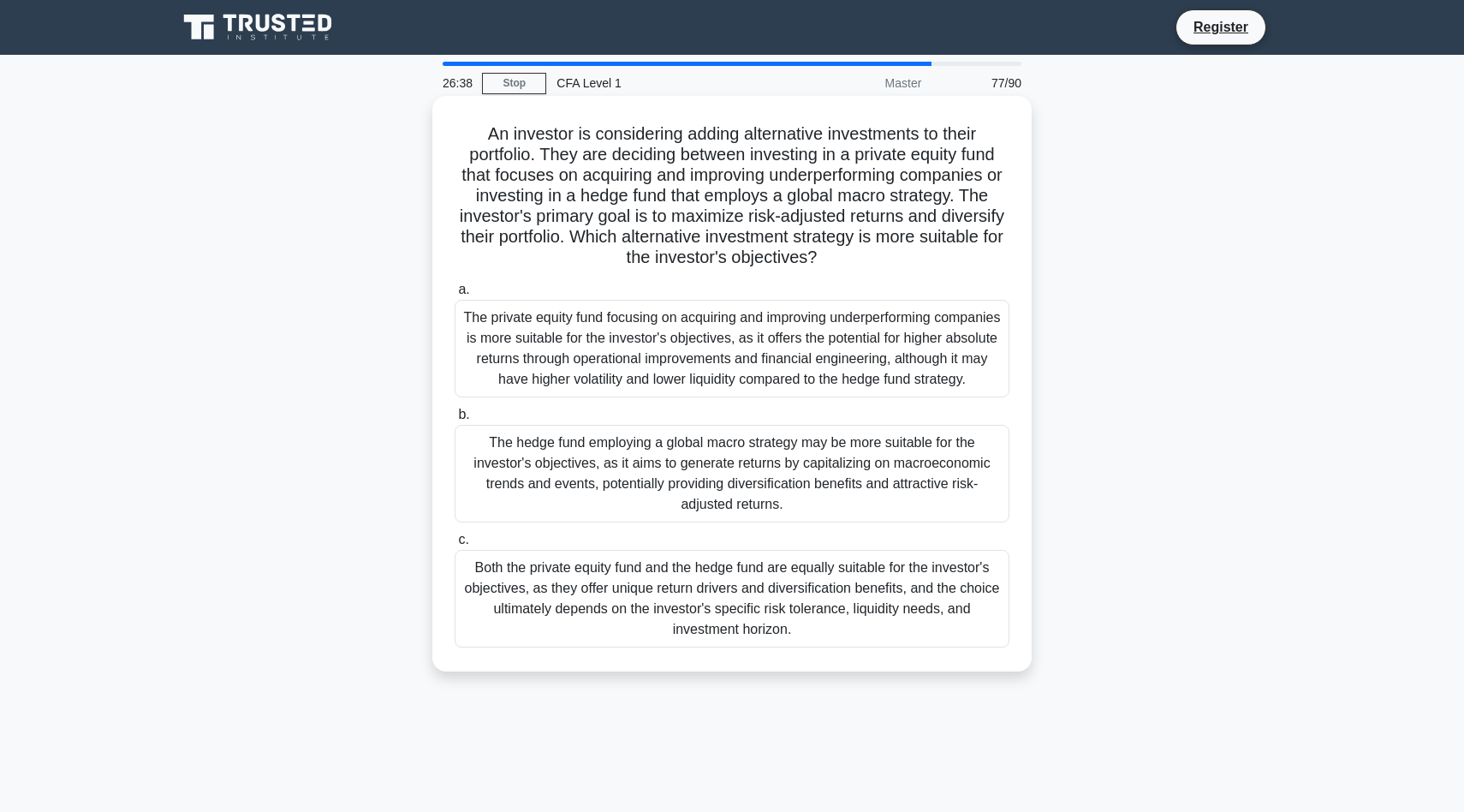
click at [885, 347] on div "The private equity fund focusing on acquiring and improving underperforming com…" at bounding box center [732, 348] width 555 height 98
click at [455, 296] on input "a. The private equity fund focusing on acquiring and improving underperforming …" at bounding box center [455, 290] width 0 height 11
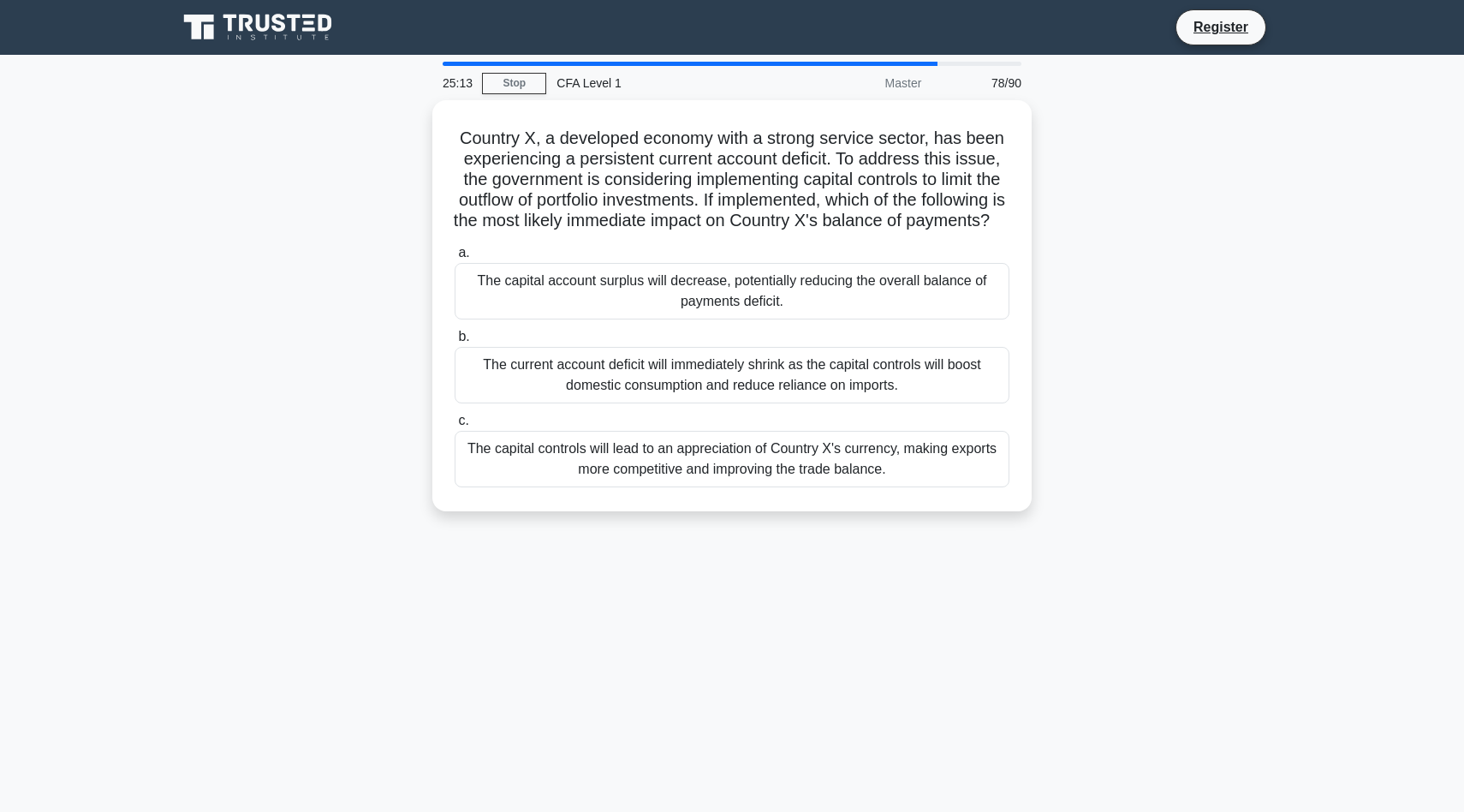
drag, startPoint x: 1157, startPoint y: 506, endPoint x: 402, endPoint y: 110, distance: 852.5
click at [402, 110] on div "Country X, a developed economy with a strong service sector, has been experienc…" at bounding box center [732, 316] width 1131 height 432
click at [1160, 290] on div "Country X, a developed economy with a strong service sector, has been experienc…" at bounding box center [732, 316] width 1131 height 432
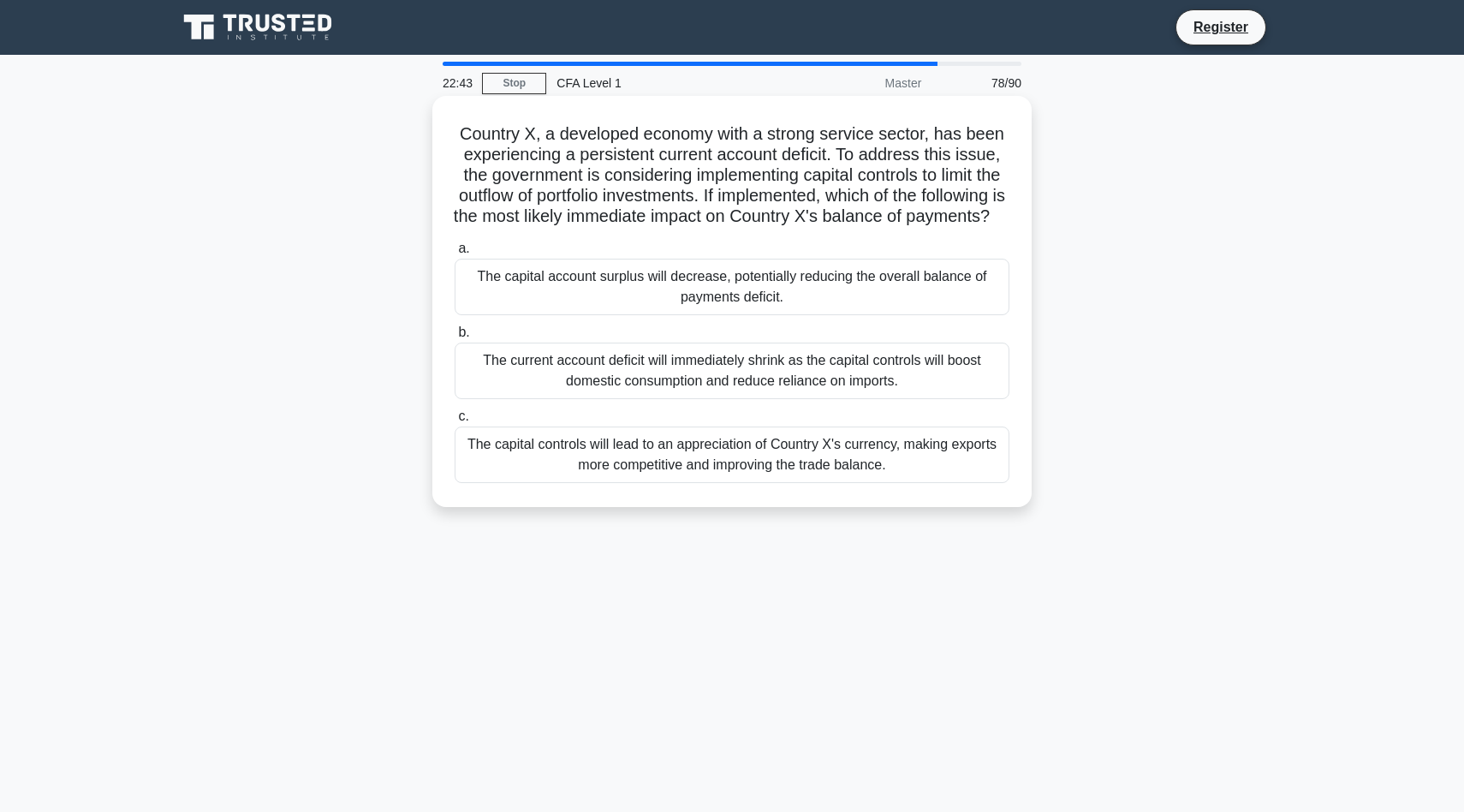
click at [765, 315] on div "The capital account surplus will decrease, potentially reducing the overall bal…" at bounding box center [732, 286] width 555 height 56
click at [455, 254] on input "a. The capital account surplus will decrease, potentially reducing the overall …" at bounding box center [455, 249] width 0 height 11
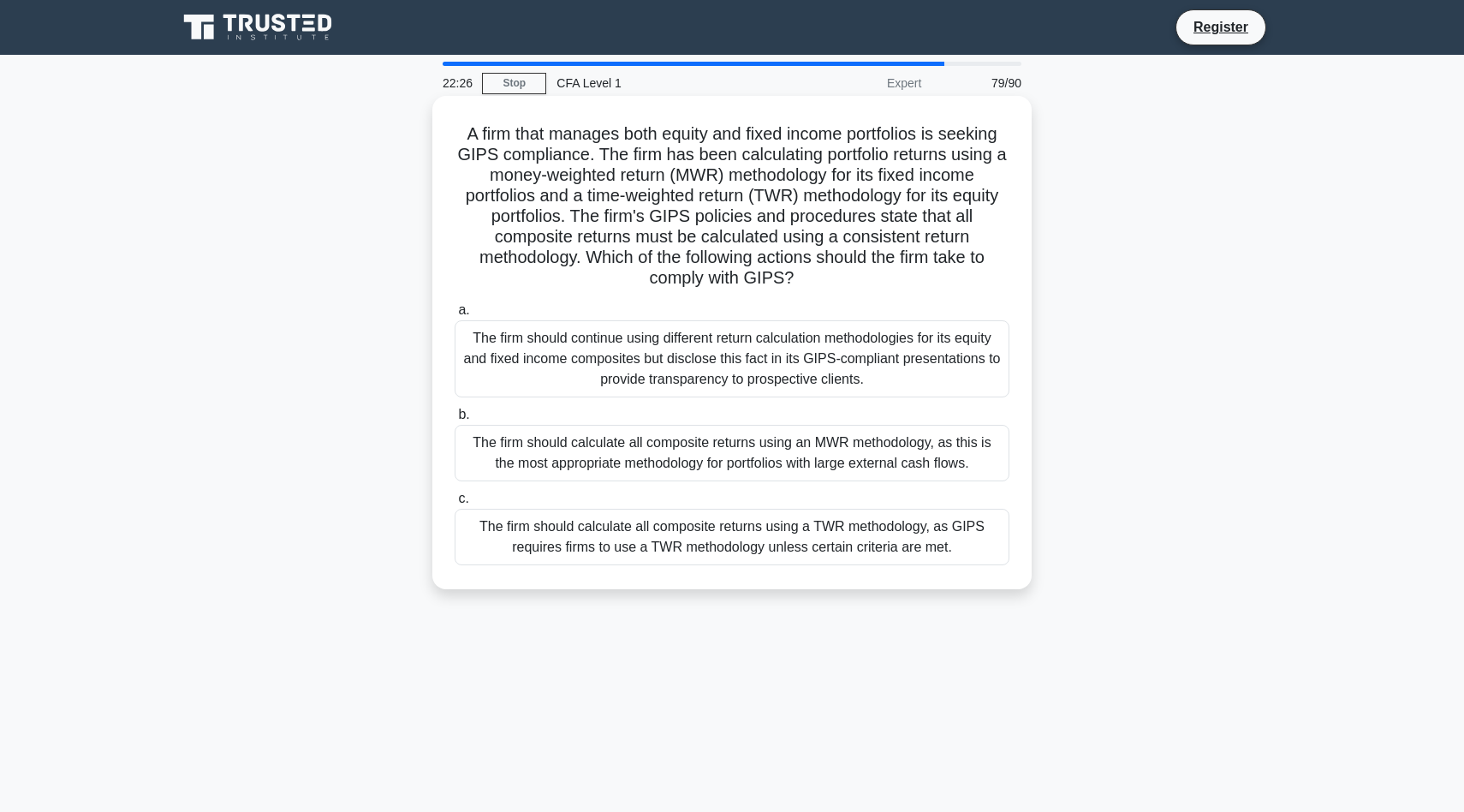
click at [960, 459] on div "The firm should calculate all composite returns using an MWR methodology, as th…" at bounding box center [732, 452] width 555 height 56
click at [455, 421] on input "b. The firm should calculate all composite returns using an MWR methodology, as…" at bounding box center [455, 415] width 0 height 11
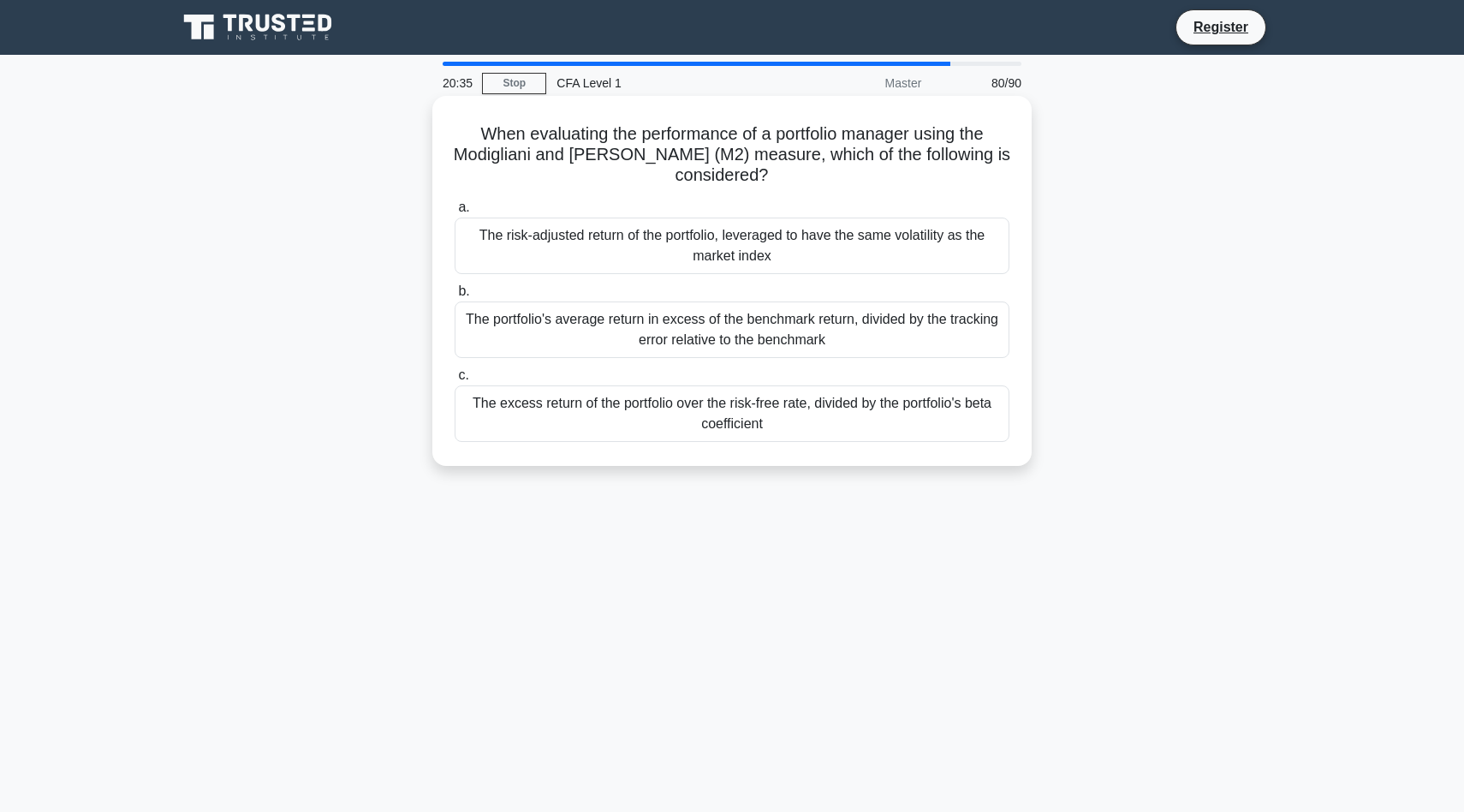
click at [722, 259] on div "The risk-adjusted return of the portfolio, leveraged to have the same volatilit…" at bounding box center [732, 245] width 555 height 56
click at [455, 214] on input "a. The risk-adjusted return of the portfolio, leveraged to have the same volati…" at bounding box center [455, 207] width 0 height 11
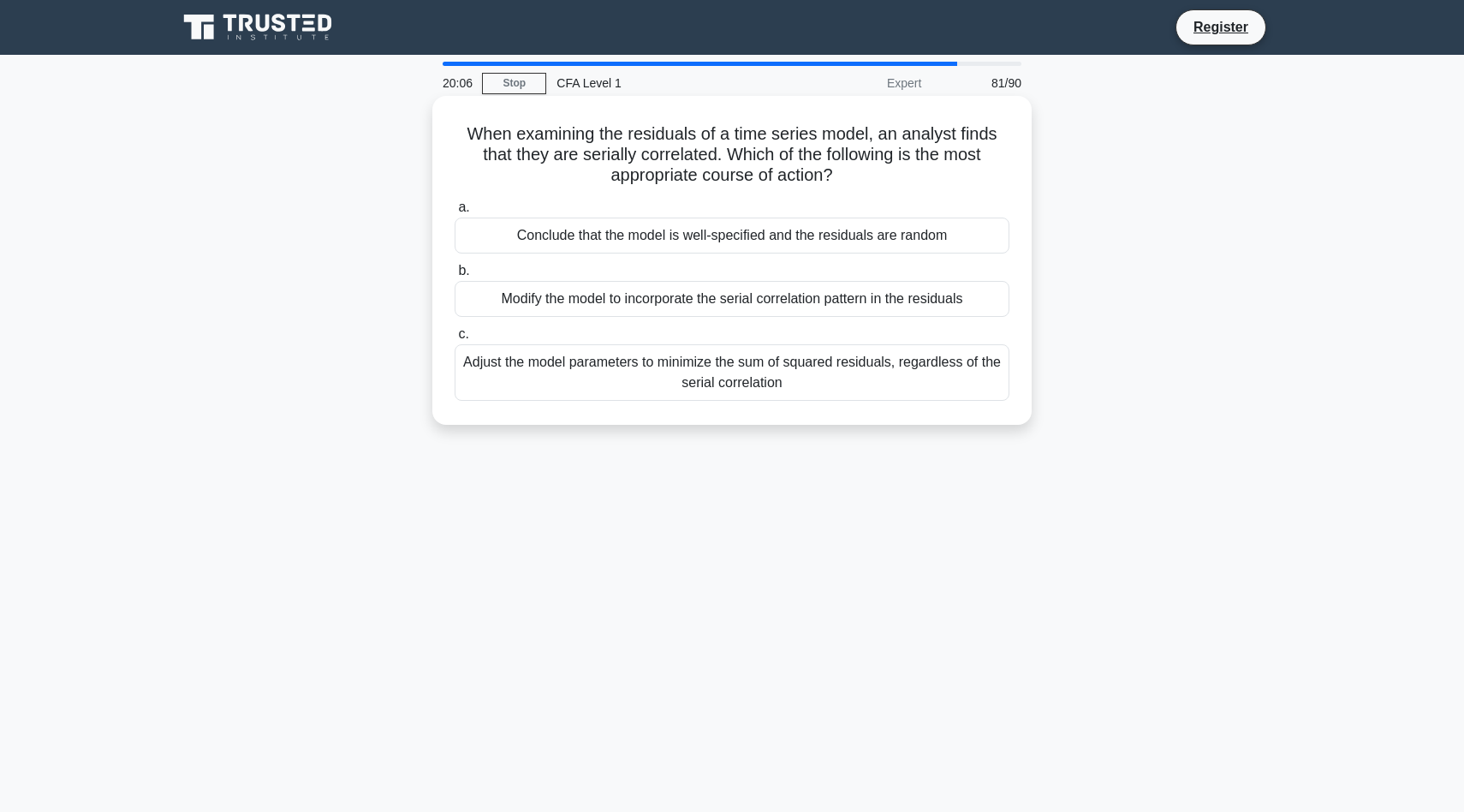
drag, startPoint x: 1090, startPoint y: 622, endPoint x: 523, endPoint y: 188, distance: 714.0
click at [523, 188] on div "20:06 Stop CFA Level 1 Expert 81/90 When examining the residuals of a time seri…" at bounding box center [732, 490] width 1131 height 856
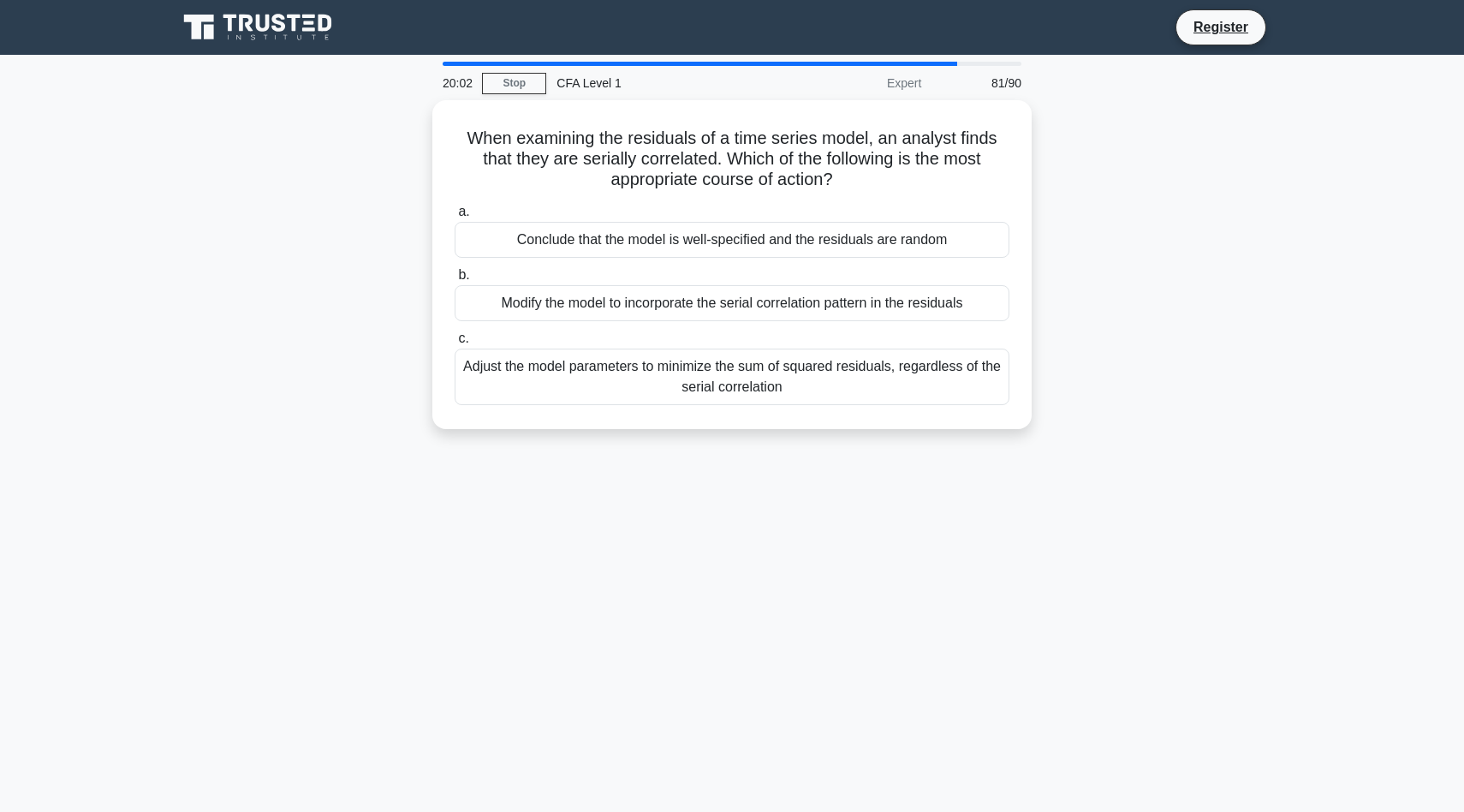
drag, startPoint x: 1118, startPoint y: 566, endPoint x: 389, endPoint y: 100, distance: 865.2
click at [389, 100] on div "20:02 Stop CFA Level 1 Expert 81/90 When examining the residuals of a time seri…" at bounding box center [732, 490] width 1131 height 856
click at [1210, 421] on div "When examining the residuals of a time series model, an analyst finds that they…" at bounding box center [732, 274] width 1131 height 349
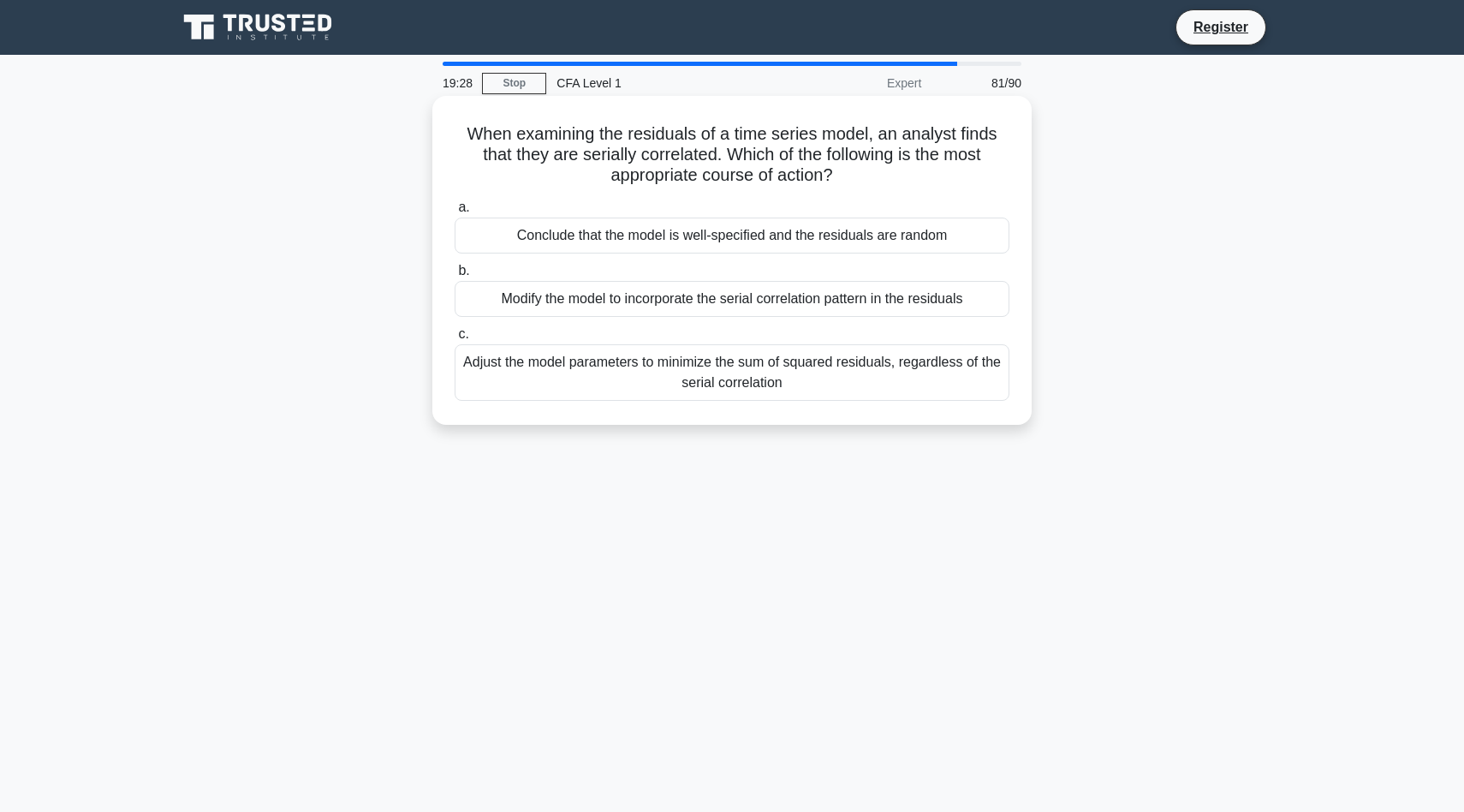
click at [971, 300] on div "Modify the model to incorporate the serial correlation pattern in the residuals" at bounding box center [732, 298] width 555 height 36
click at [455, 276] on input "b. Modify the model to incorporate the serial correlation pattern in the residu…" at bounding box center [455, 271] width 0 height 11
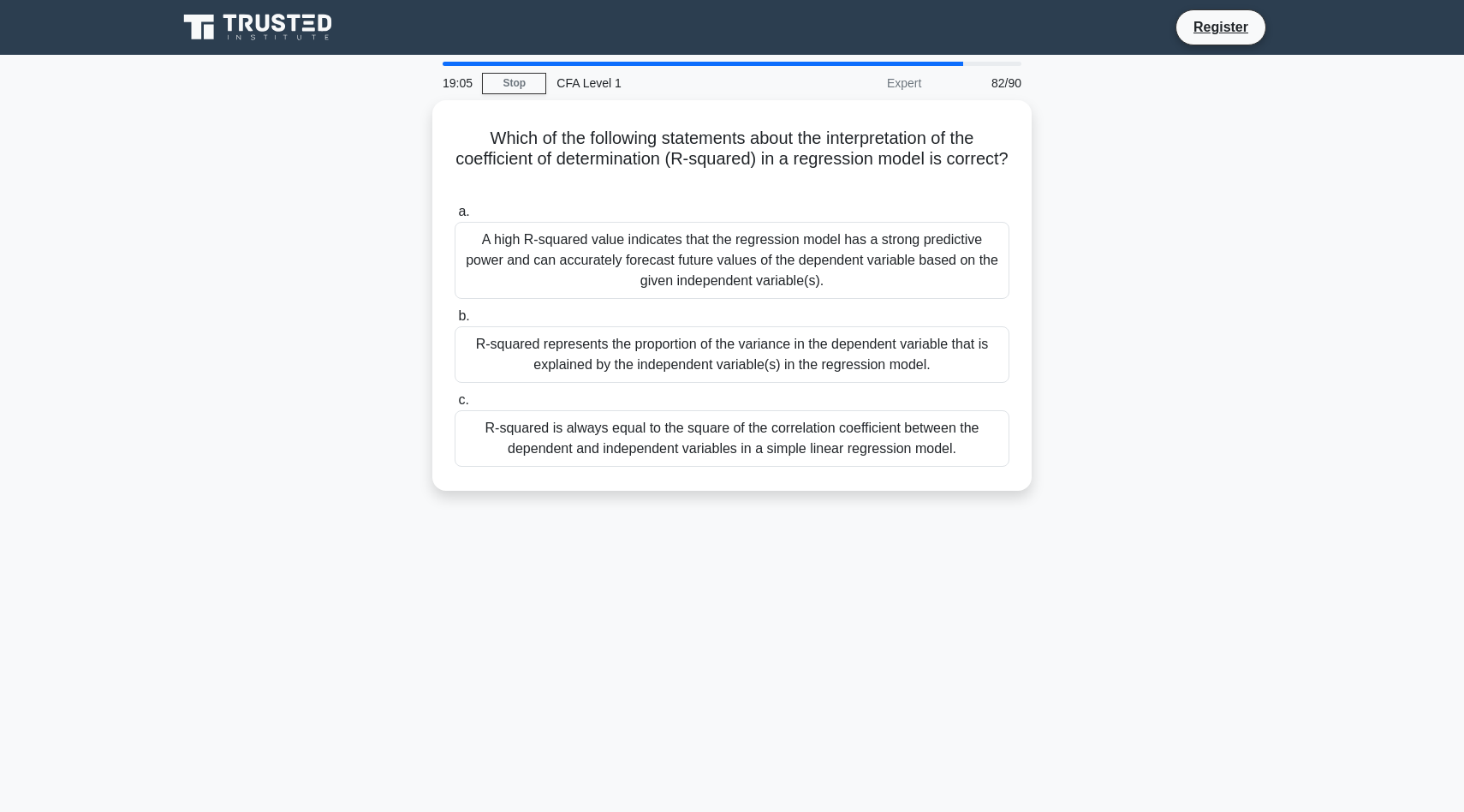
drag, startPoint x: 1198, startPoint y: 530, endPoint x: 334, endPoint y: 127, distance: 953.4
click at [334, 127] on div "19:05 Stop CFA Level 1 Expert 82/90 Which of the following statements about the…" at bounding box center [732, 490] width 1131 height 856
click at [745, 544] on div "19:02 Stop CFA Level 1 Expert 82/90 Which of the following statements about the…" at bounding box center [732, 490] width 1131 height 856
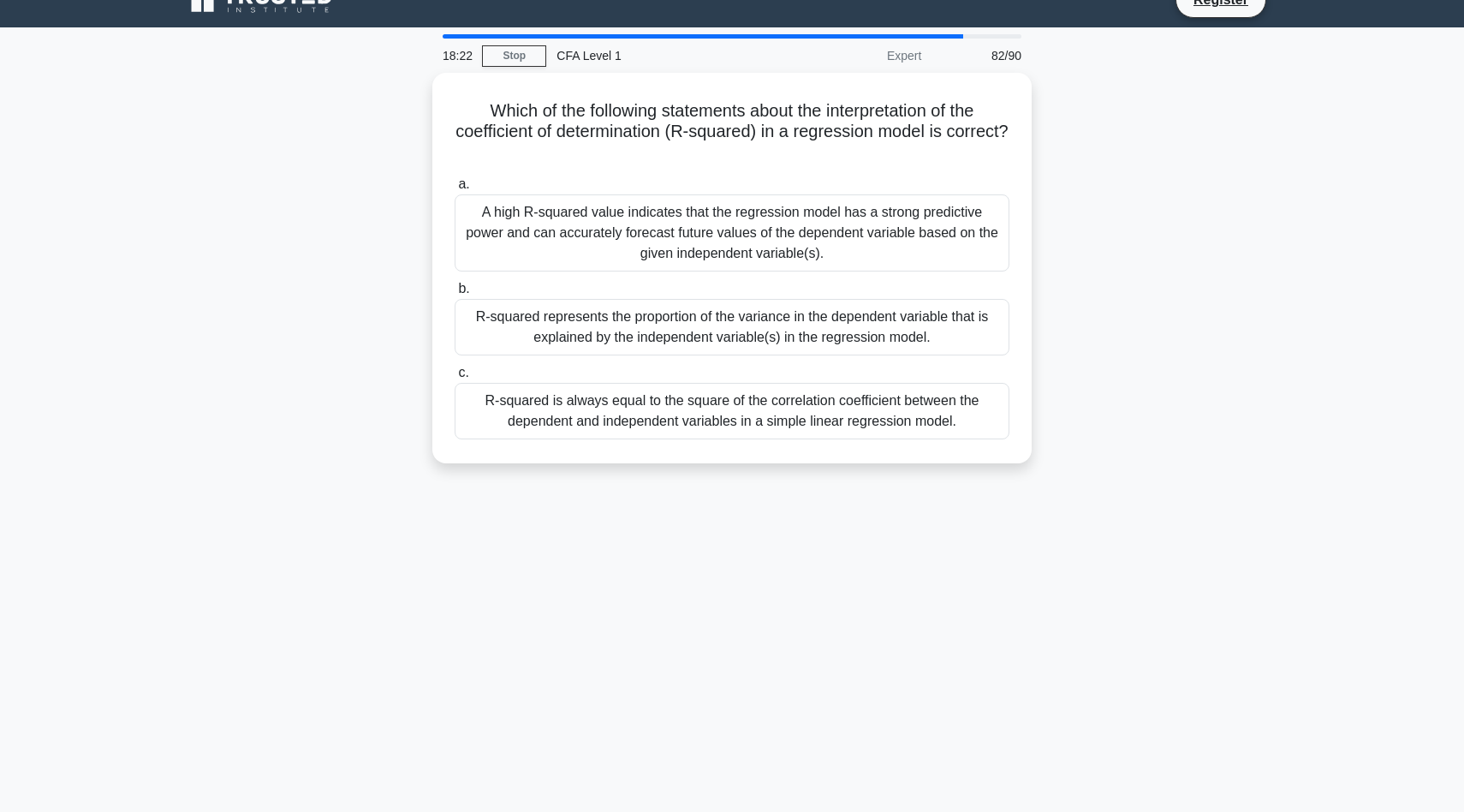
scroll to position [31, 0]
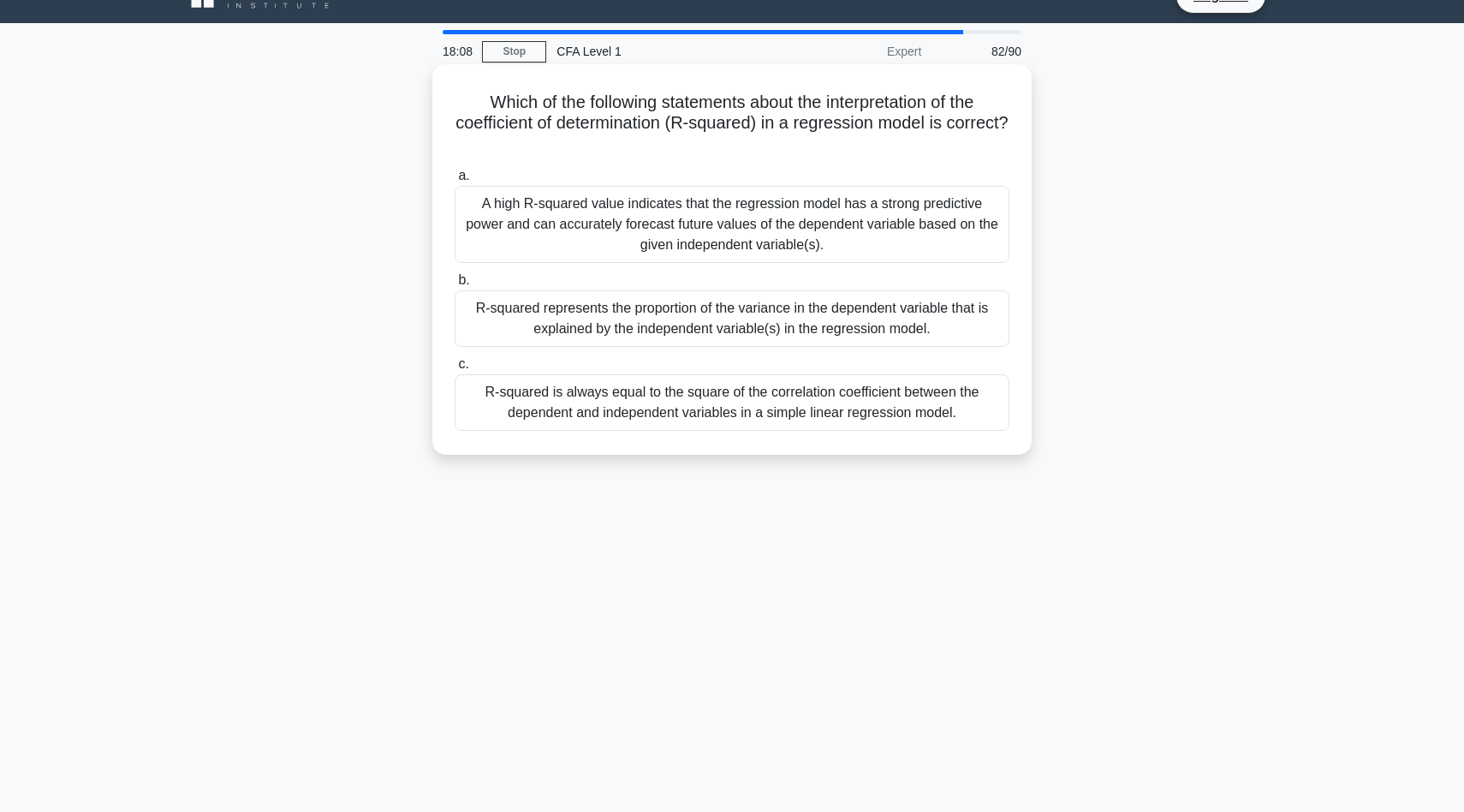
click at [633, 307] on div "R-squared represents the proportion of the variance in the dependent variable t…" at bounding box center [732, 318] width 555 height 56
click at [455, 286] on input "b. R-squared represents the proportion of the variance in the dependent variabl…" at bounding box center [455, 281] width 0 height 11
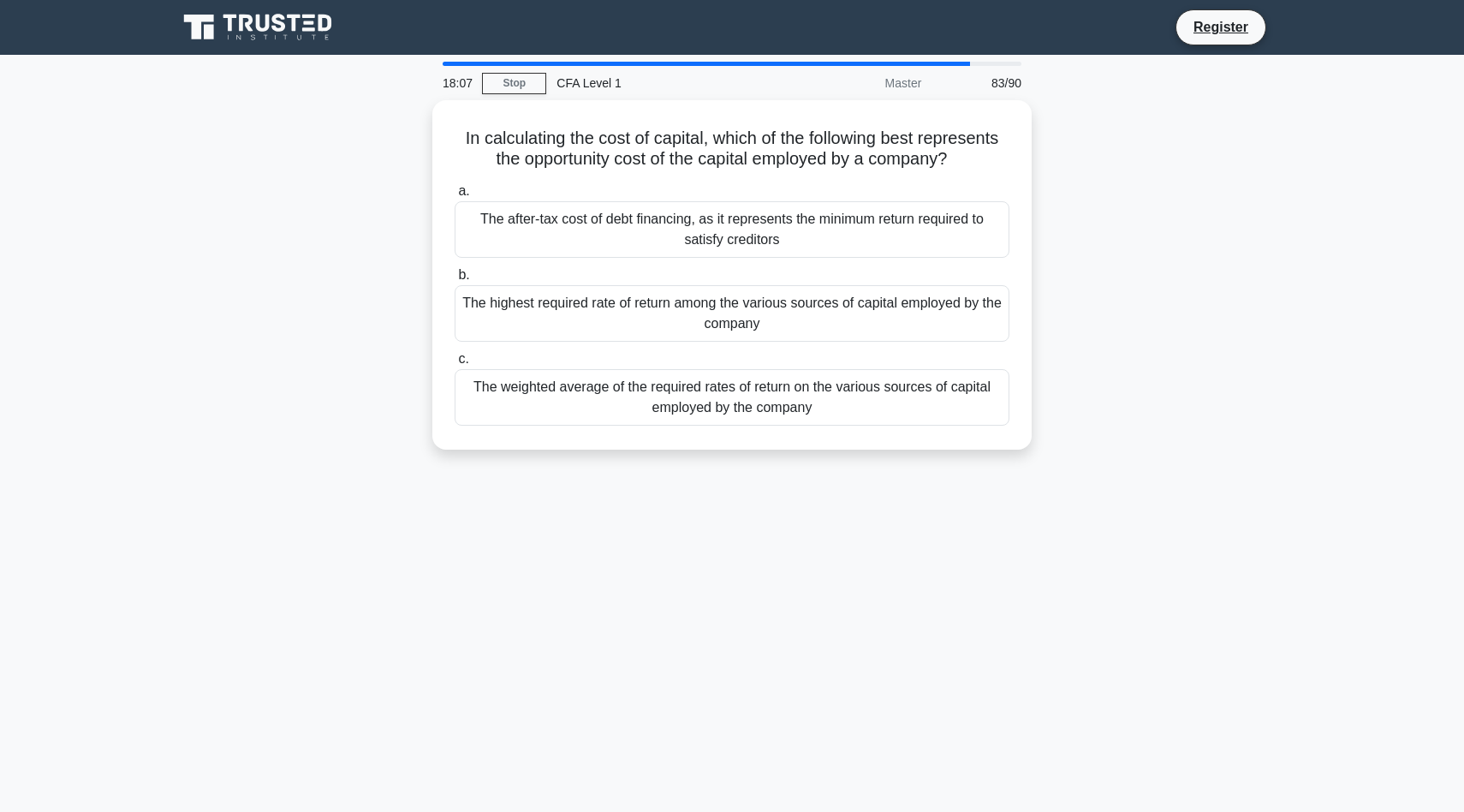
scroll to position [0, 0]
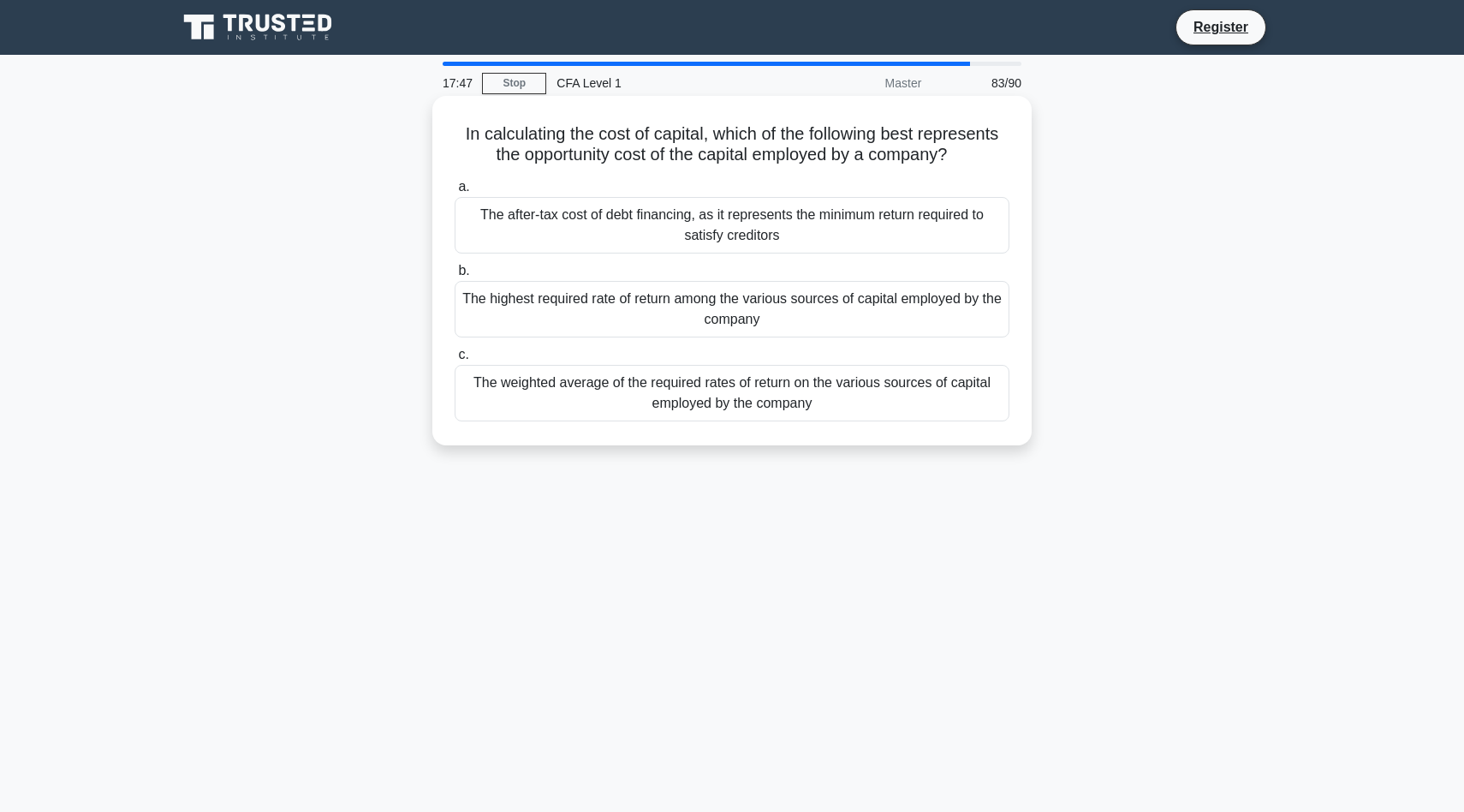
click at [756, 314] on div "The highest required rate of return among the various sources of capital employ…" at bounding box center [732, 308] width 555 height 56
click at [455, 276] on input "b. The highest required rate of return among the various sources of capital emp…" at bounding box center [455, 271] width 0 height 11
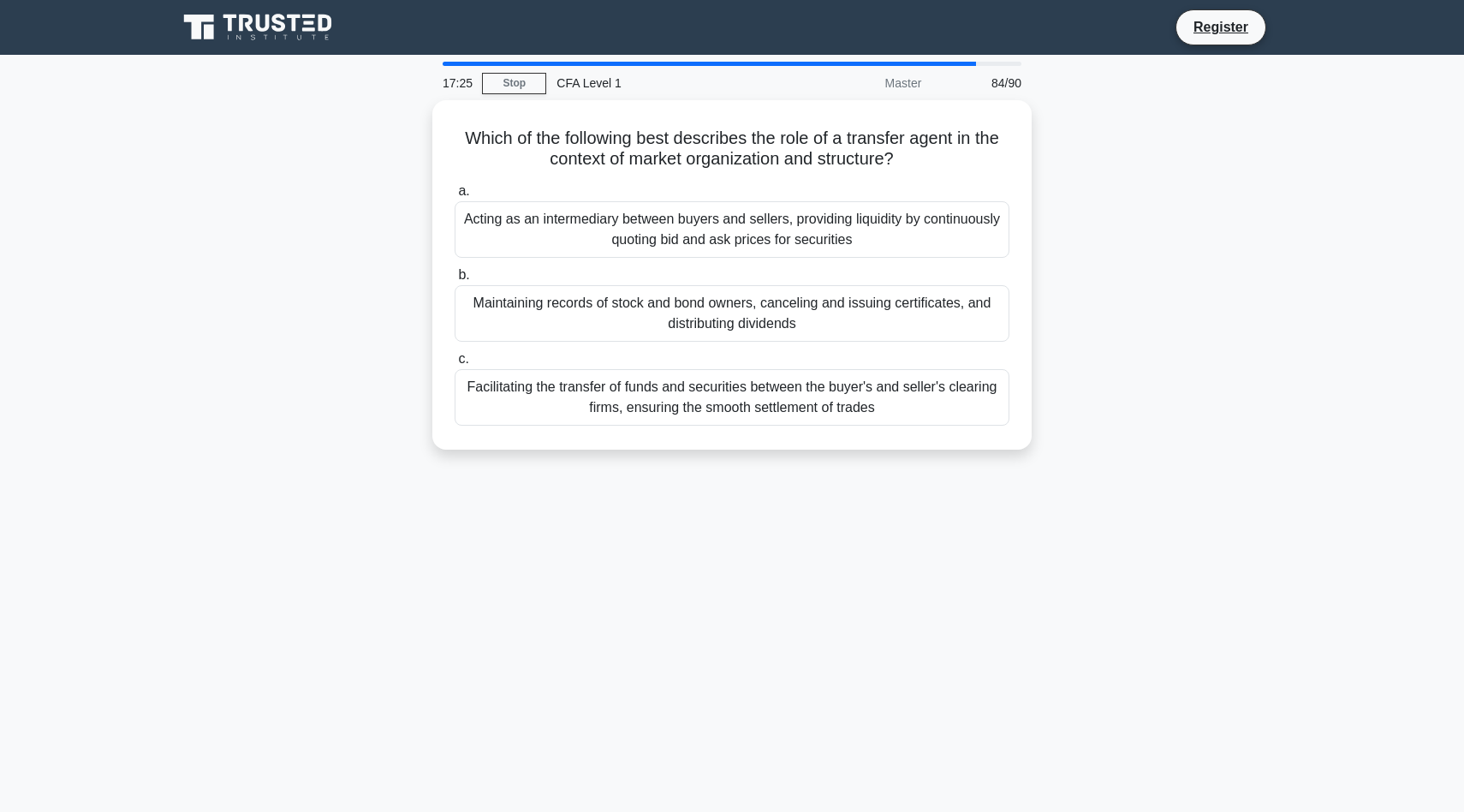
drag, startPoint x: 1199, startPoint y: 392, endPoint x: 308, endPoint y: 143, distance: 925.1
click at [308, 143] on div "Which of the following best describes the role of a transfer agent in the conte…" at bounding box center [732, 285] width 1131 height 370
click at [1216, 336] on div "Which of the following best describes the role of a transfer agent in the conte…" at bounding box center [732, 285] width 1131 height 370
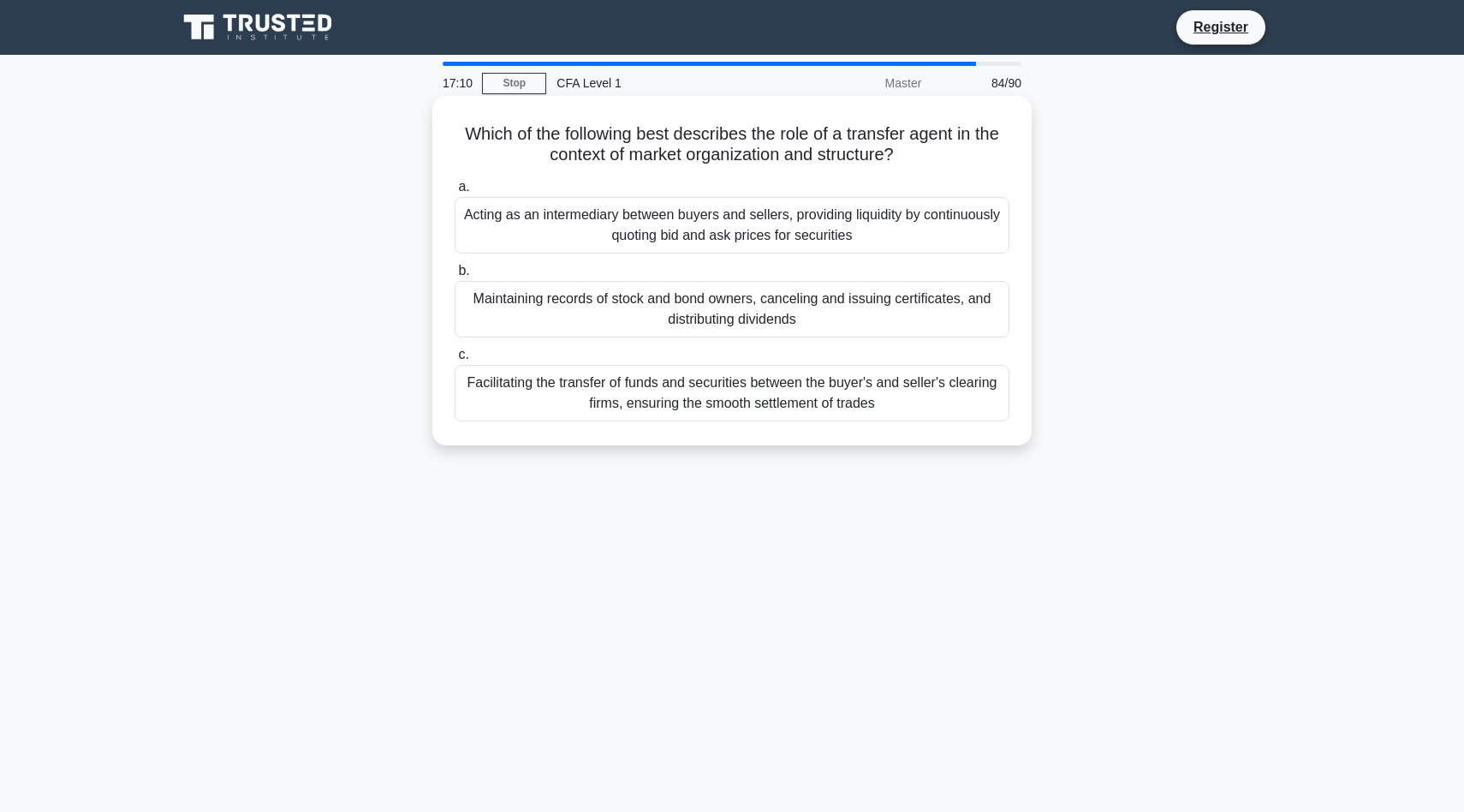
click at [795, 324] on div "Maintaining records of stock and bond owners, canceling and issuing certificate…" at bounding box center [732, 308] width 555 height 56
click at [455, 276] on input "b. Maintaining records of stock and bond owners, canceling and issuing certific…" at bounding box center [455, 271] width 0 height 11
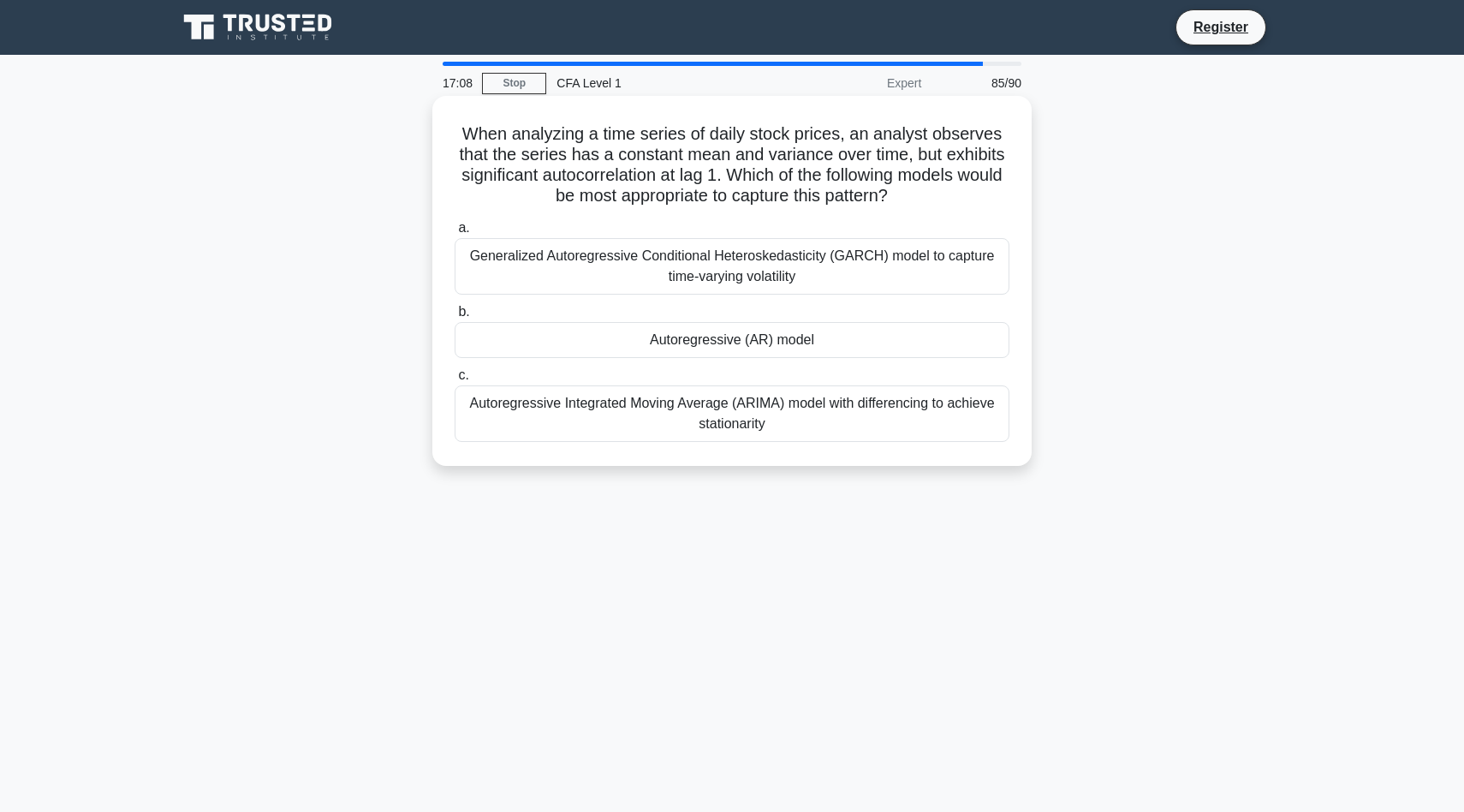
click at [882, 247] on div "Generalized Autoregressive Conditional Heteroskedasticity (GARCH) model to capt…" at bounding box center [732, 266] width 555 height 56
click at [455, 234] on input "a. Generalized Autoregressive Conditional Heteroskedasticity (GARCH) model to c…" at bounding box center [455, 228] width 0 height 11
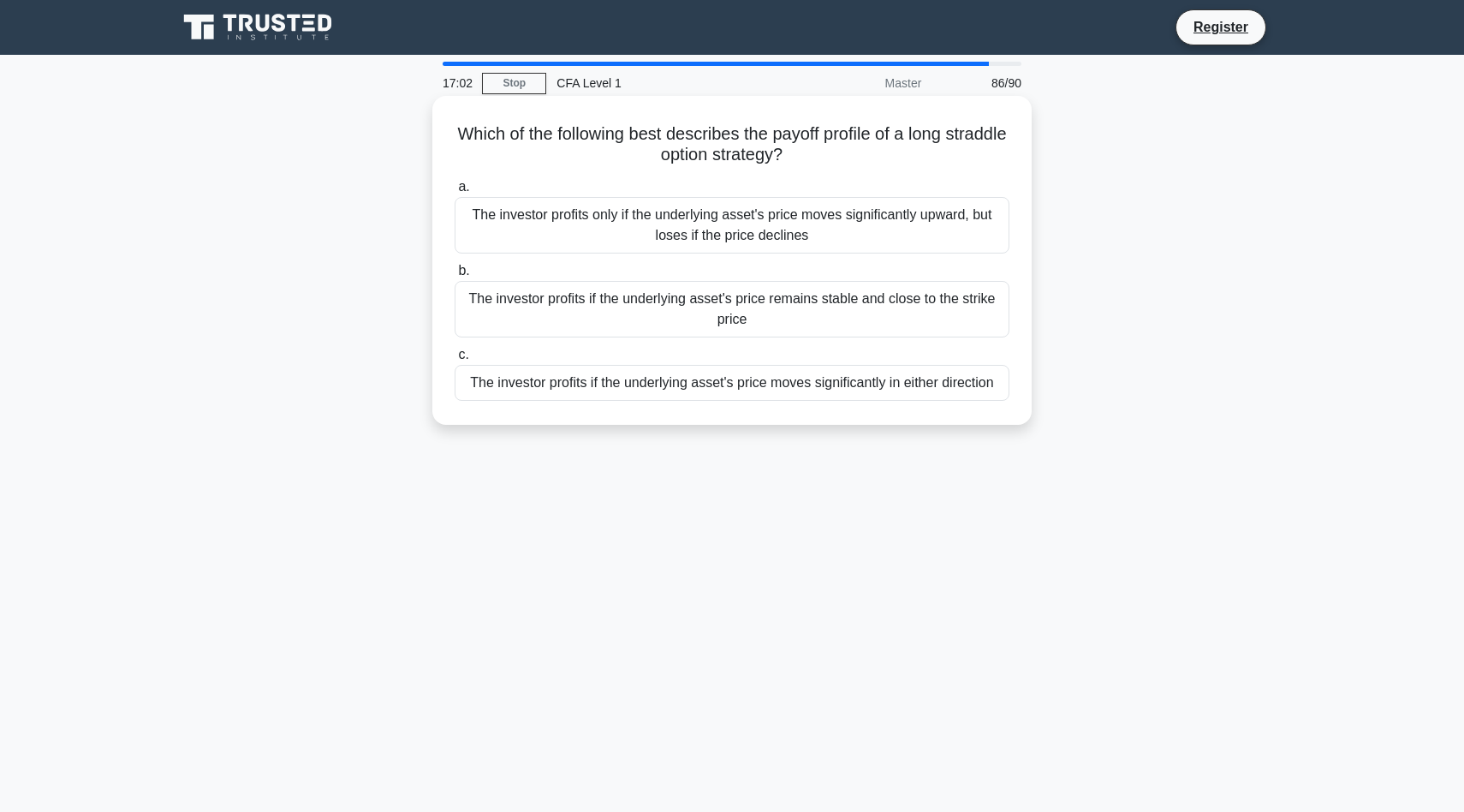
click at [893, 232] on div "The investor profits only if the underlying asset's price moves significantly u…" at bounding box center [732, 225] width 555 height 56
click at [455, 192] on input "a. The investor profits only if the underlying asset's price moves significantl…" at bounding box center [455, 187] width 0 height 11
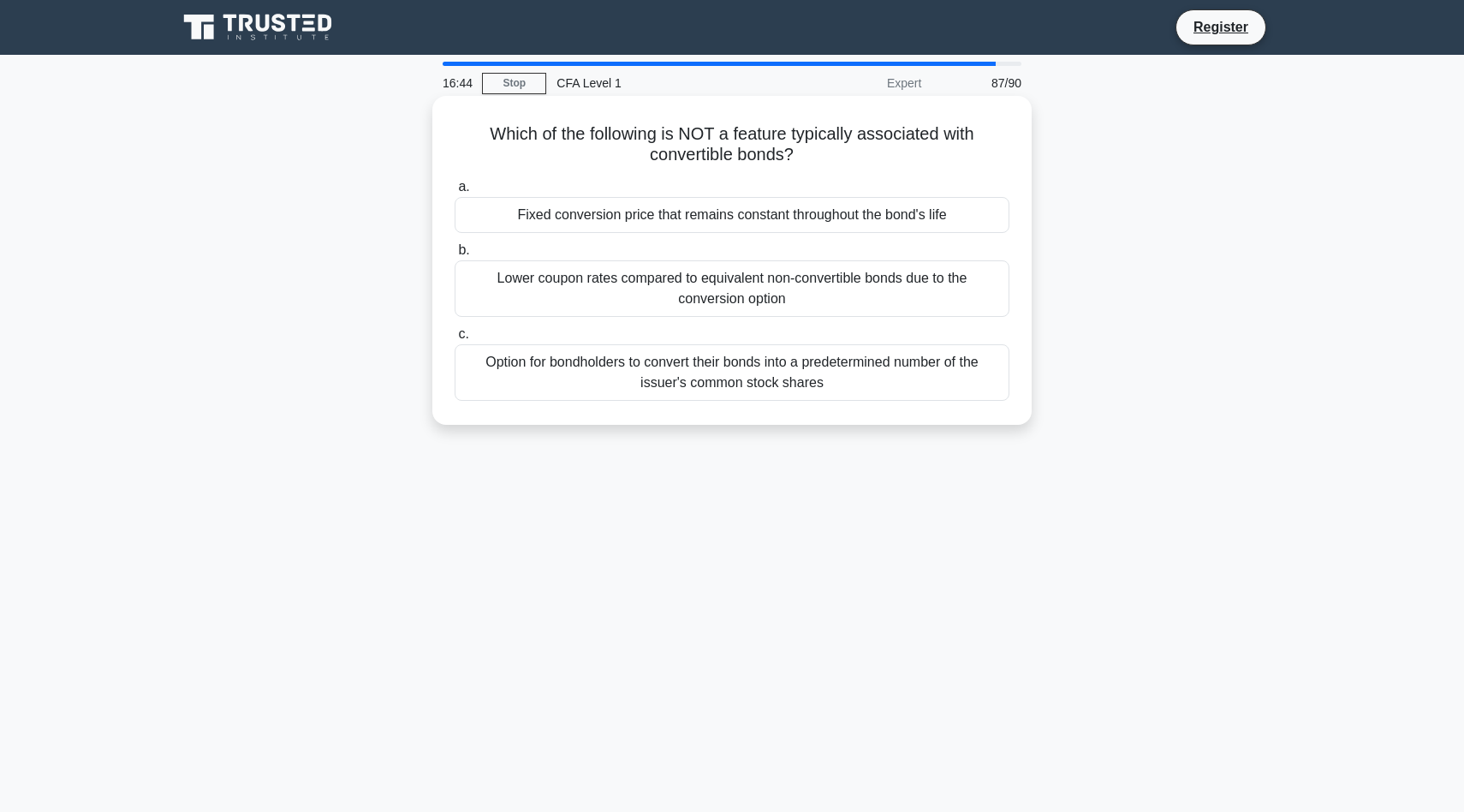
click at [611, 284] on div "Lower coupon rates compared to equivalent non-convertible bonds due to the conv…" at bounding box center [732, 288] width 555 height 56
click at [455, 256] on input "b. Lower coupon rates compared to equivalent non-convertible bonds due to the c…" at bounding box center [455, 250] width 0 height 11
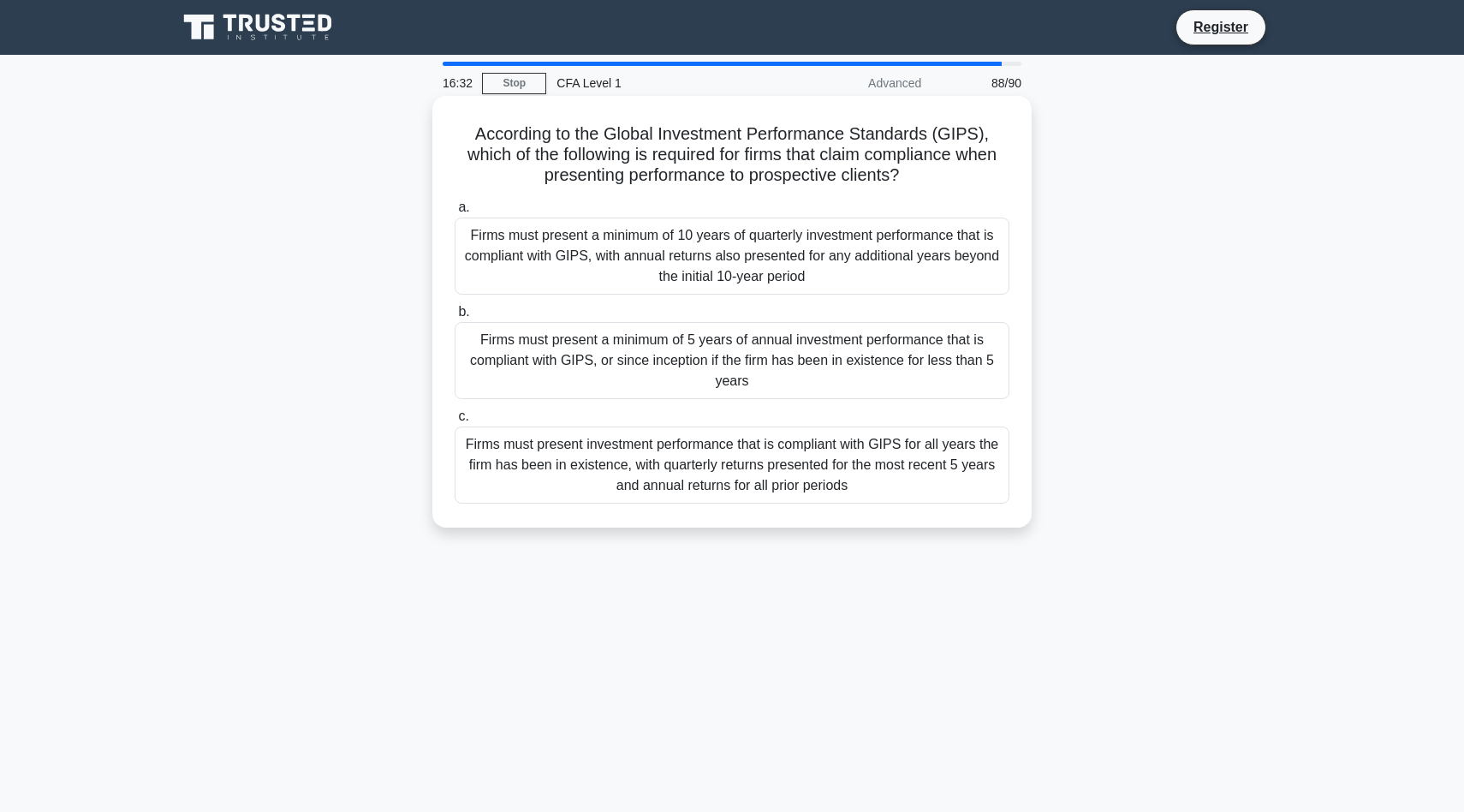
click at [860, 348] on div "Firms must present a minimum of 5 years of annual investment performance that i…" at bounding box center [732, 361] width 555 height 77
click at [455, 318] on input "b. Firms must present a minimum of 5 years of annual investment performance tha…" at bounding box center [455, 312] width 0 height 11
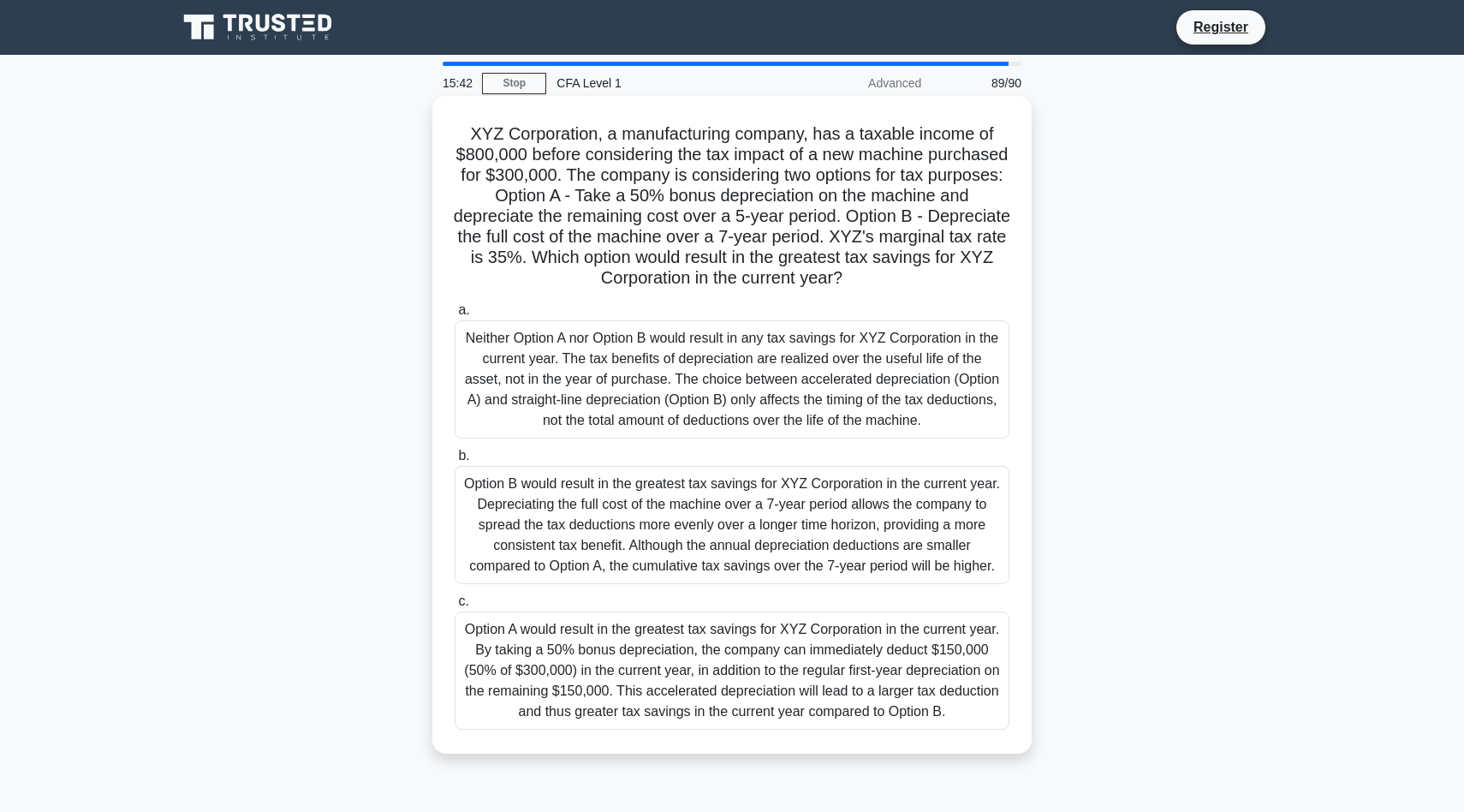
click at [699, 673] on div "Option A would result in the greatest tax savings for XYZ Corporation in the cu…" at bounding box center [732, 670] width 555 height 118
click at [455, 607] on input "c. Option A would result in the greatest tax savings for XYZ Corporation in the…" at bounding box center [455, 601] width 0 height 11
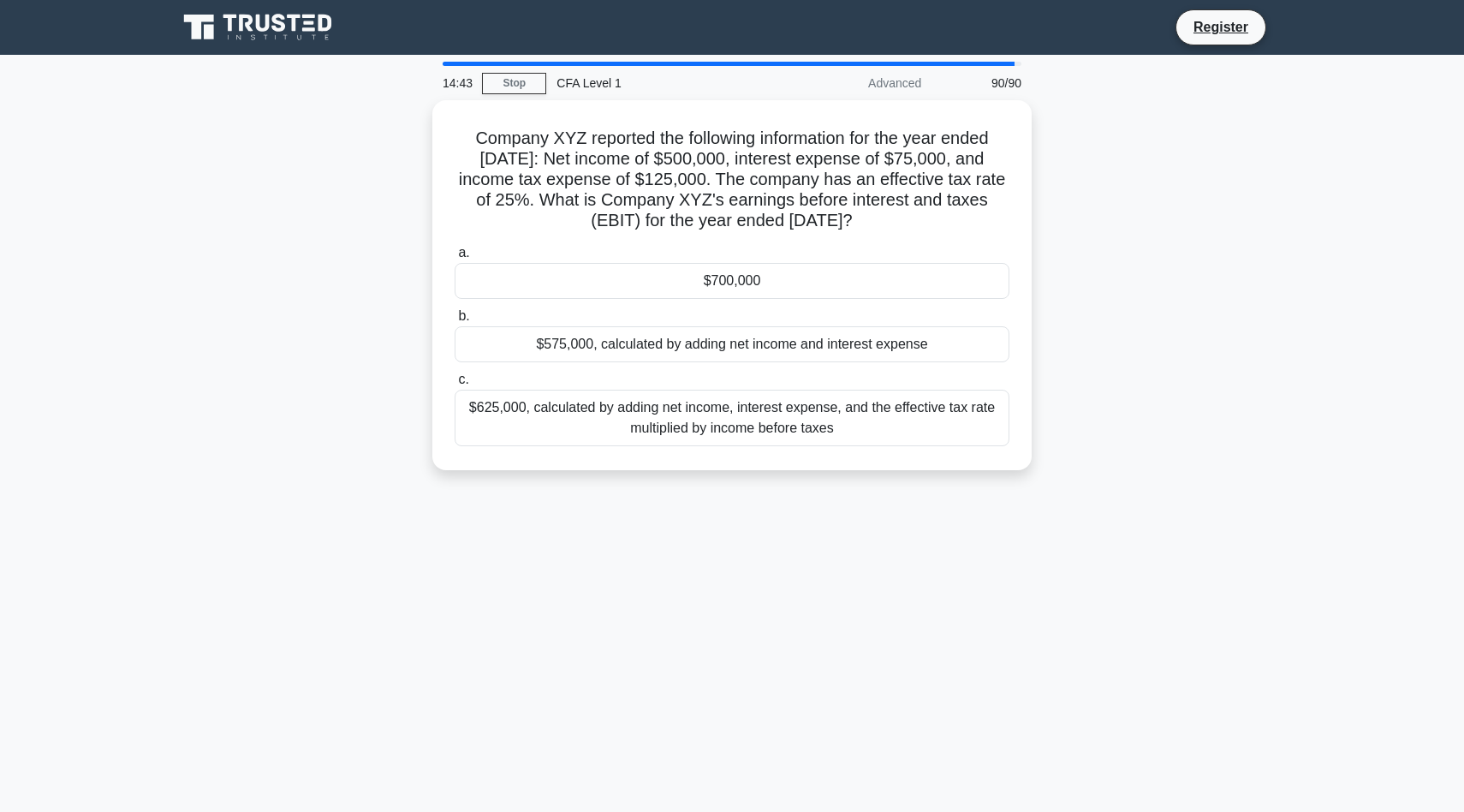
drag, startPoint x: 1125, startPoint y: 470, endPoint x: 317, endPoint y: 136, distance: 874.3
click at [317, 136] on div "Company XYZ reported the following information for the year ended [DATE]: Net i…" at bounding box center [732, 296] width 1131 height 390
click at [496, 631] on div "14:41 Stop CFA Level 1 Advanced 90/90 Company XYZ reported the following inform…" at bounding box center [732, 490] width 1131 height 856
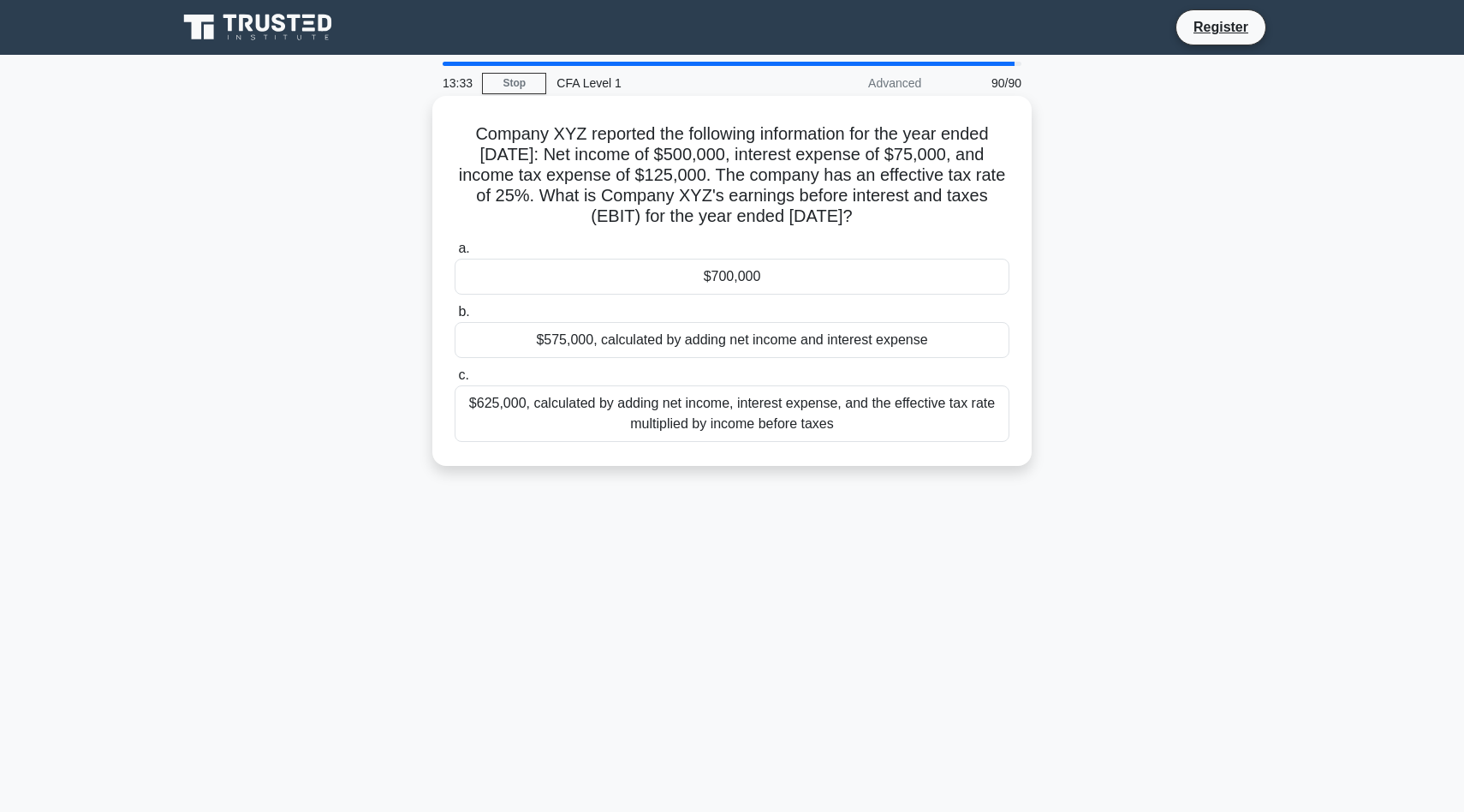
click at [796, 273] on div "$700,000" at bounding box center [732, 276] width 555 height 36
click at [455, 254] on input "a. $700,000" at bounding box center [455, 249] width 0 height 11
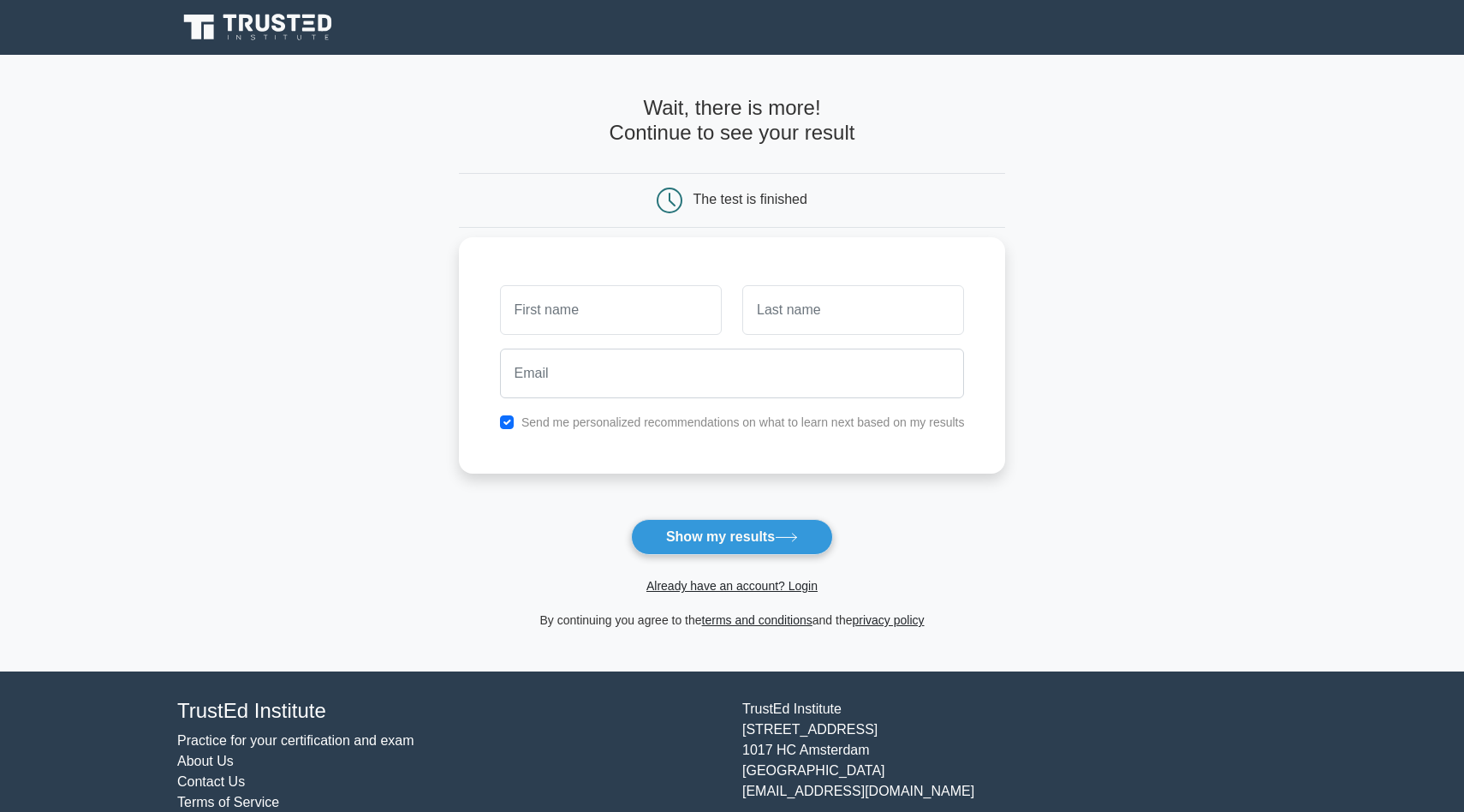
click at [634, 301] on input "text" at bounding box center [610, 310] width 222 height 50
type input "[PERSON_NAME]"
click at [888, 313] on input "text" at bounding box center [853, 310] width 222 height 50
type input "O"
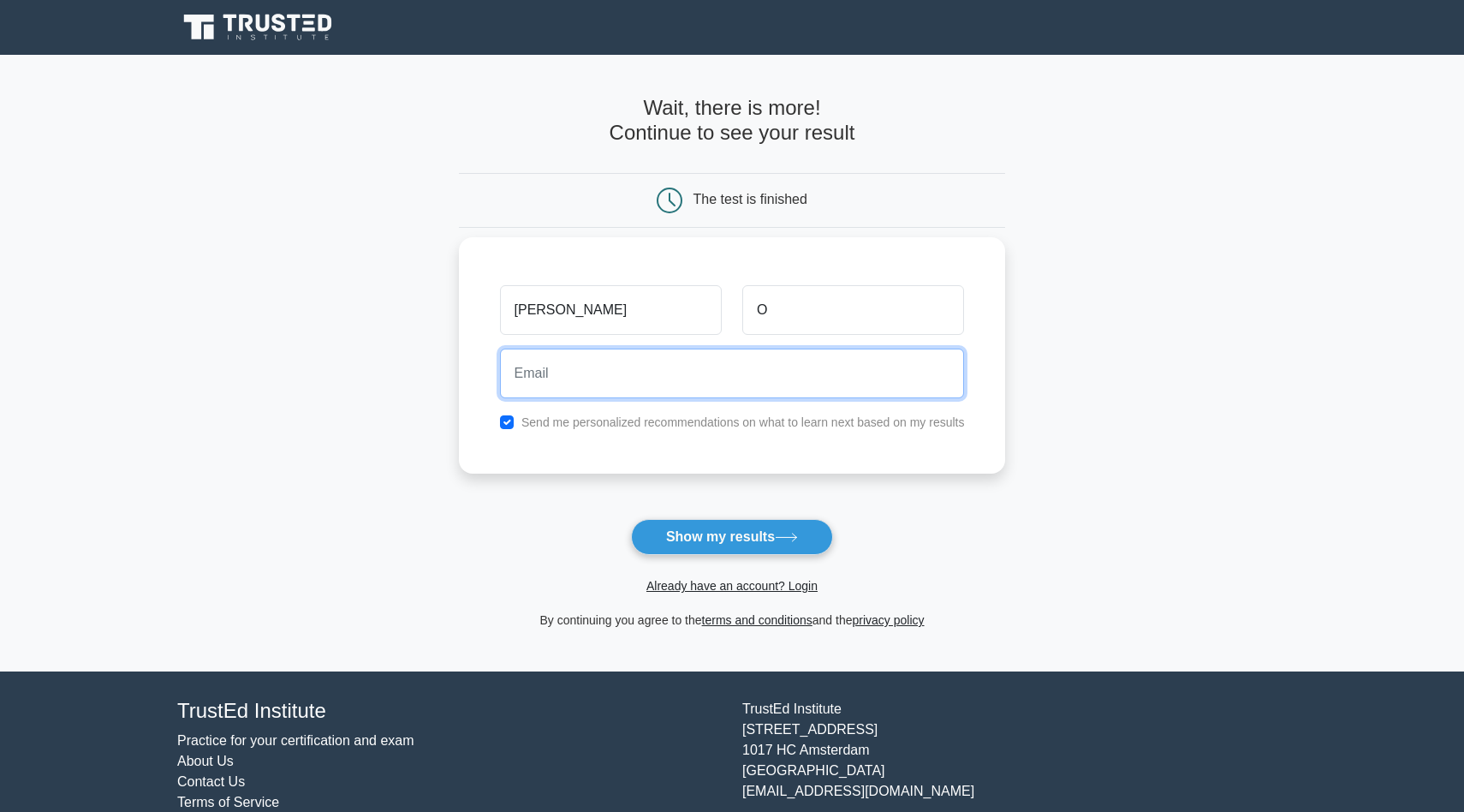
click at [727, 366] on input "email" at bounding box center [732, 373] width 465 height 50
type input "[EMAIL_ADDRESS][PERSON_NAME][DOMAIN_NAME]"
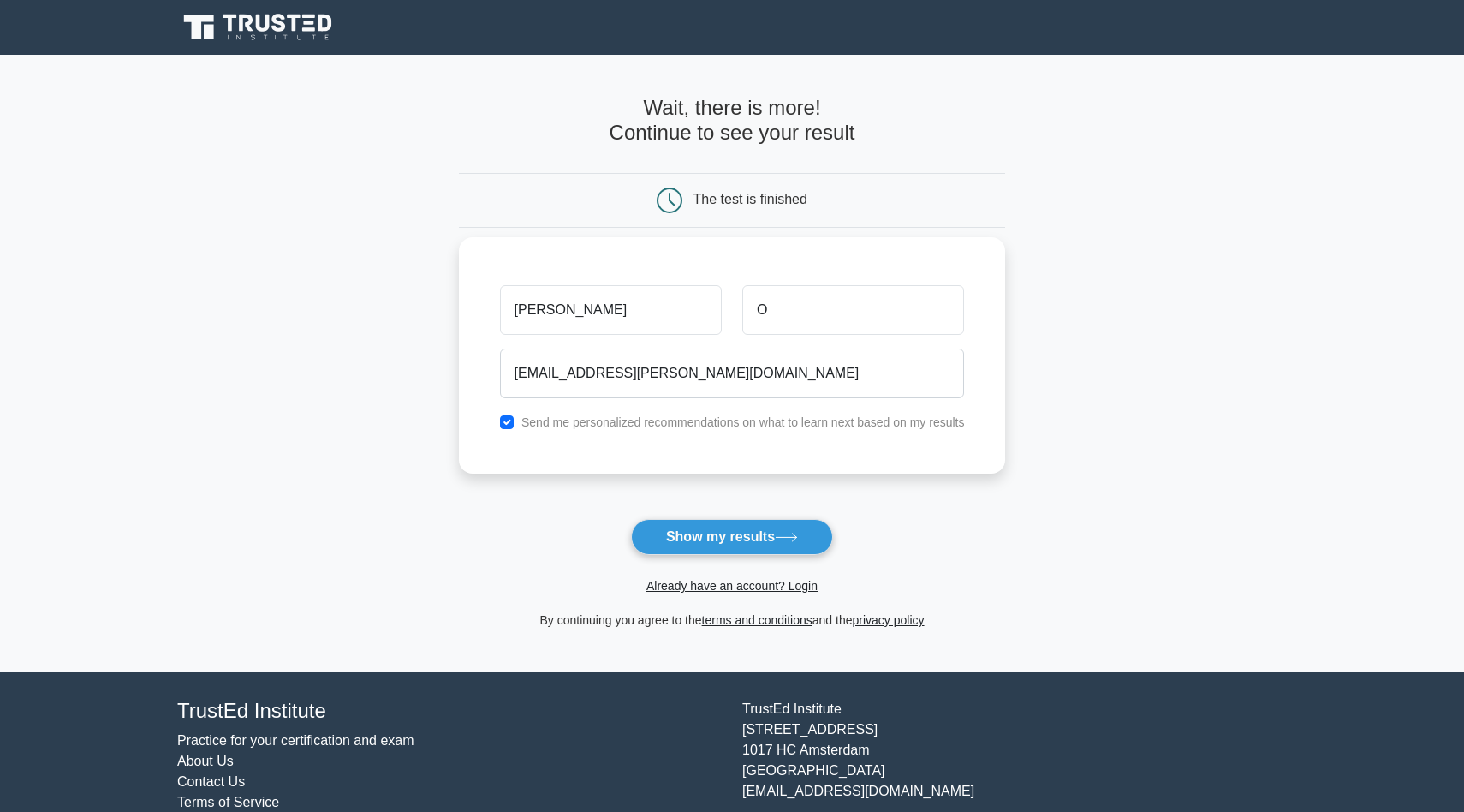
click at [481, 429] on div "[PERSON_NAME] O [EMAIL_ADDRESS][PERSON_NAME][DOMAIN_NAME] Send me personalized …" at bounding box center [732, 355] width 547 height 237
click at [502, 423] on input "checkbox" at bounding box center [506, 422] width 14 height 14
checkbox input "false"
click at [686, 558] on div "Already have an account? Login" at bounding box center [732, 575] width 547 height 41
click at [688, 540] on button "Show my results" at bounding box center [731, 537] width 202 height 36
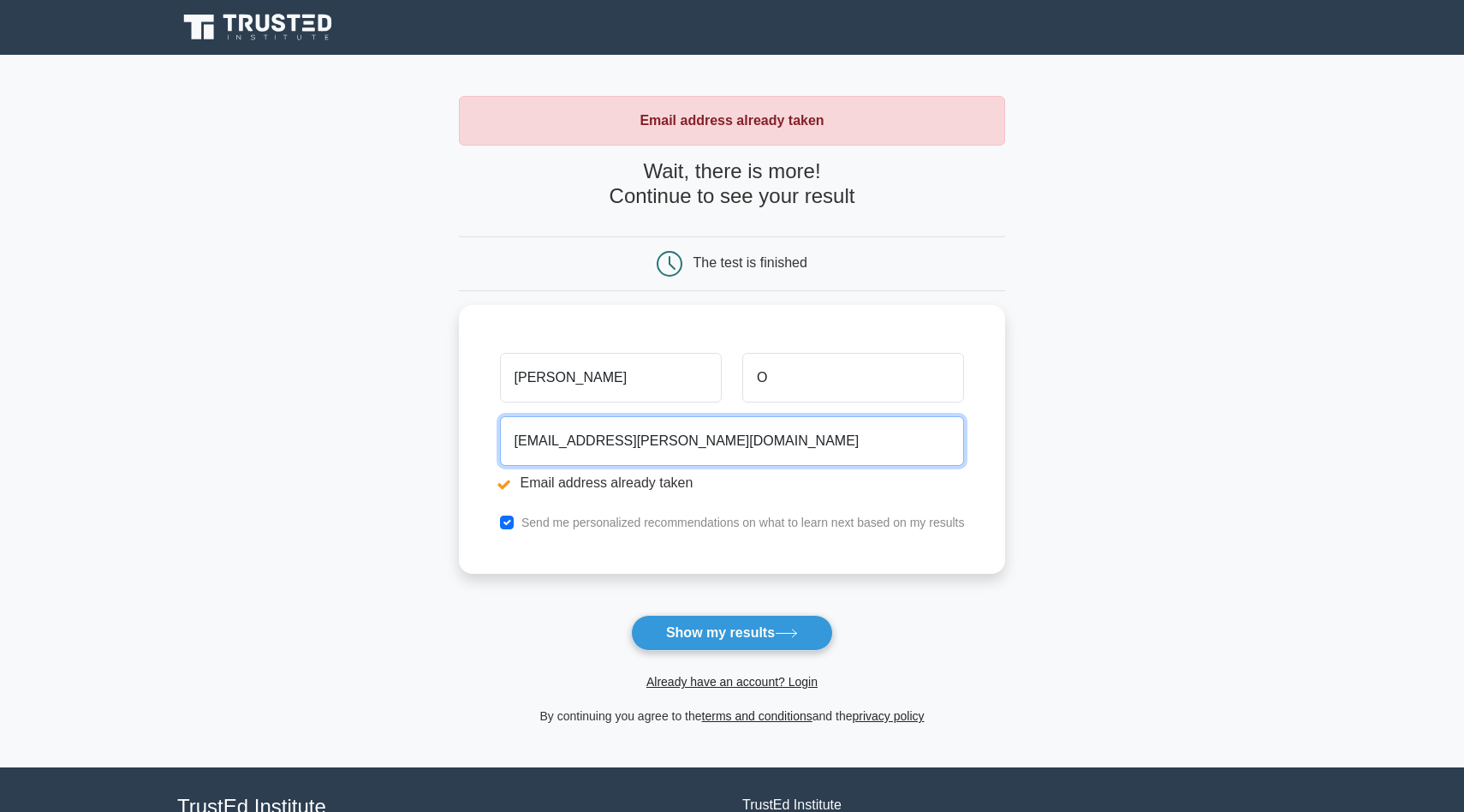
drag, startPoint x: 703, startPoint y: 435, endPoint x: 439, endPoint y: 435, distance: 264.0
click at [439, 435] on main "Email address already taken Wait, there is more! Continue to see your result Th…" at bounding box center [732, 412] width 1464 height 713
type input "oswalarnav1225@gmail.com"
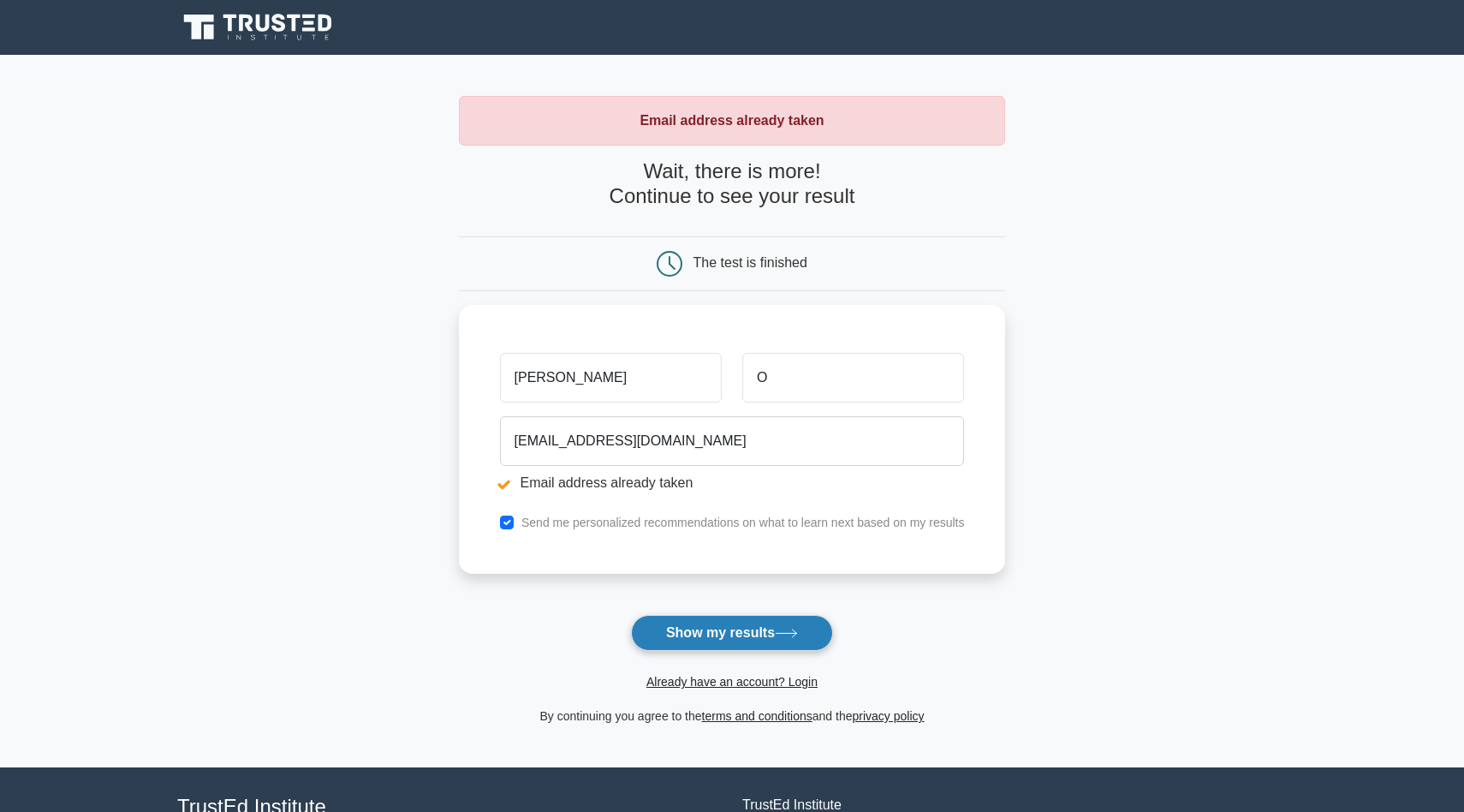
click at [703, 624] on button "Show my results" at bounding box center [731, 632] width 202 height 36
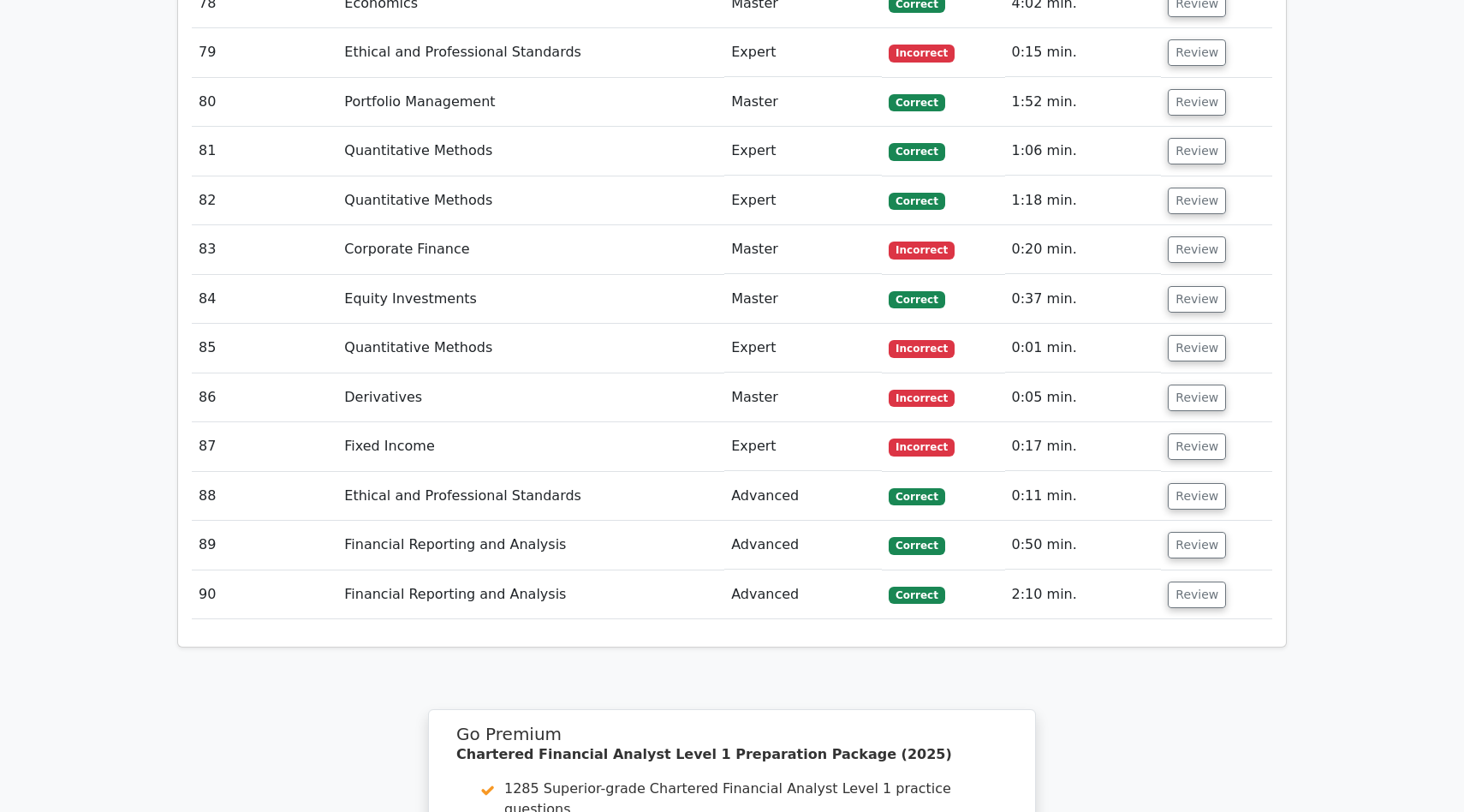
scroll to position [6037, 0]
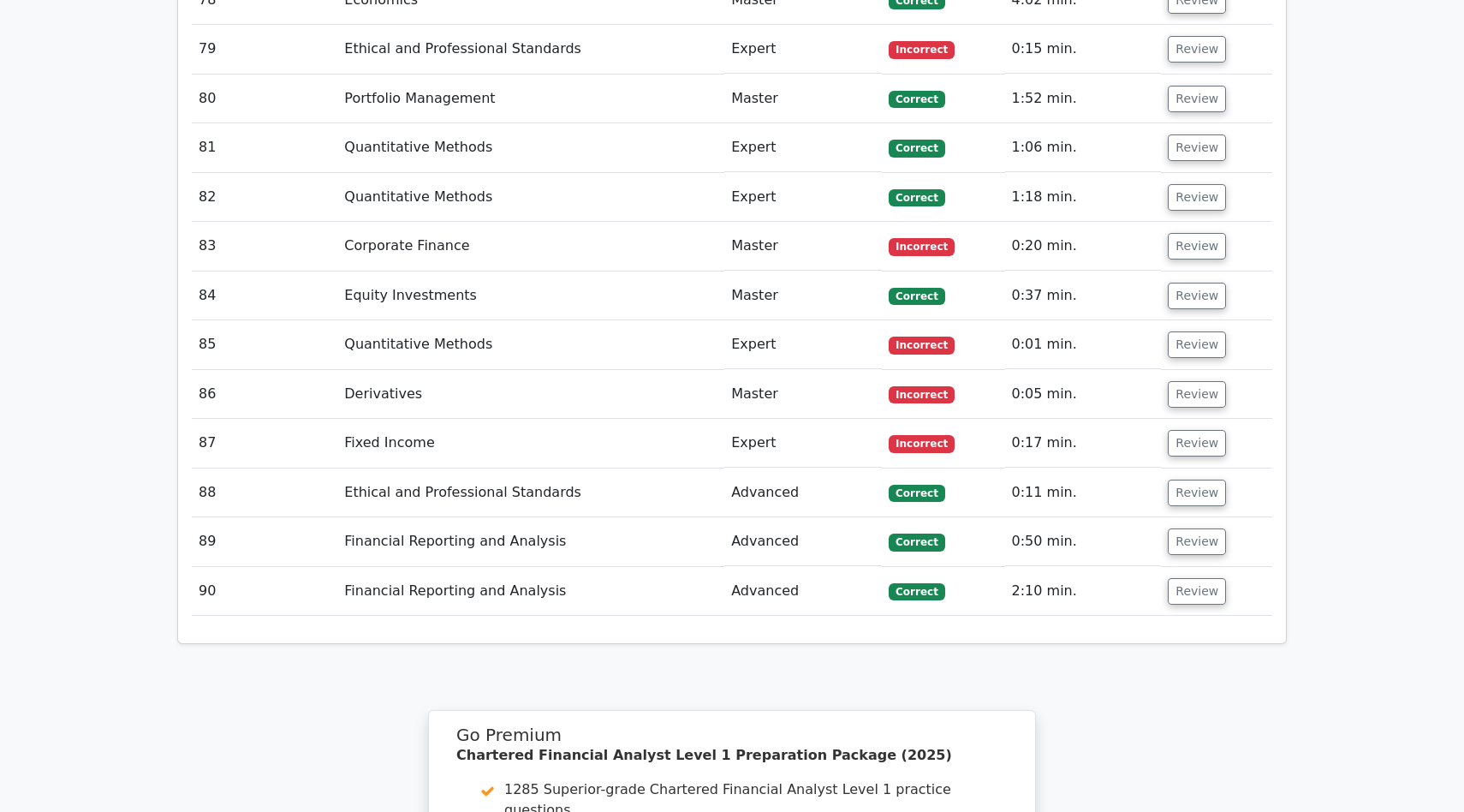
click at [913, 435] on span "Incorrect" at bounding box center [922, 443] width 66 height 17
click at [411, 419] on td "Fixed Income" at bounding box center [530, 443] width 387 height 49
click at [416, 419] on td "Fixed Income" at bounding box center [530, 443] width 387 height 49
click at [1199, 430] on button "Review" at bounding box center [1196, 443] width 58 height 27
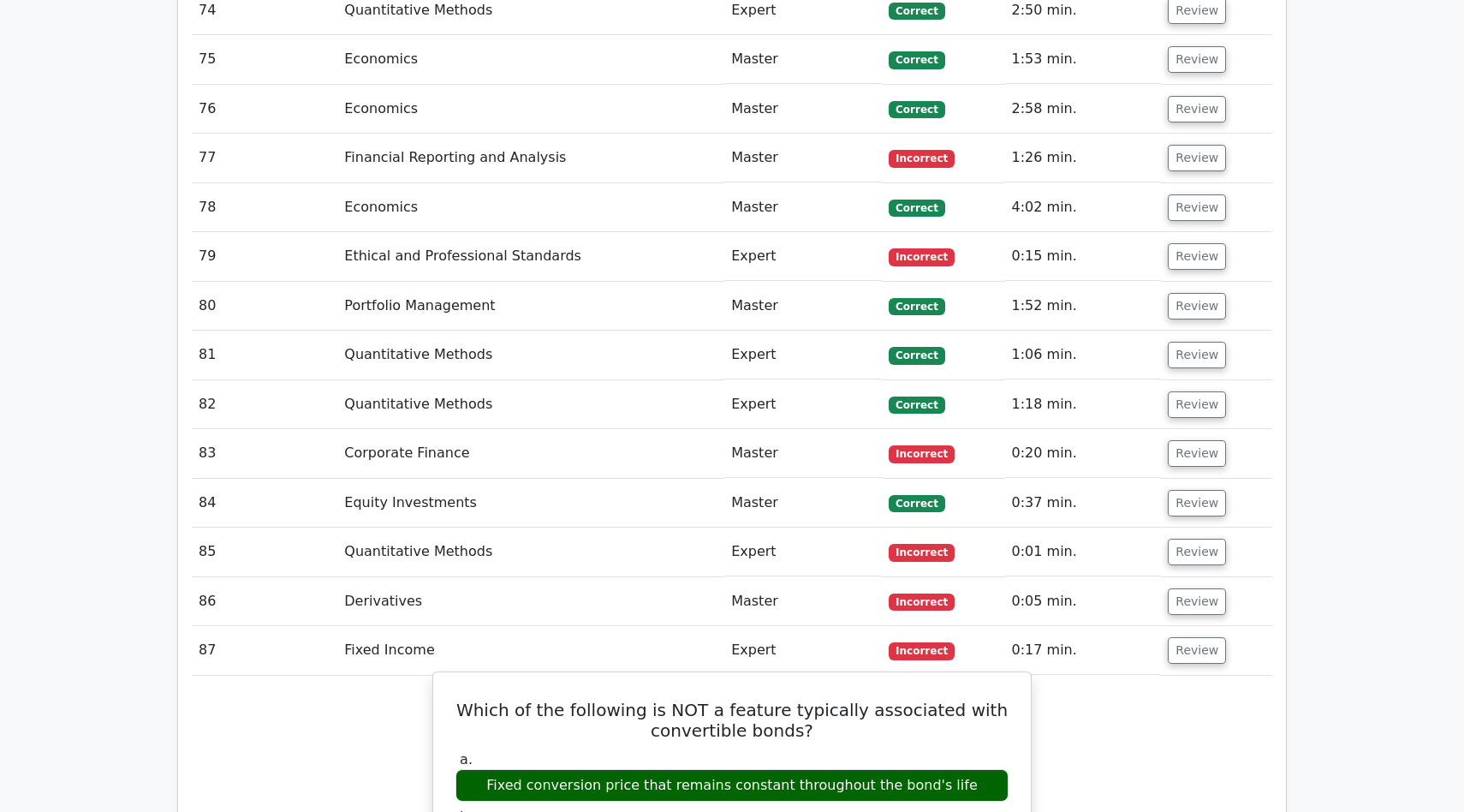
scroll to position [5813, 0]
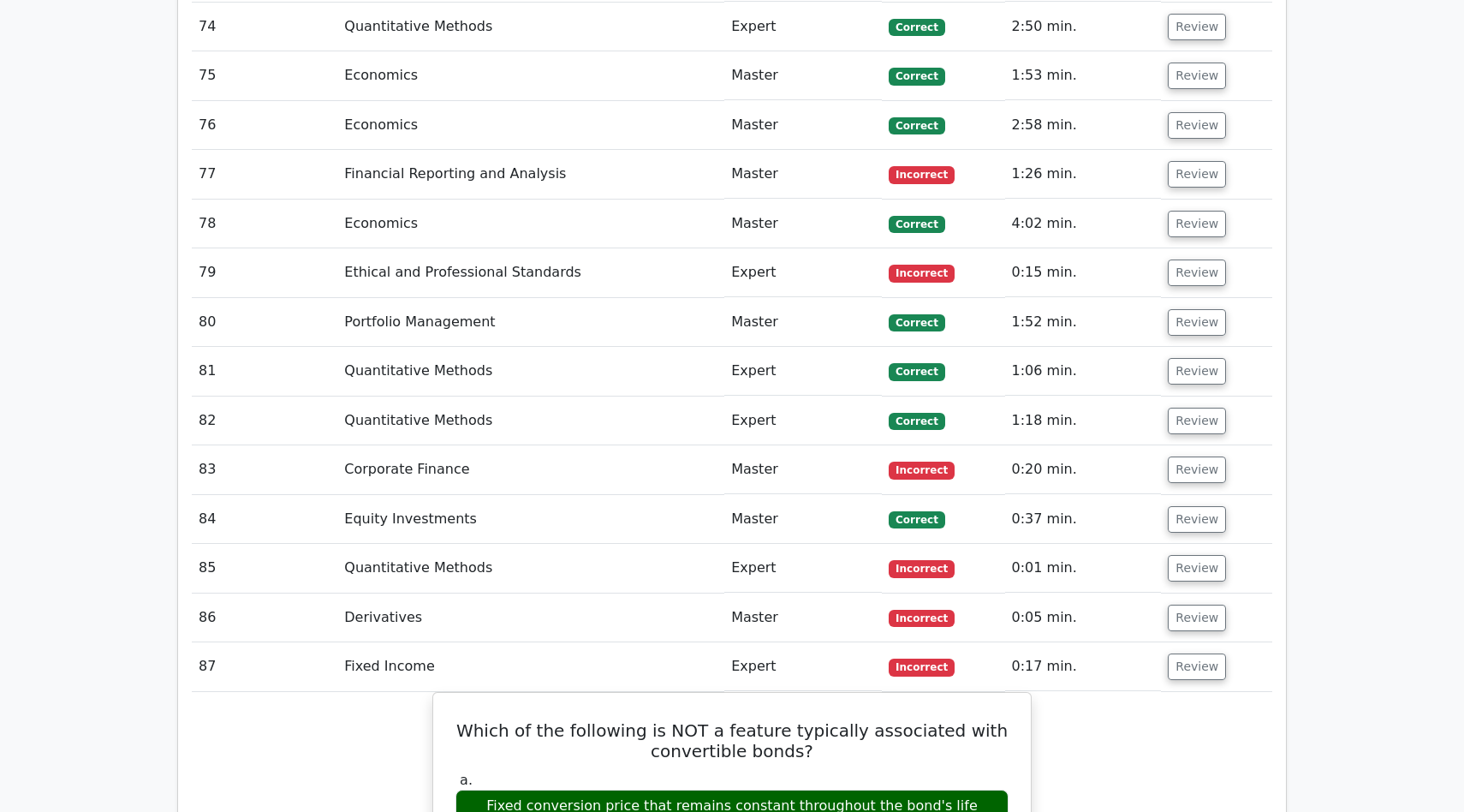
click at [937, 461] on span "Incorrect" at bounding box center [922, 470] width 66 height 17
click at [1175, 457] on button "Review" at bounding box center [1196, 470] width 58 height 27
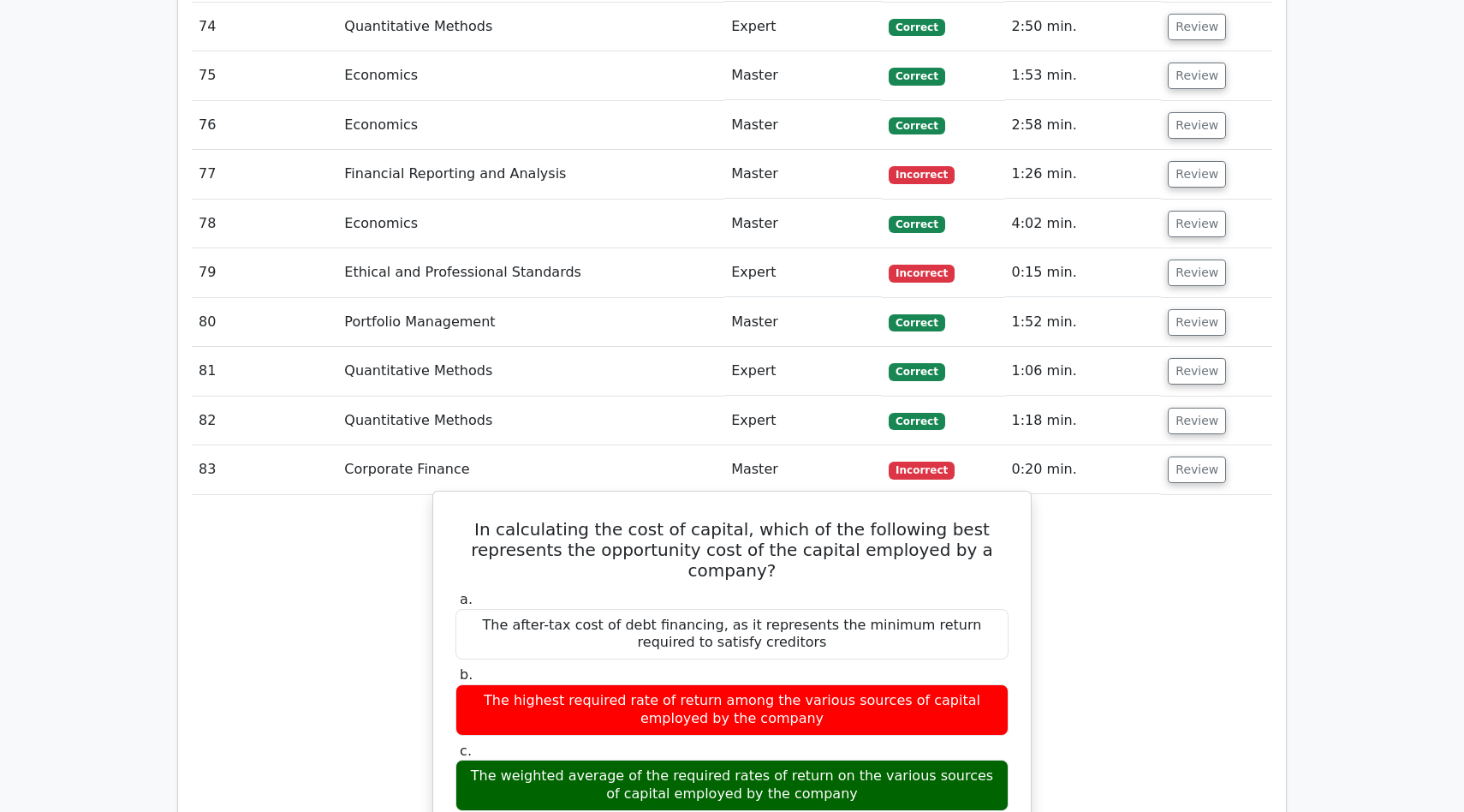
drag, startPoint x: 714, startPoint y: 688, endPoint x: 930, endPoint y: 692, distance: 216.0
click at [924, 760] on div "The weighted average of the required rates of return on the various sources of …" at bounding box center [732, 785] width 553 height 52
click at [930, 760] on div "The weighted average of the required rates of return on the various sources of …" at bounding box center [732, 785] width 553 height 52
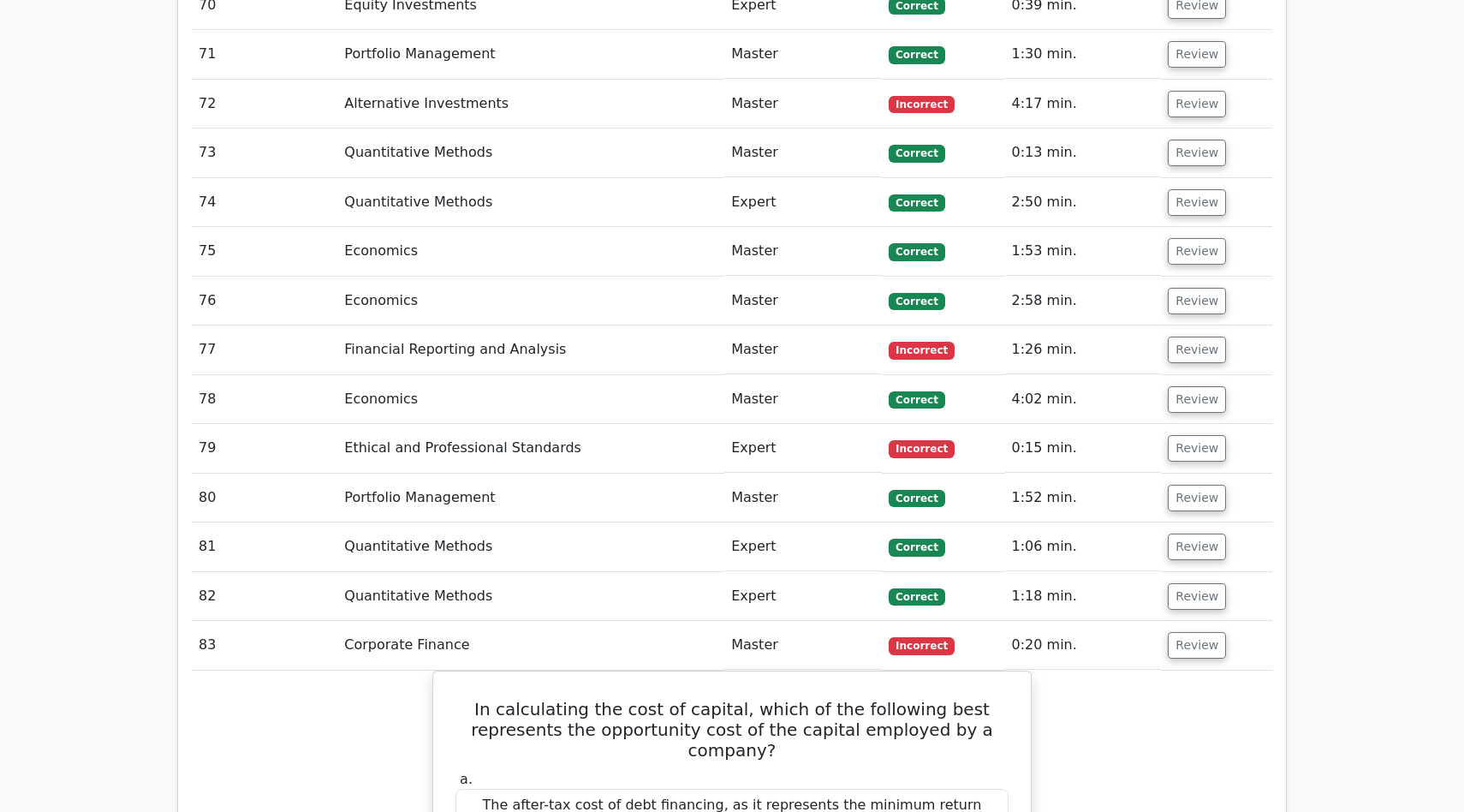
scroll to position [5637, 0]
click at [1206, 337] on button "Review" at bounding box center [1196, 350] width 58 height 27
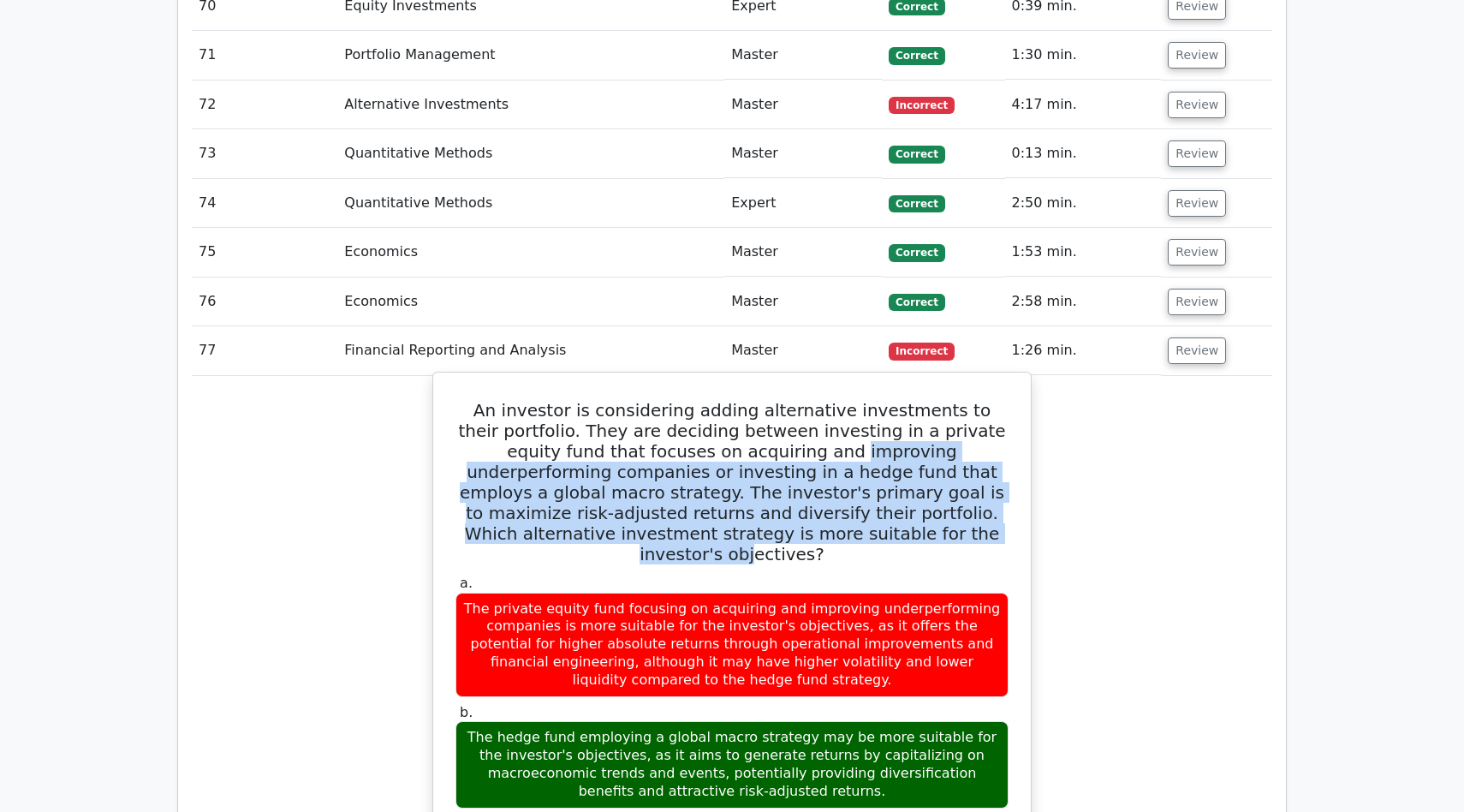
drag, startPoint x: 688, startPoint y: 373, endPoint x: 769, endPoint y: 447, distance: 109.7
click at [769, 447] on h5 "An investor is considering adding alternative investments to their portfolio. T…" at bounding box center [732, 481] width 556 height 165
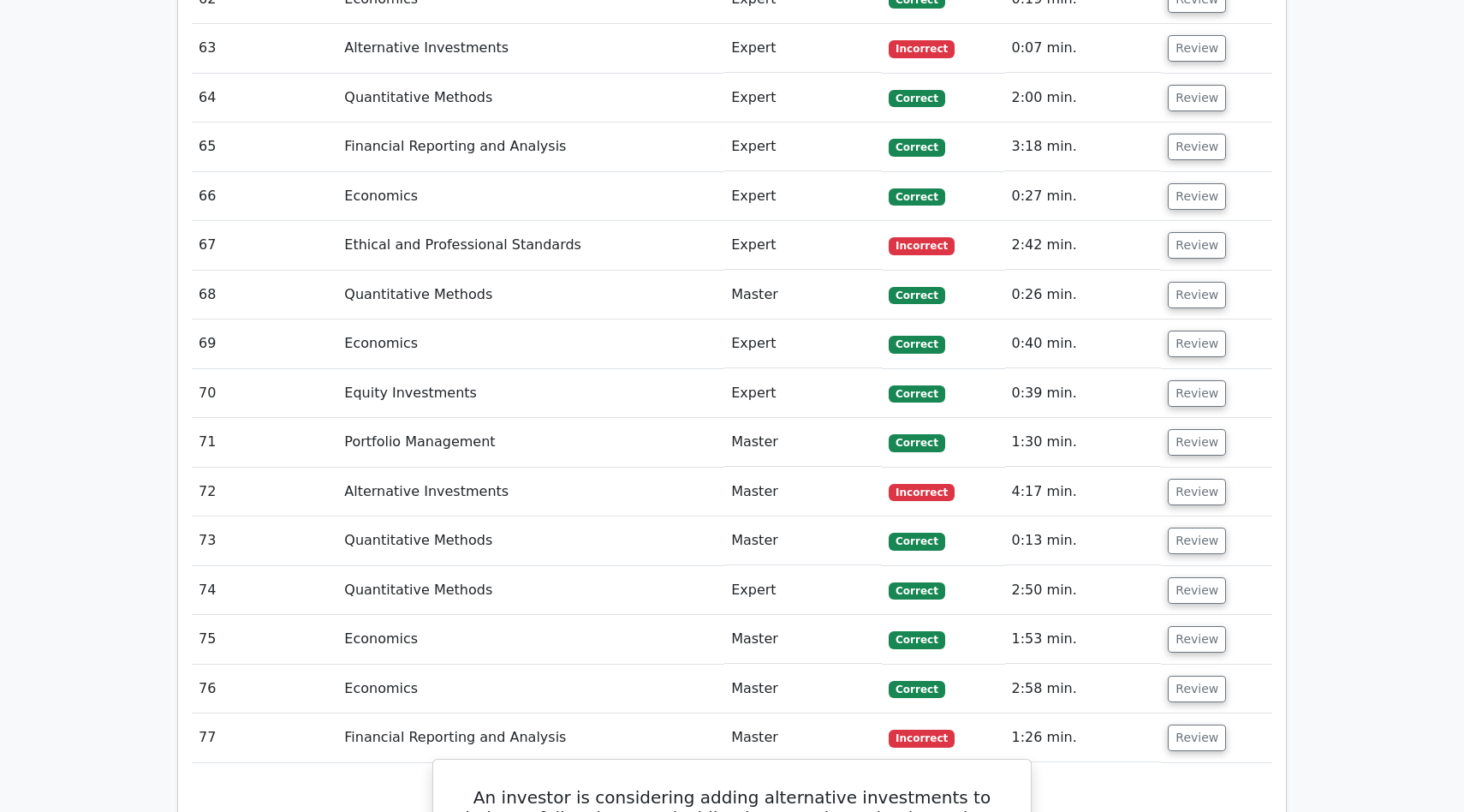
scroll to position [5223, 0]
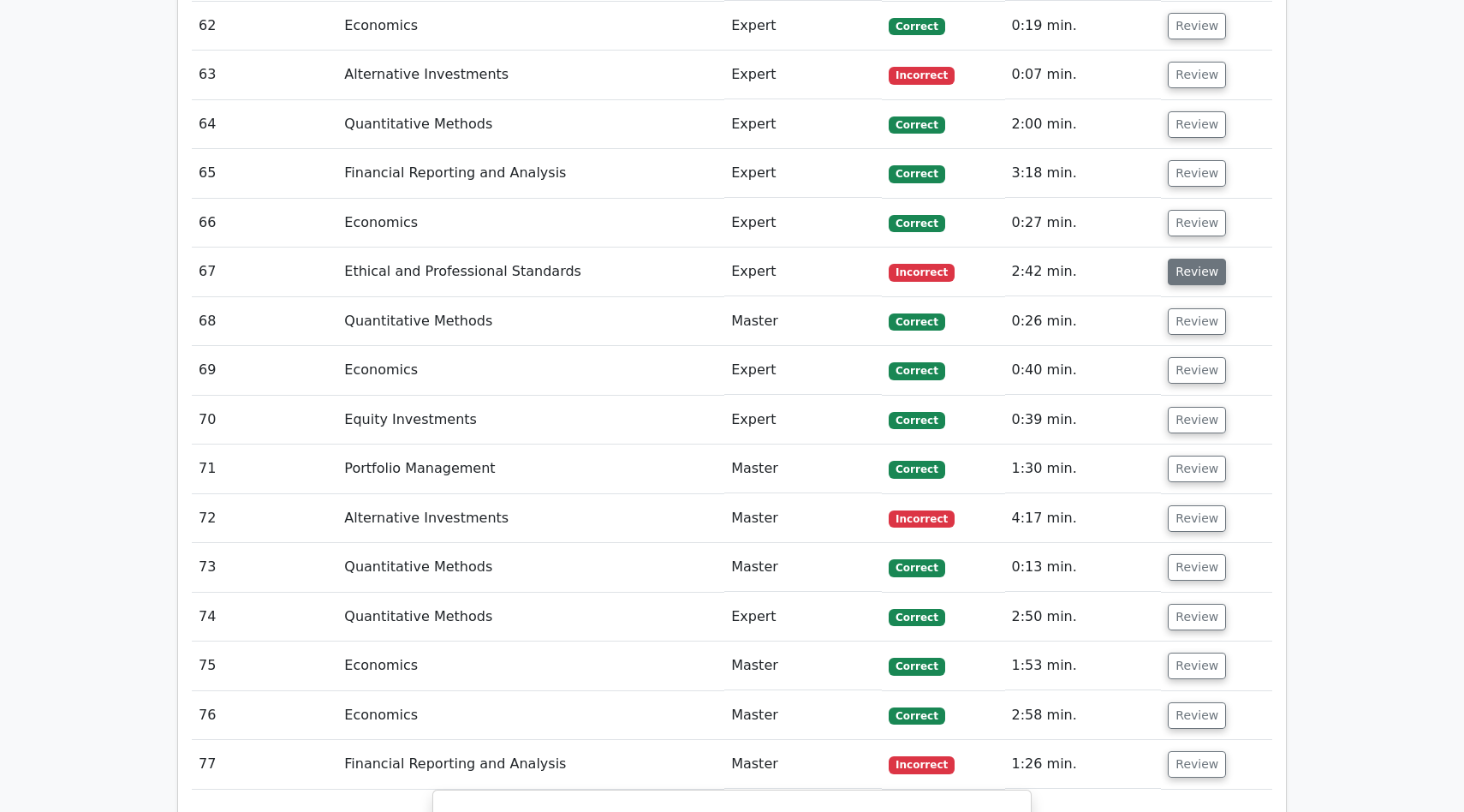
click at [1176, 259] on button "Review" at bounding box center [1196, 272] width 58 height 27
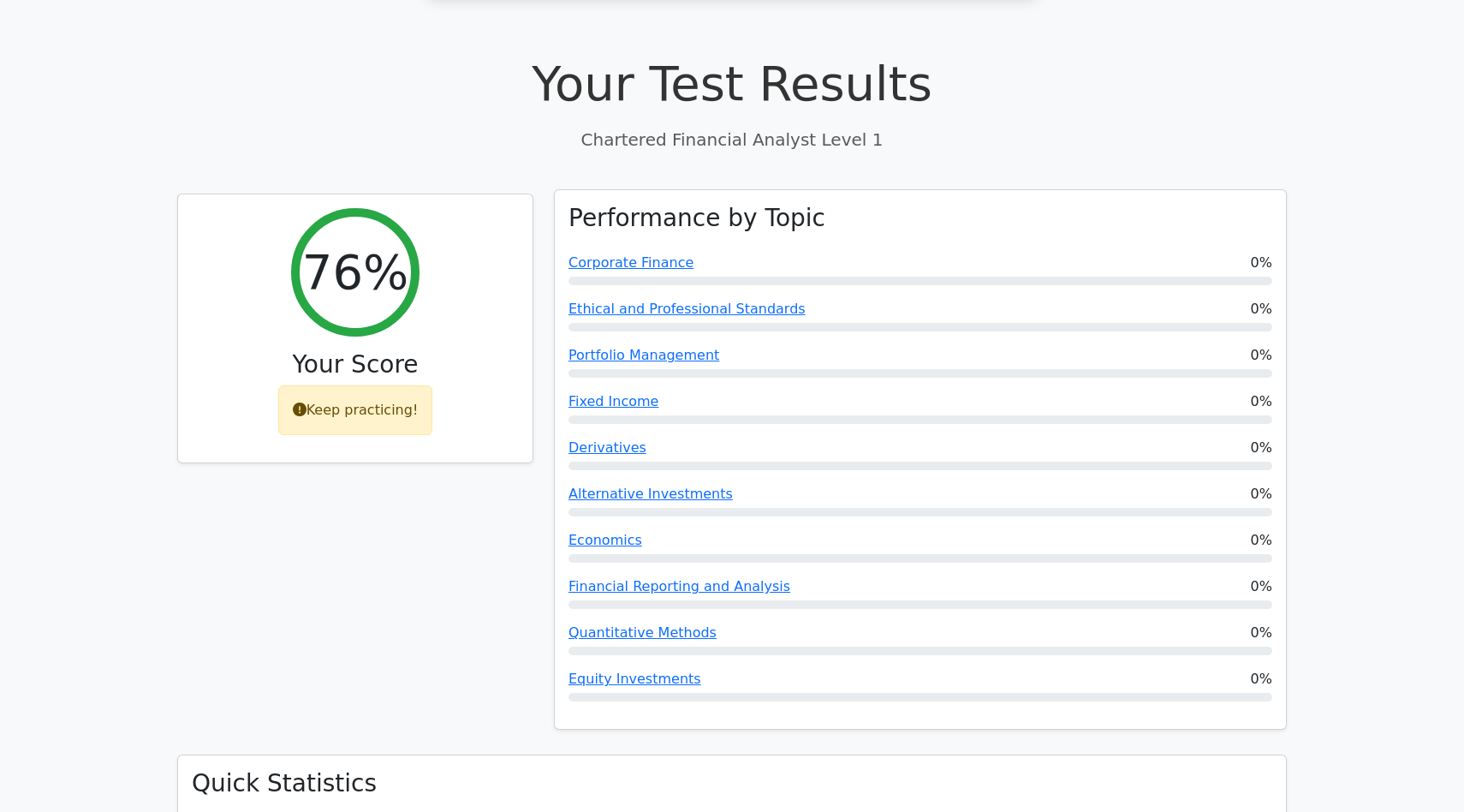
scroll to position [447, 0]
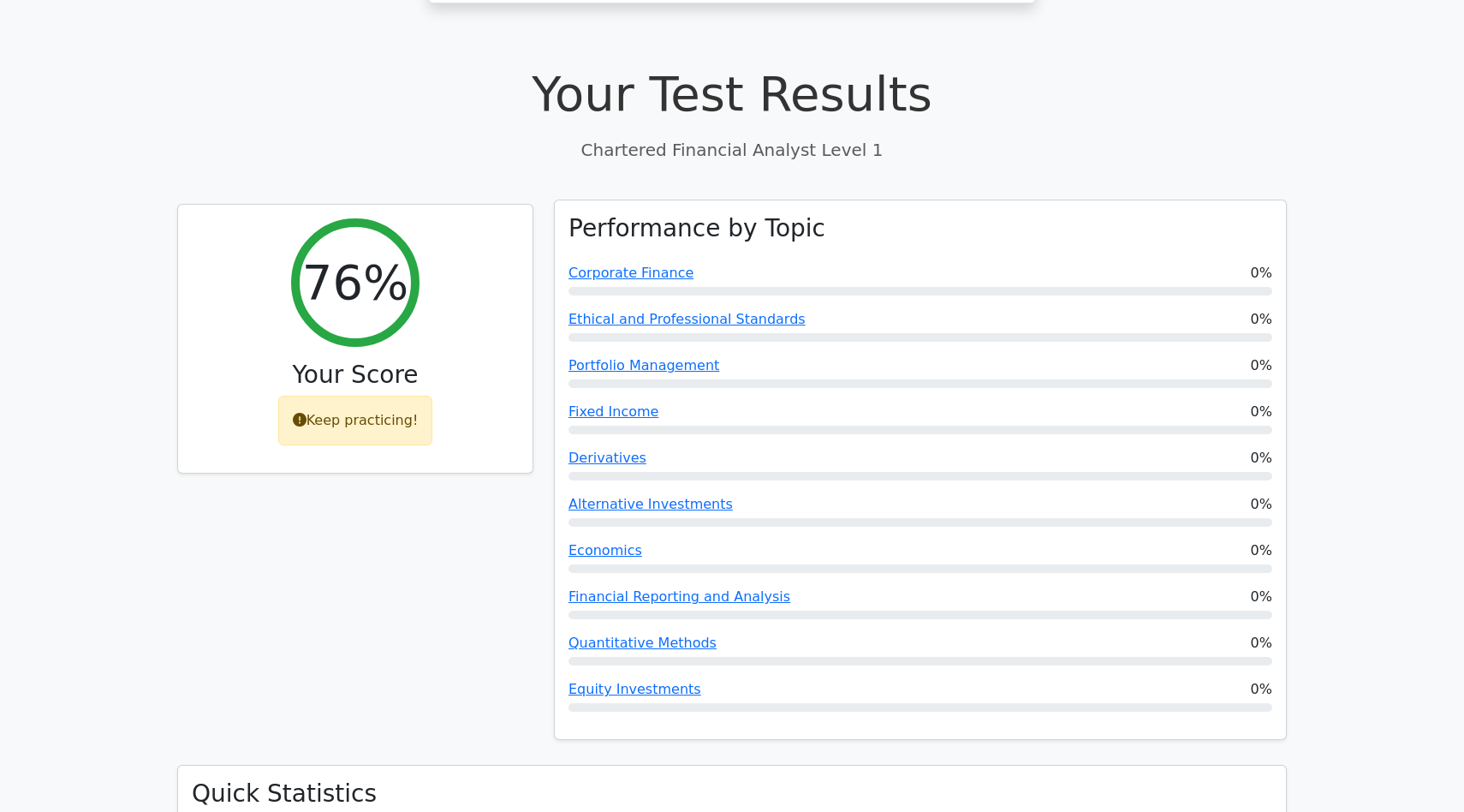
click at [738, 287] on div at bounding box center [920, 291] width 703 height 8
click at [656, 264] on link "Corporate Finance" at bounding box center [631, 273] width 125 height 17
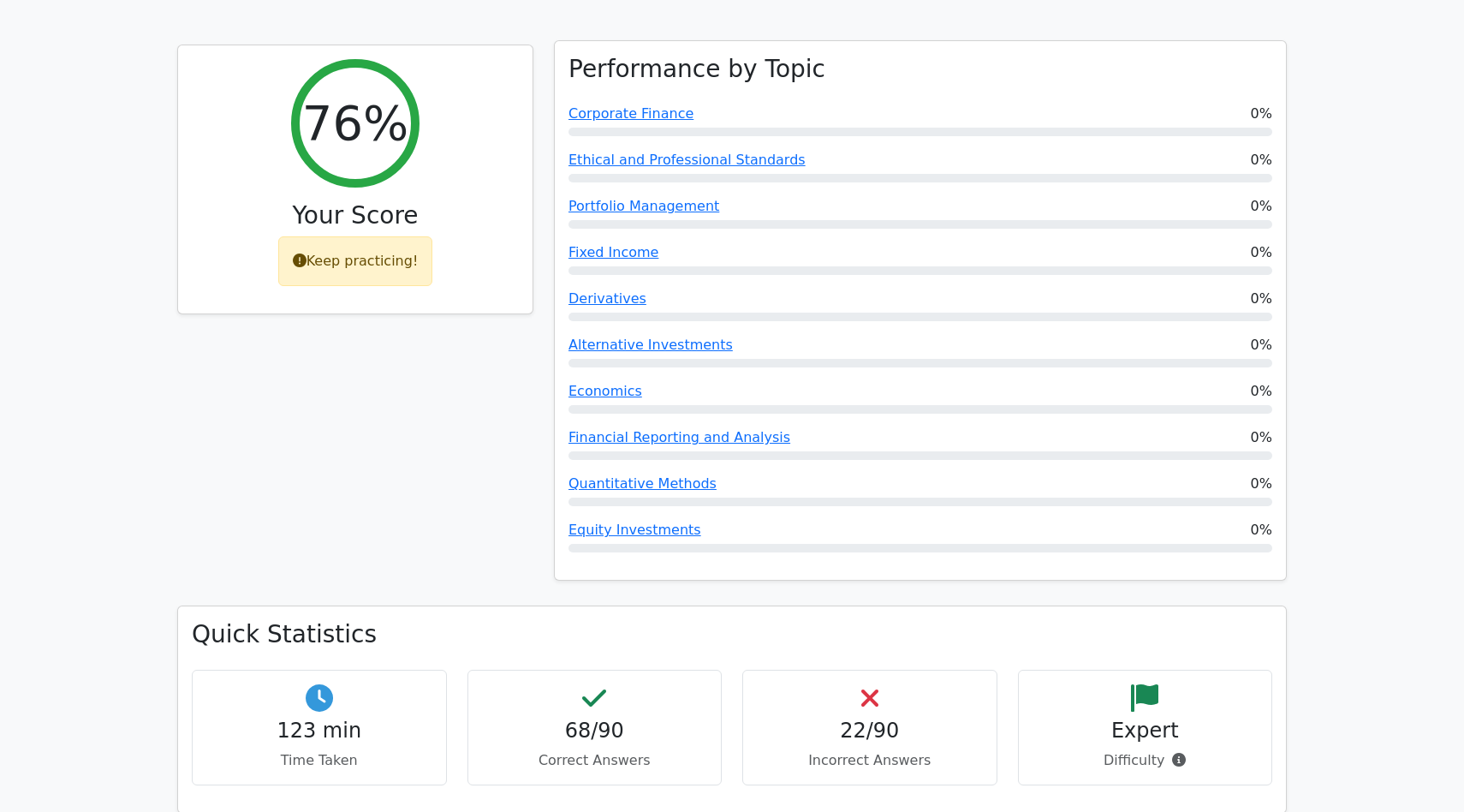
scroll to position [638, 0]
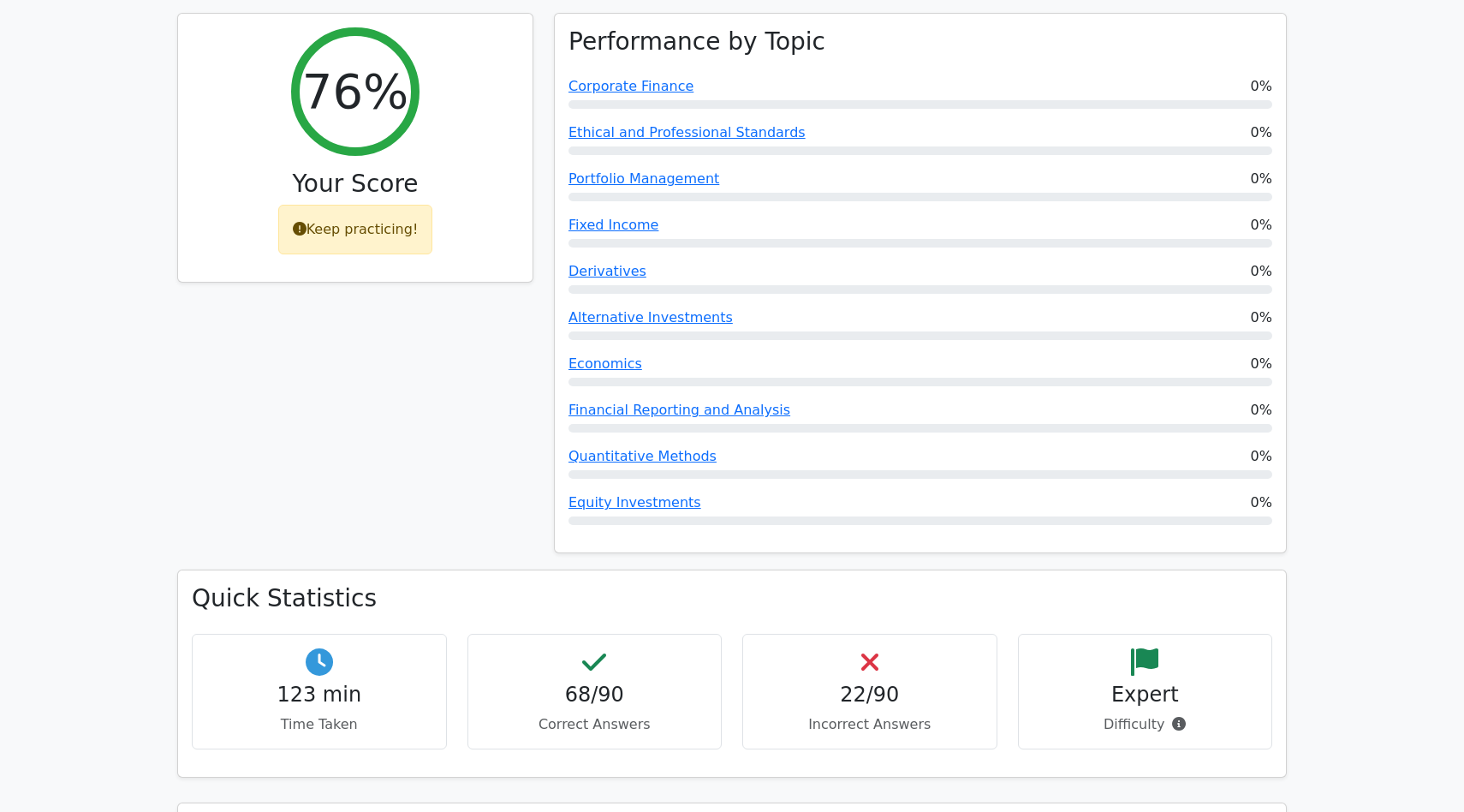
click at [656, 633] on div "68/90 Correct Answers" at bounding box center [595, 691] width 255 height 116
drag, startPoint x: 298, startPoint y: 637, endPoint x: 952, endPoint y: 646, distance: 654.1
click at [957, 646] on div "123 min Time Taken 68/90 Correct Answers 22/90 Incorrect Answers Expert" at bounding box center [732, 698] width 1101 height 129
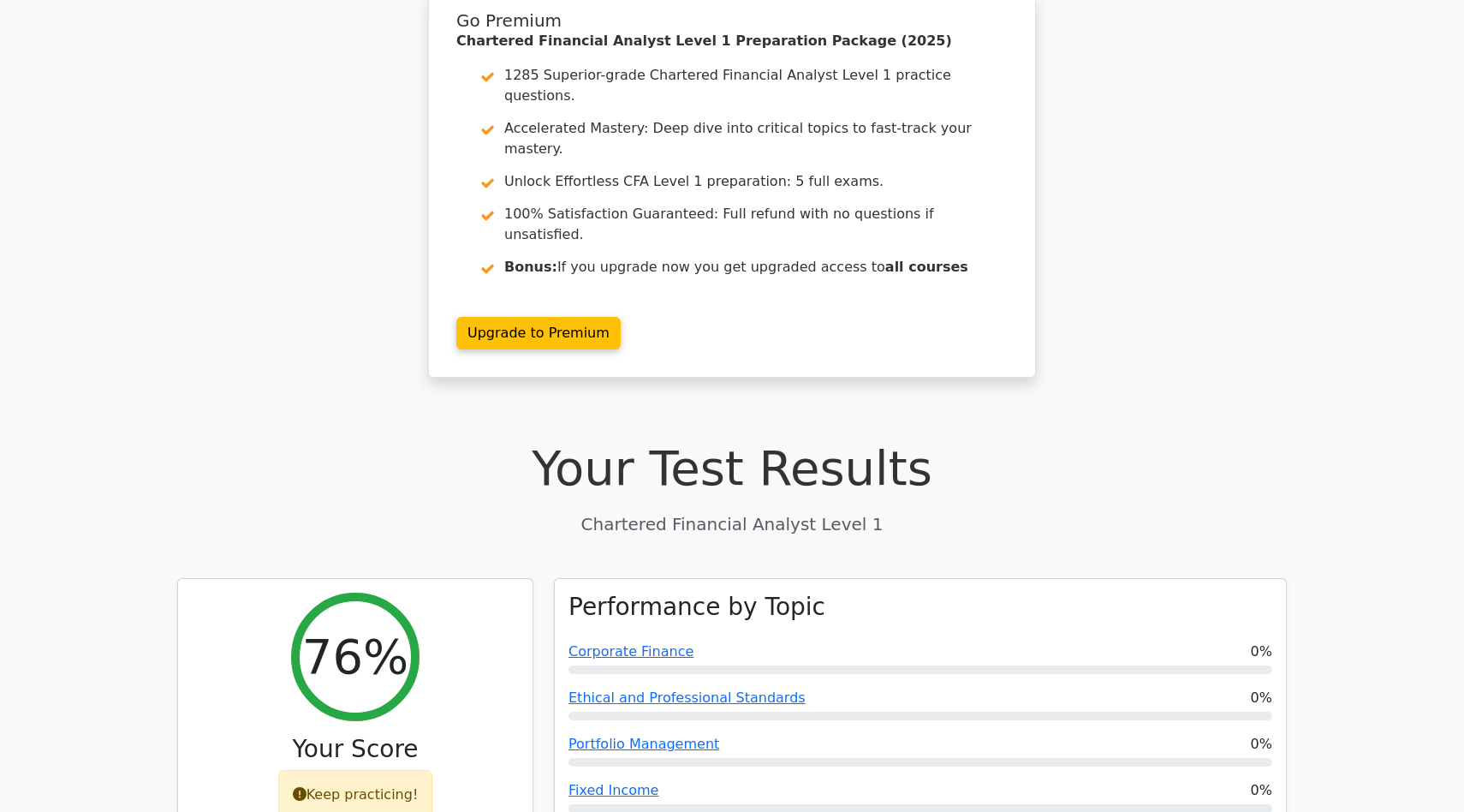
scroll to position [0, 0]
